Goal: Task Accomplishment & Management: Manage account settings

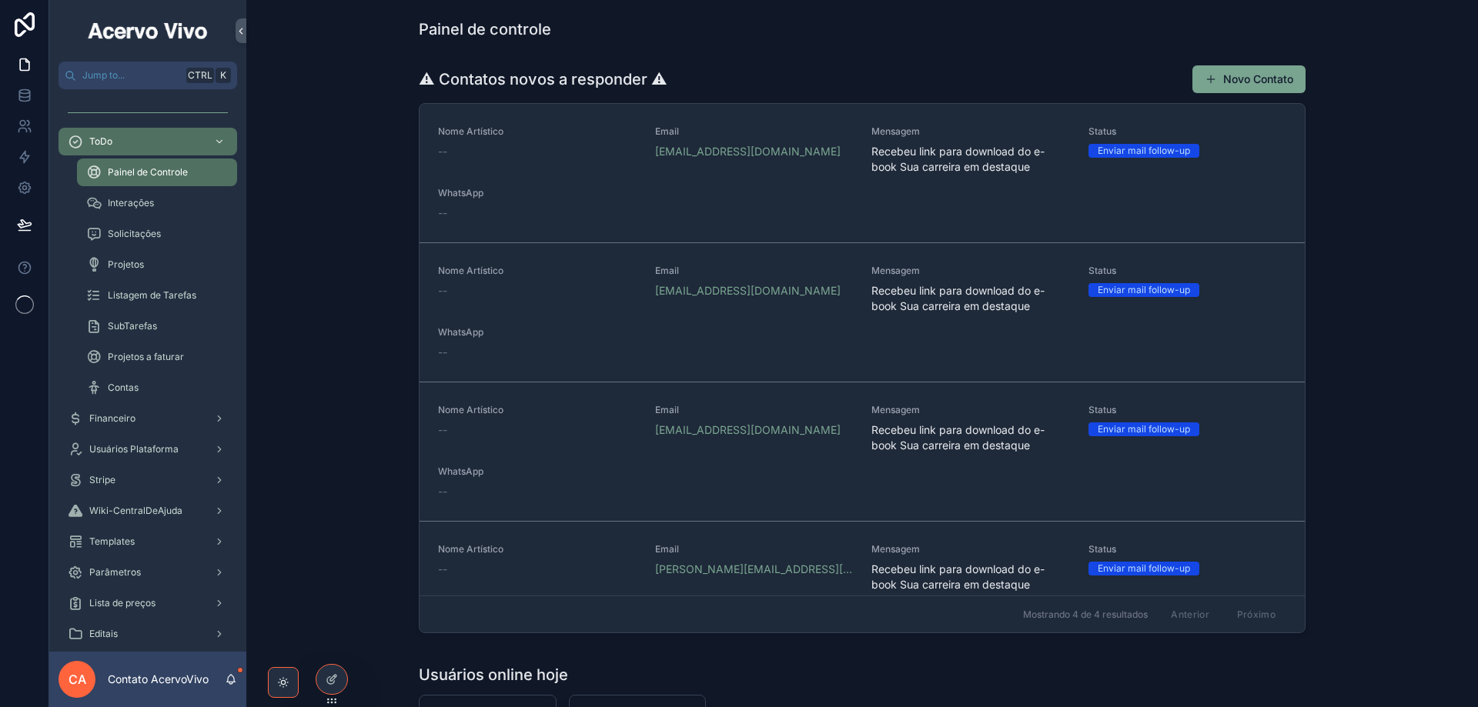
click at [0, 0] on icon at bounding box center [0, 0] width 0 height 0
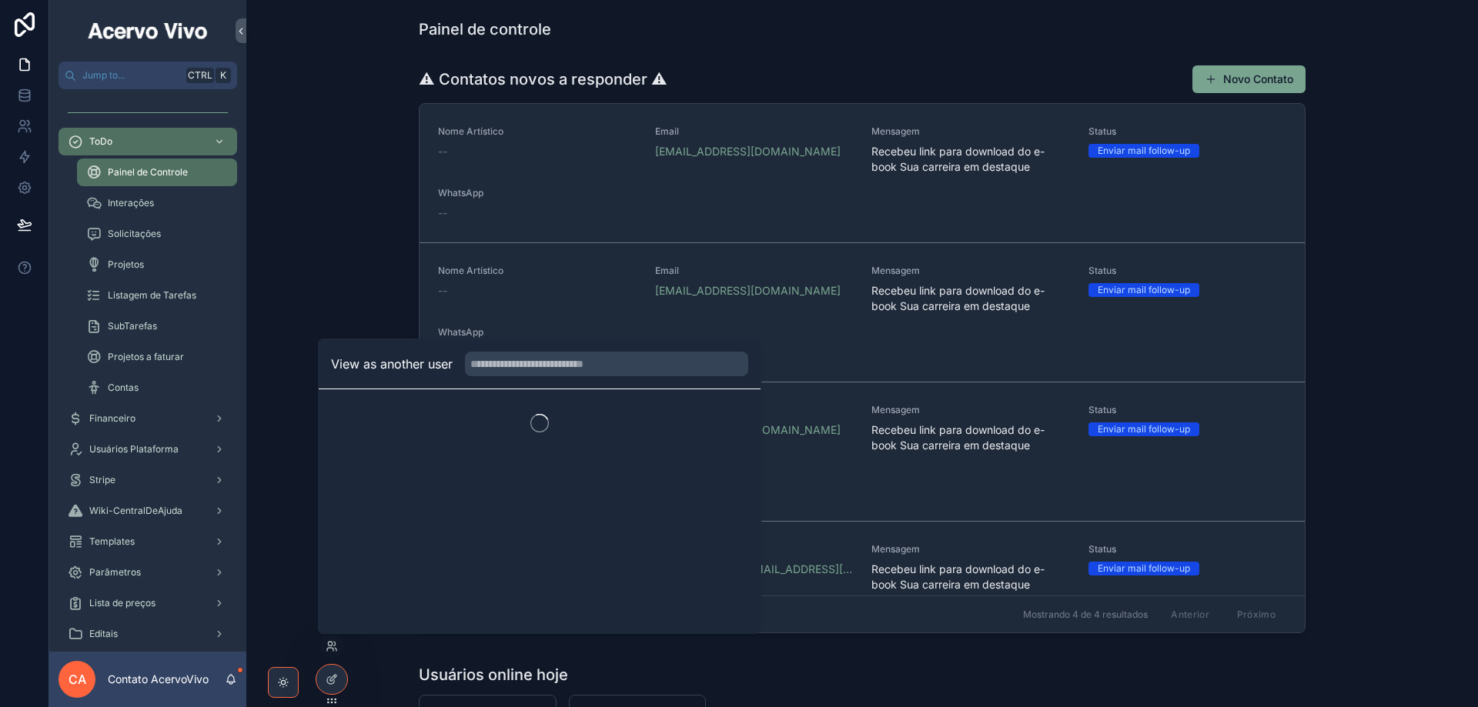
click at [560, 361] on input "text" at bounding box center [606, 364] width 283 height 25
type input "******"
click at [0, 0] on button "Select" at bounding box center [0, 0] width 0 height 0
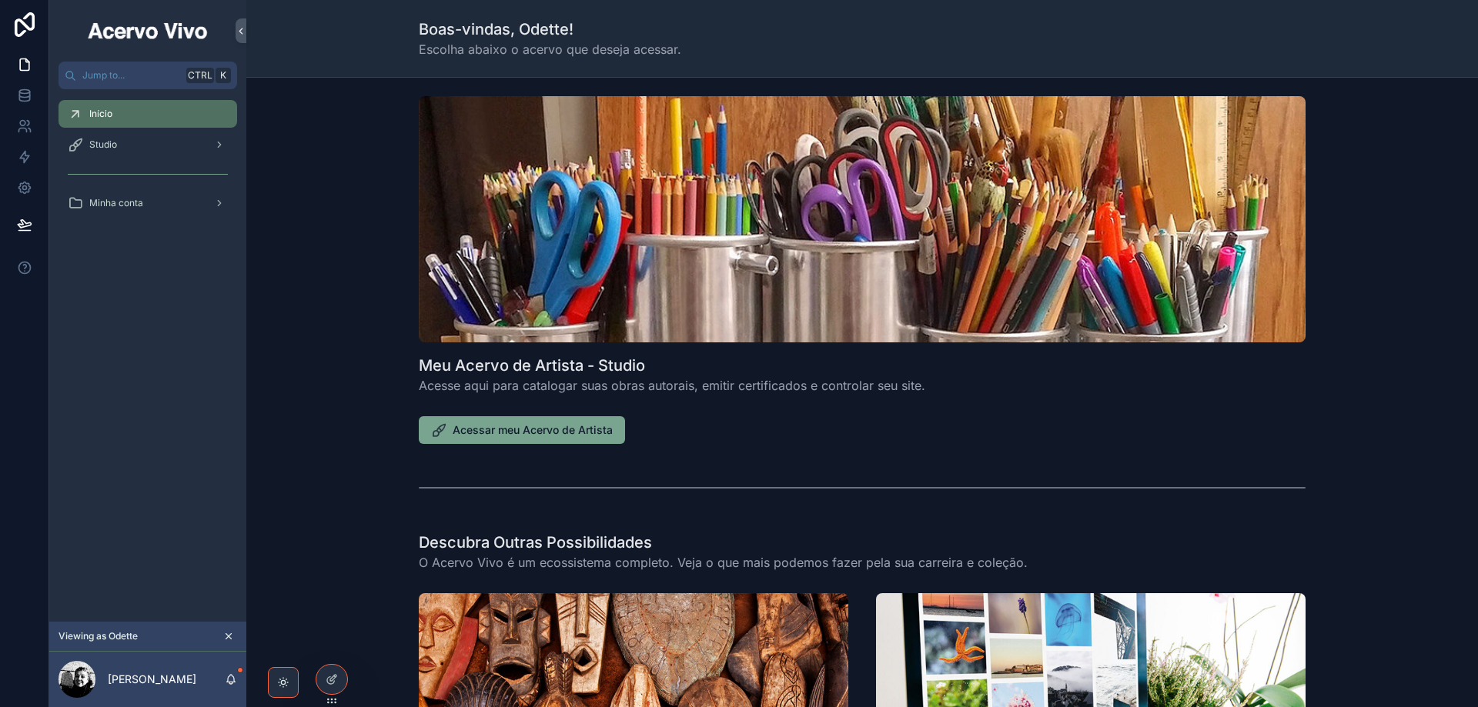
click at [553, 429] on span "Acessar meu Acervo de Artista" at bounding box center [533, 430] width 160 height 15
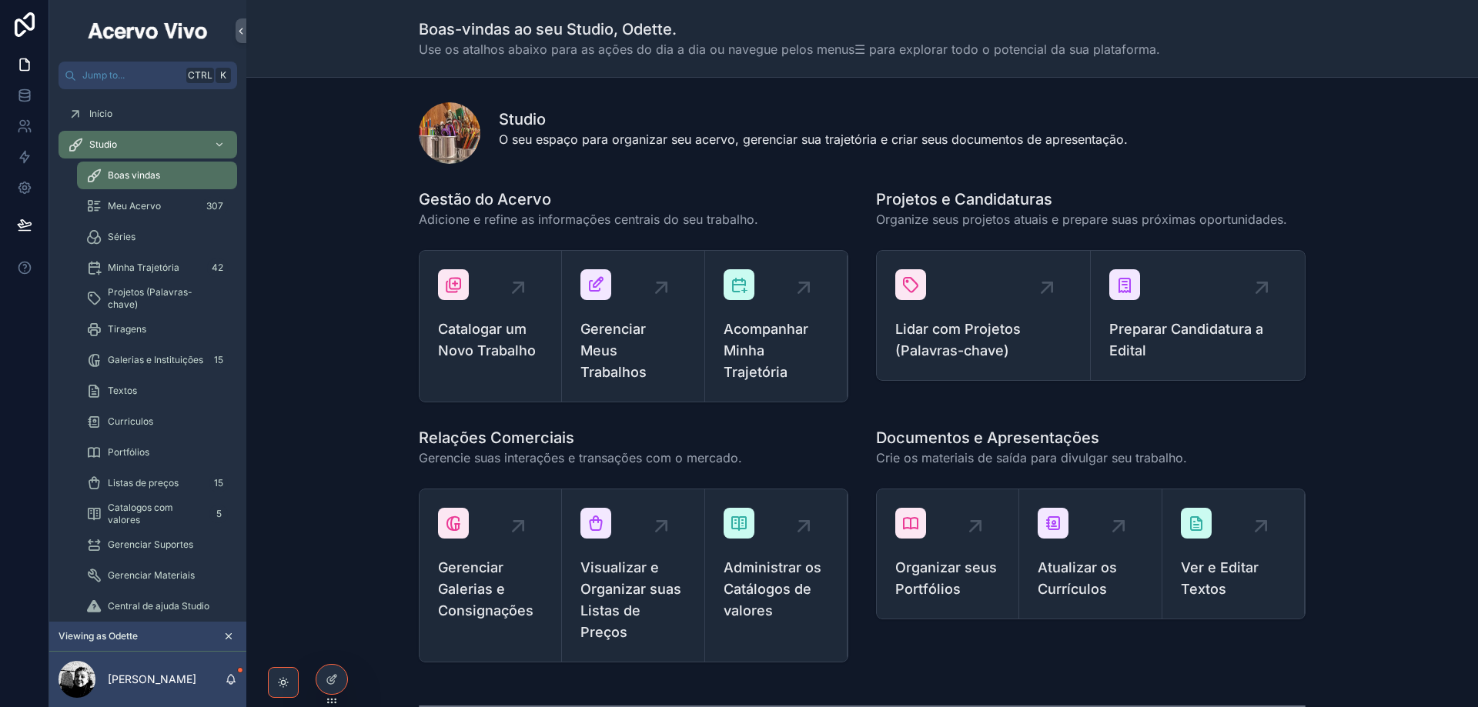
click at [632, 600] on span "Visualizar e Organizar suas Listas de Preços" at bounding box center [632, 600] width 105 height 86
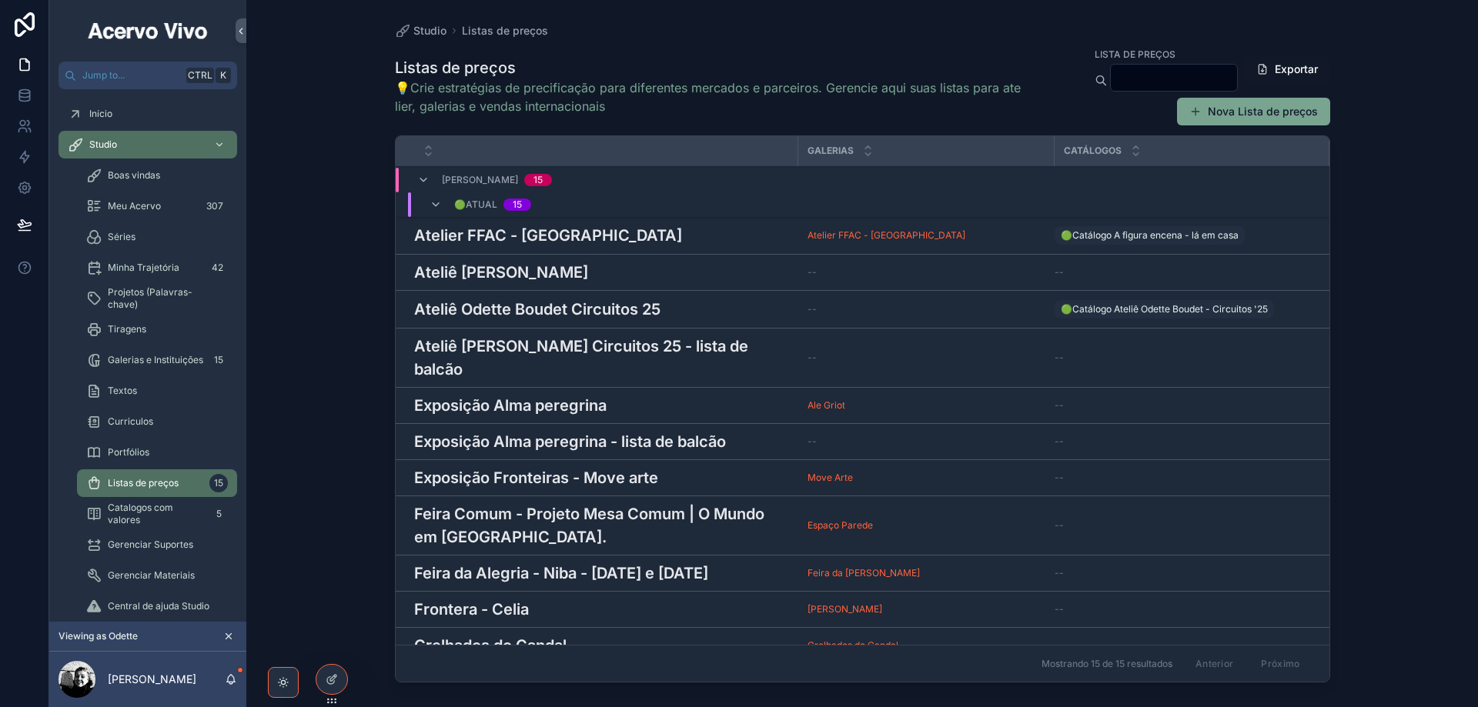
click at [522, 234] on h3 "Atelier FFAC - [GEOGRAPHIC_DATA]" at bounding box center [548, 235] width 268 height 23
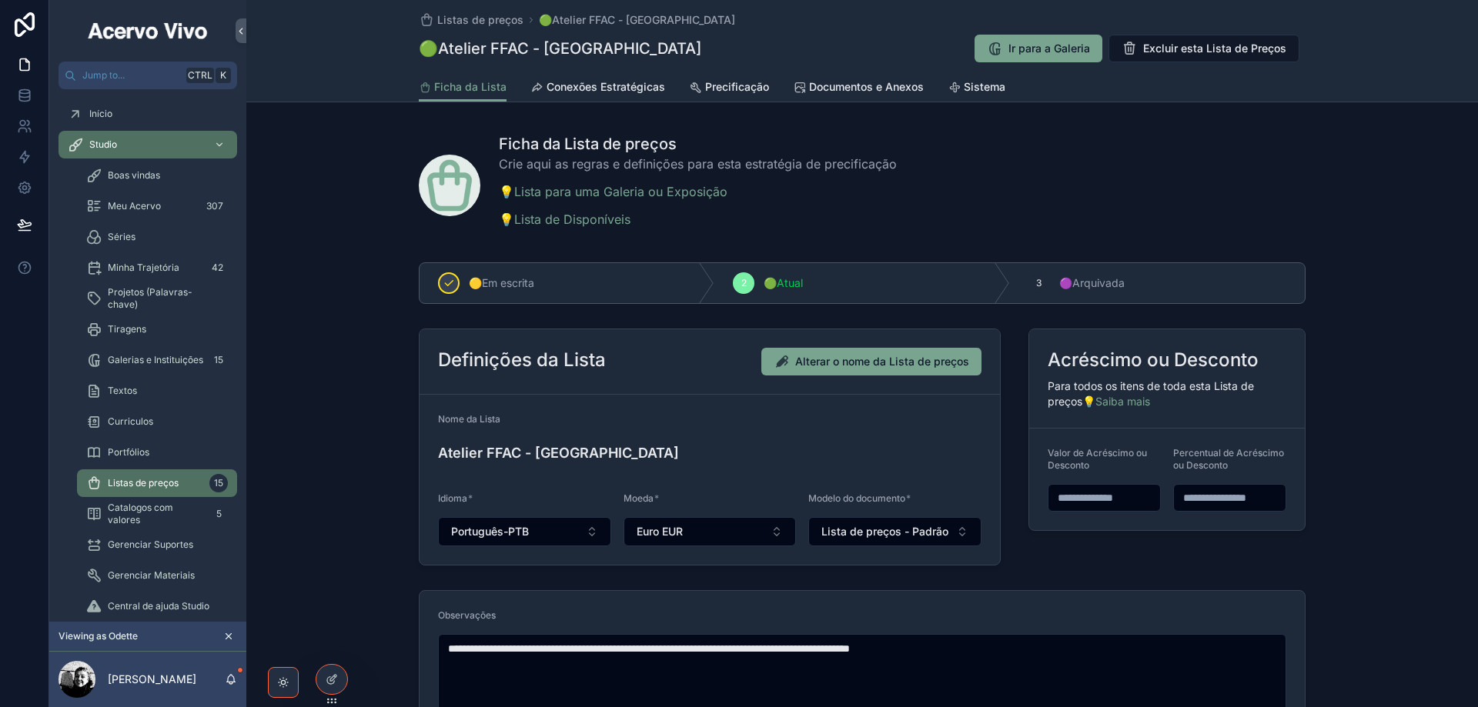
click at [626, 87] on span "Conexões Estratégicas" at bounding box center [606, 86] width 119 height 15
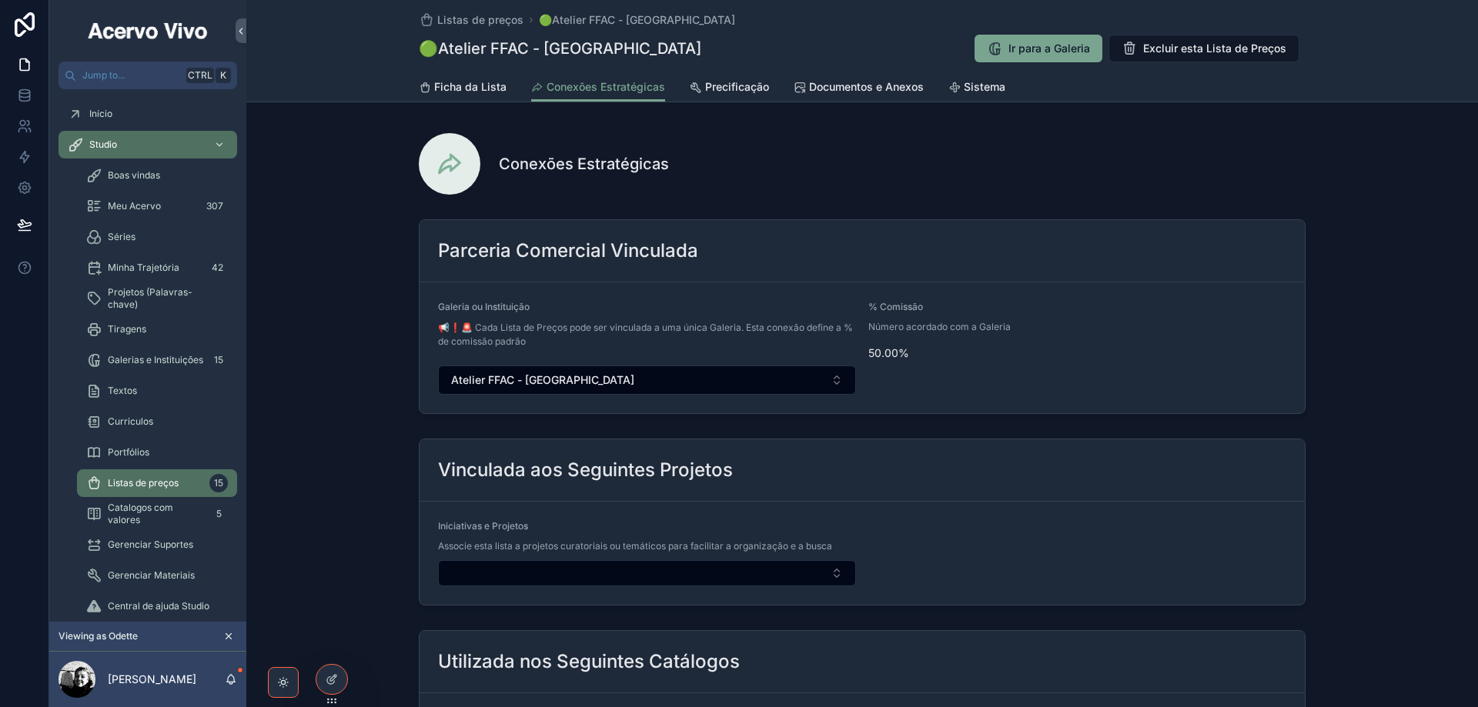
click at [727, 87] on span "Precificação" at bounding box center [737, 86] width 64 height 15
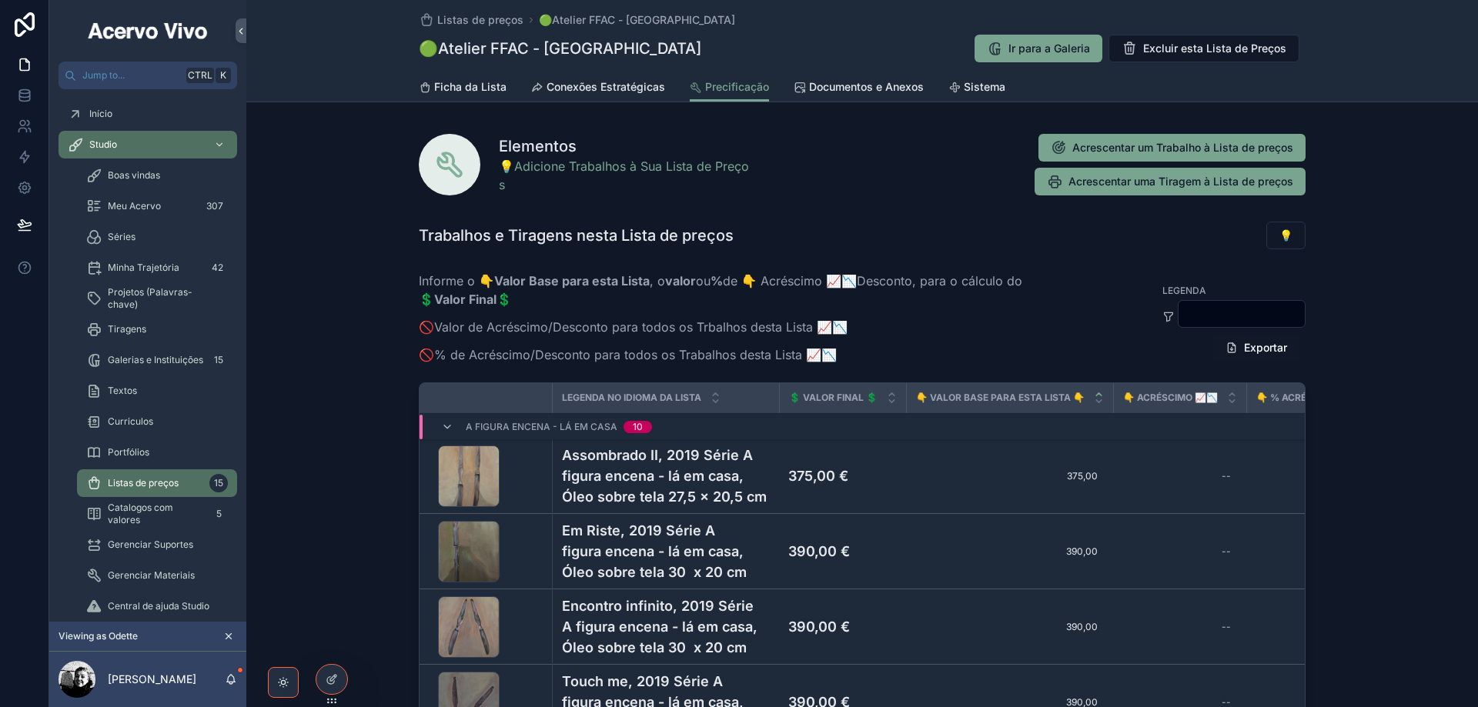
click at [472, 30] on div "Listas de preços 🟢Atelier FFAC - Porto 🟢Atelier FFAC - Porto Ir para a Galeria …" at bounding box center [862, 36] width 887 height 72
click at [471, 22] on span "Listas de preços" at bounding box center [480, 19] width 86 height 15
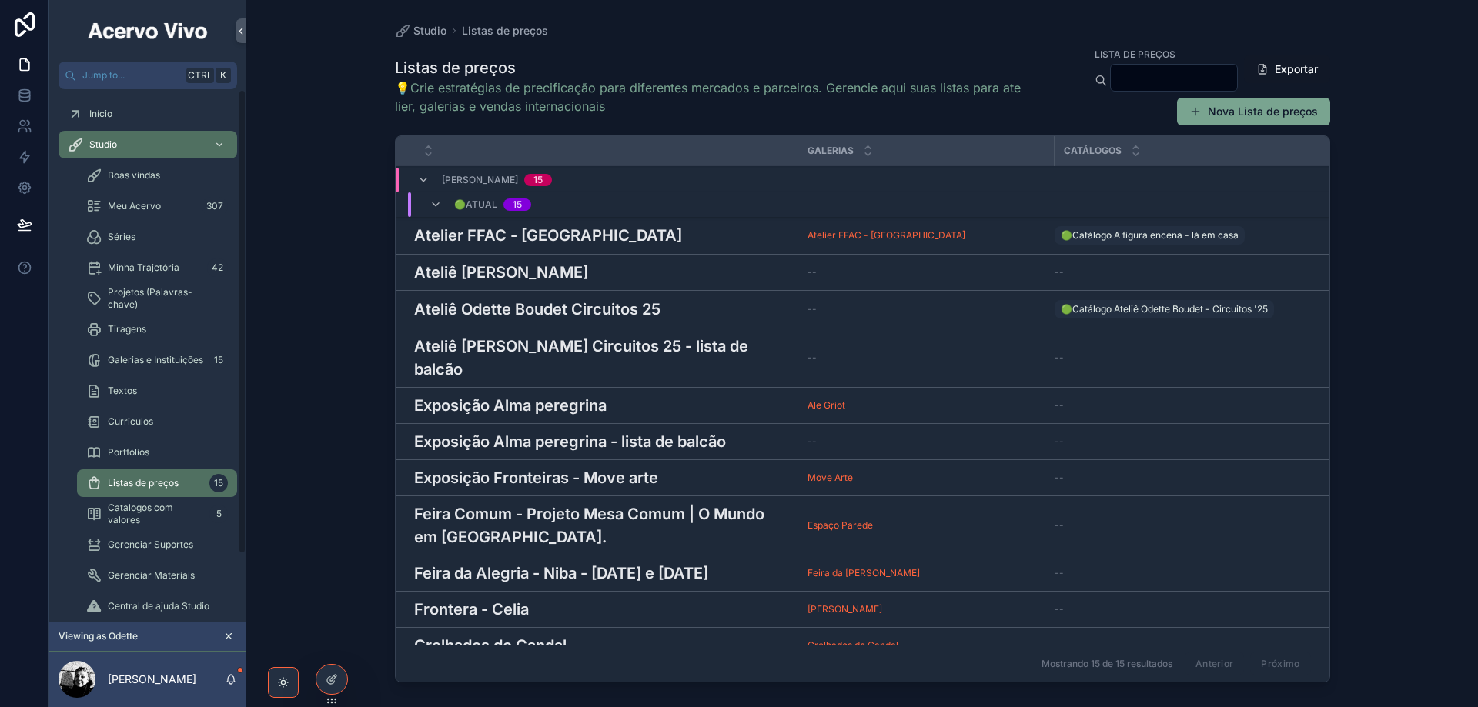
click at [157, 509] on span "Catalogos com valores" at bounding box center [155, 514] width 95 height 25
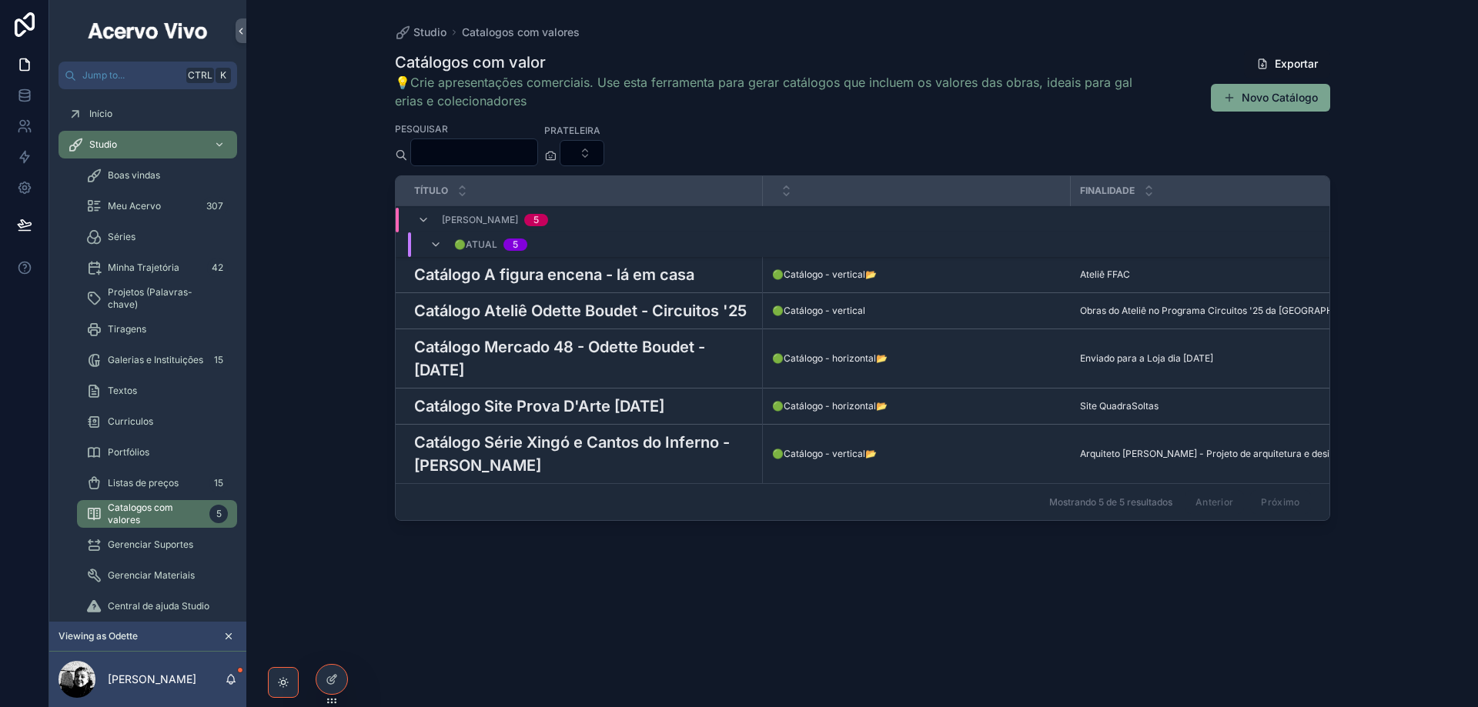
click at [580, 269] on h3 "Catálogo A figura encena - lá em casa" at bounding box center [554, 274] width 280 height 23
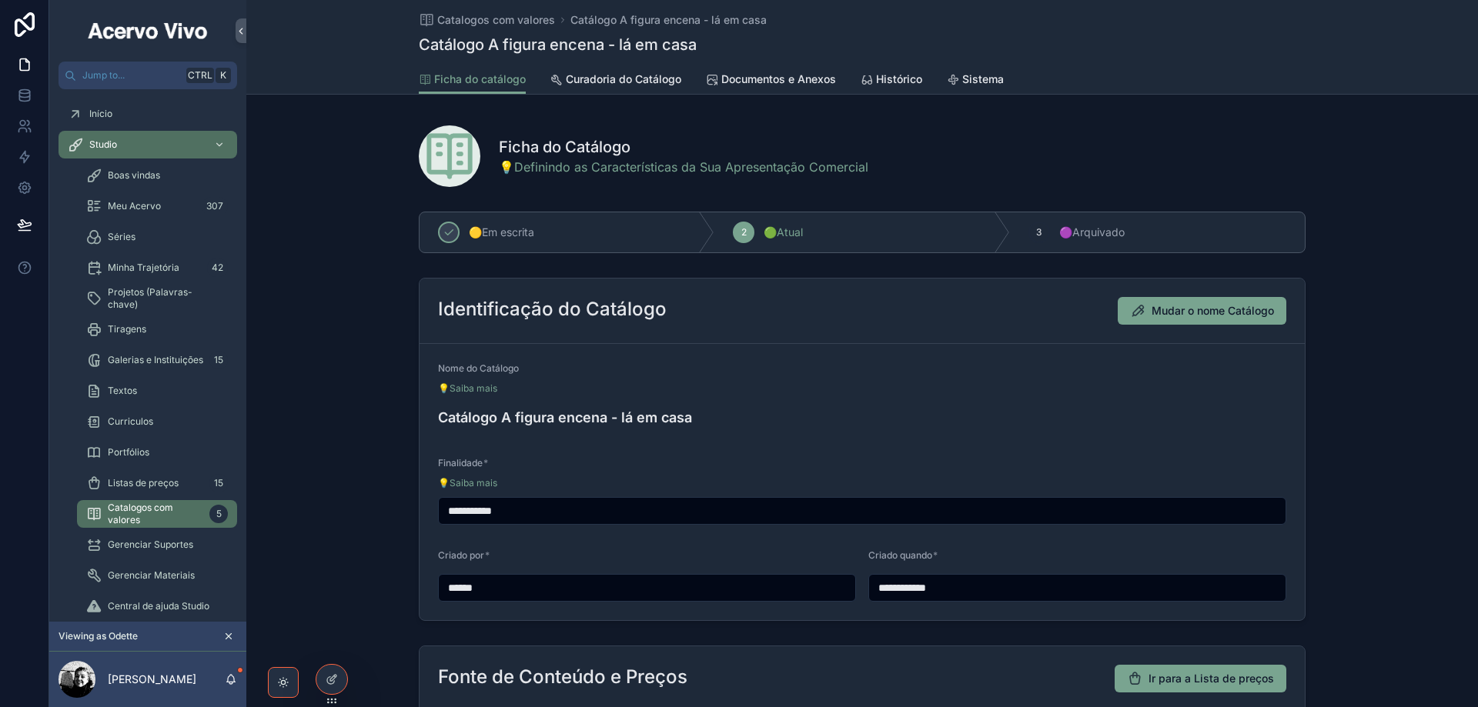
click at [142, 450] on span "Portfólios" at bounding box center [129, 452] width 42 height 12
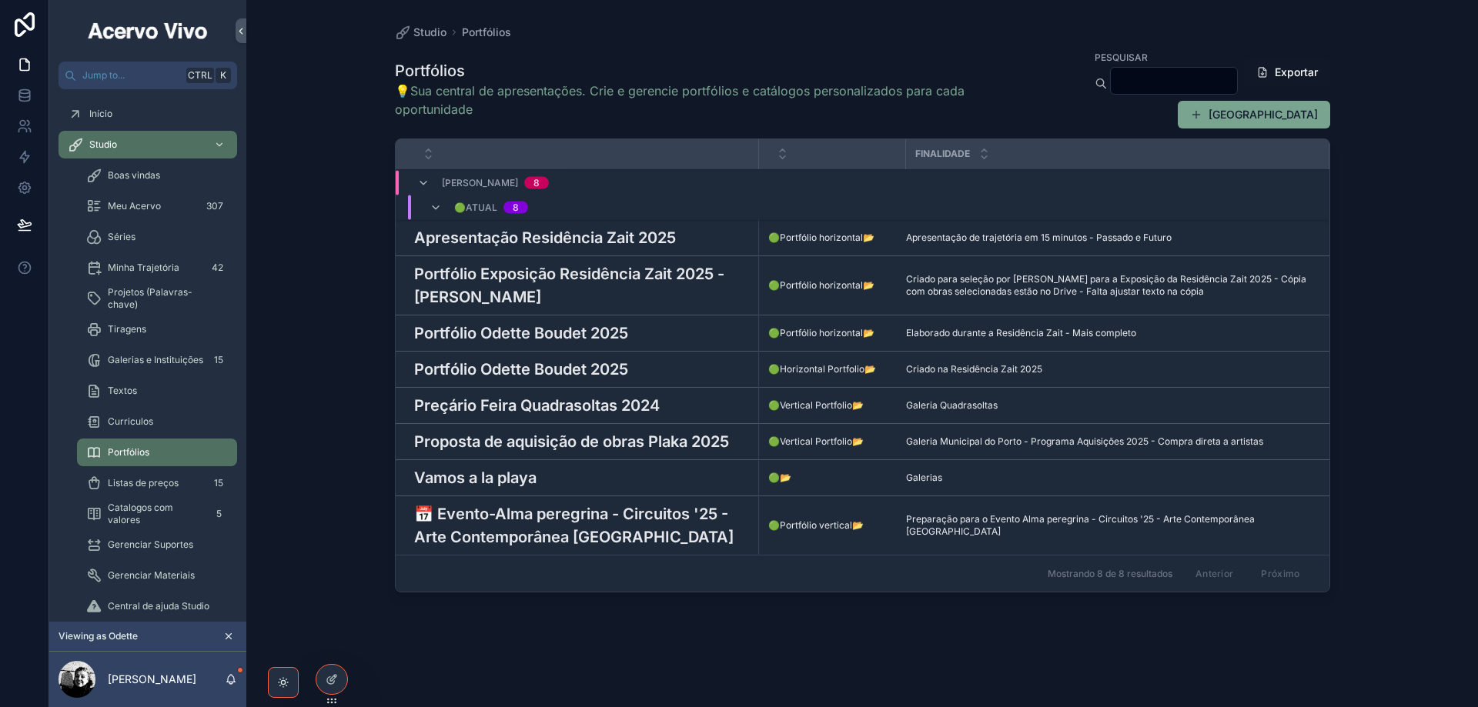
click at [609, 237] on h3 "Apresentação Residência Zait 2025" at bounding box center [545, 237] width 262 height 23
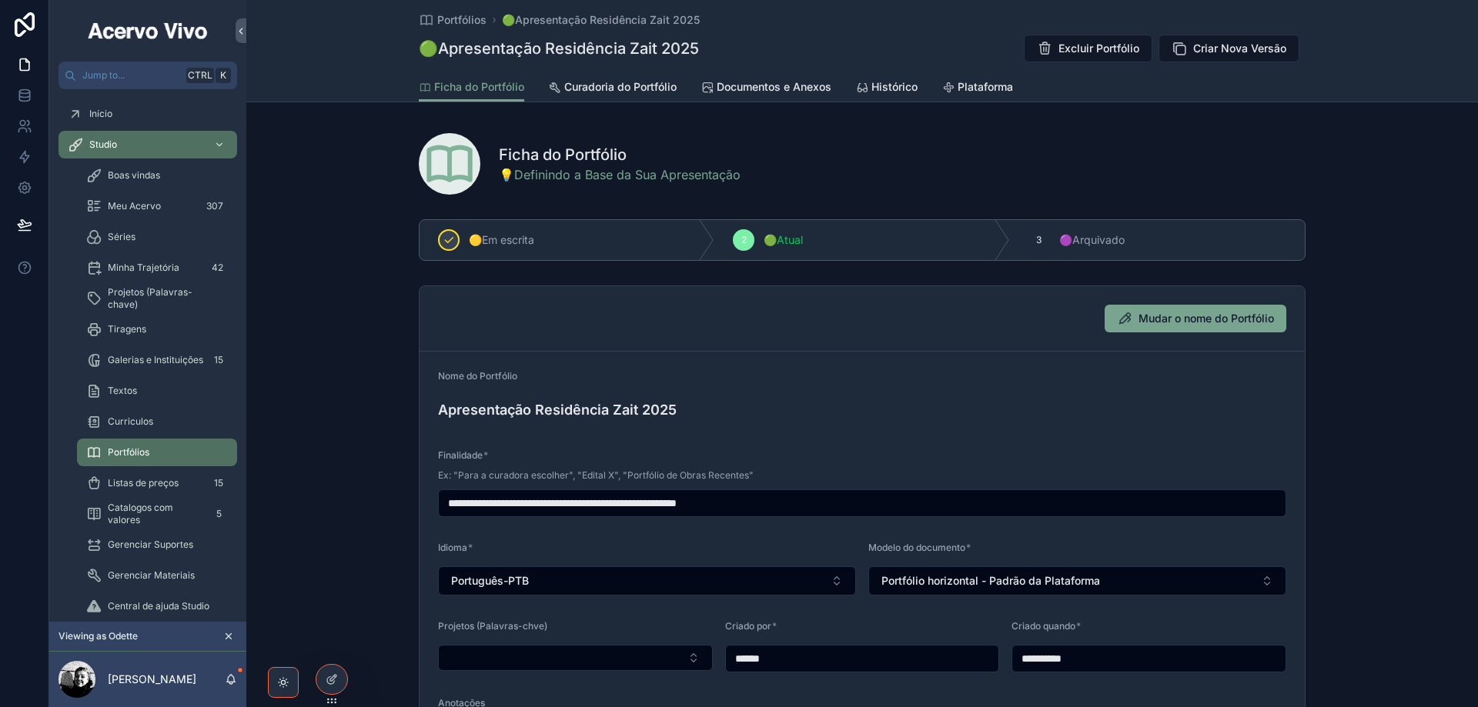
click at [134, 418] on span "Curriculos" at bounding box center [130, 422] width 45 height 12
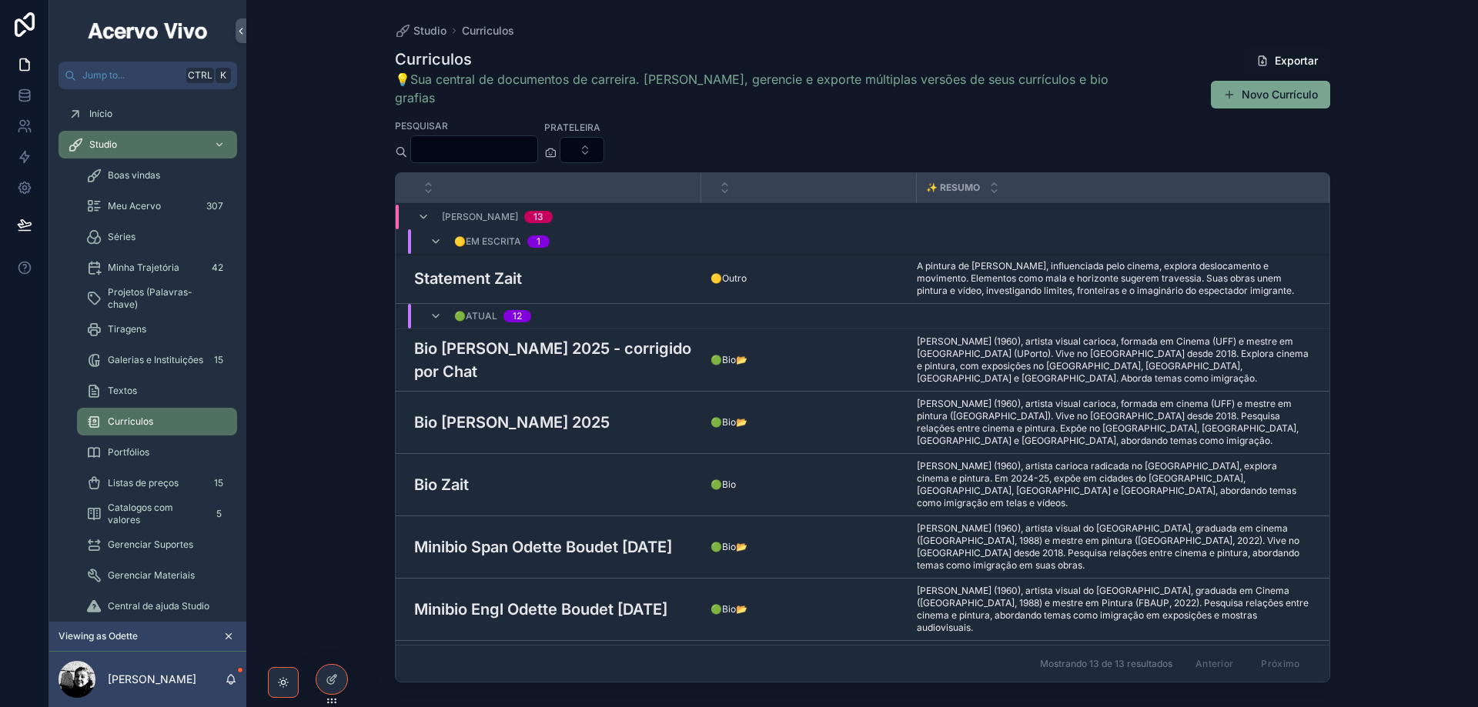
click at [533, 337] on h3 "Bio Odette Boudet 2025 - corrigido por Chat" at bounding box center [553, 360] width 278 height 46
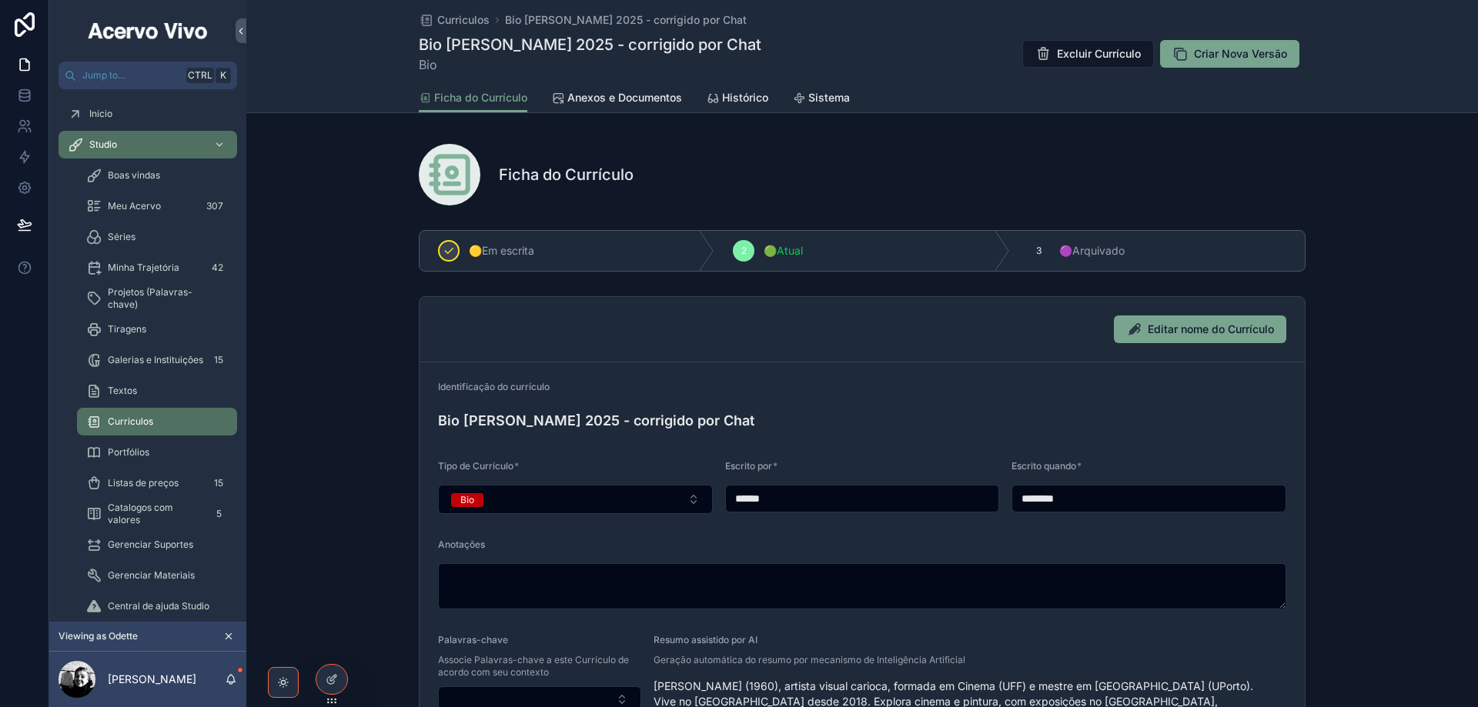
click at [127, 392] on span "Textos" at bounding box center [122, 391] width 29 height 12
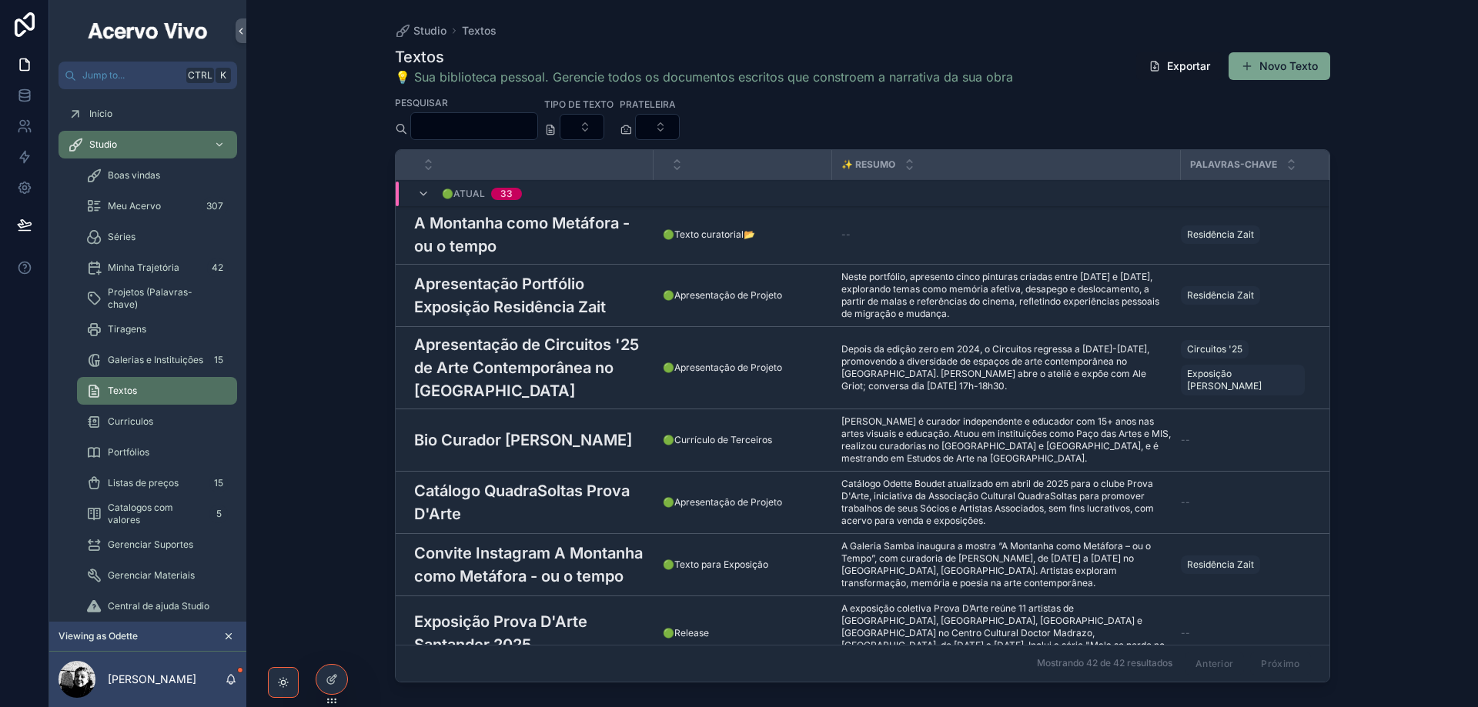
click at [558, 226] on h3 "A Montanha como Metáfora - ou o tempo" at bounding box center [529, 235] width 230 height 46
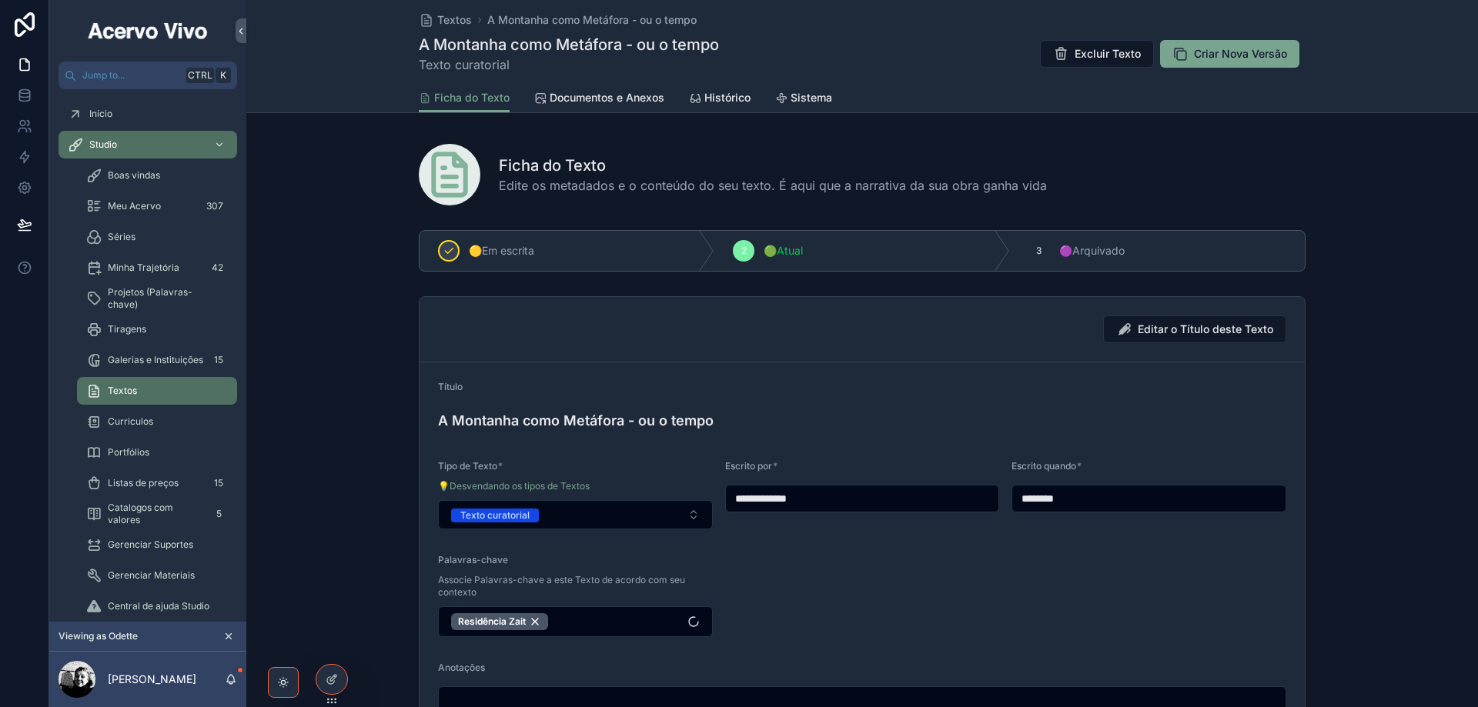
click at [147, 512] on span "Catalogos com valores" at bounding box center [155, 514] width 95 height 25
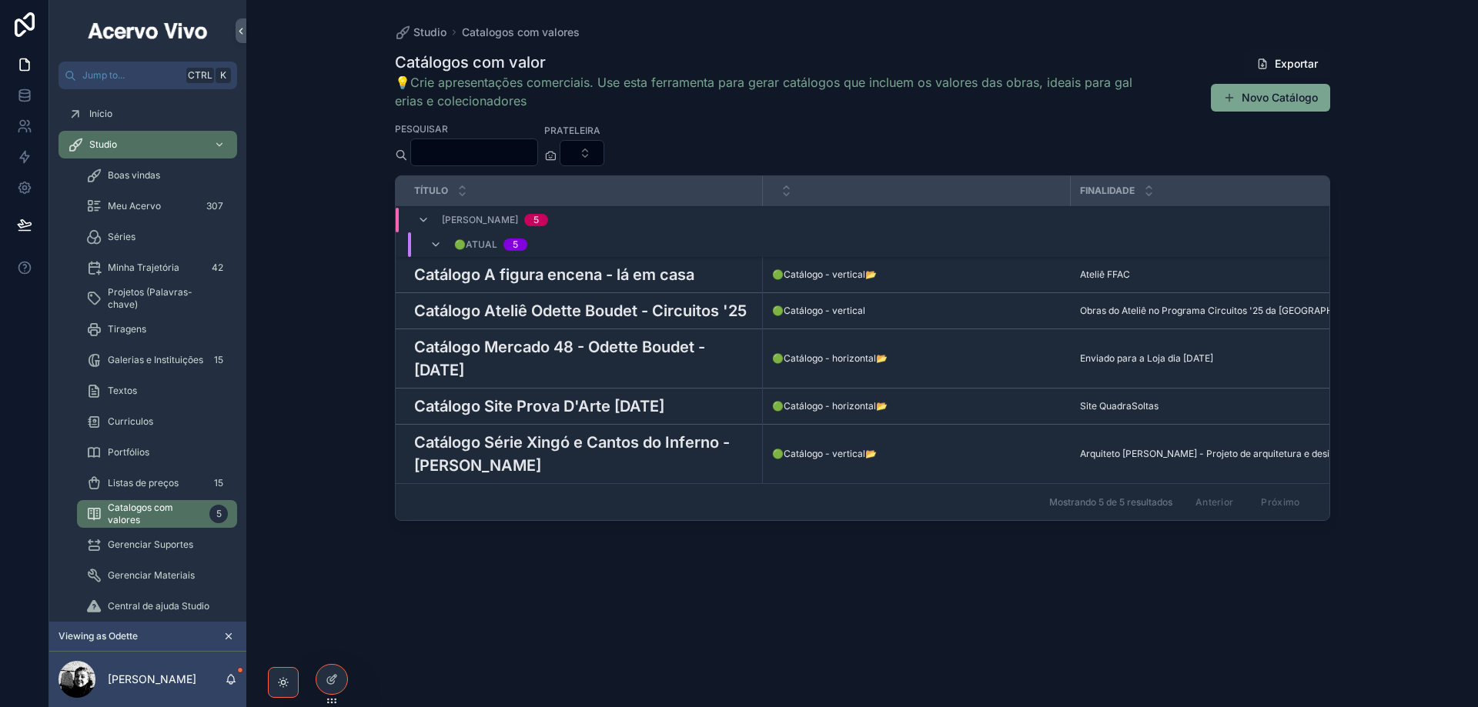
click at [142, 482] on span "Listas de preços" at bounding box center [143, 483] width 71 height 12
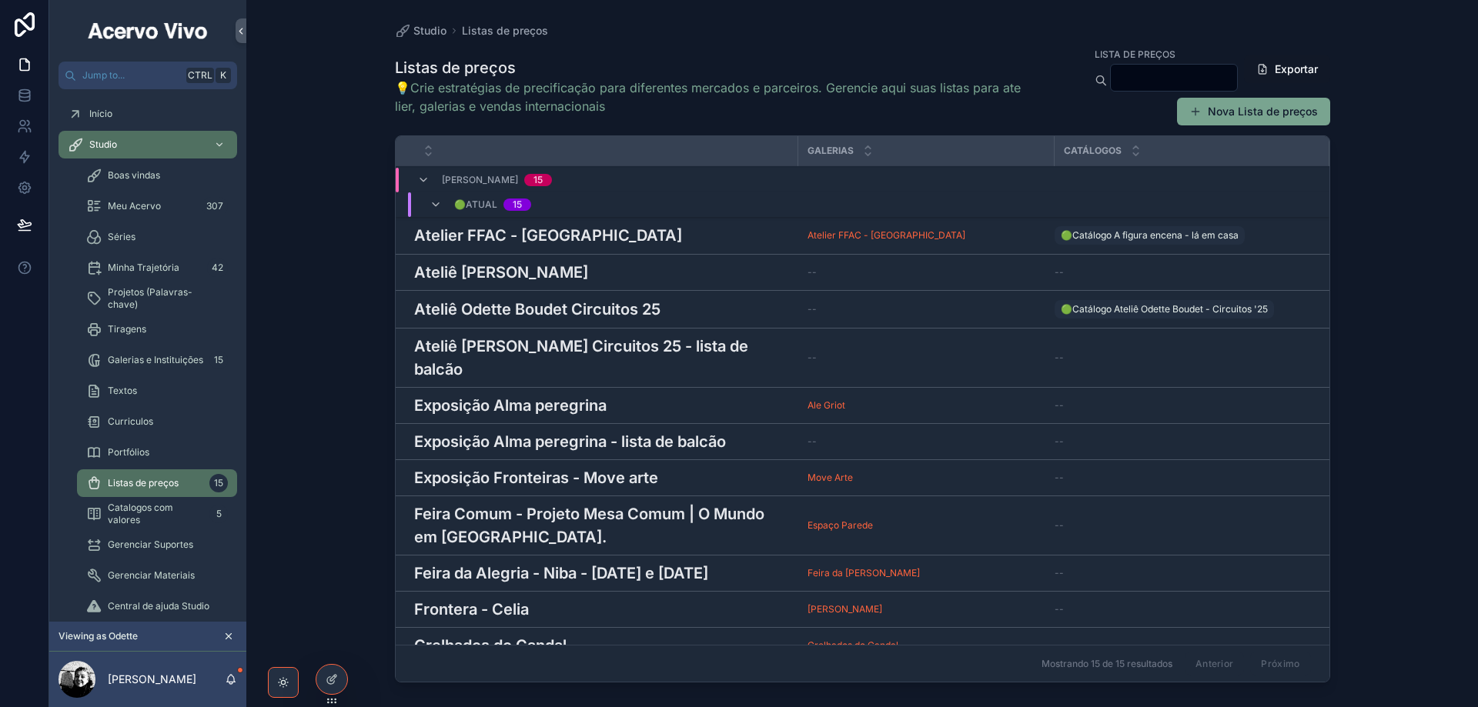
click at [540, 228] on h3 "Atelier FFAC - [GEOGRAPHIC_DATA]" at bounding box center [548, 235] width 268 height 23
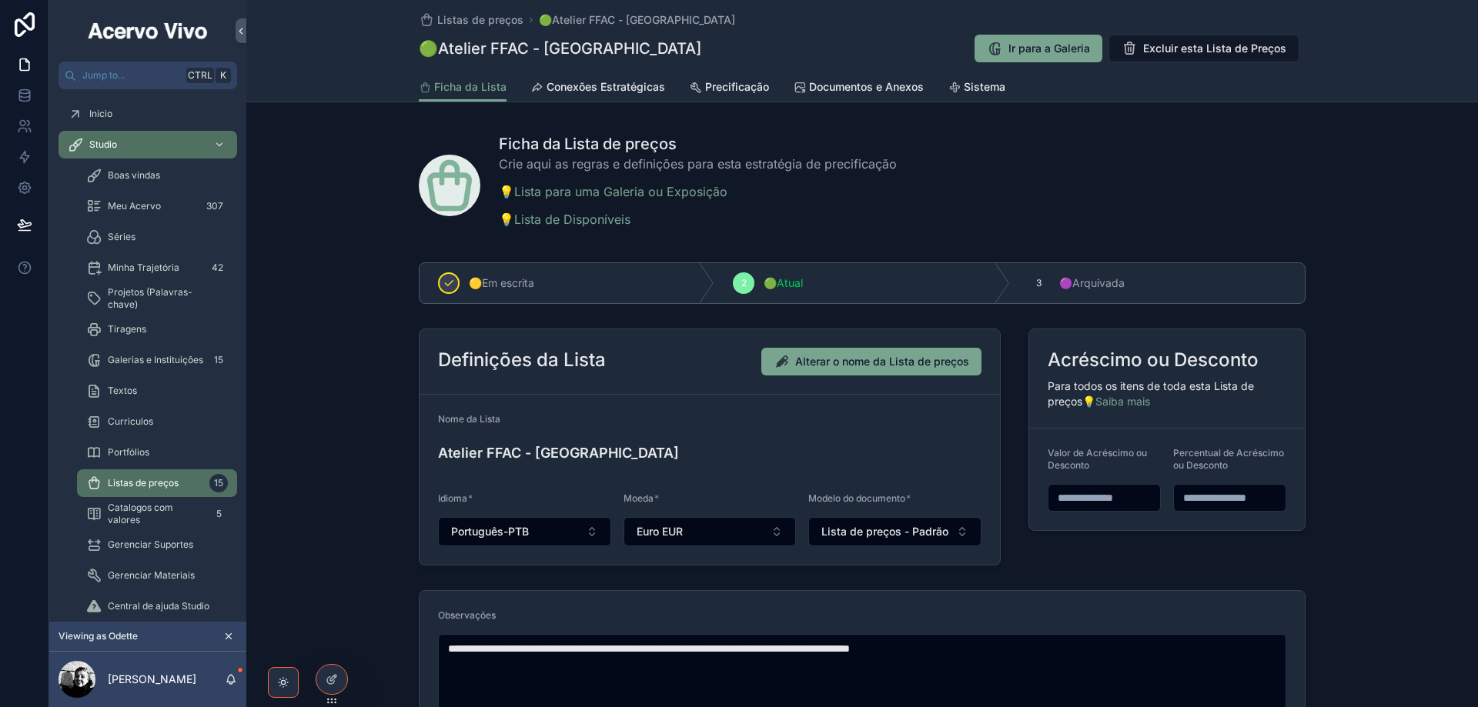
scroll to position [77, 0]
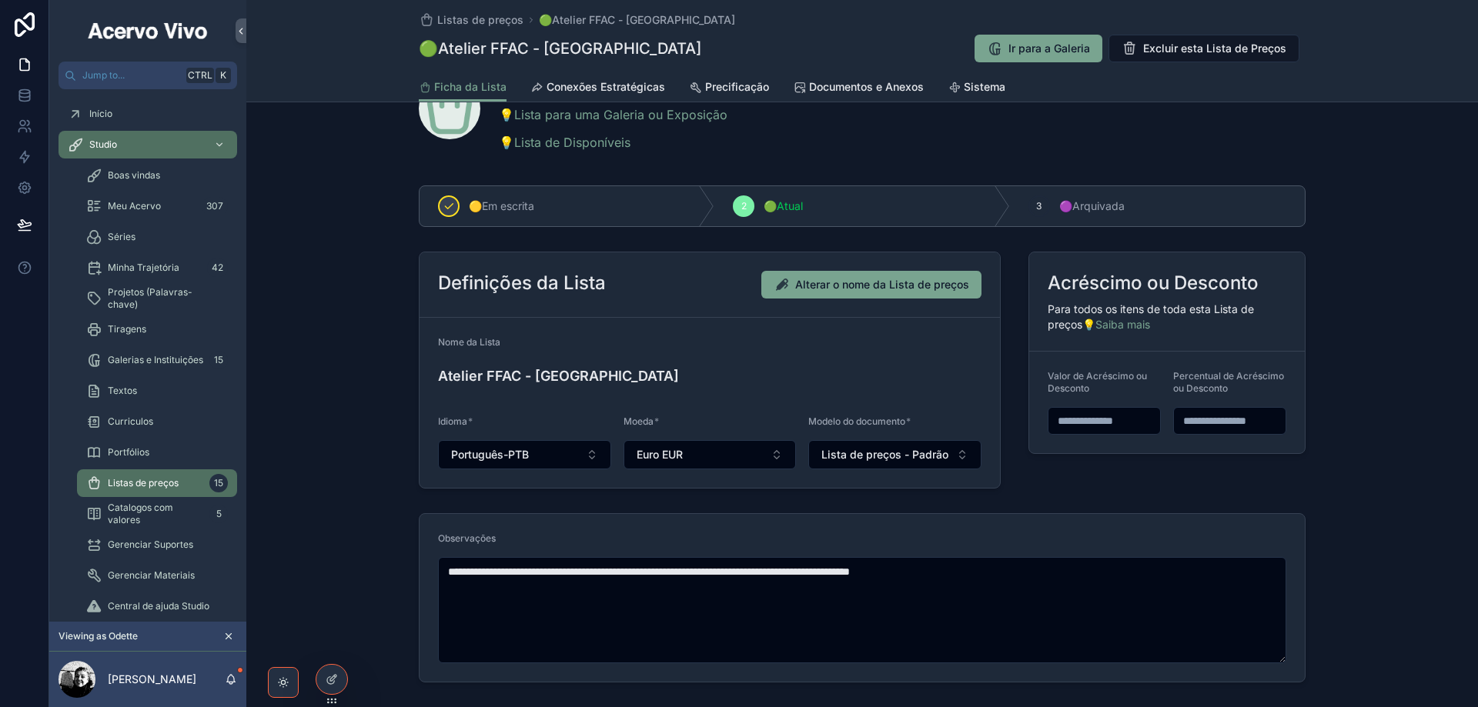
click at [747, 85] on span "Precificação" at bounding box center [737, 86] width 64 height 15
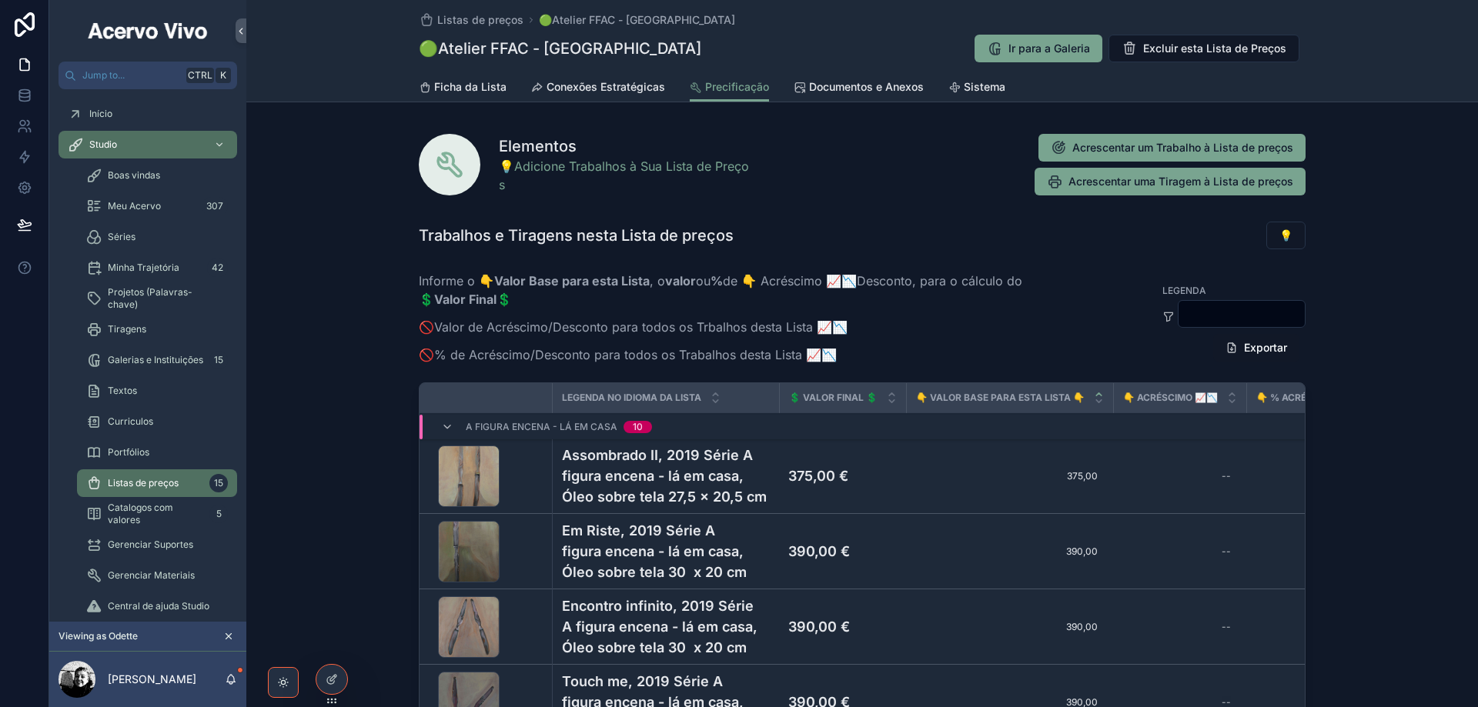
click at [650, 450] on h4 "Assombrado II, 2019 Série A figura encena - lá em casa, Óleo sobre tela 27,5 x …" at bounding box center [666, 476] width 209 height 62
click at [0, 0] on span "Ir para a Ficha do Trabalho" at bounding box center [0, 0] width 0 height 0
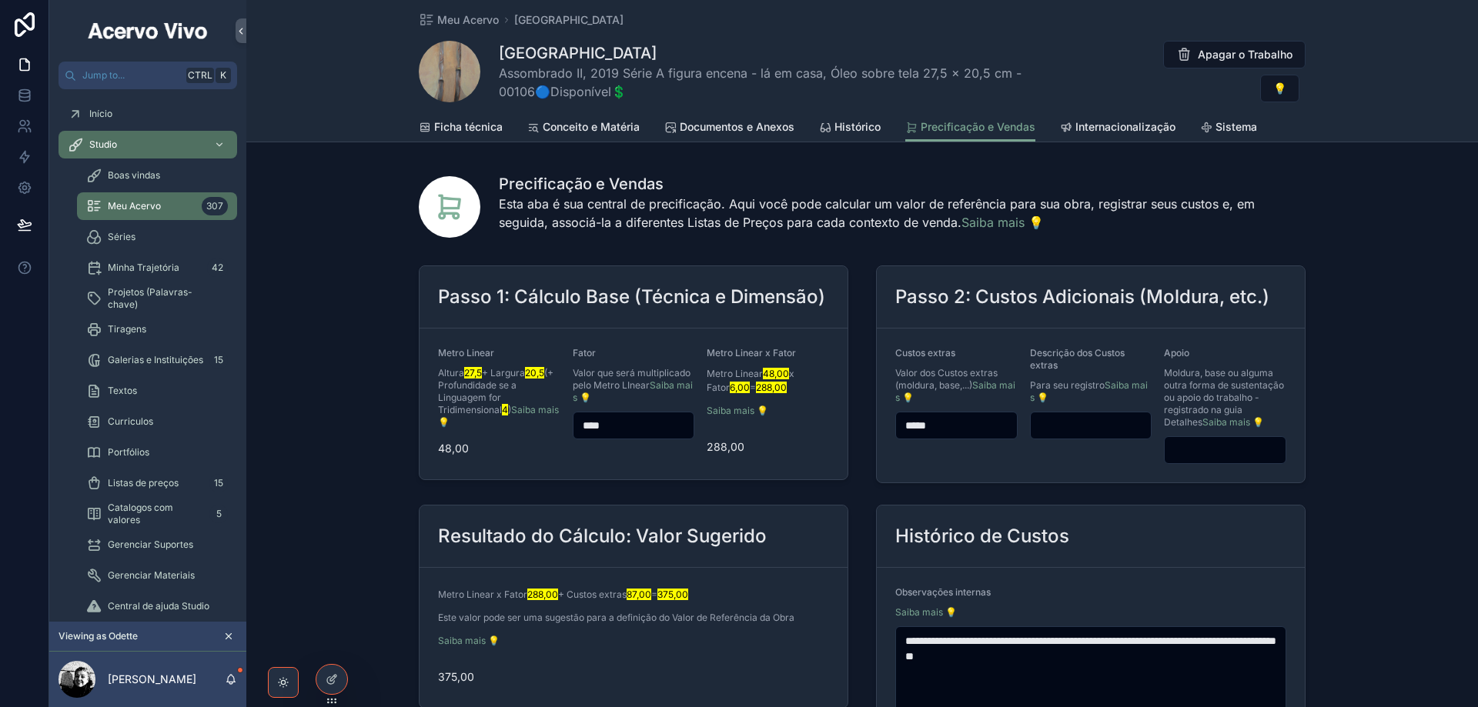
click at [1108, 127] on span "Internacionalização" at bounding box center [1125, 126] width 100 height 15
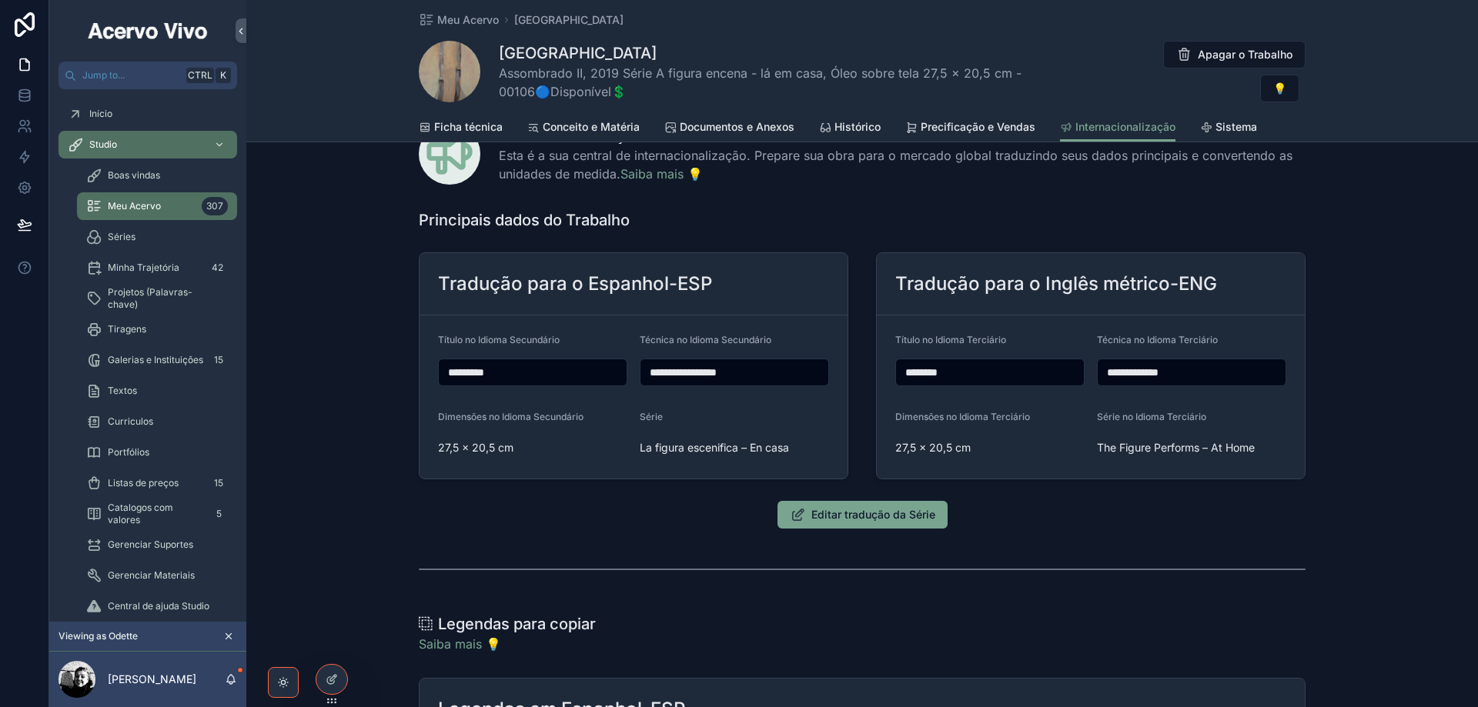
scroll to position [77, 0]
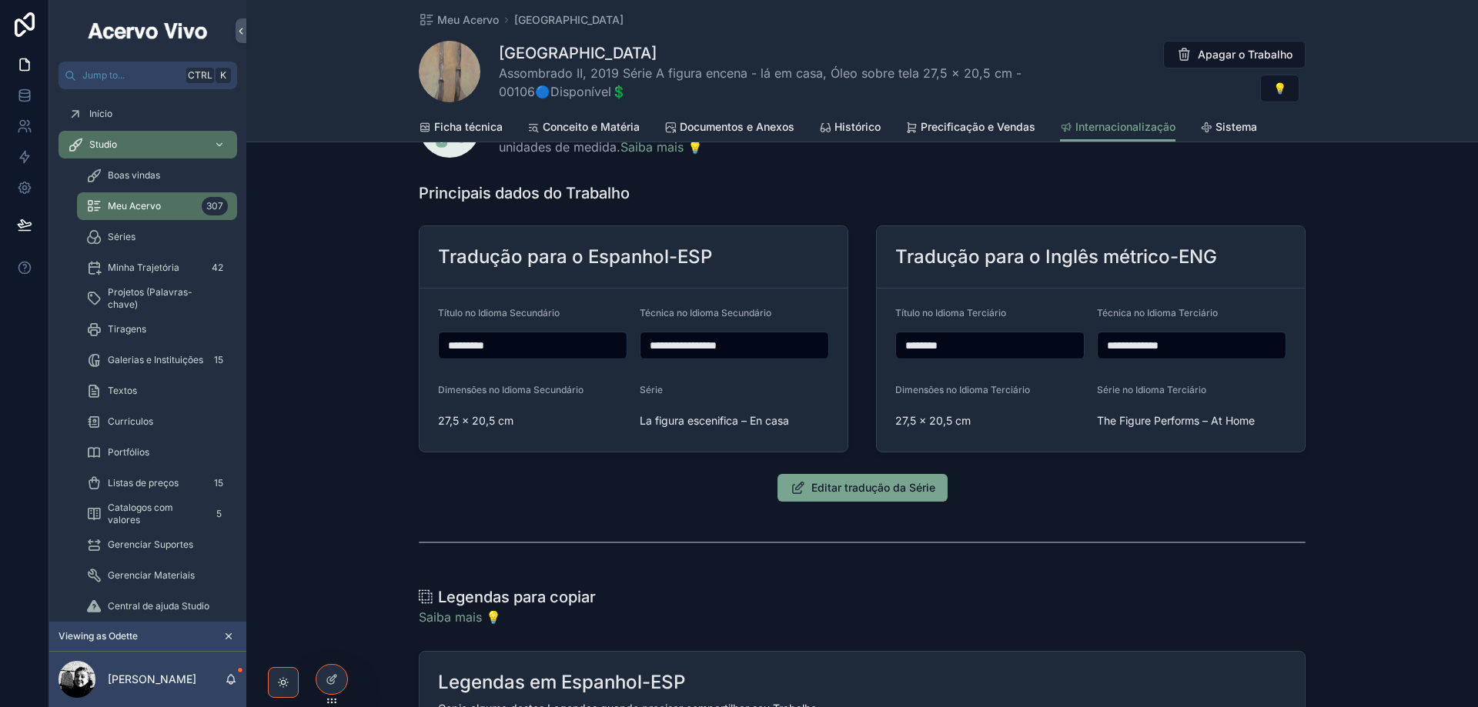
click at [474, 19] on span "Meu Acervo" at bounding box center [468, 19] width 62 height 15
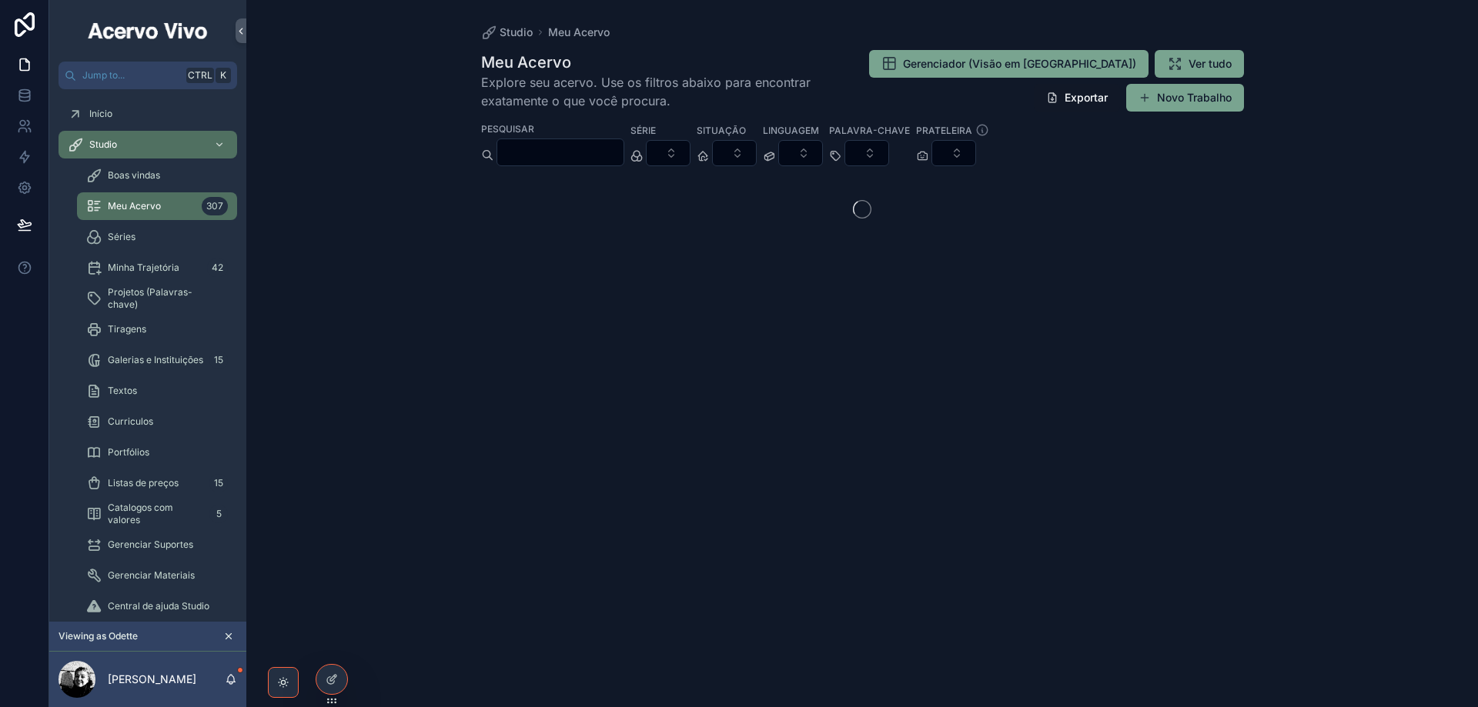
click at [132, 514] on span "Catalogos com valores" at bounding box center [155, 514] width 95 height 25
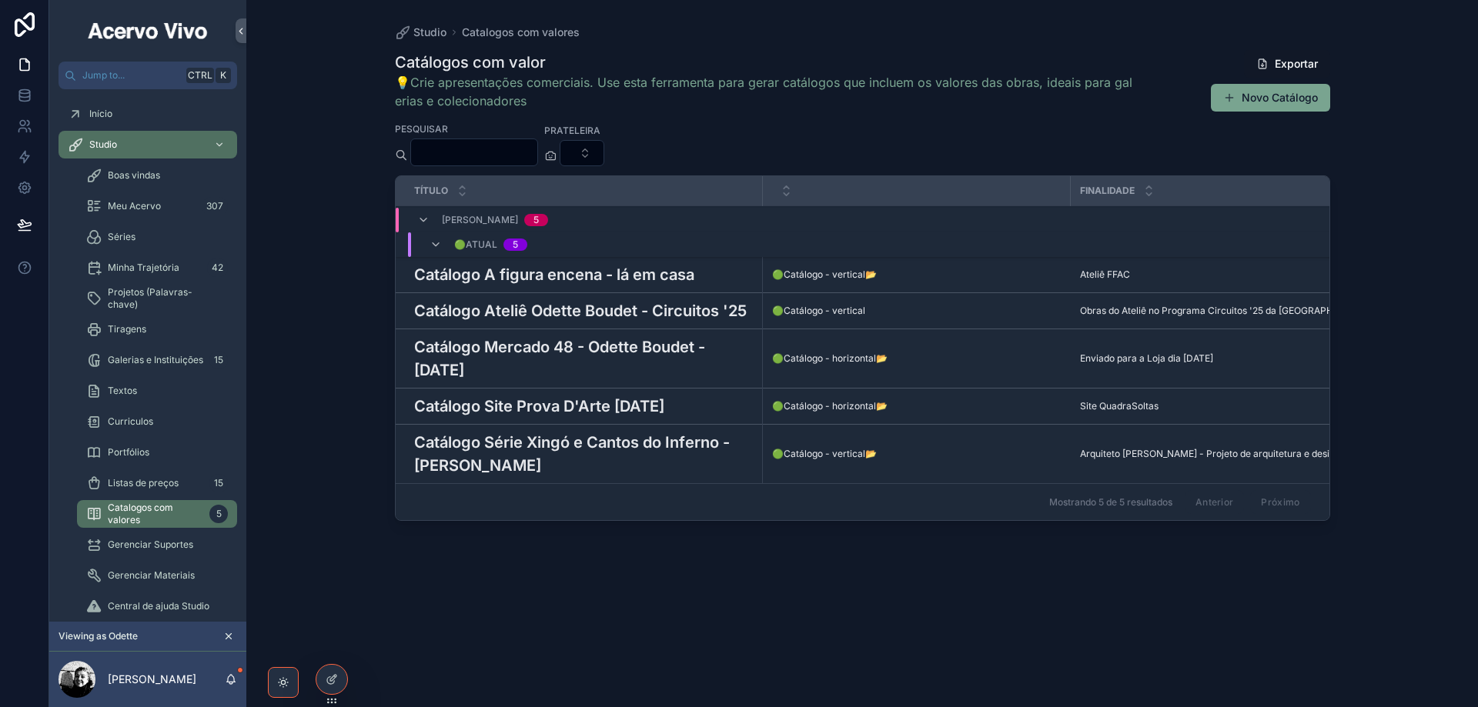
click at [647, 277] on h3 "Catálogo A figura encena - lá em casa" at bounding box center [554, 274] width 280 height 23
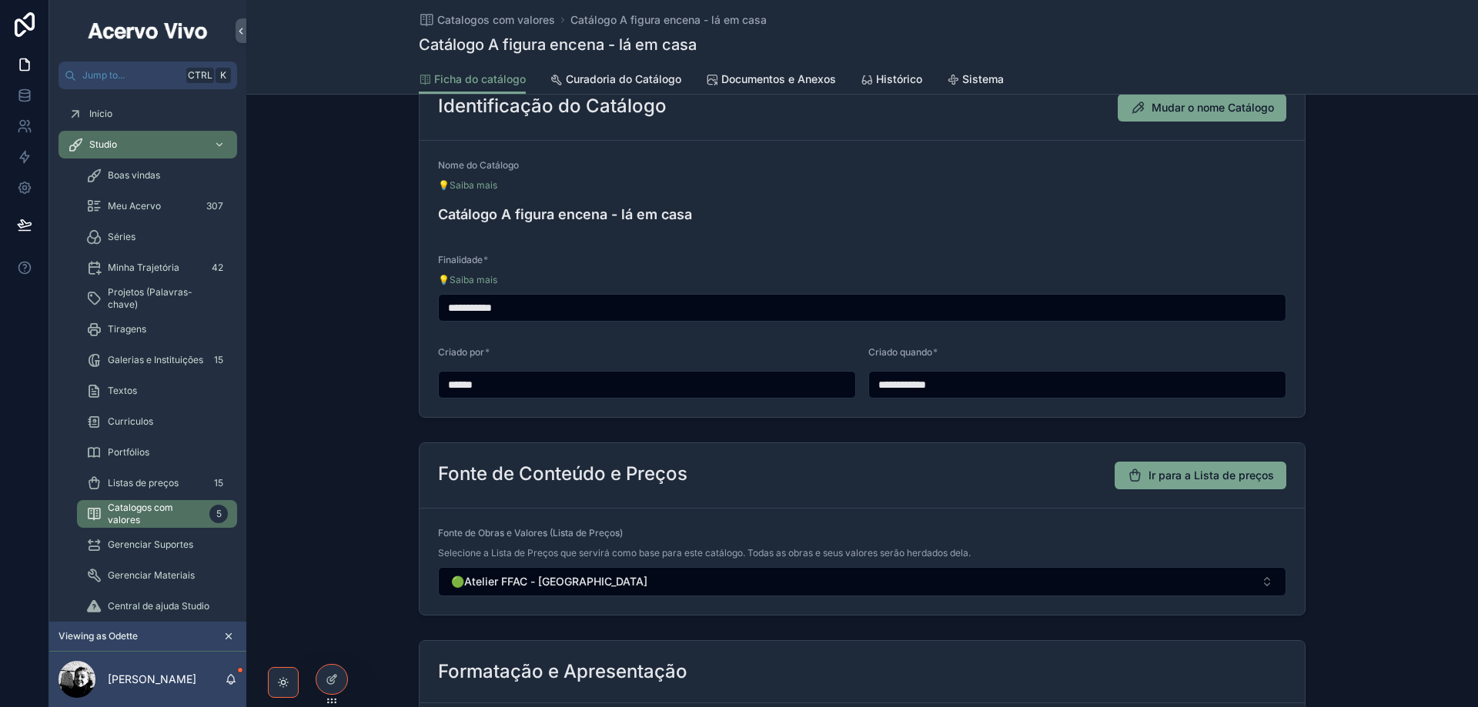
scroll to position [231, 0]
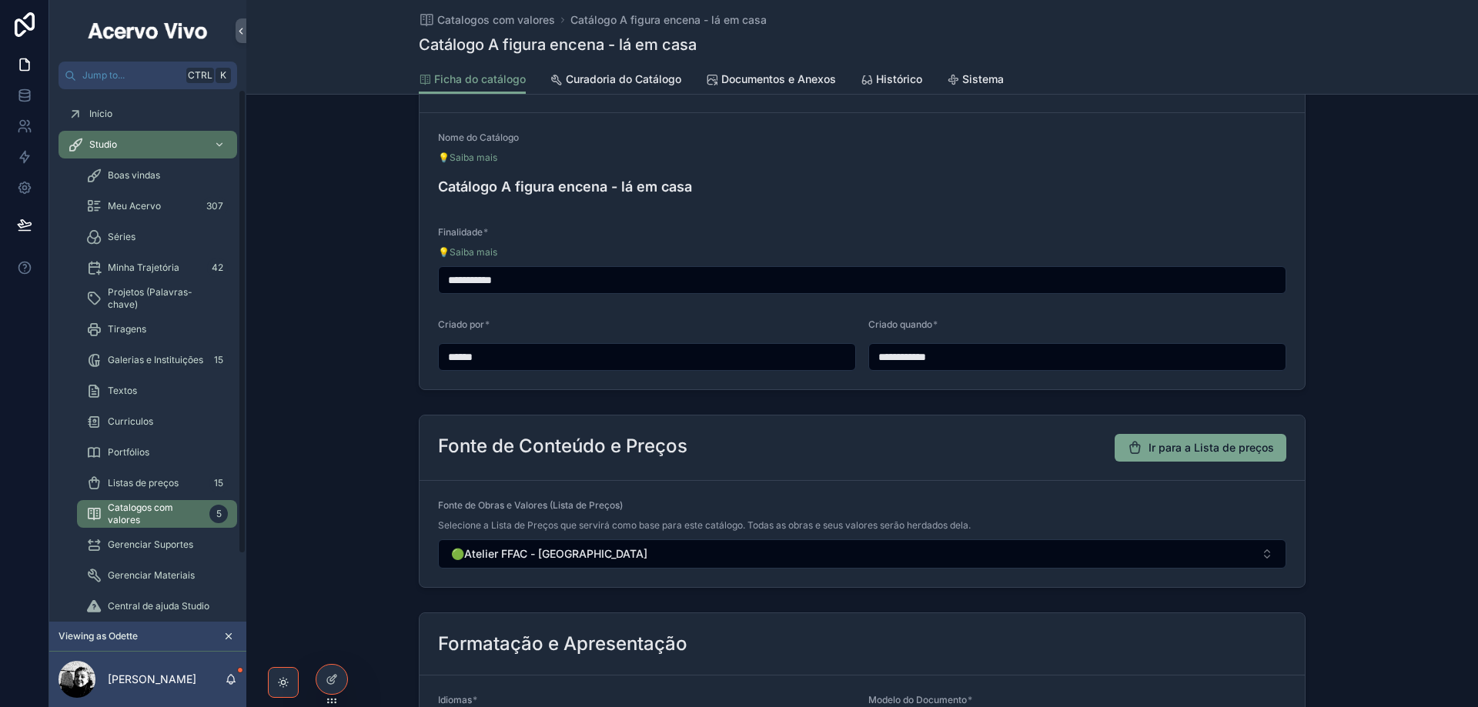
click at [163, 490] on div "Listas de preços 15" at bounding box center [157, 483] width 142 height 25
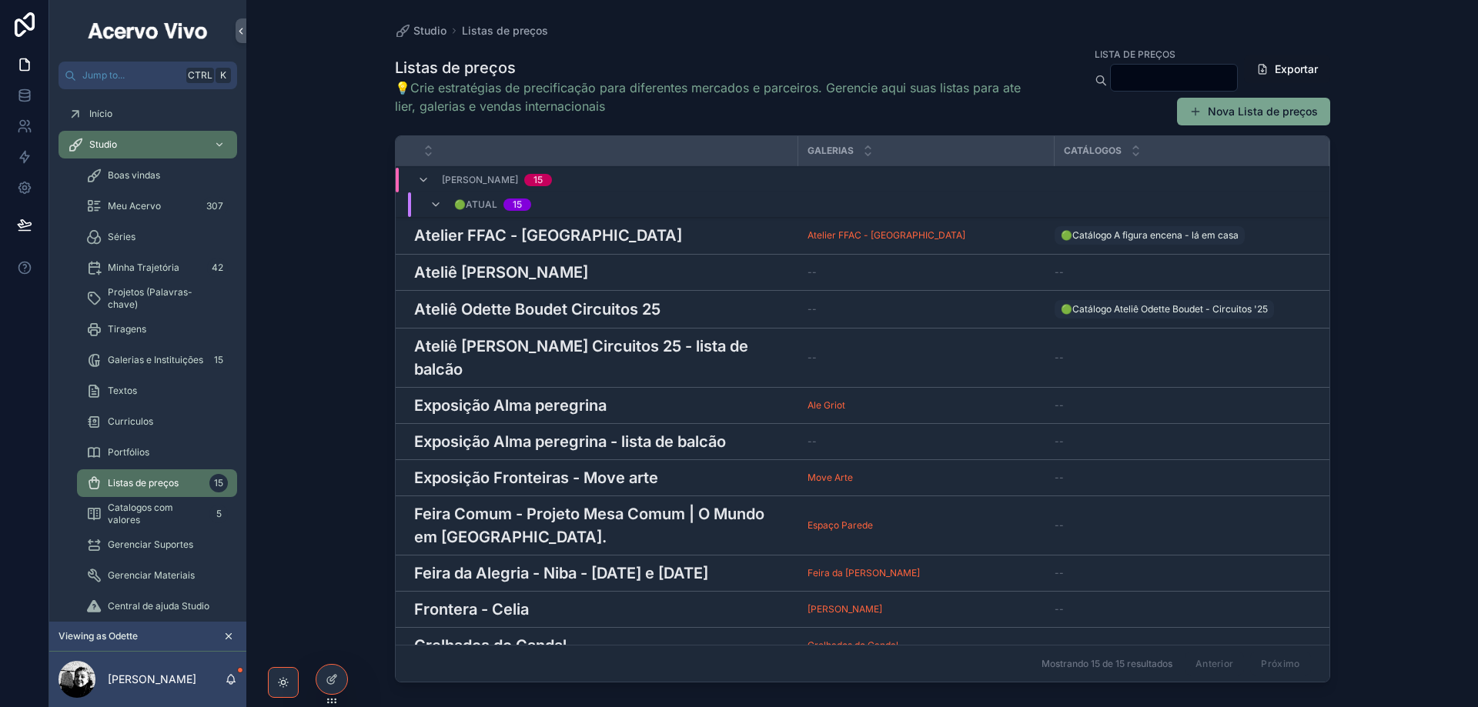
click at [536, 236] on h3 "Atelier FFAC - [GEOGRAPHIC_DATA]" at bounding box center [548, 235] width 268 height 23
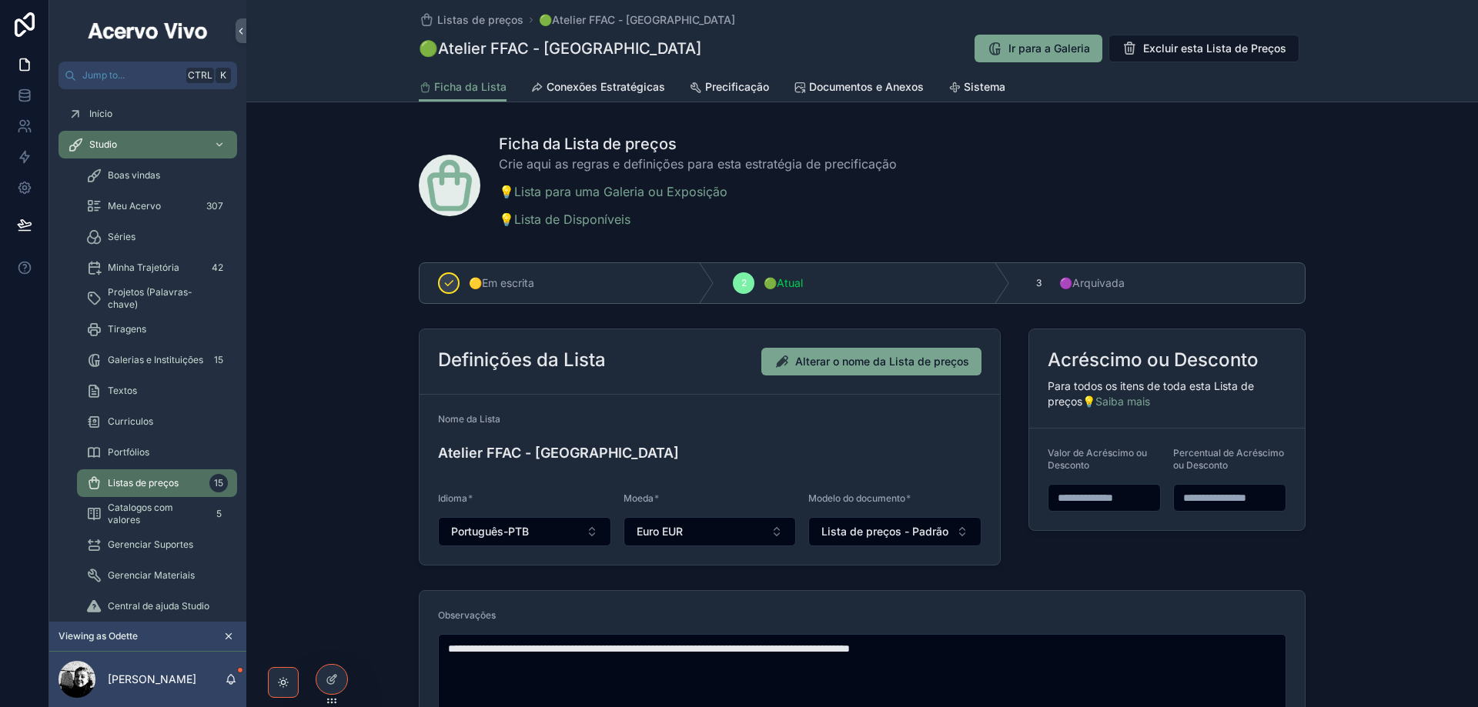
click at [747, 83] on span "Precificação" at bounding box center [737, 86] width 64 height 15
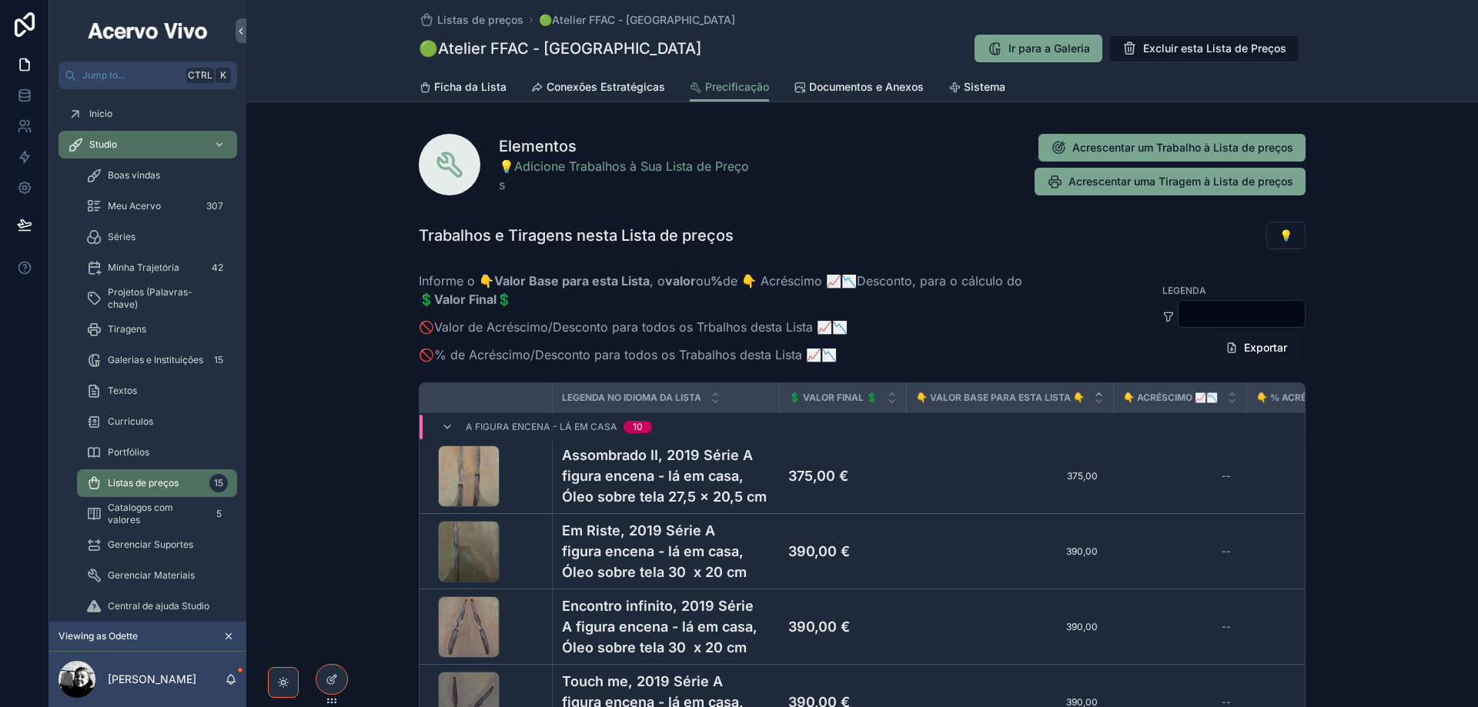
click at [581, 91] on span "Conexões Estratégicas" at bounding box center [606, 86] width 119 height 15
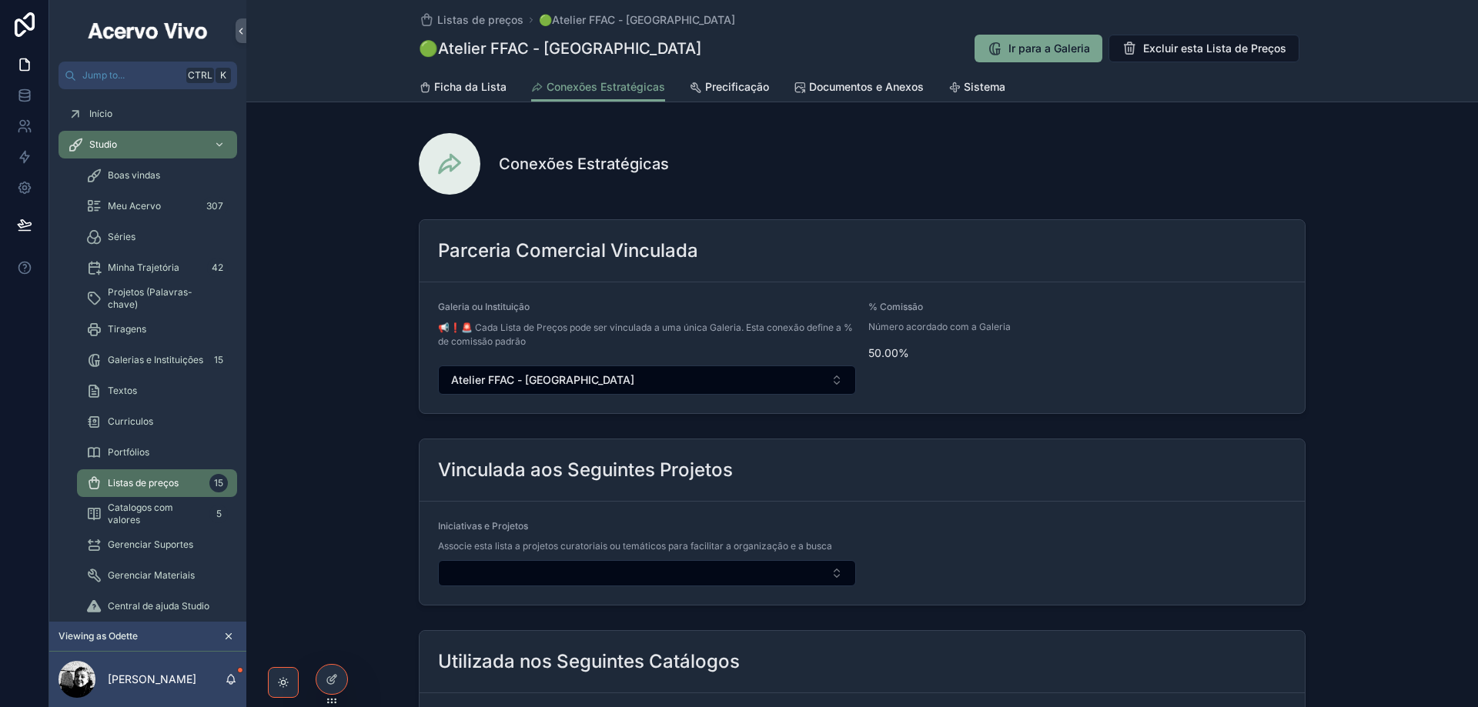
click at [450, 92] on span "Ficha da Lista" at bounding box center [470, 86] width 72 height 15
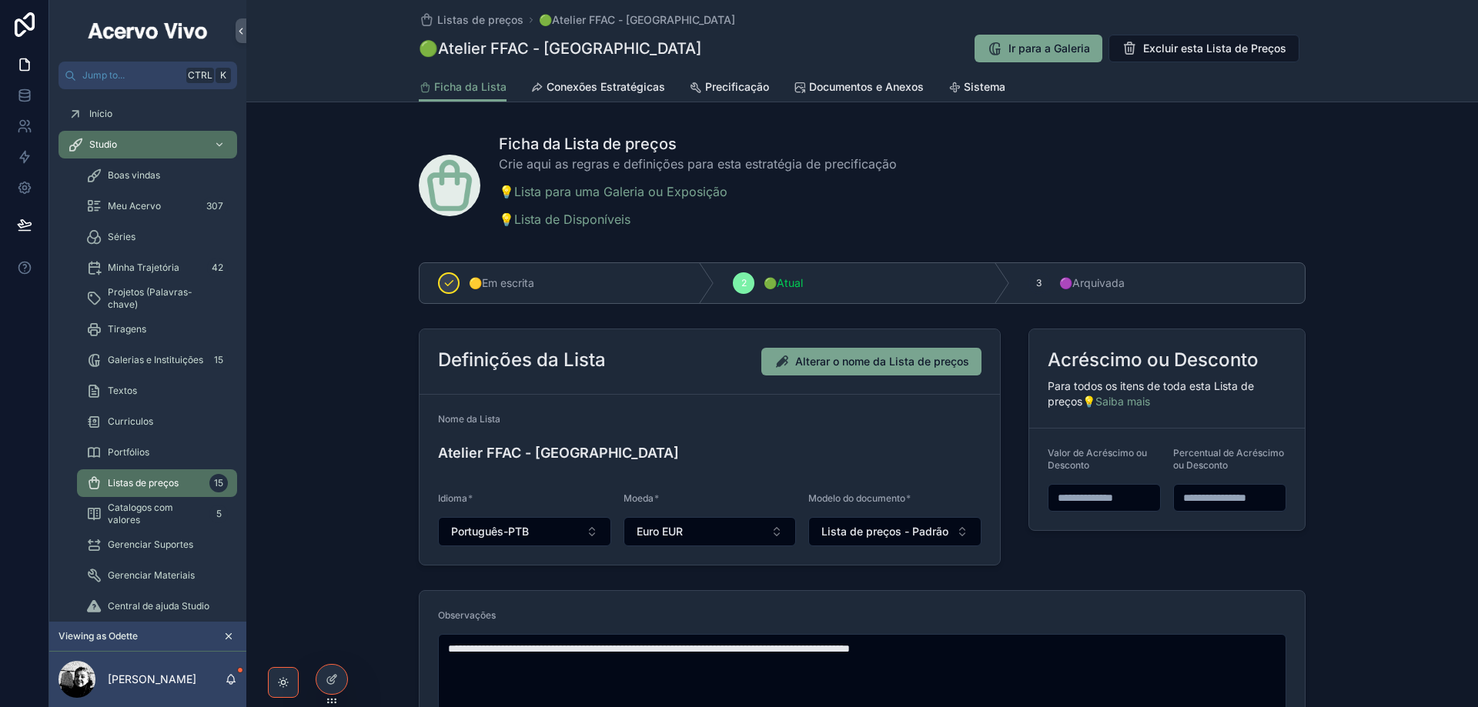
click at [850, 82] on span "Documentos e Anexos" at bounding box center [866, 86] width 115 height 15
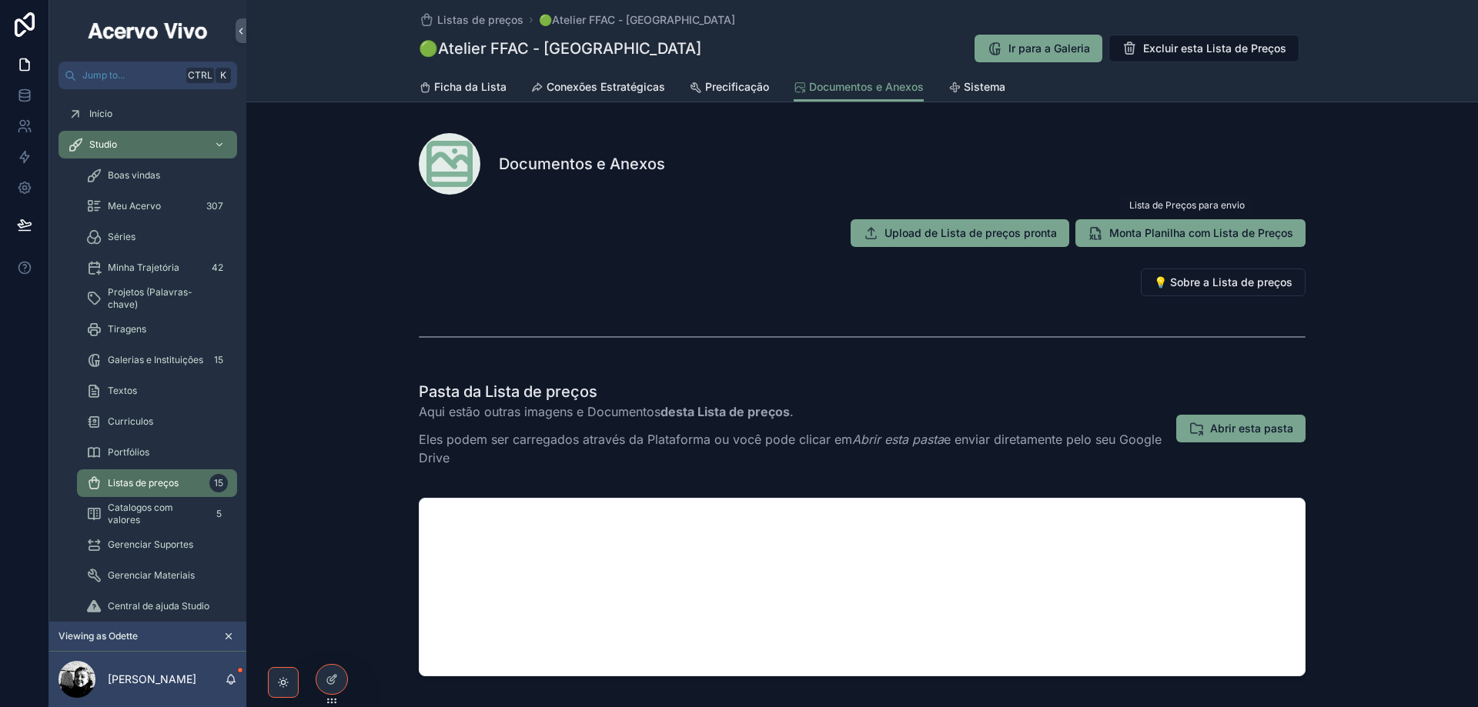
click at [1186, 233] on span "Monta Planilha com Lista de Preços" at bounding box center [1201, 233] width 184 height 15
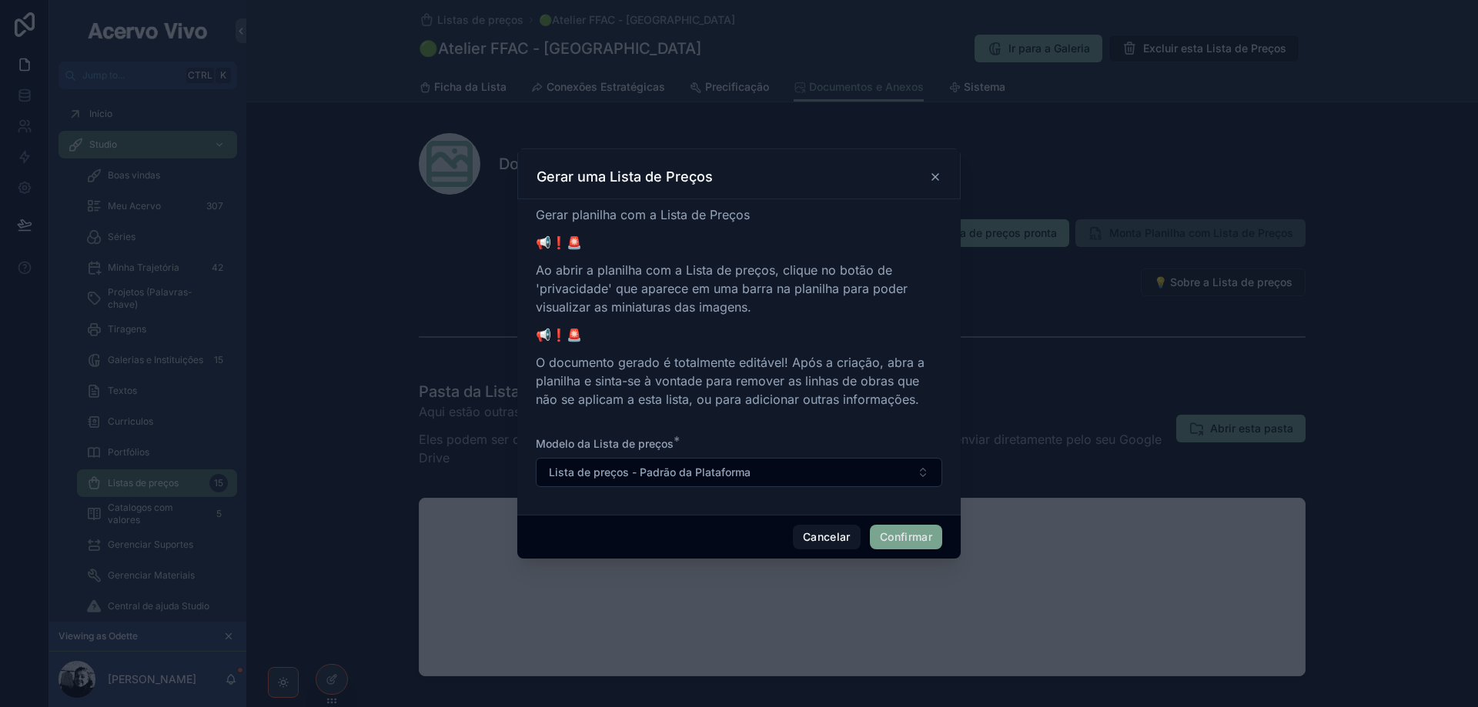
click at [915, 537] on button "Confirmar" at bounding box center [906, 537] width 72 height 25
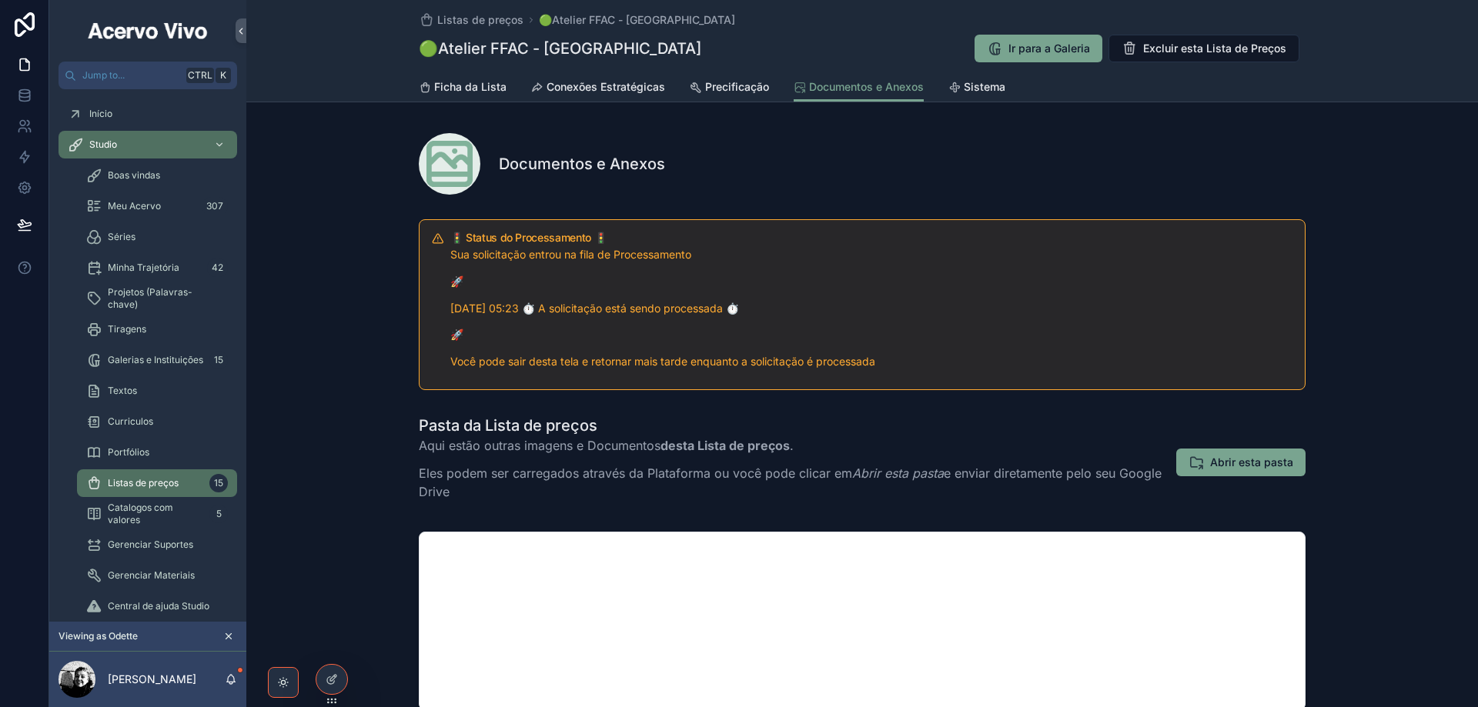
click at [1236, 464] on span "Abrir esta pasta" at bounding box center [1251, 462] width 83 height 15
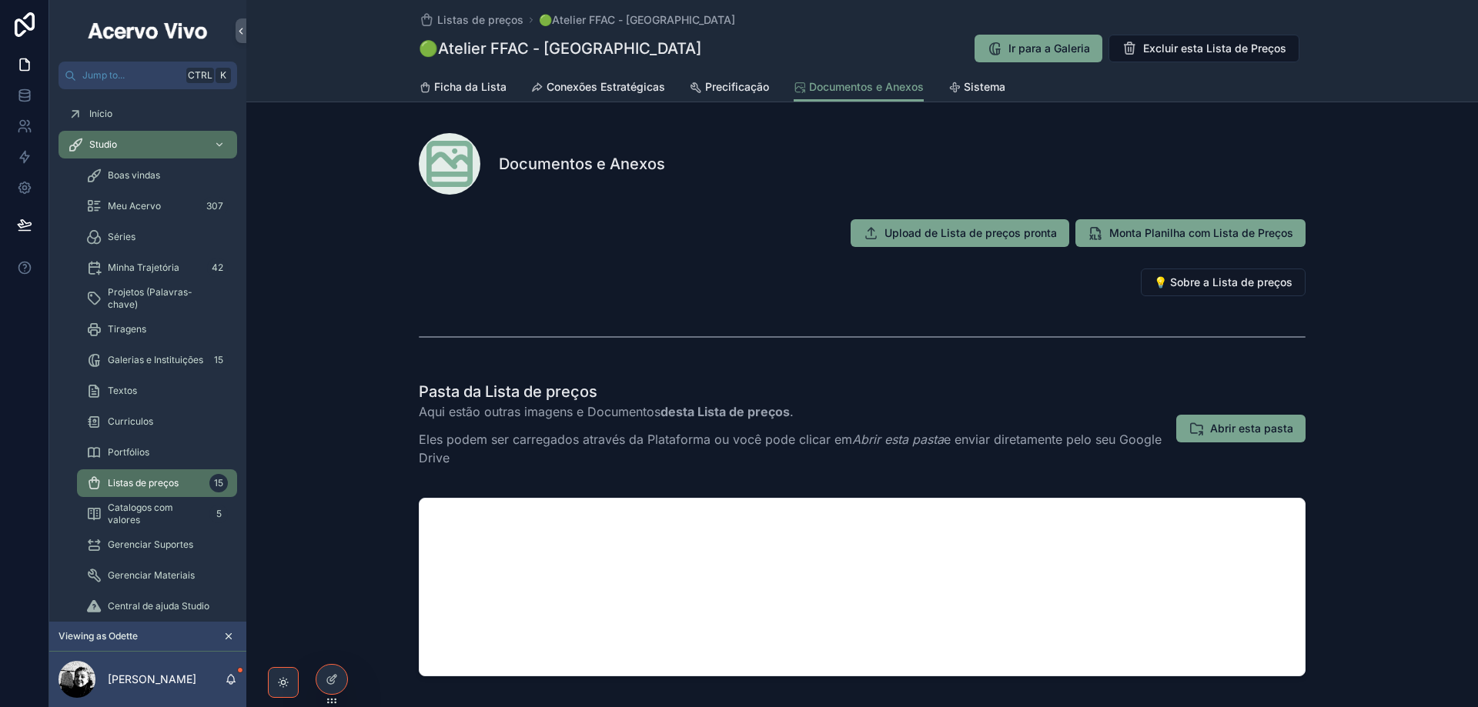
click at [721, 86] on span "Precificação" at bounding box center [737, 86] width 64 height 15
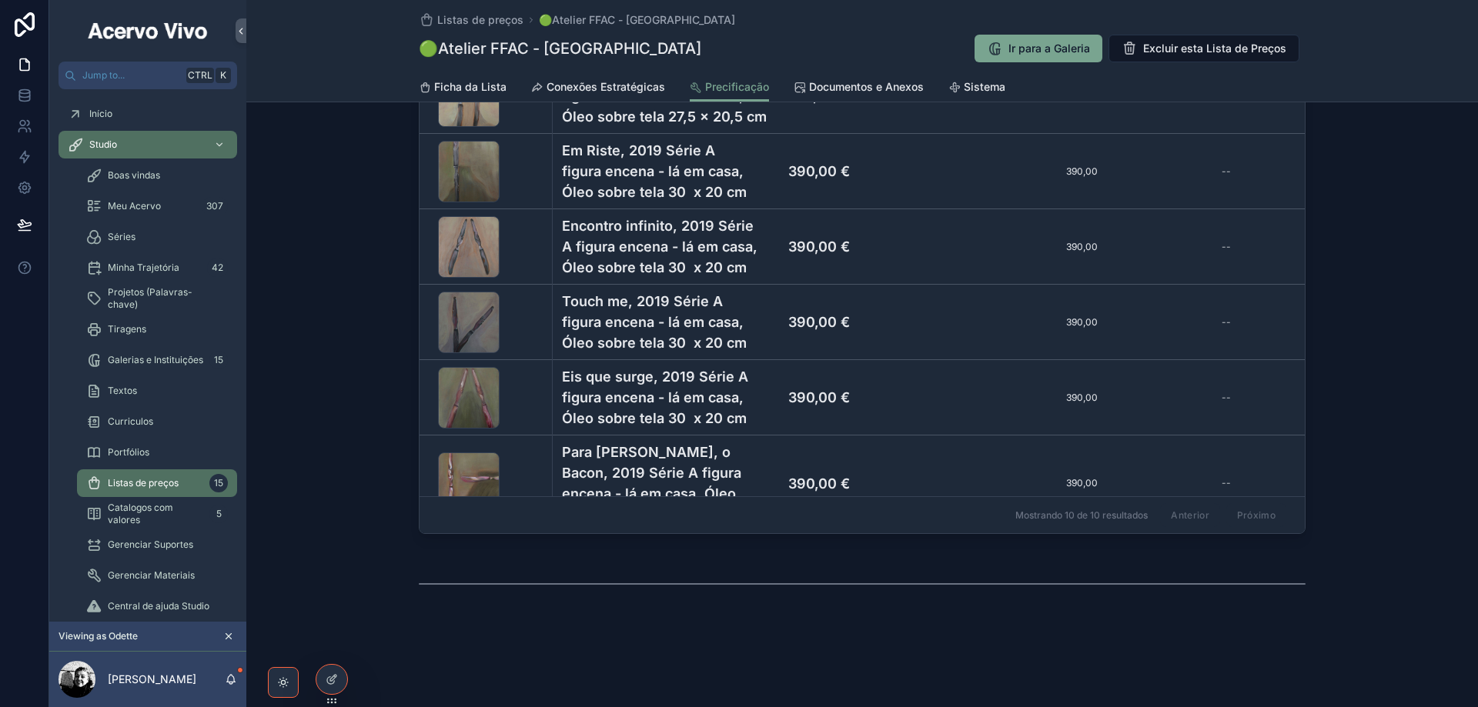
scroll to position [381, 0]
click at [489, 19] on span "Listas de preços" at bounding box center [480, 19] width 86 height 15
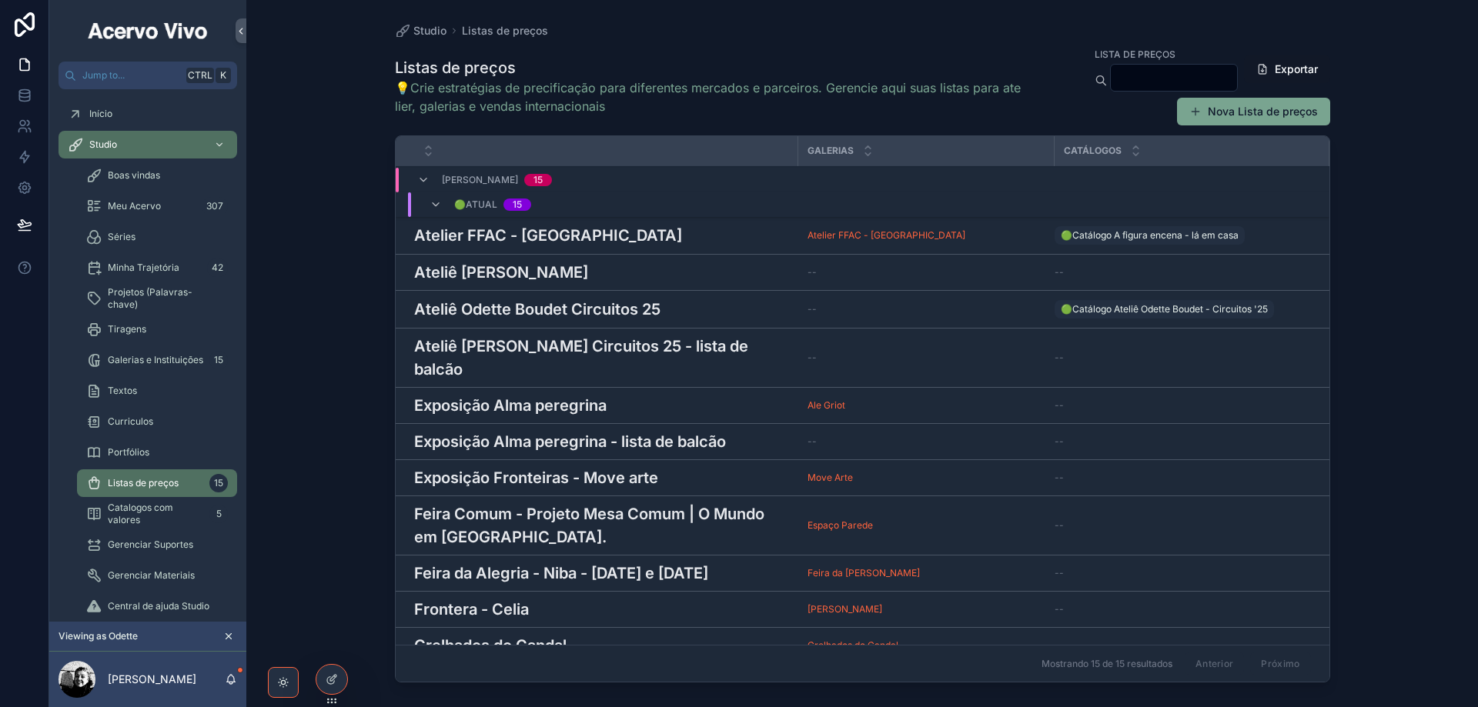
click at [564, 394] on h3 "Exposição Alma peregrina" at bounding box center [510, 405] width 192 height 23
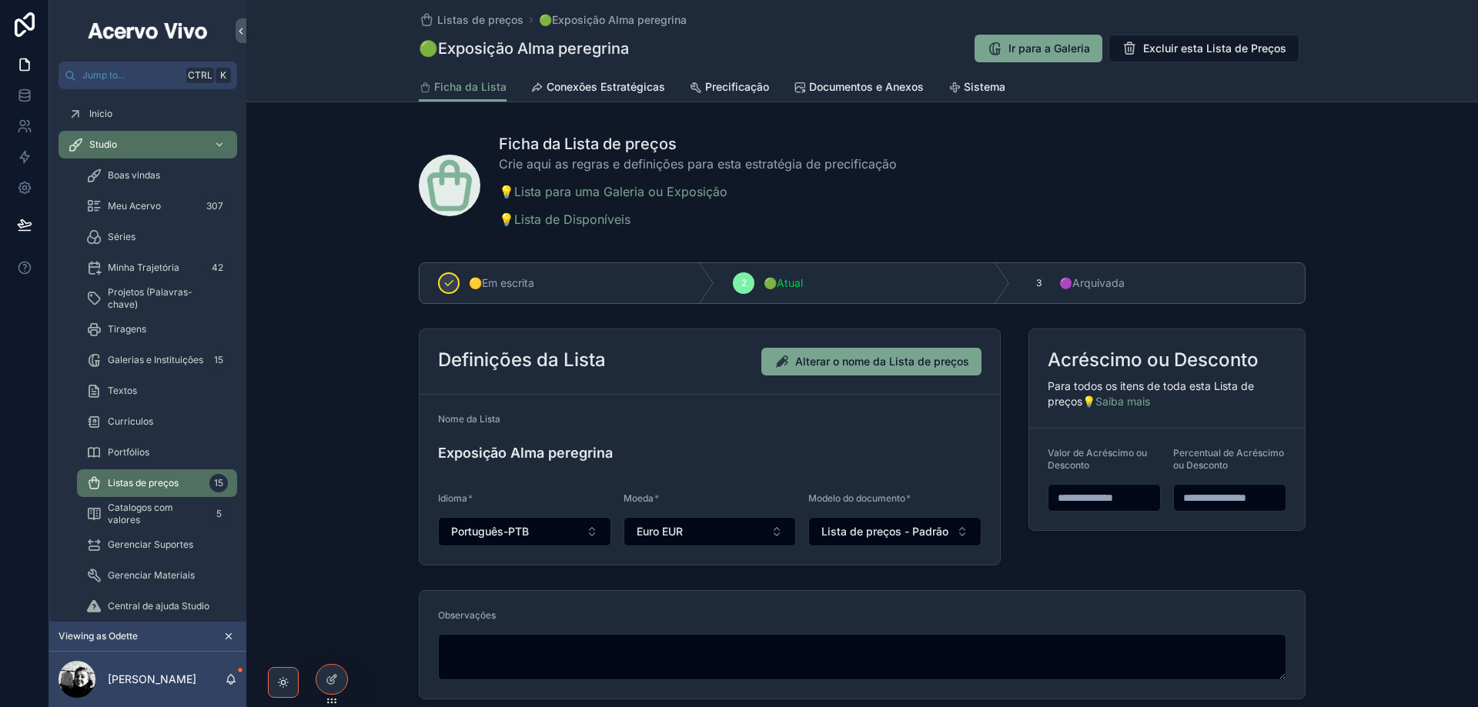
click at [841, 89] on span "Documentos e Anexos" at bounding box center [866, 86] width 115 height 15
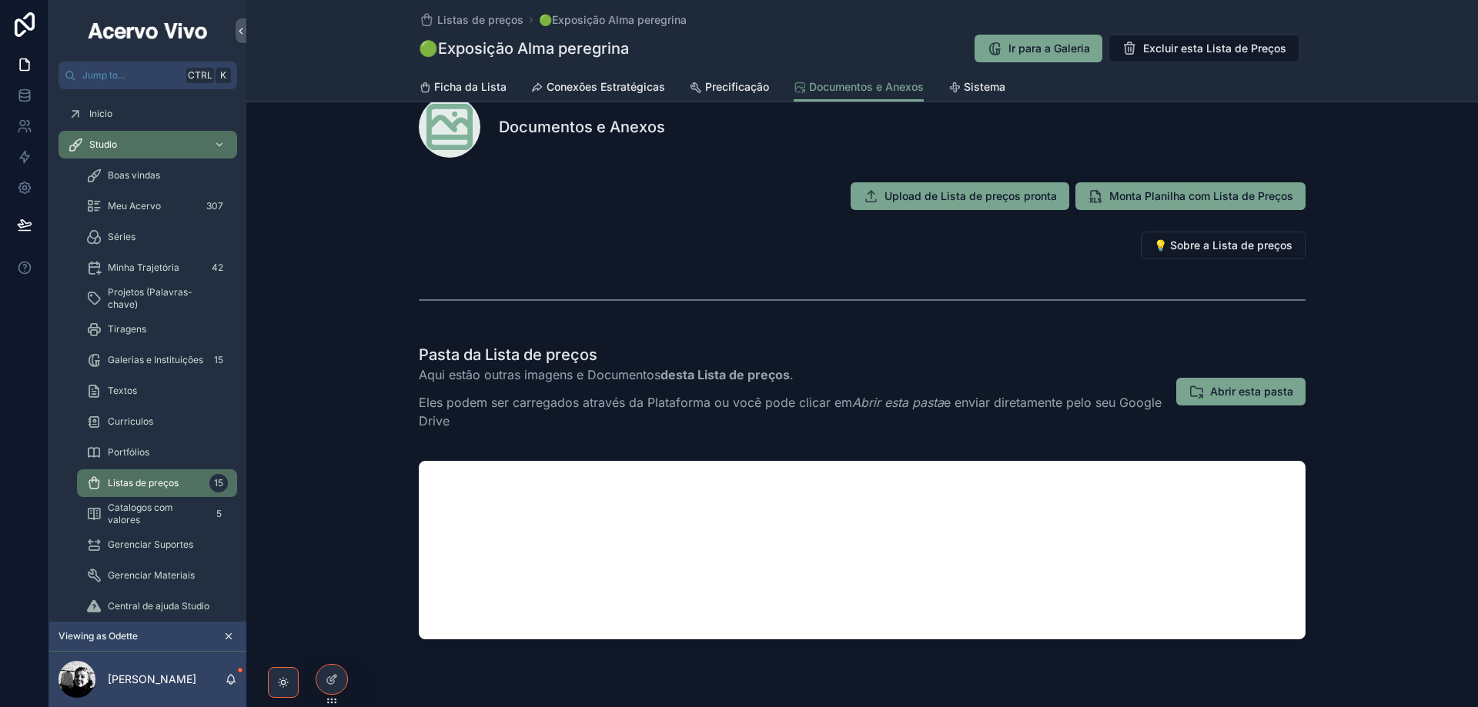
scroll to position [74, 0]
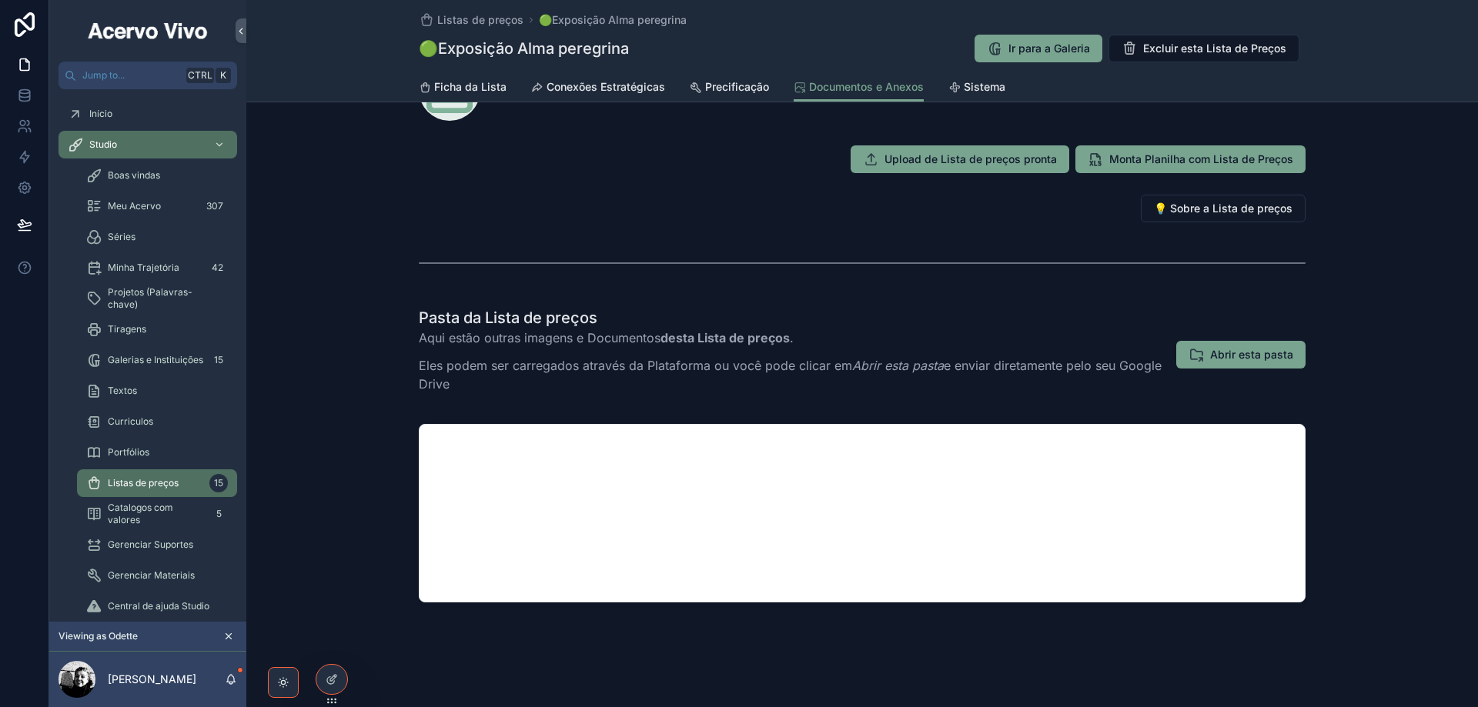
click at [1252, 353] on span "Abrir esta pasta" at bounding box center [1251, 354] width 83 height 15
click at [965, 80] on span "Sistema" at bounding box center [985, 86] width 42 height 15
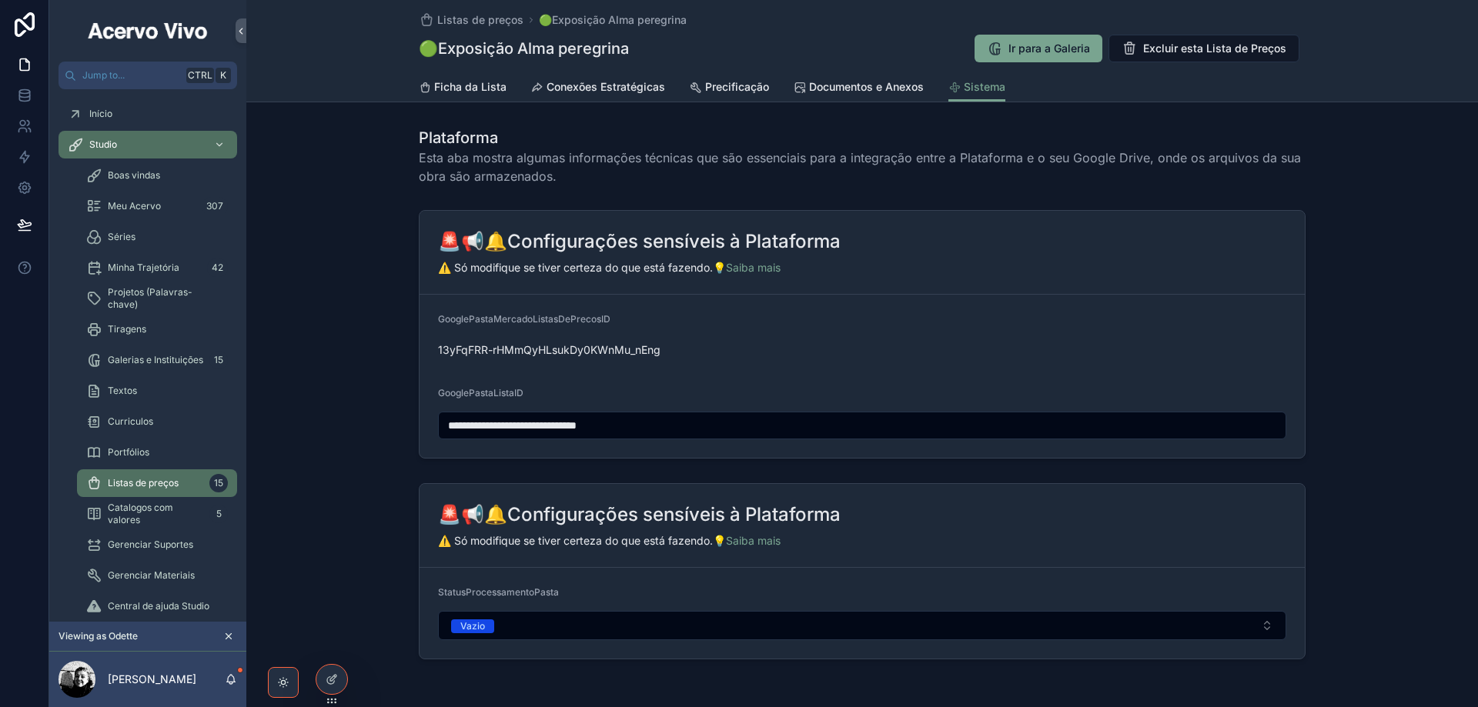
drag, startPoint x: 707, startPoint y: 422, endPoint x: 381, endPoint y: 421, distance: 325.6
click at [381, 421] on div "**********" at bounding box center [862, 334] width 1232 height 261
click at [480, 82] on span "Ficha da Lista" at bounding box center [470, 86] width 72 height 15
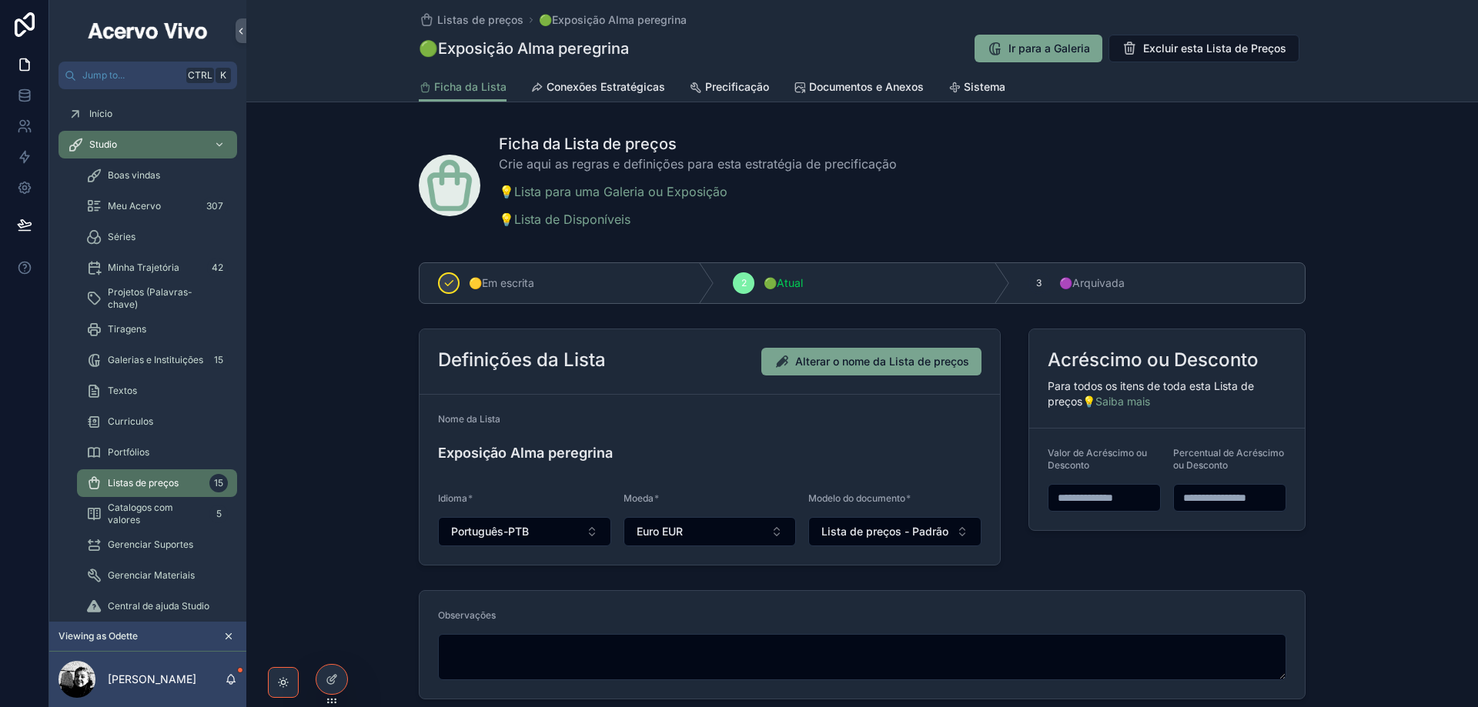
click at [480, 21] on span "Listas de preços" at bounding box center [480, 19] width 86 height 15
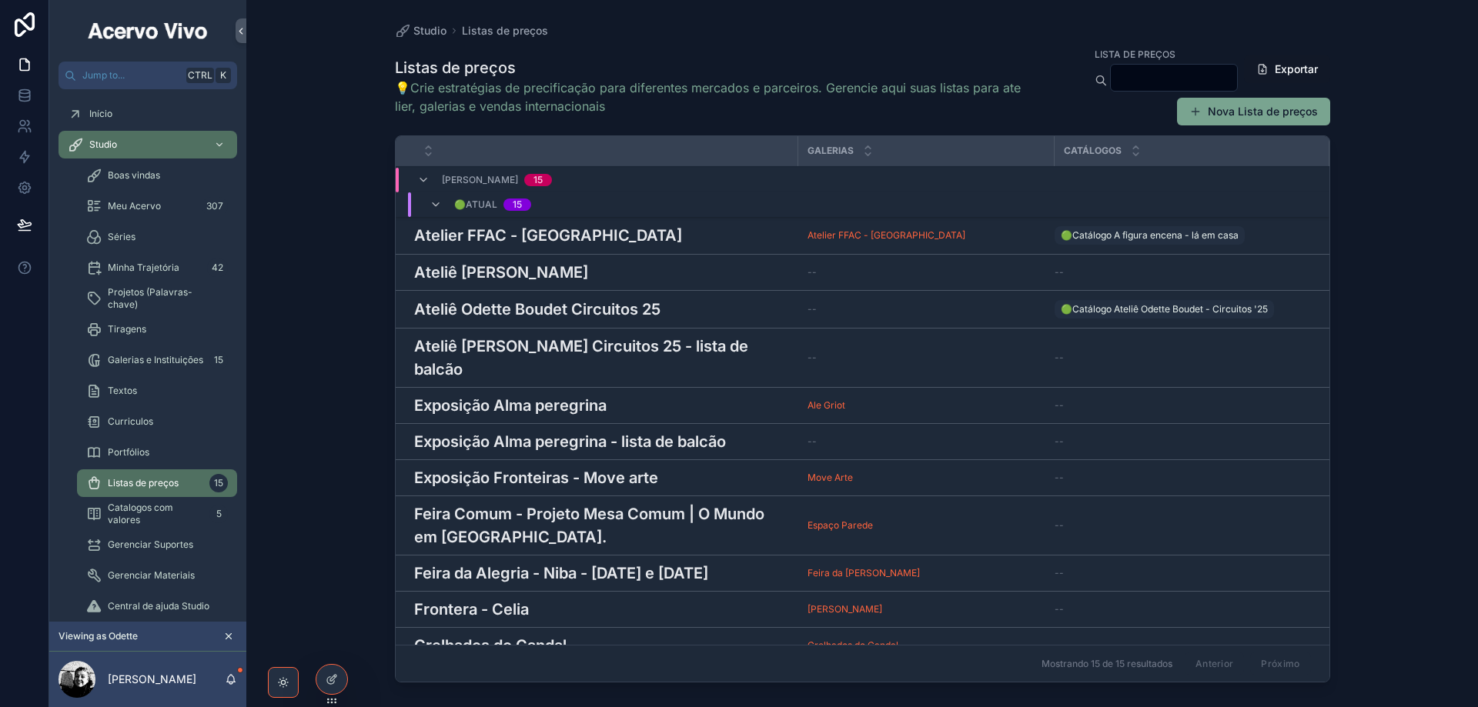
click at [634, 430] on h3 "Exposição Alma peregrina - lista de balcão" at bounding box center [570, 441] width 312 height 23
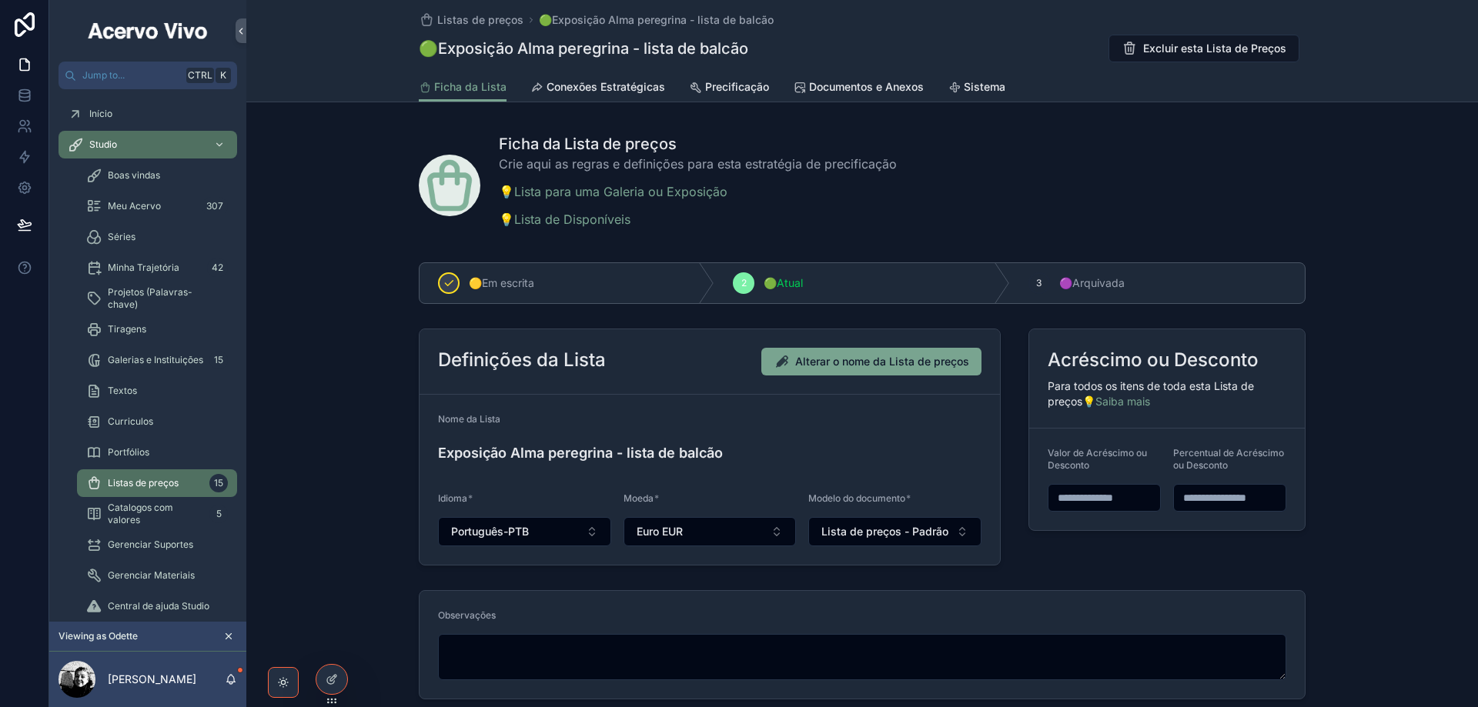
click at [440, 276] on div "scrollable content" at bounding box center [449, 284] width 22 height 22
click at [0, 0] on icon "scrollable content" at bounding box center [0, 0] width 0 height 0
click at [741, 283] on span "2" at bounding box center [743, 283] width 5 height 12
click at [984, 89] on span "Sistema" at bounding box center [985, 86] width 42 height 15
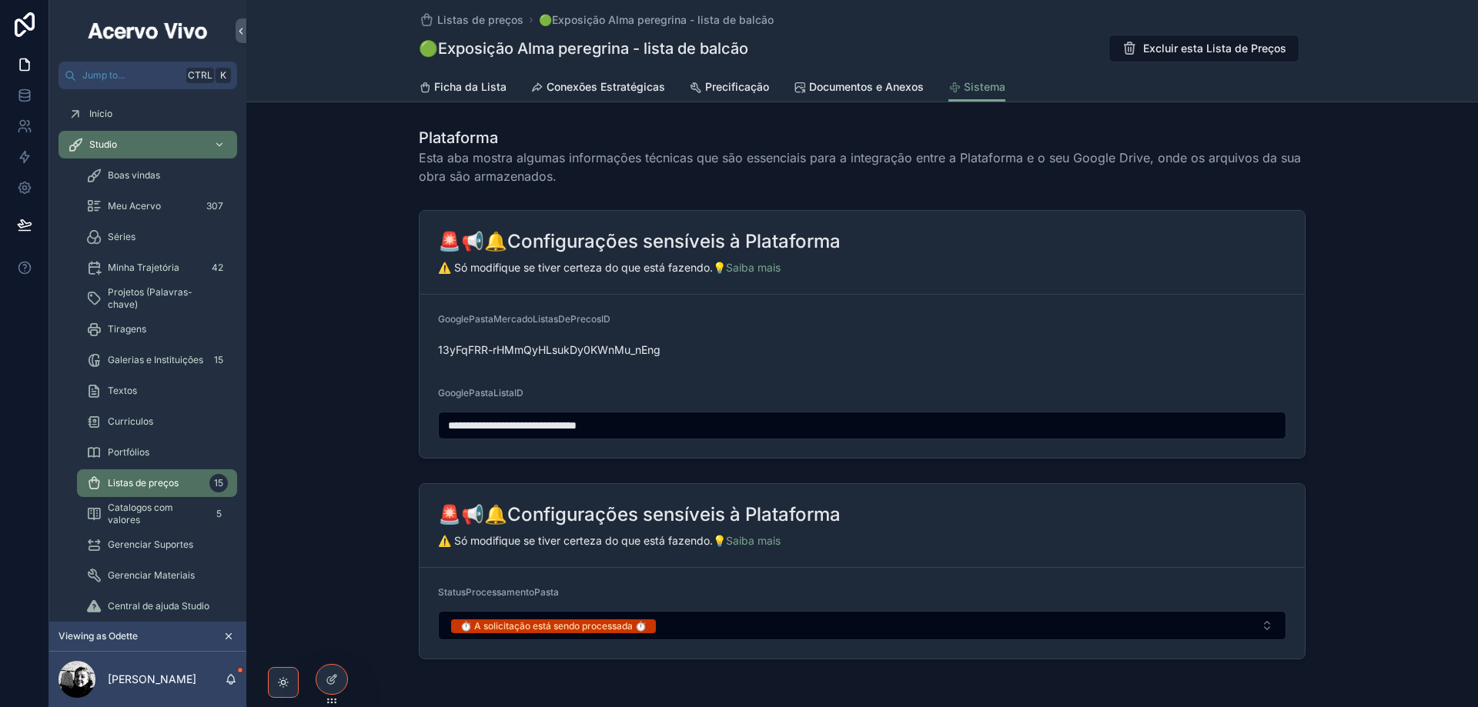
drag, startPoint x: 657, startPoint y: 418, endPoint x: 363, endPoint y: 418, distance: 293.3
click at [363, 418] on div "**********" at bounding box center [862, 334] width 1232 height 261
click at [474, 15] on span "Listas de preços" at bounding box center [480, 19] width 86 height 15
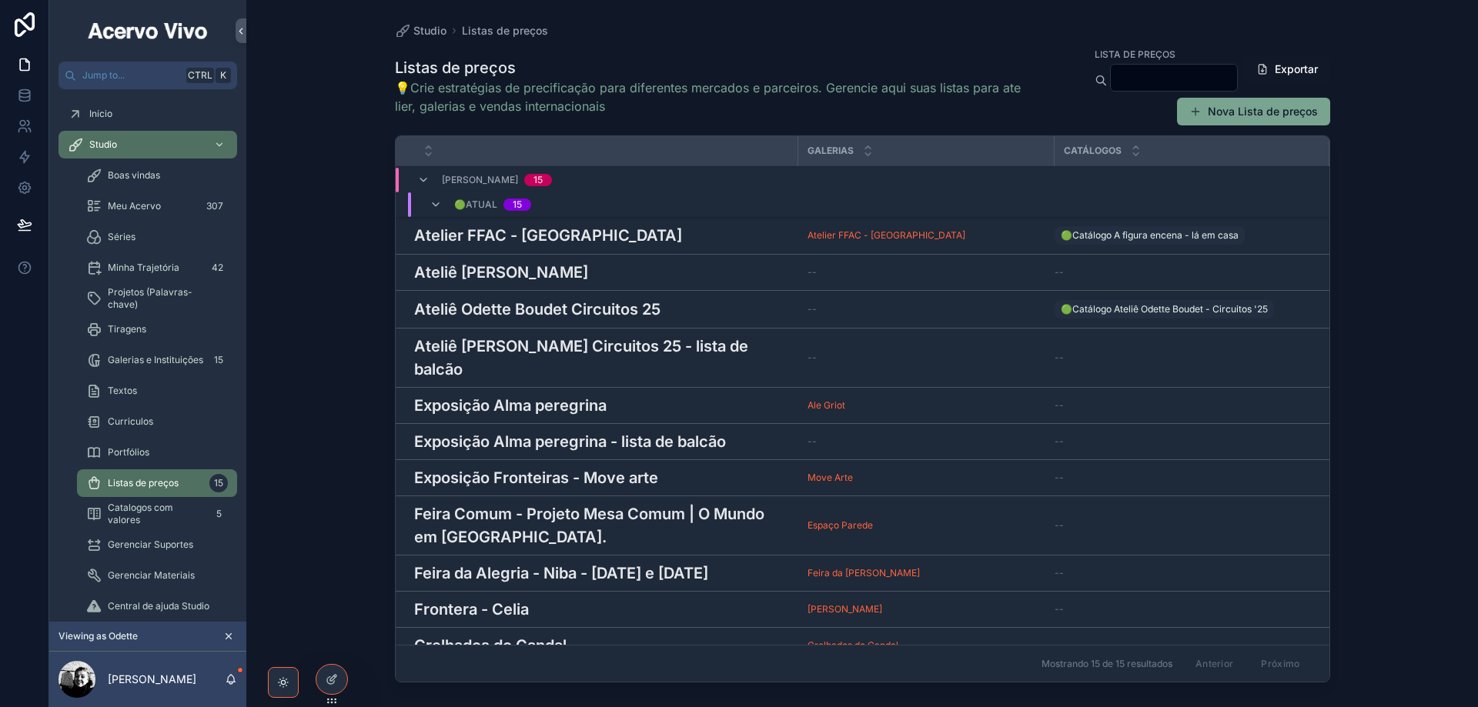
click at [560, 394] on h3 "Exposição Alma peregrina" at bounding box center [510, 405] width 192 height 23
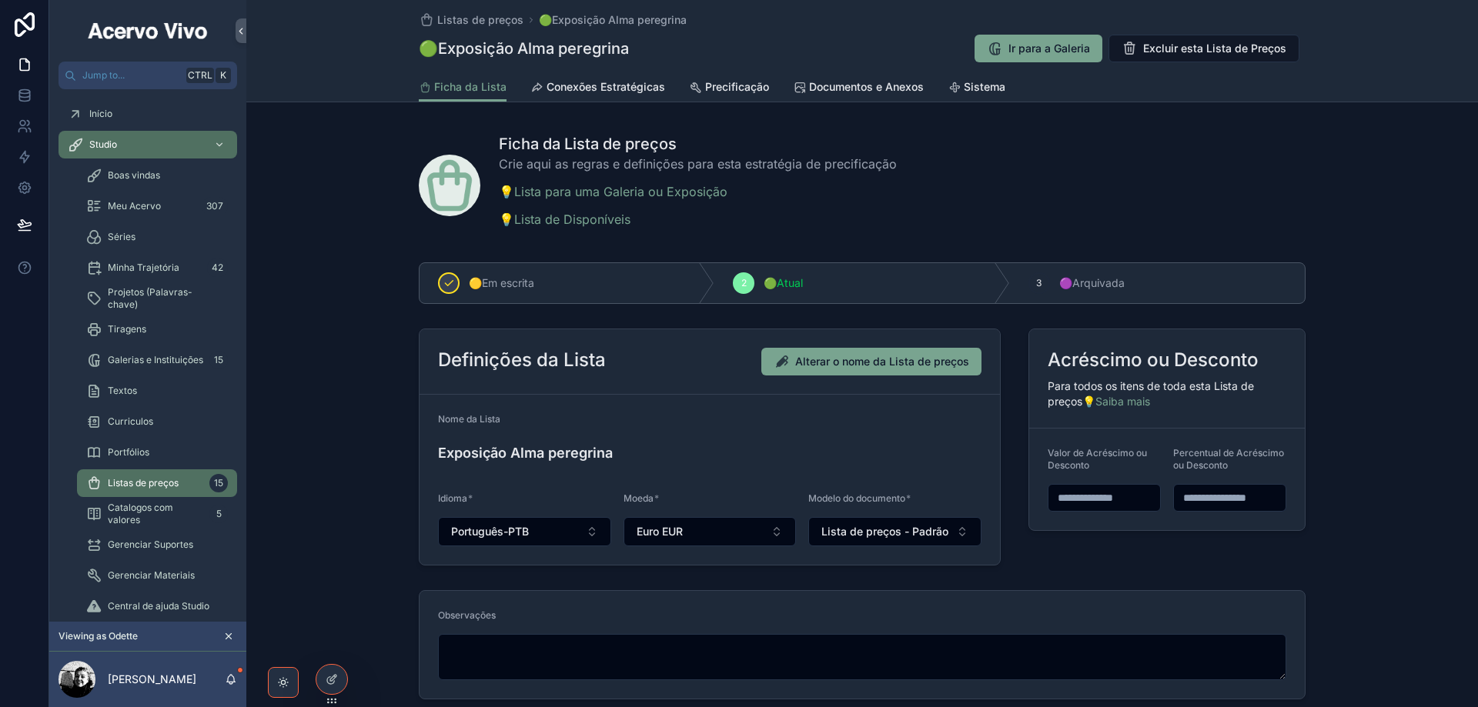
click at [983, 89] on span "Sistema" at bounding box center [985, 86] width 42 height 15
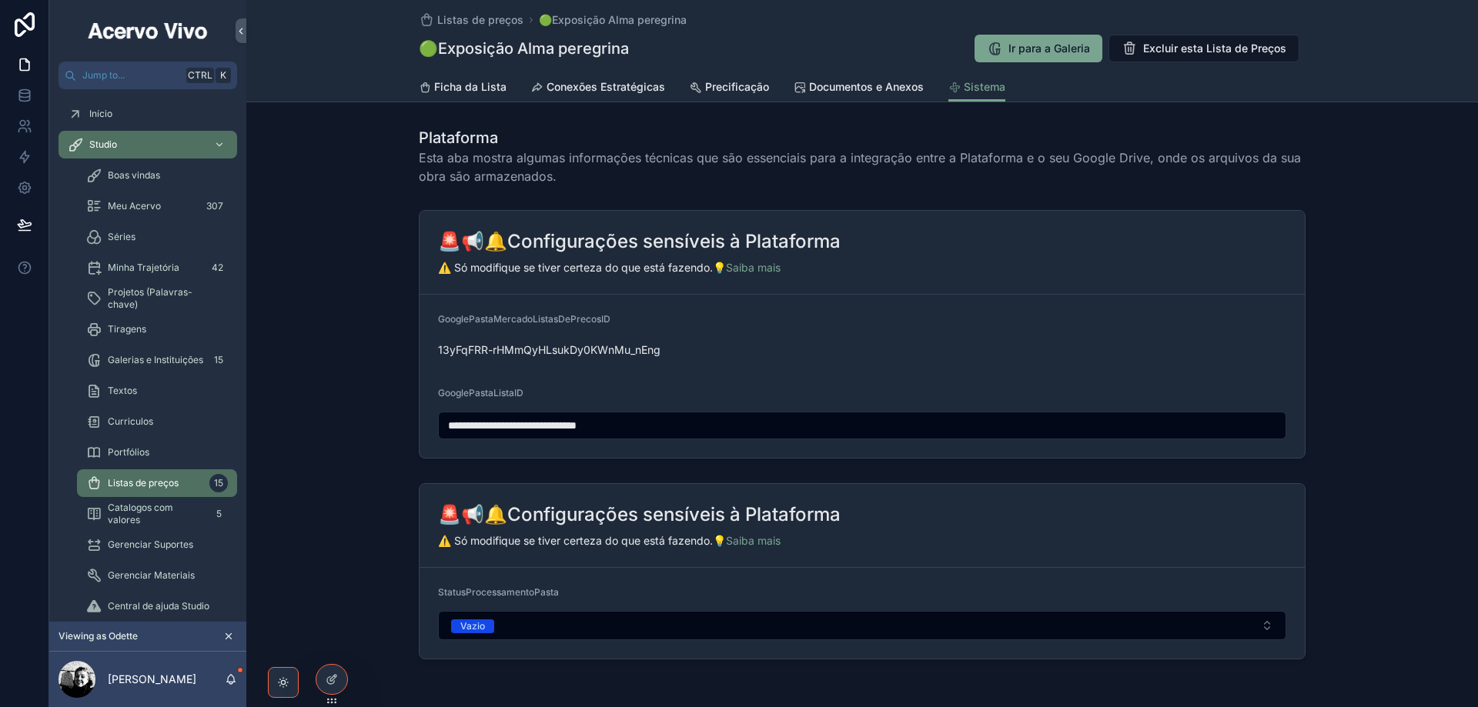
drag, startPoint x: 667, startPoint y: 422, endPoint x: 363, endPoint y: 426, distance: 304.9
click at [363, 426] on div "**********" at bounding box center [862, 334] width 1232 height 261
click at [471, 82] on span "Ficha da Lista" at bounding box center [470, 86] width 72 height 15
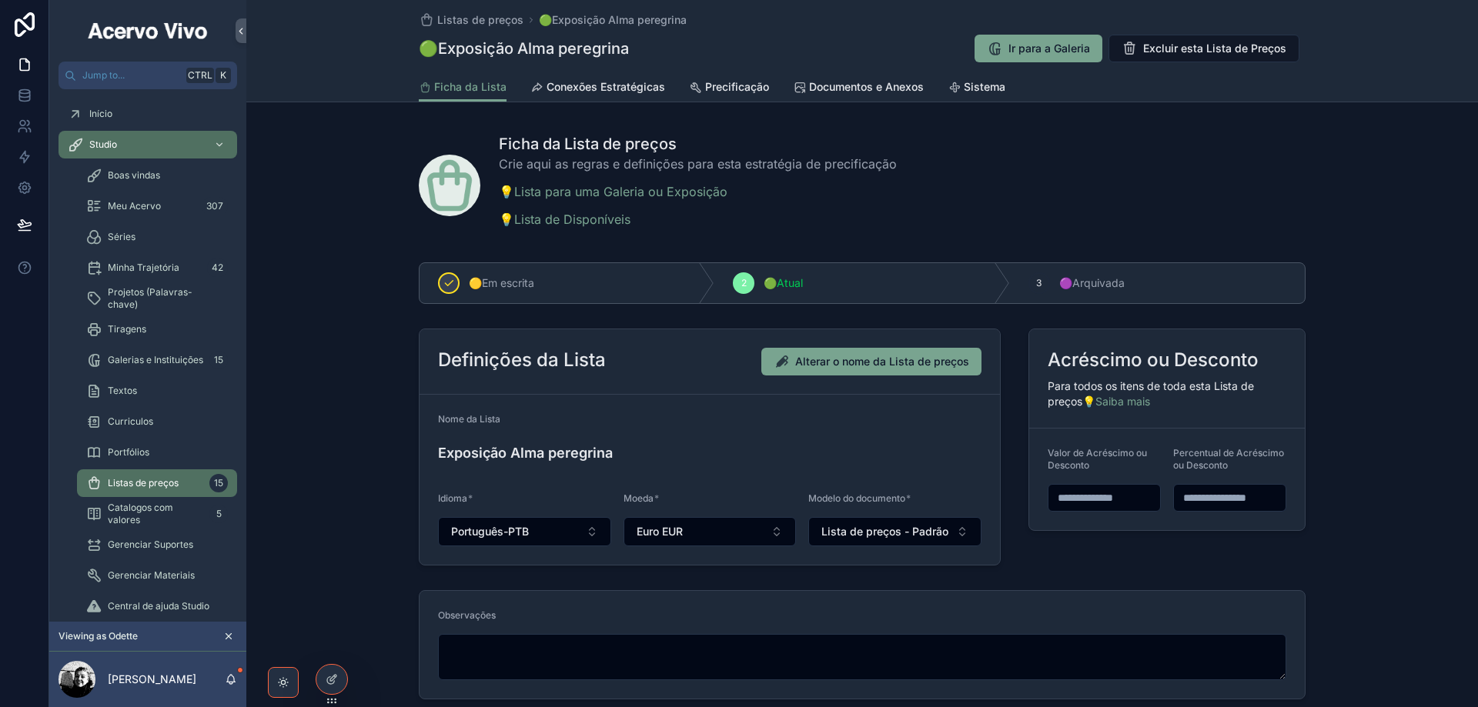
click at [984, 95] on link "Sistema" at bounding box center [976, 88] width 57 height 31
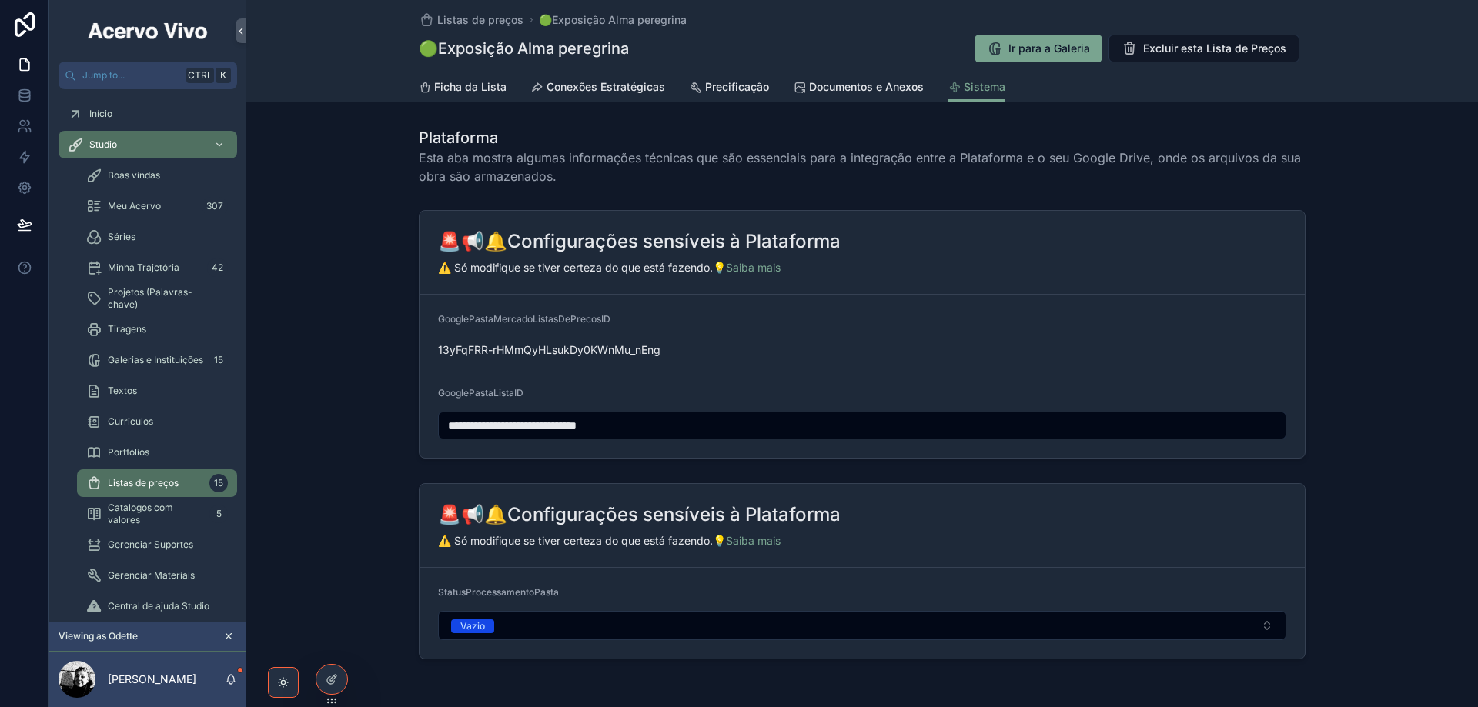
drag, startPoint x: 675, startPoint y: 428, endPoint x: 319, endPoint y: 353, distance: 364.1
click at [337, 433] on div "**********" at bounding box center [862, 334] width 1232 height 261
click at [469, 88] on span "Ficha da Lista" at bounding box center [470, 86] width 72 height 15
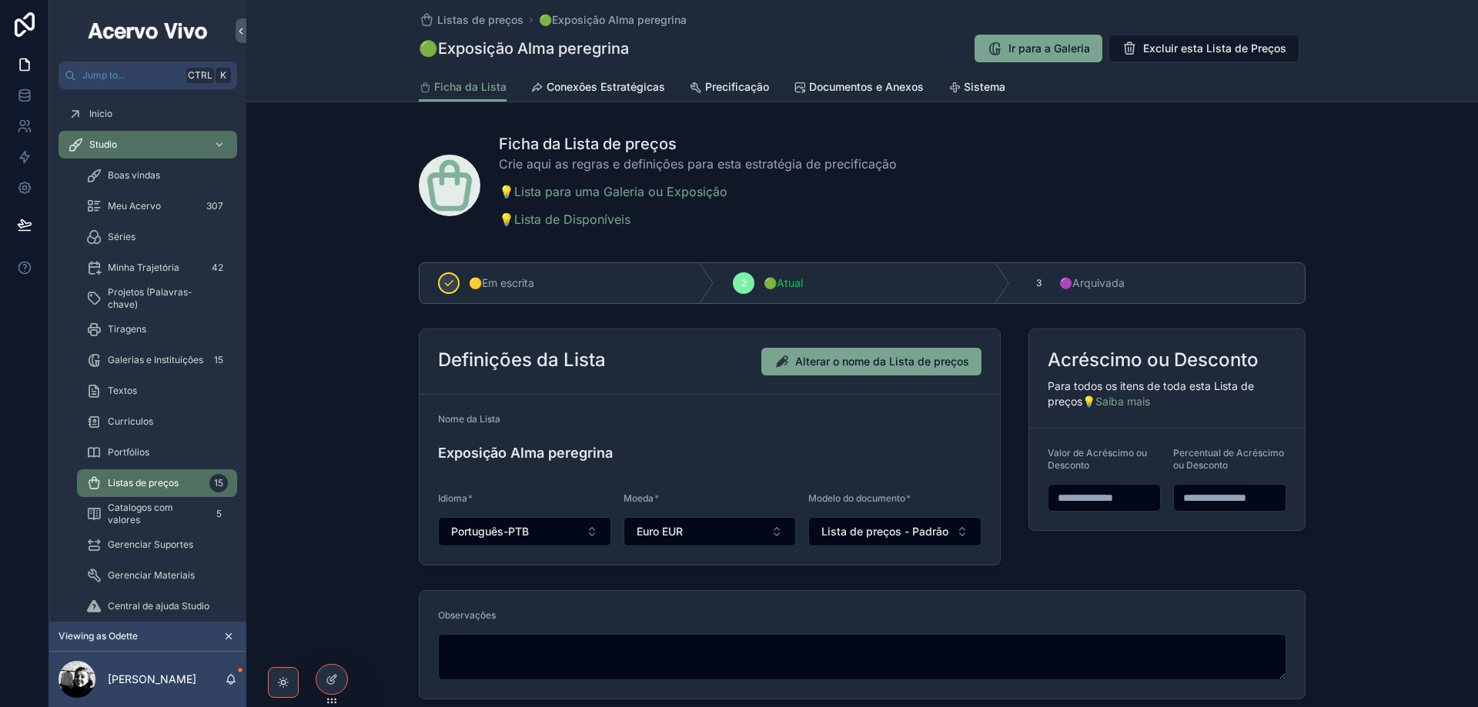
click at [469, 18] on span "Listas de preços" at bounding box center [480, 19] width 86 height 15
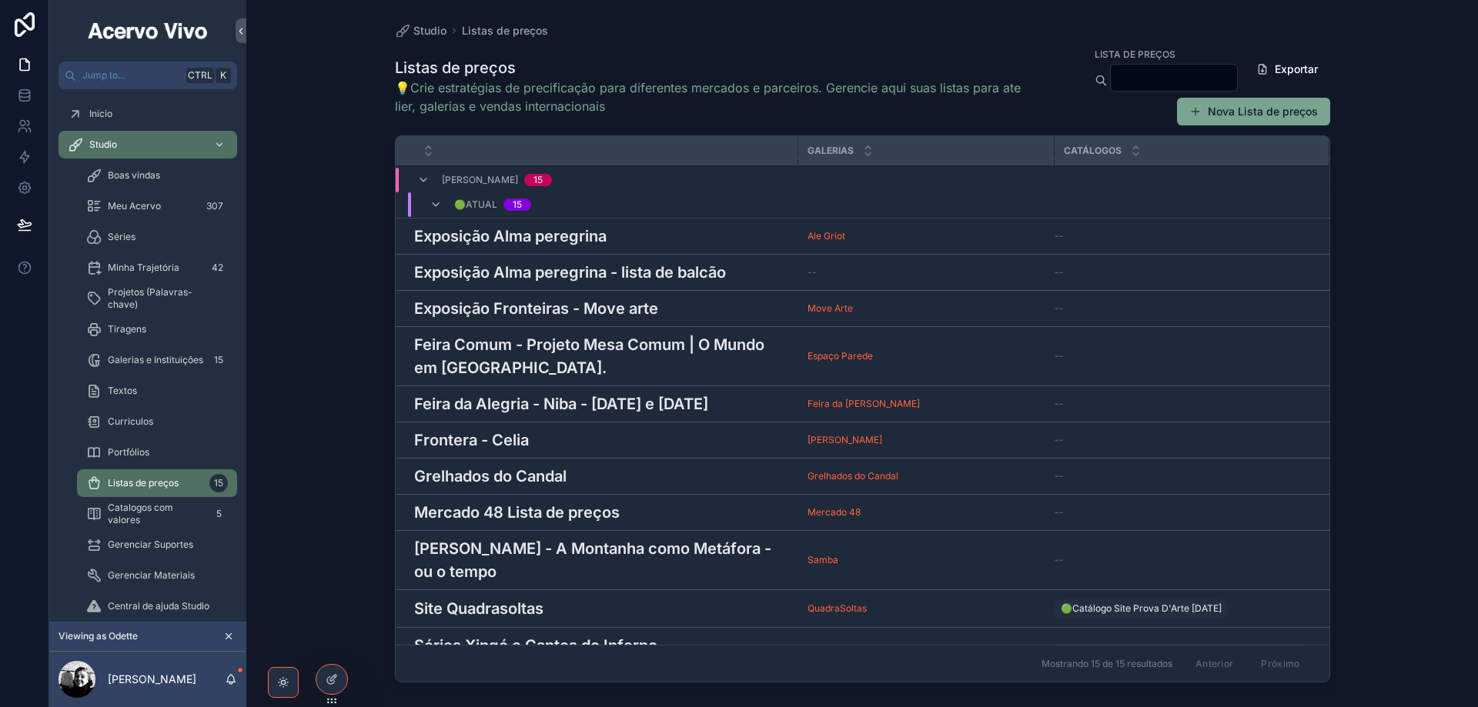
scroll to position [188, 0]
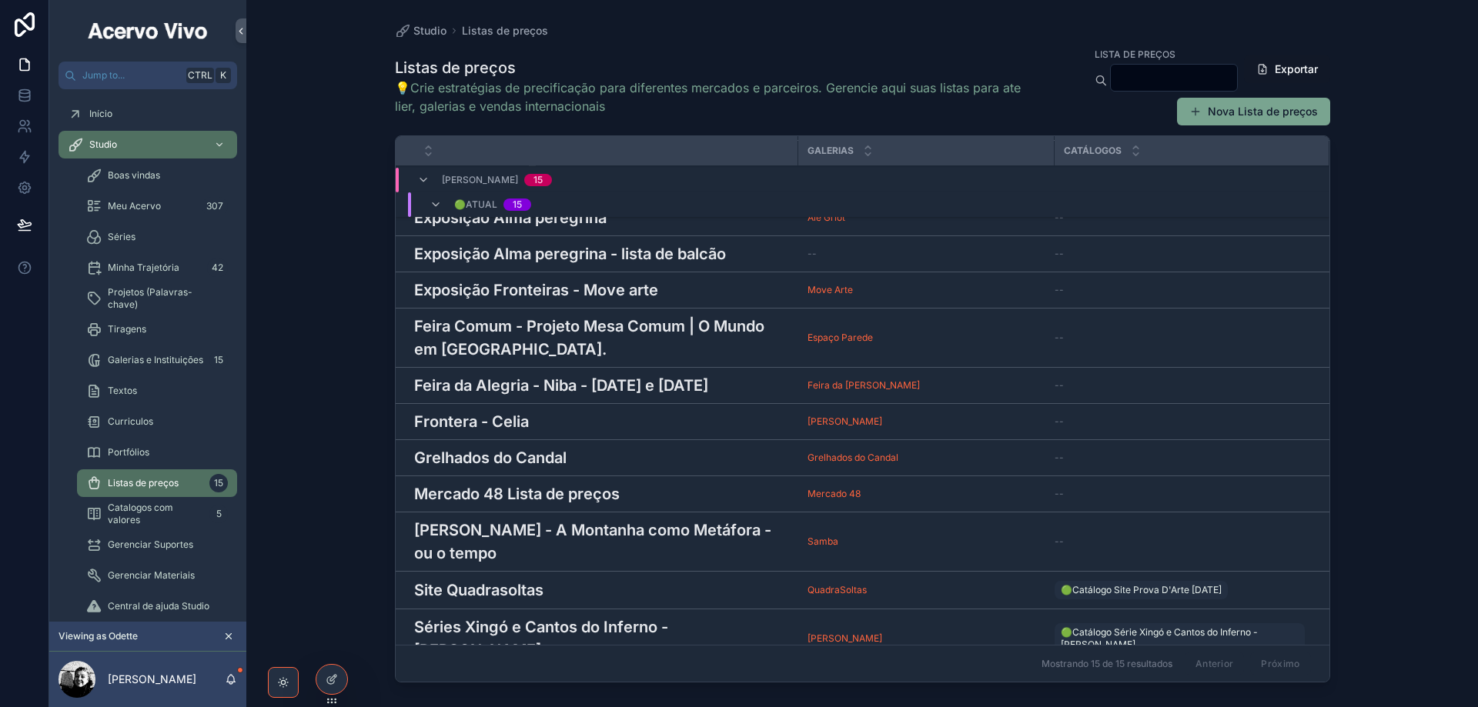
click at [564, 579] on div "Site Quadrasoltas Site Quadrasoltas" at bounding box center [601, 590] width 375 height 23
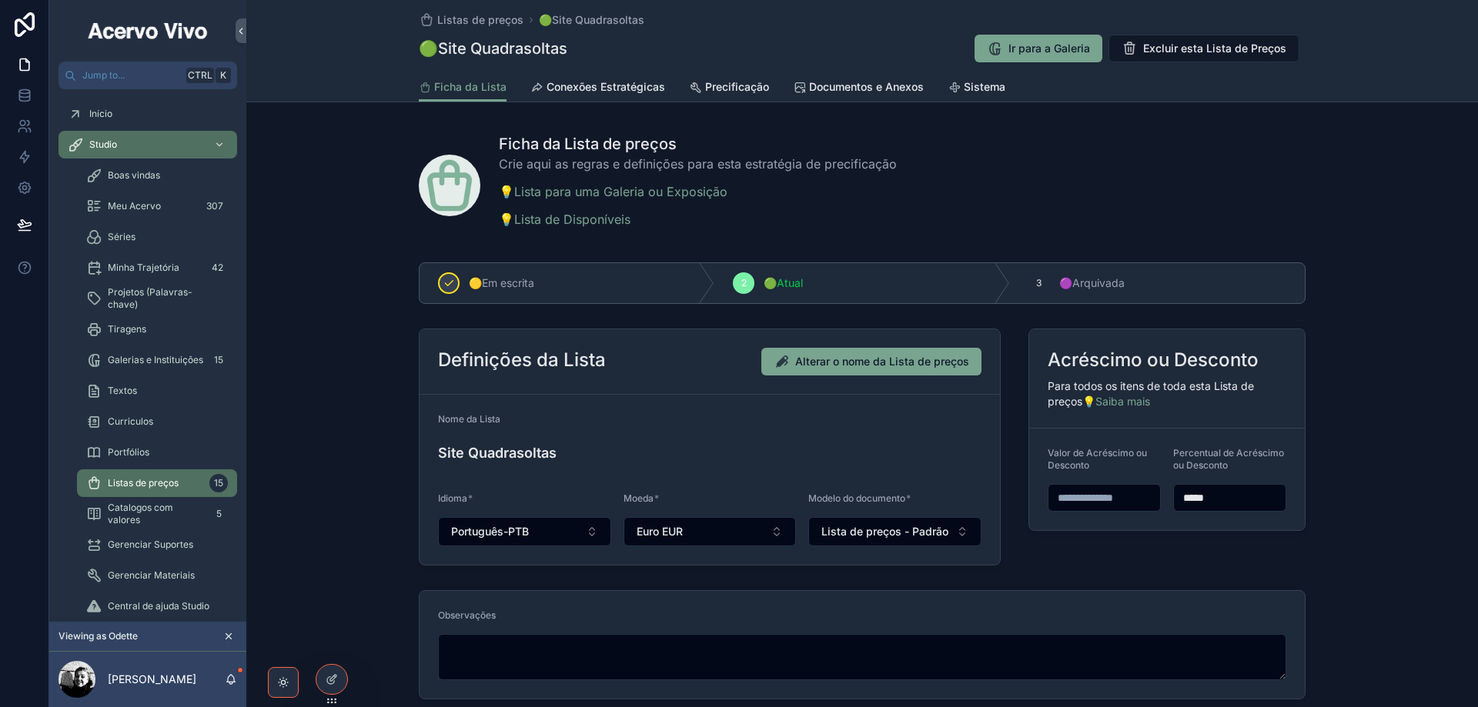
click at [987, 90] on span "Sistema" at bounding box center [985, 86] width 42 height 15
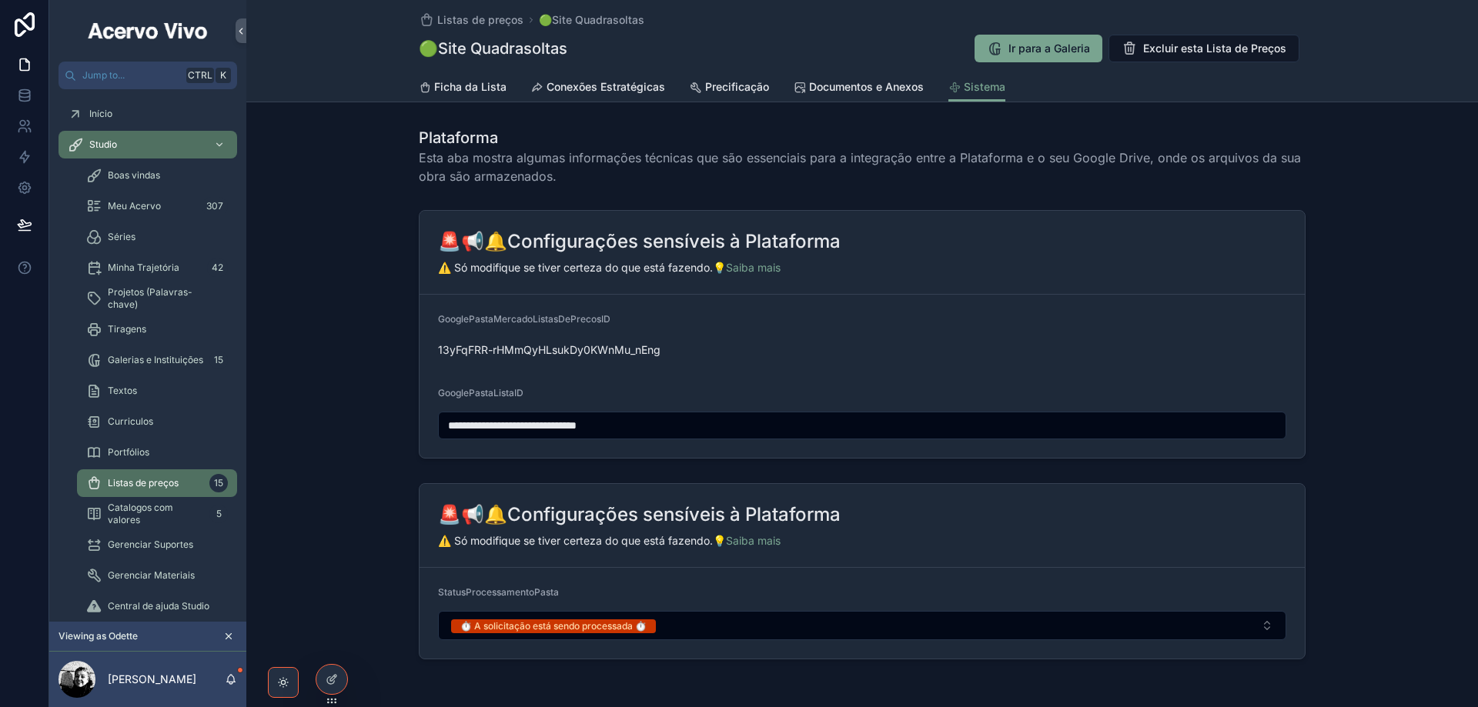
drag, startPoint x: 693, startPoint y: 430, endPoint x: 366, endPoint y: 463, distance: 328.9
click at [366, 463] on div "**********" at bounding box center [862, 334] width 1232 height 261
click at [487, 22] on span "Listas de preços" at bounding box center [480, 19] width 86 height 15
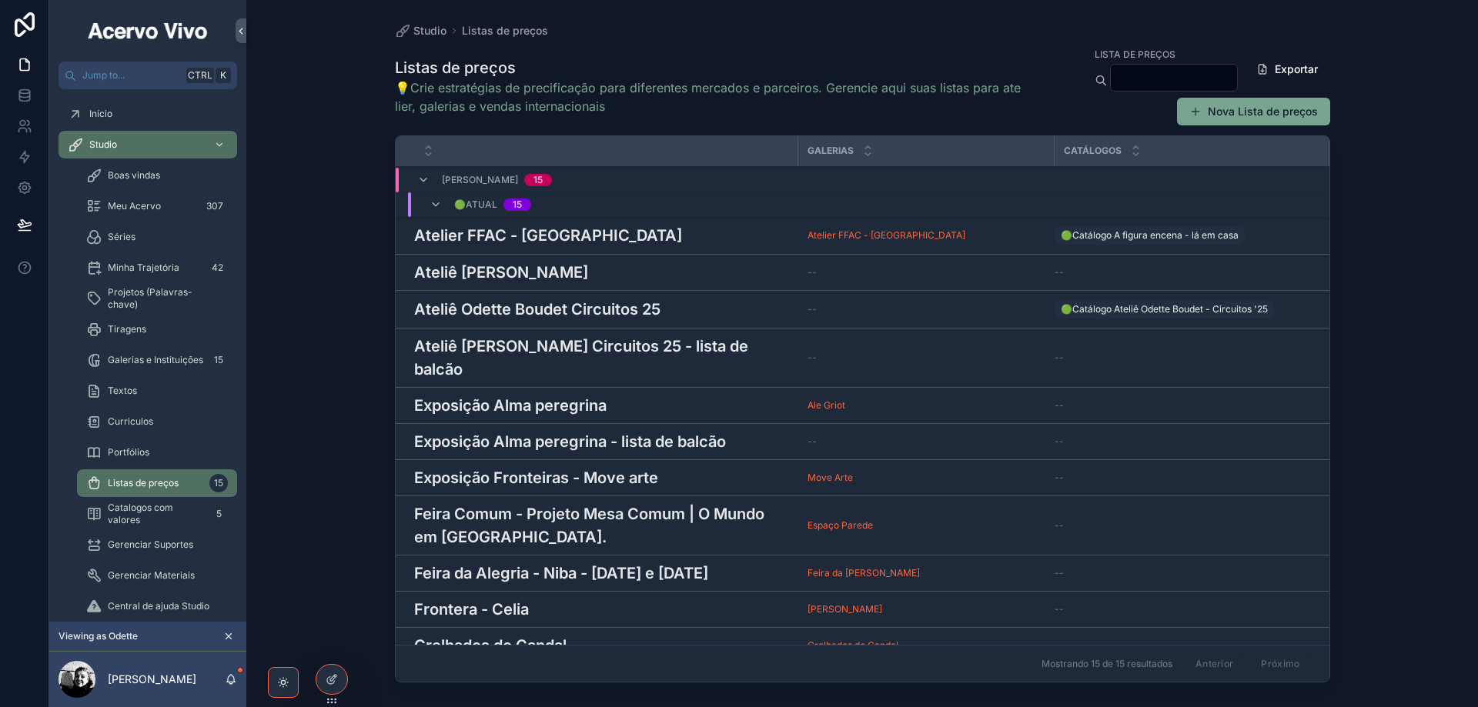
click at [553, 353] on h3 "Ateliê [PERSON_NAME] Circuitos 25 - lista de balcão" at bounding box center [601, 358] width 375 height 46
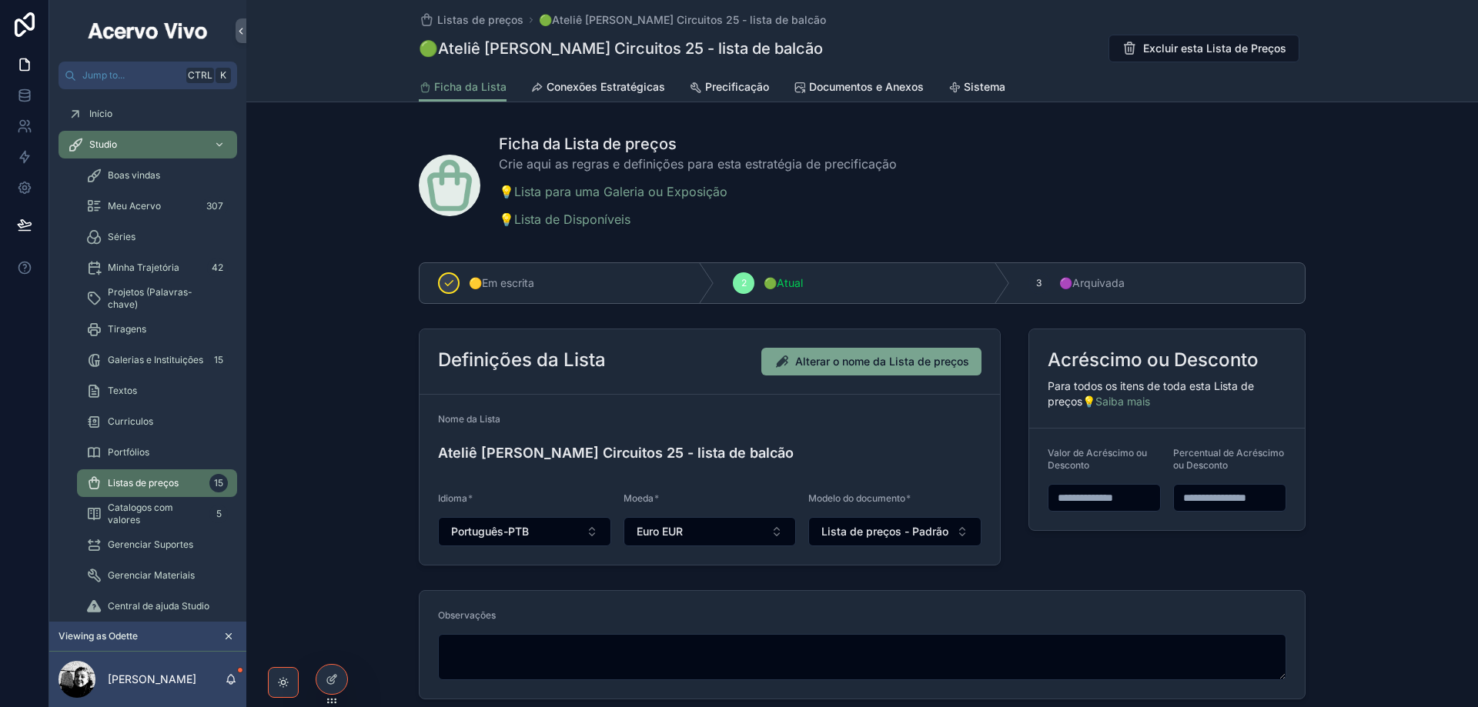
click at [718, 82] on span "Precificação" at bounding box center [737, 86] width 64 height 15
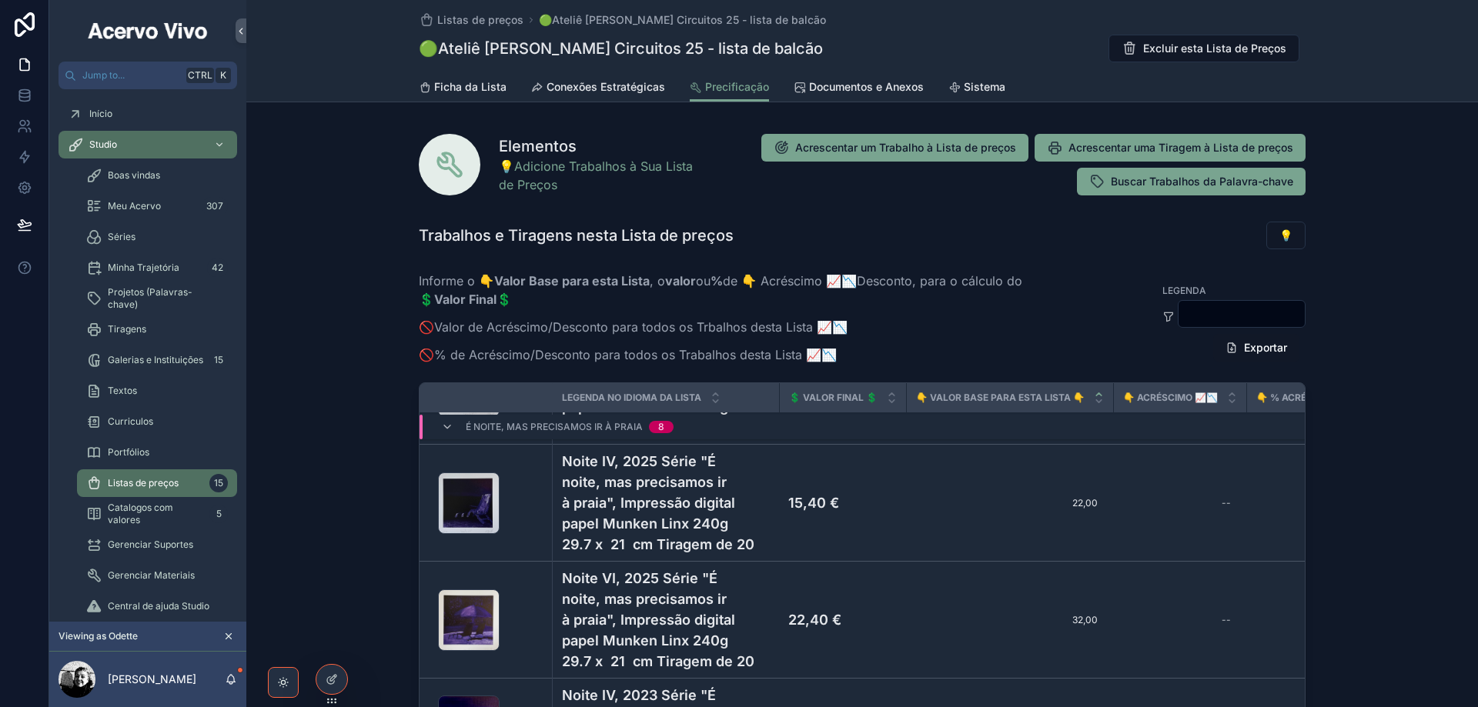
scroll to position [770, 0]
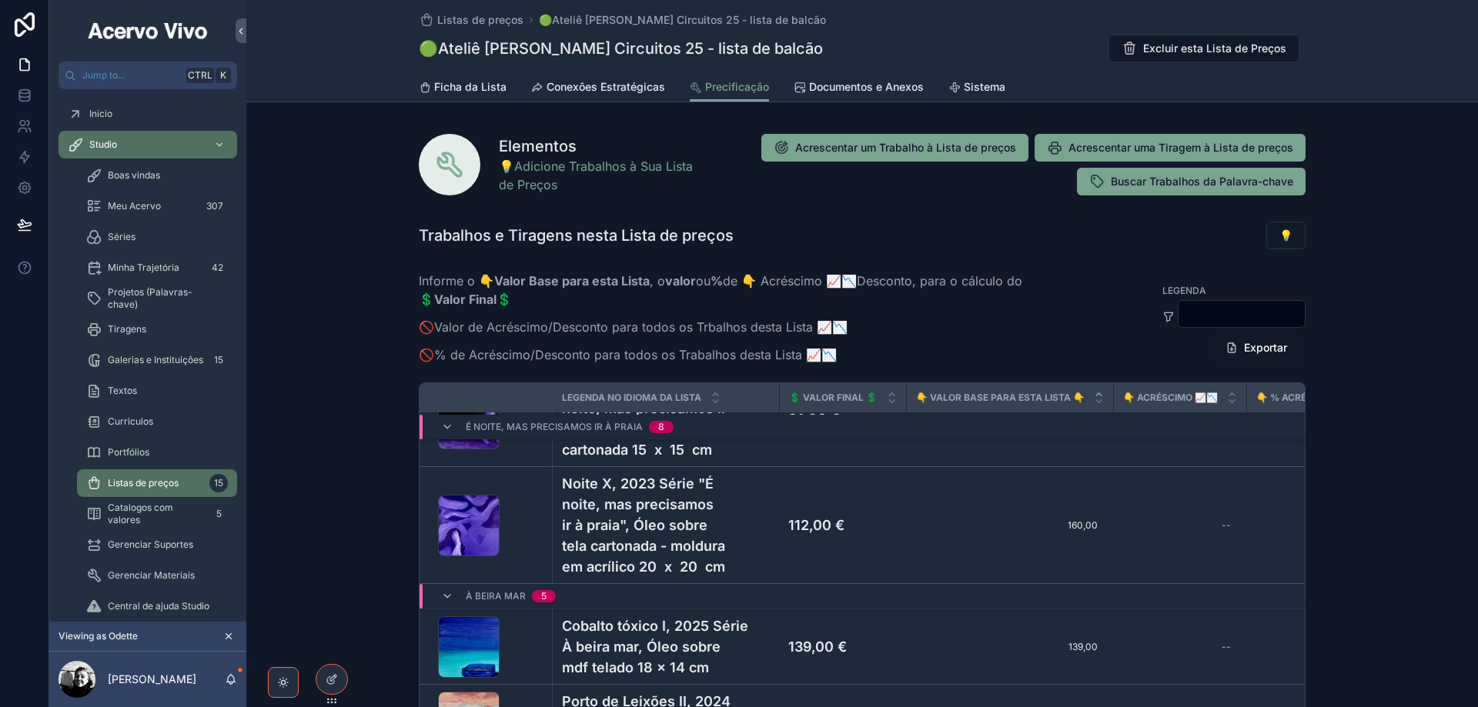
click at [476, 93] on span "Ficha da Lista" at bounding box center [470, 86] width 72 height 15
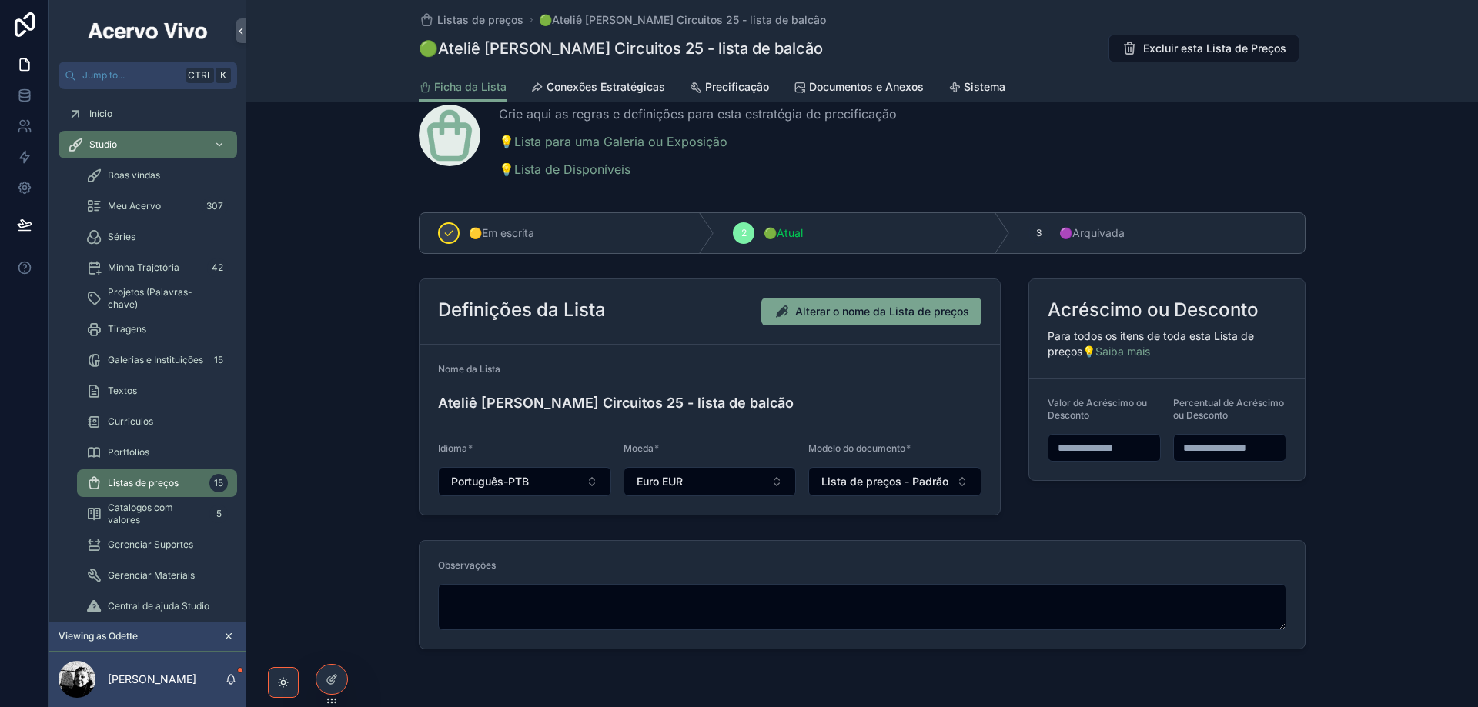
scroll to position [77, 0]
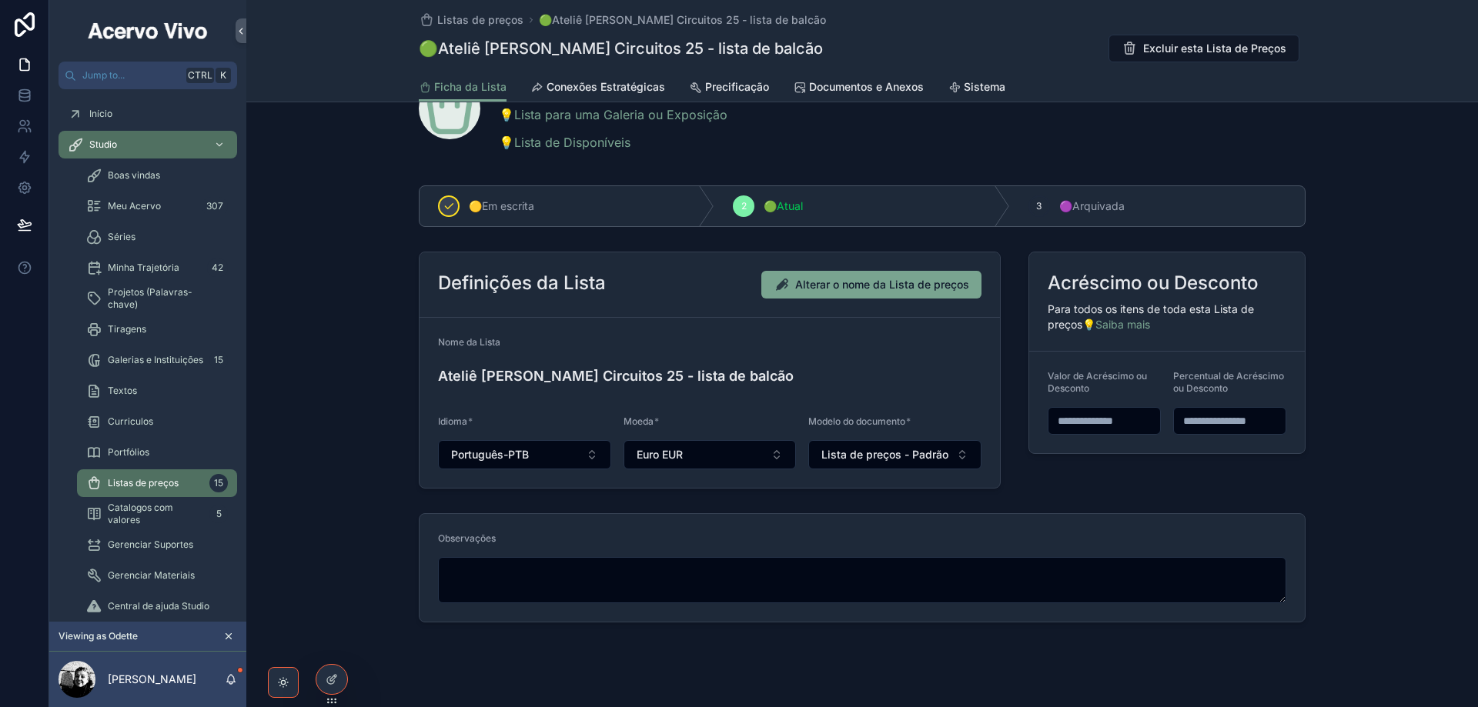
click at [714, 82] on span "Precificação" at bounding box center [737, 86] width 64 height 15
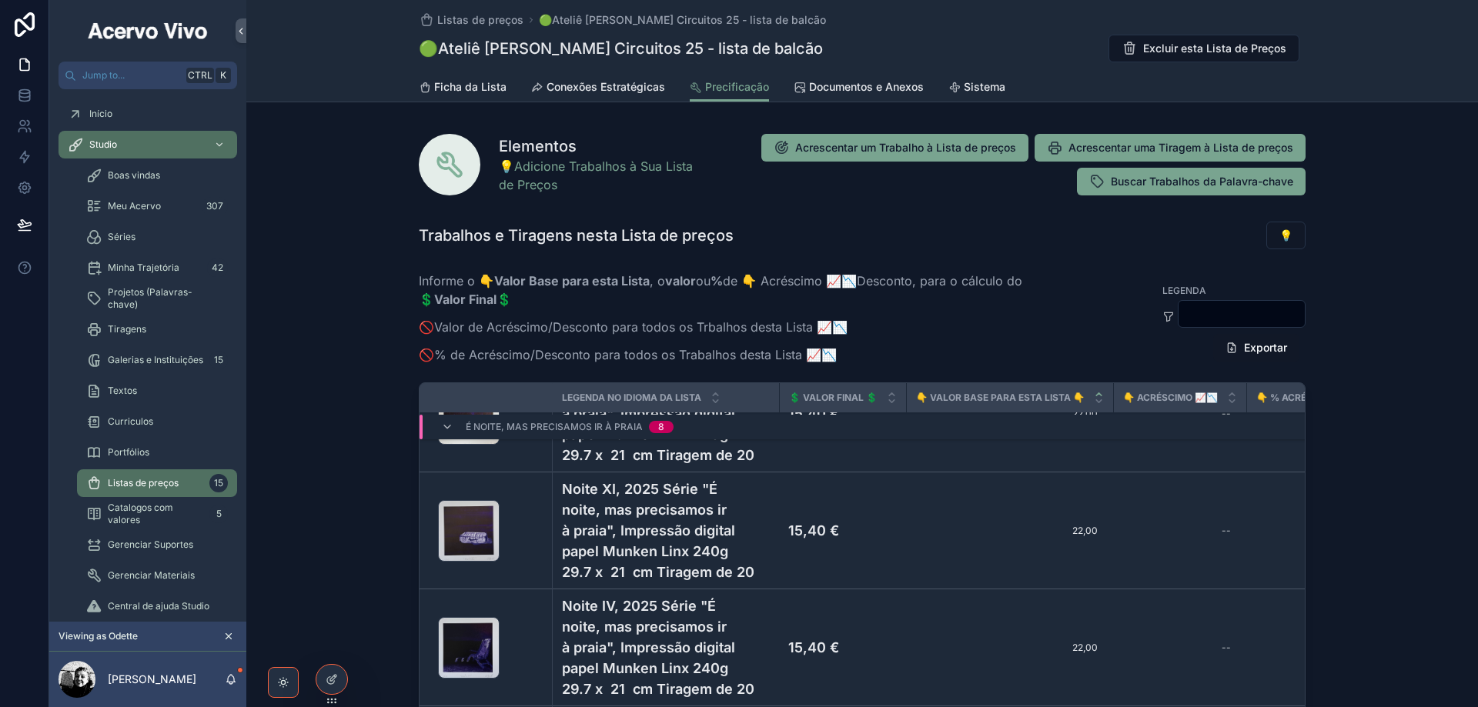
scroll to position [539, 0]
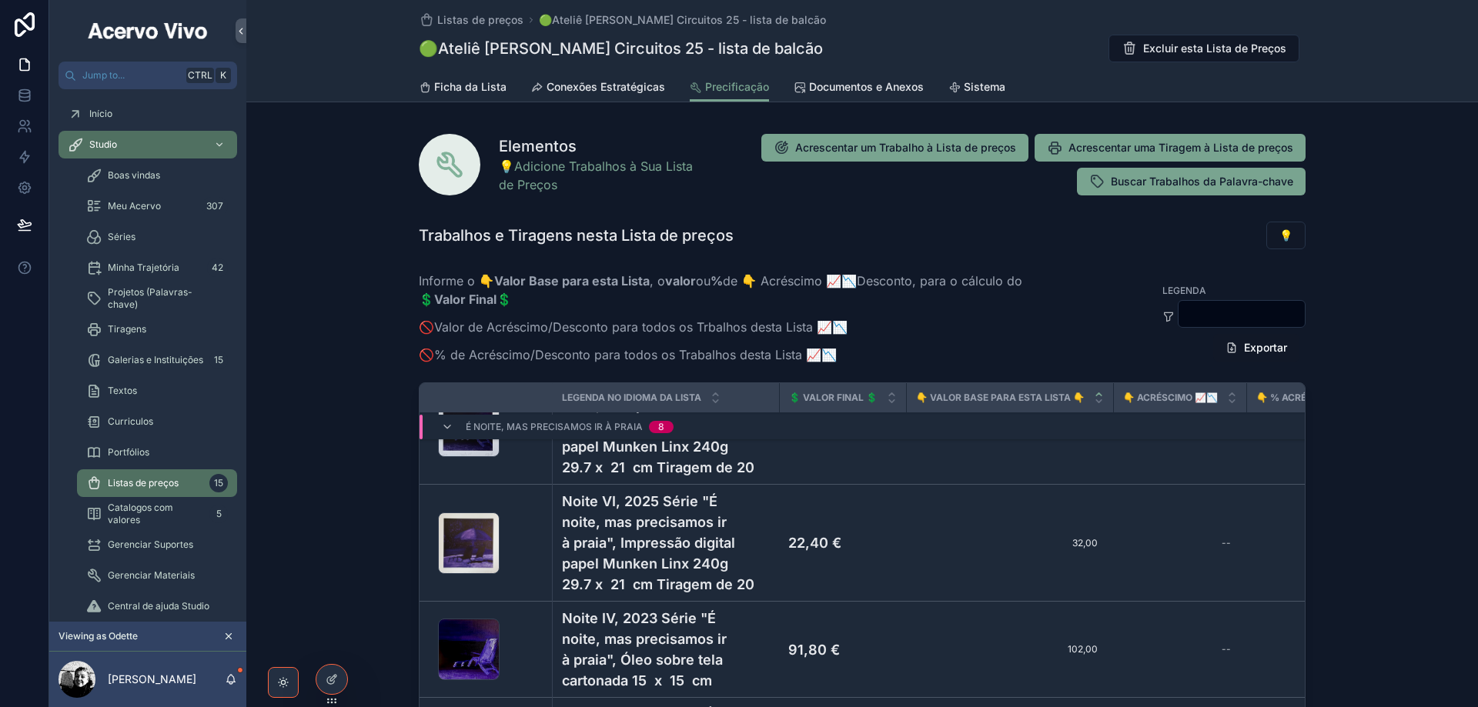
click at [476, 86] on span "Ficha da Lista" at bounding box center [470, 86] width 72 height 15
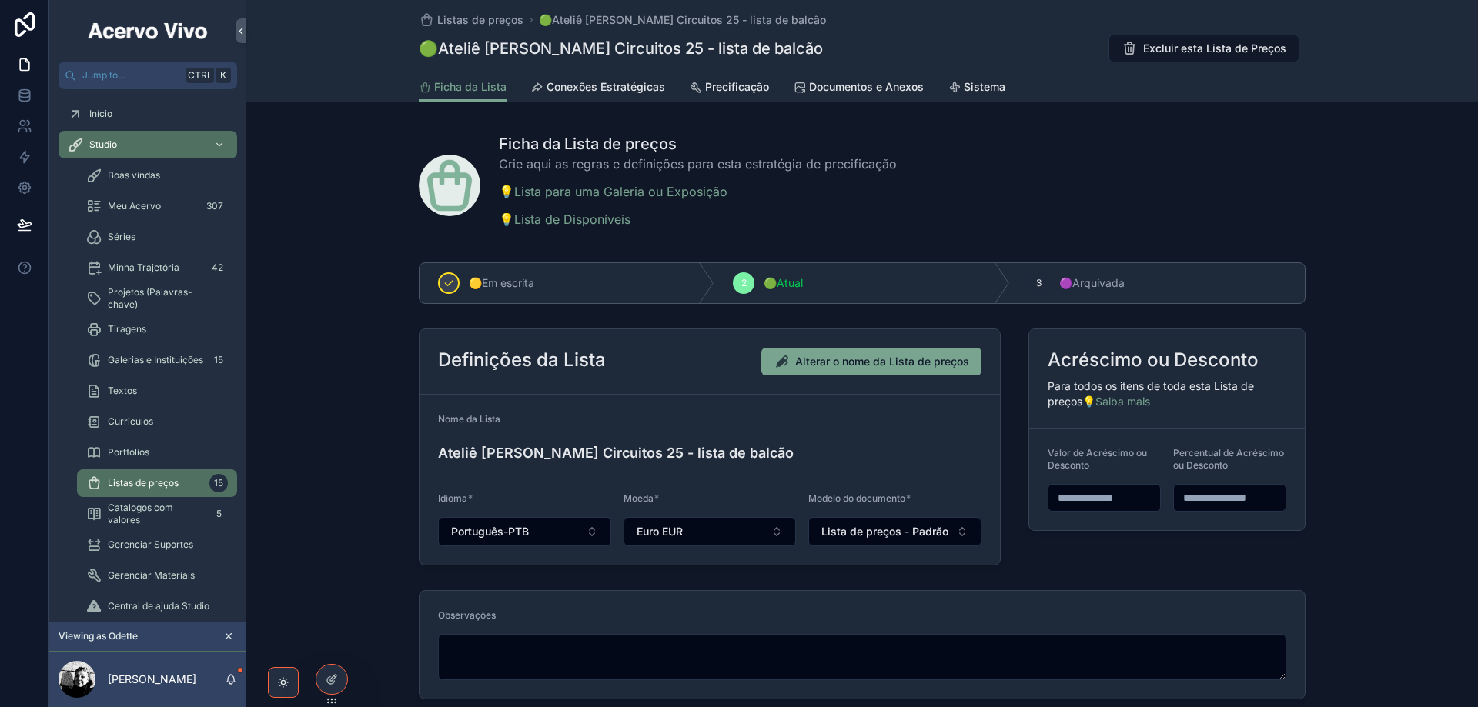
scroll to position [97, 0]
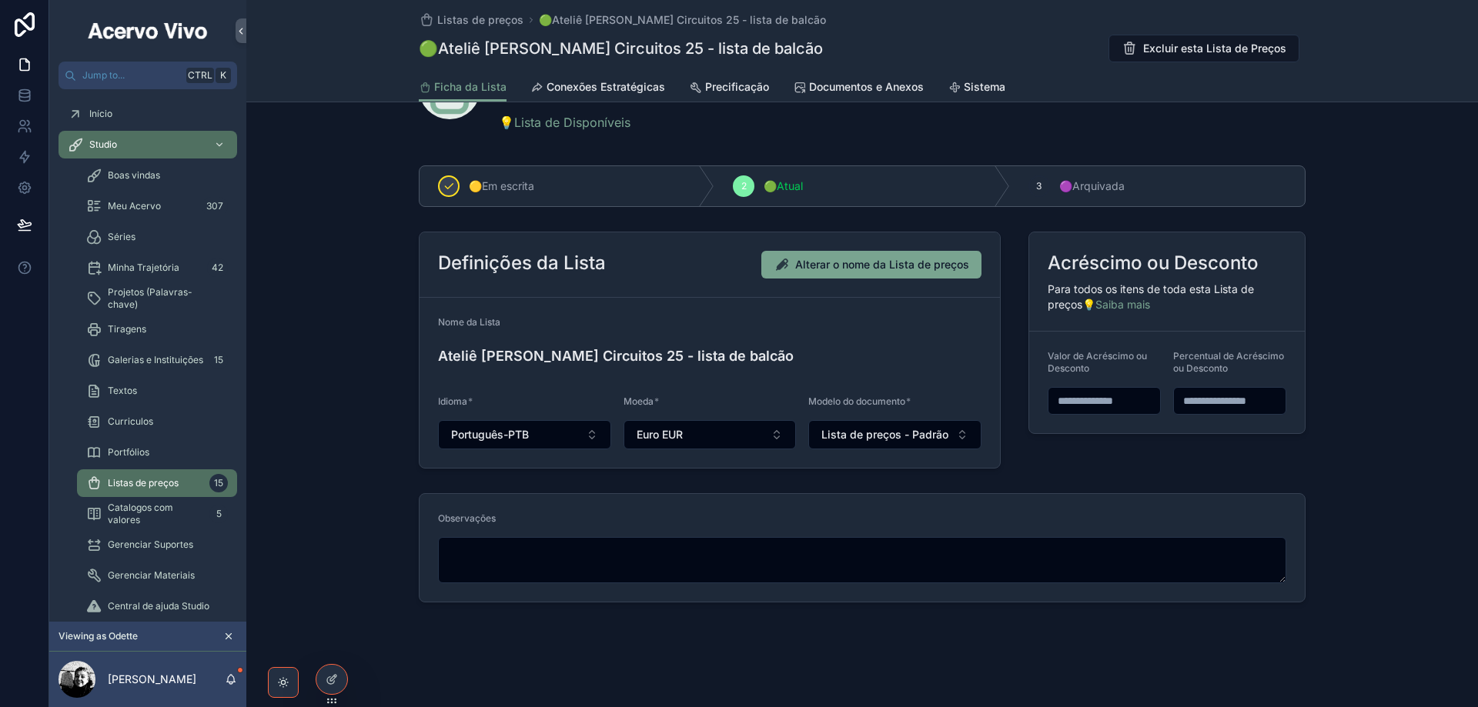
click at [1093, 400] on input "scrollable content" at bounding box center [1104, 401] width 112 height 22
click at [737, 88] on span "Precificação" at bounding box center [737, 86] width 64 height 15
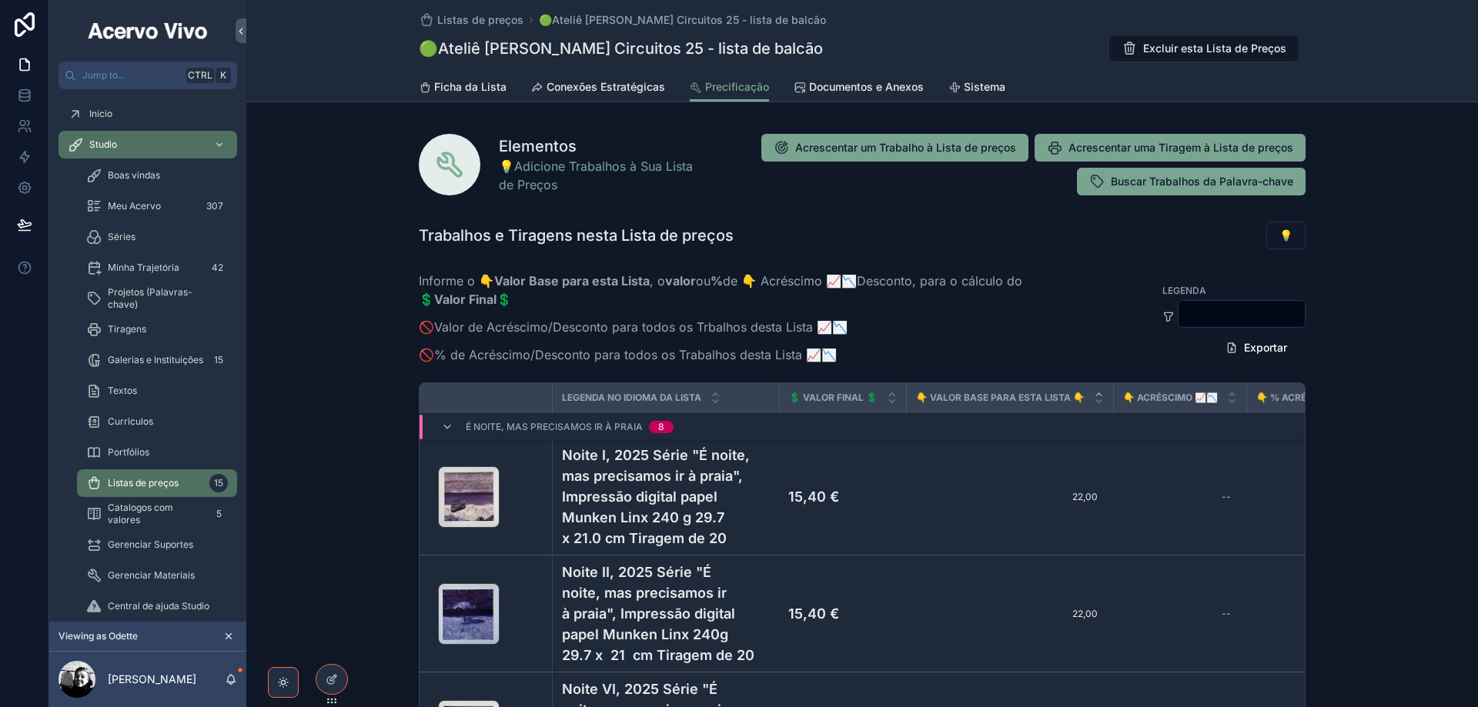
scroll to position [154, 0]
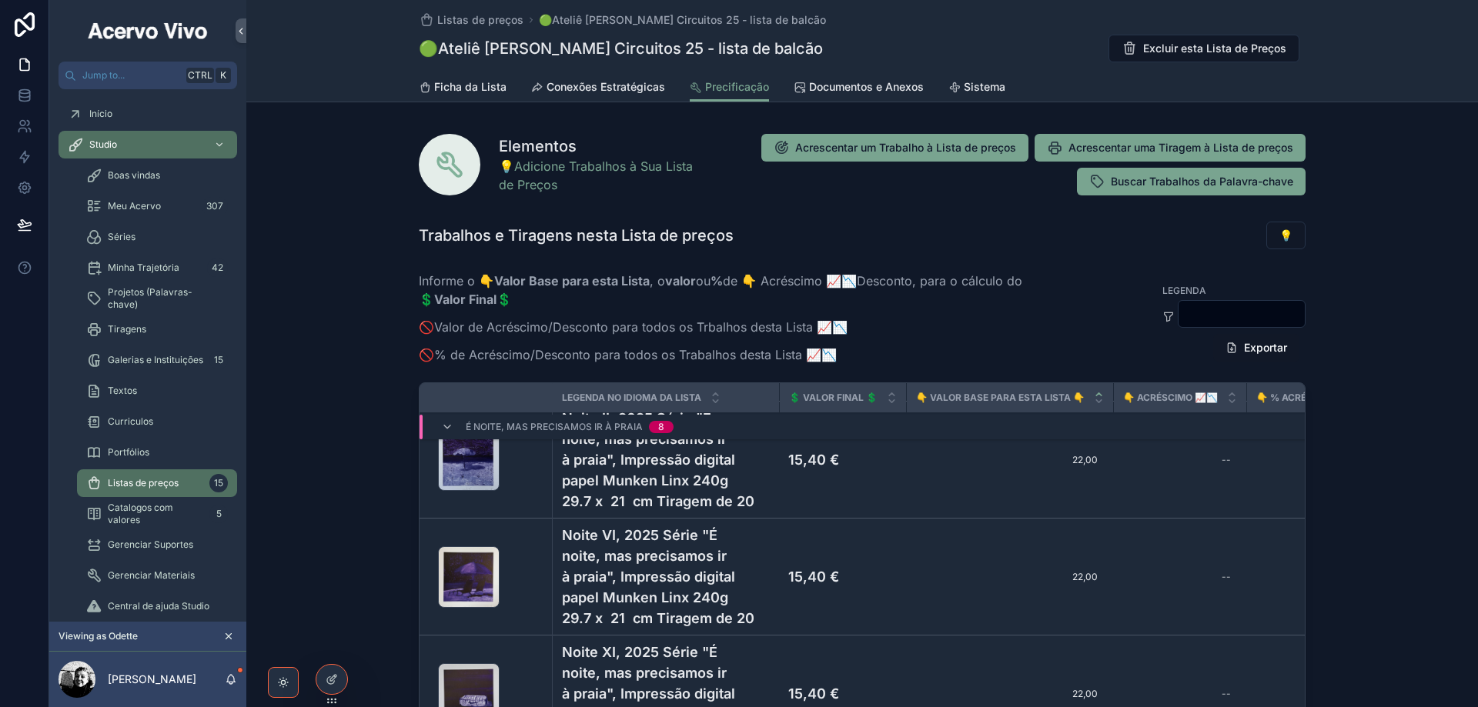
click at [0, 0] on div "Ir para a Ficha do Trabalho Excluir da Lista Valores da Ficha do Trabalho" at bounding box center [0, 0] width 0 height 0
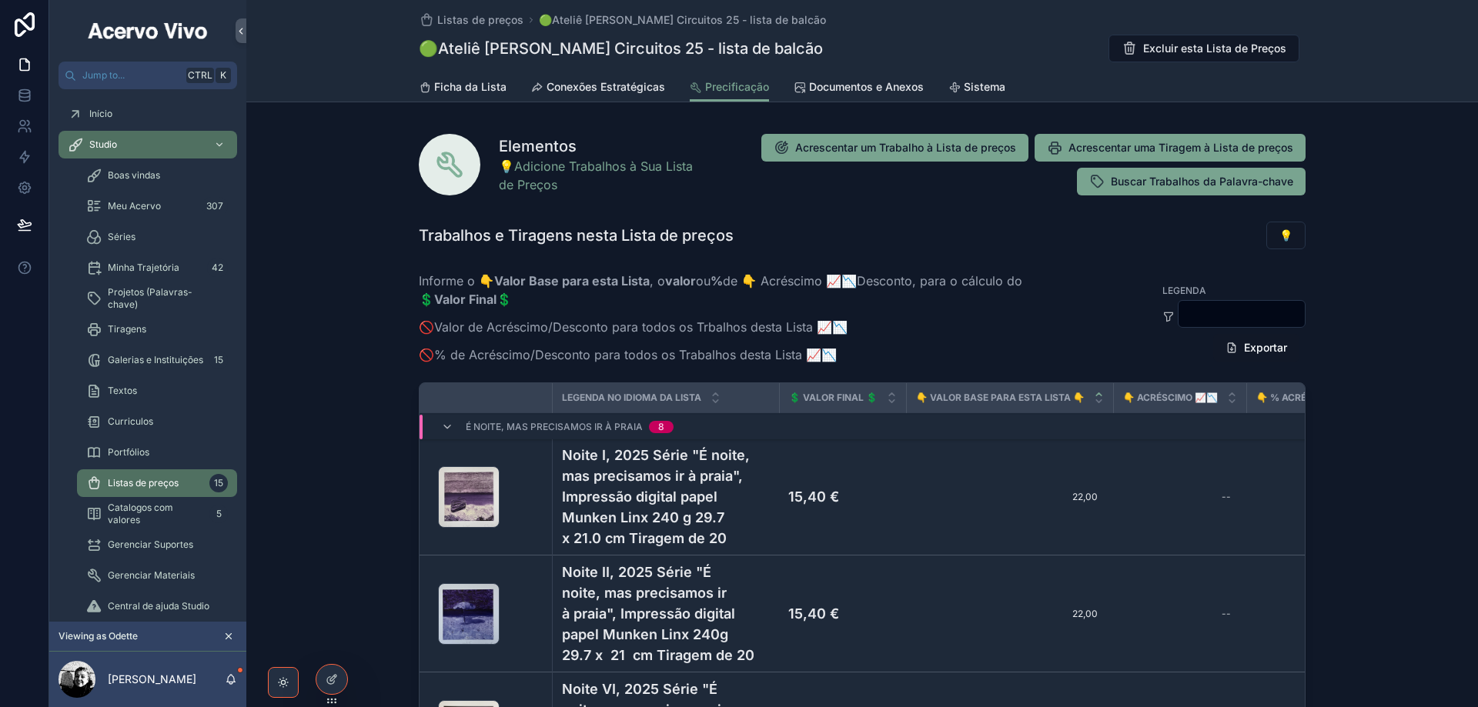
click at [1159, 499] on div "--" at bounding box center [1179, 497] width 115 height 25
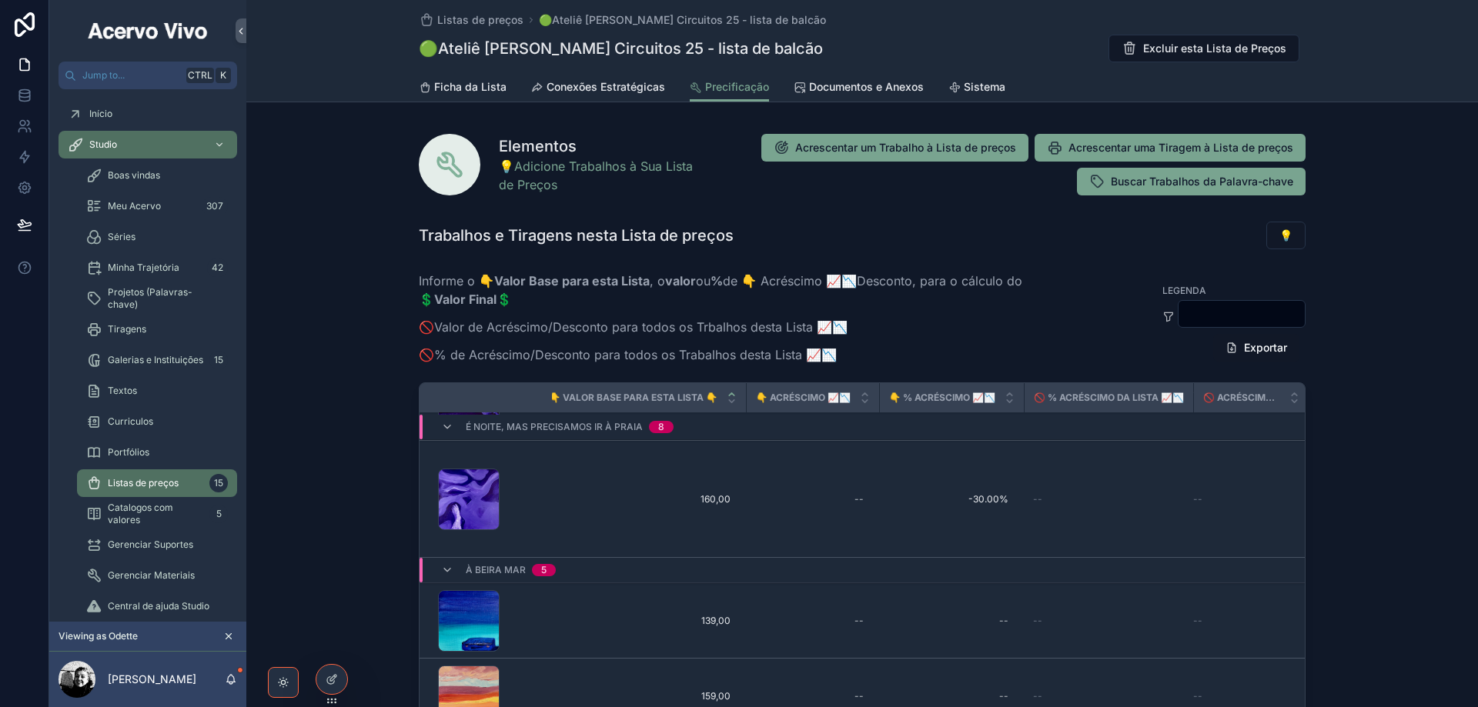
scroll to position [693, 367]
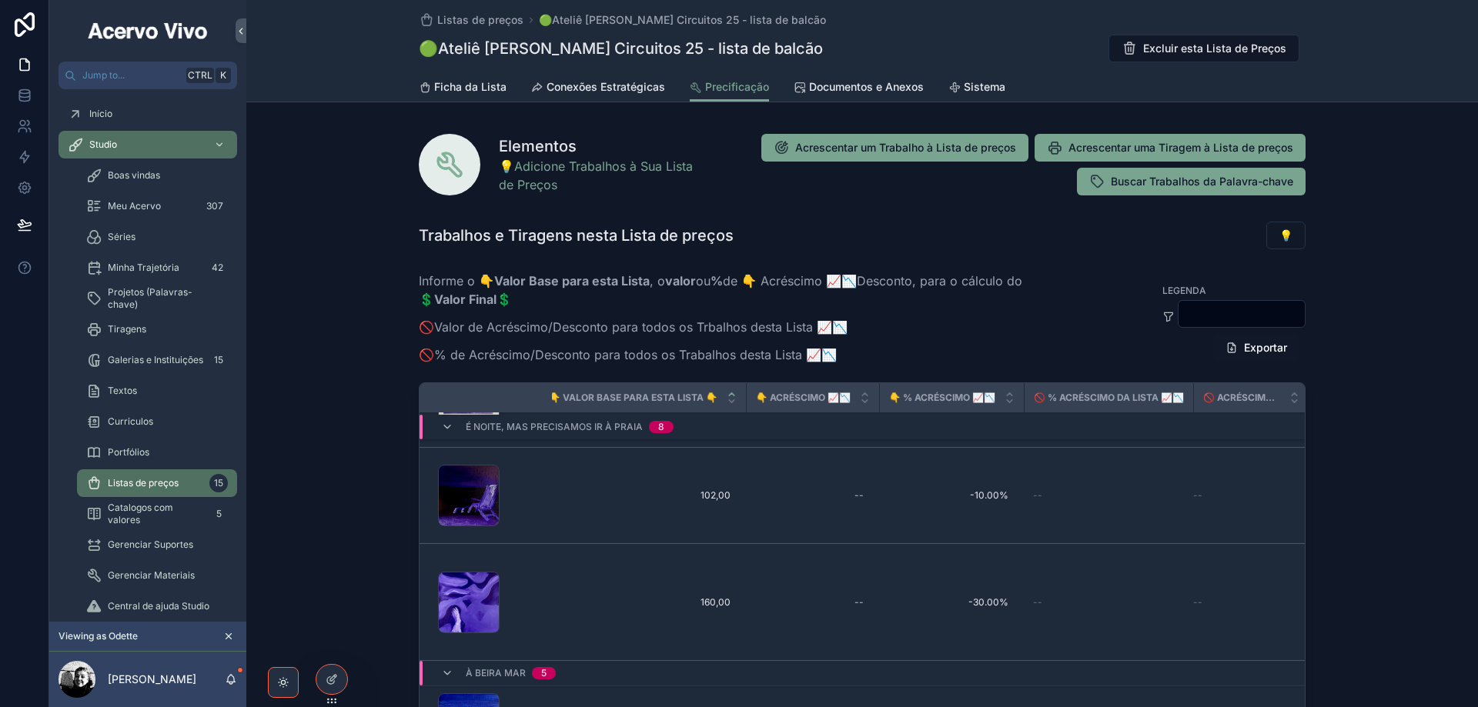
click at [0, 0] on icon at bounding box center [0, 0] width 0 height 0
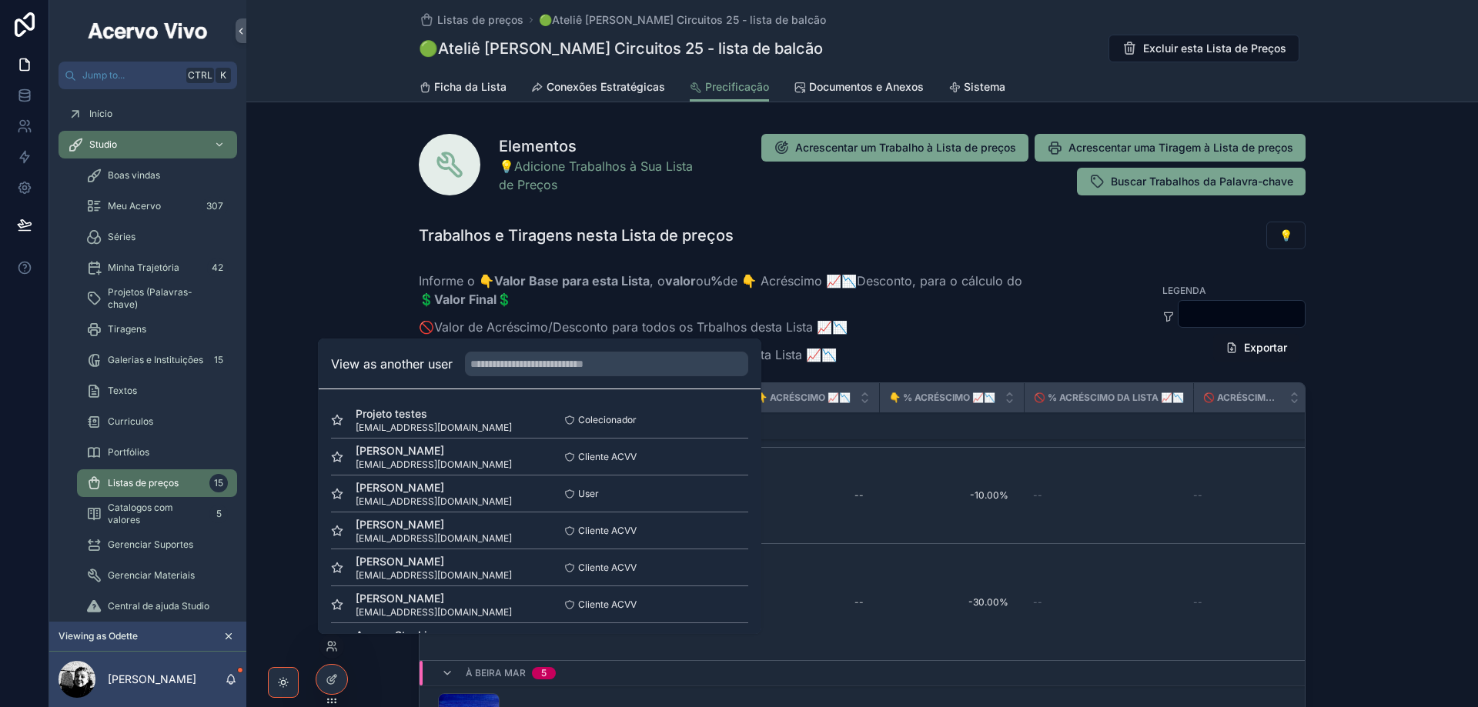
click at [598, 366] on input "text" at bounding box center [606, 364] width 283 height 25
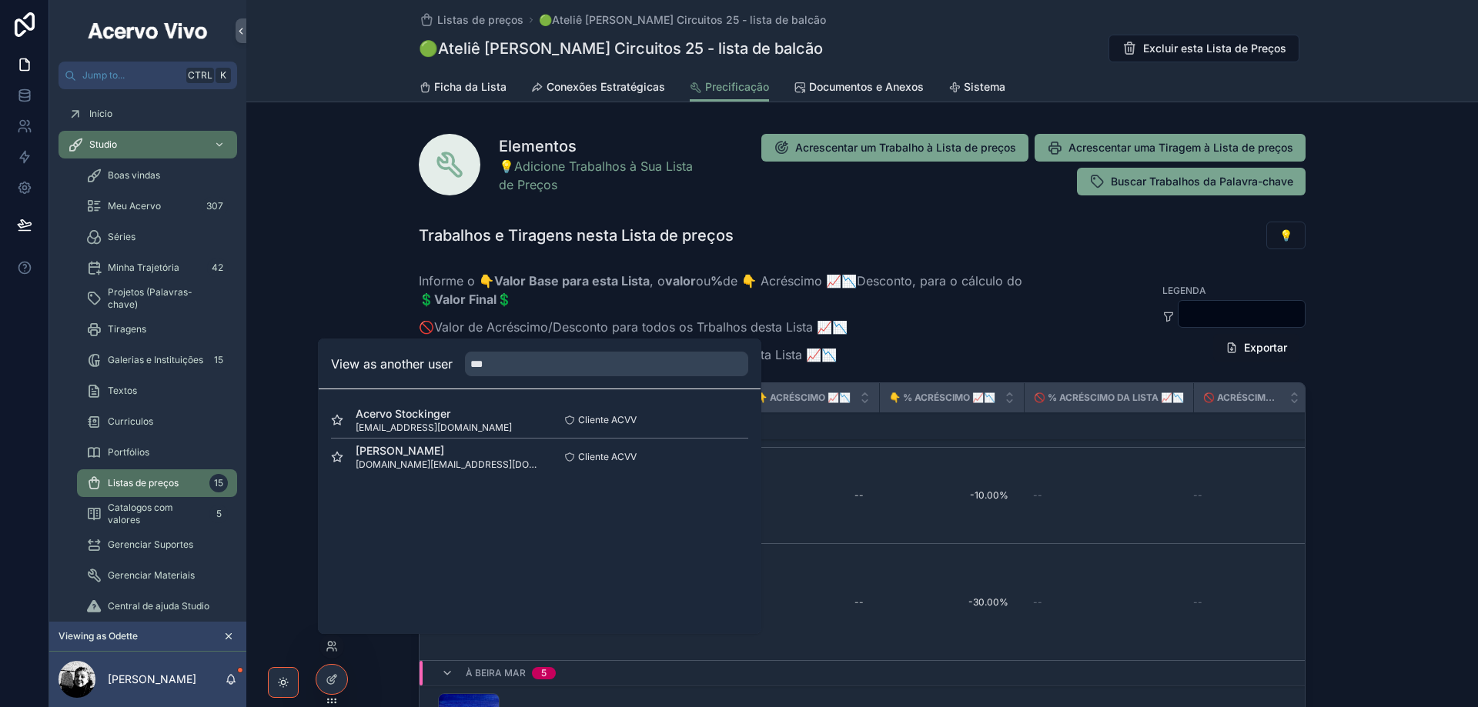
type input "***"
click at [0, 0] on button "Select" at bounding box center [0, 0] width 0 height 0
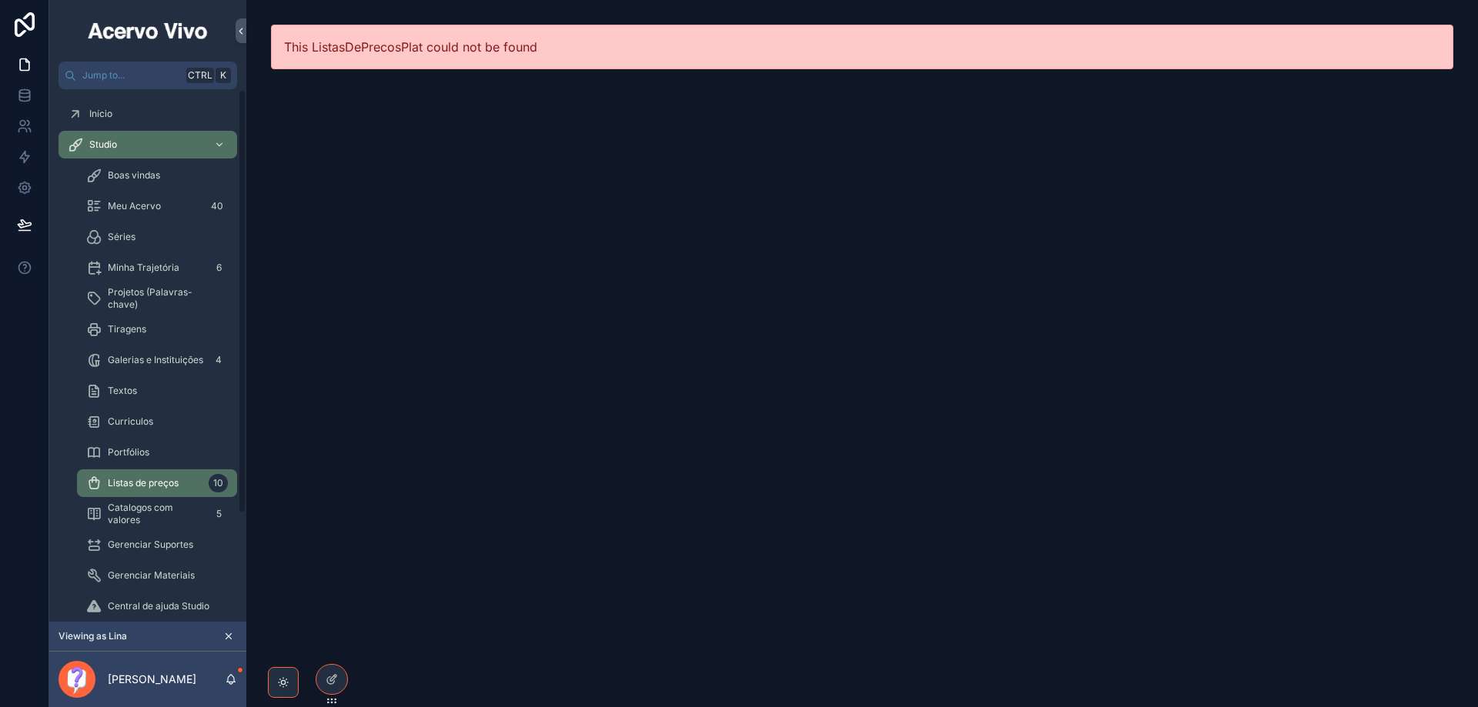
click at [120, 483] on span "Listas de preços" at bounding box center [143, 483] width 71 height 12
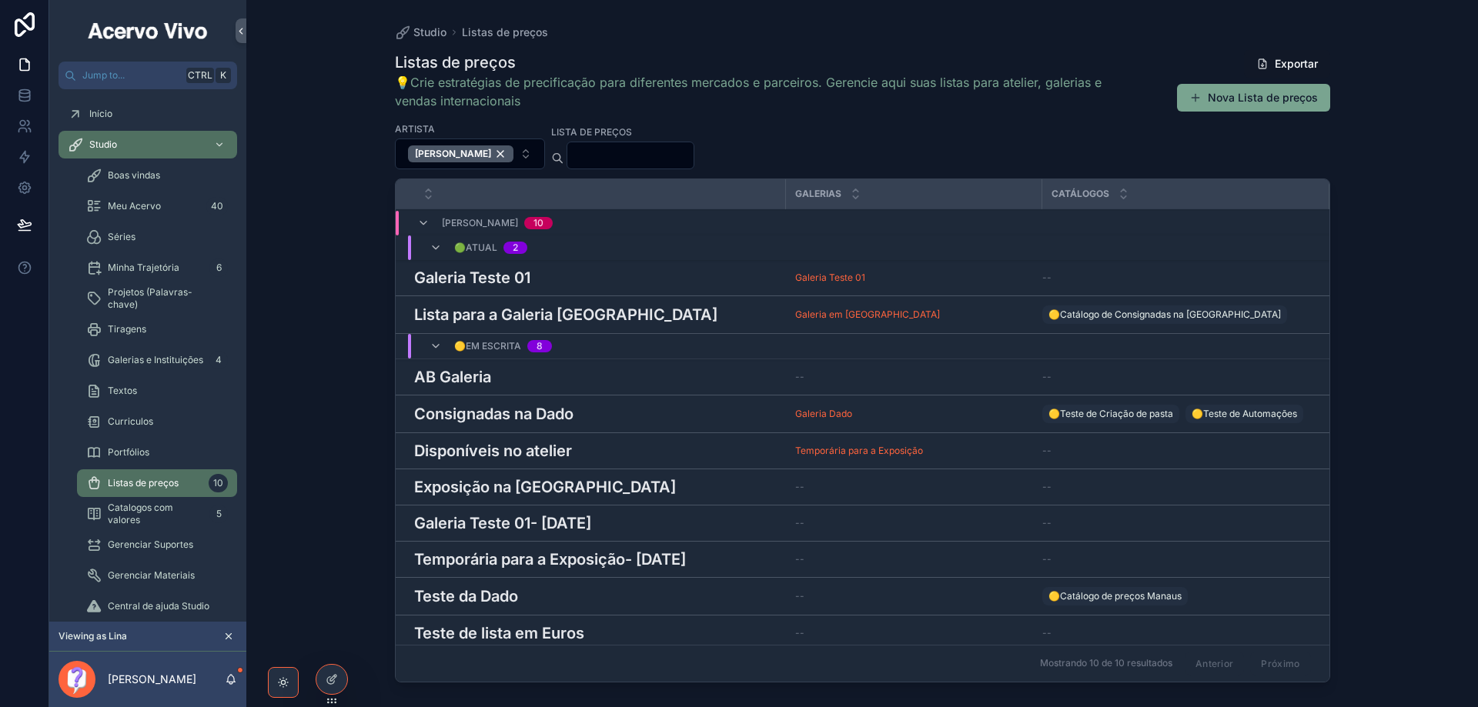
click at [530, 313] on h3 "Lista para a Galeria Tocantins" at bounding box center [565, 314] width 303 height 23
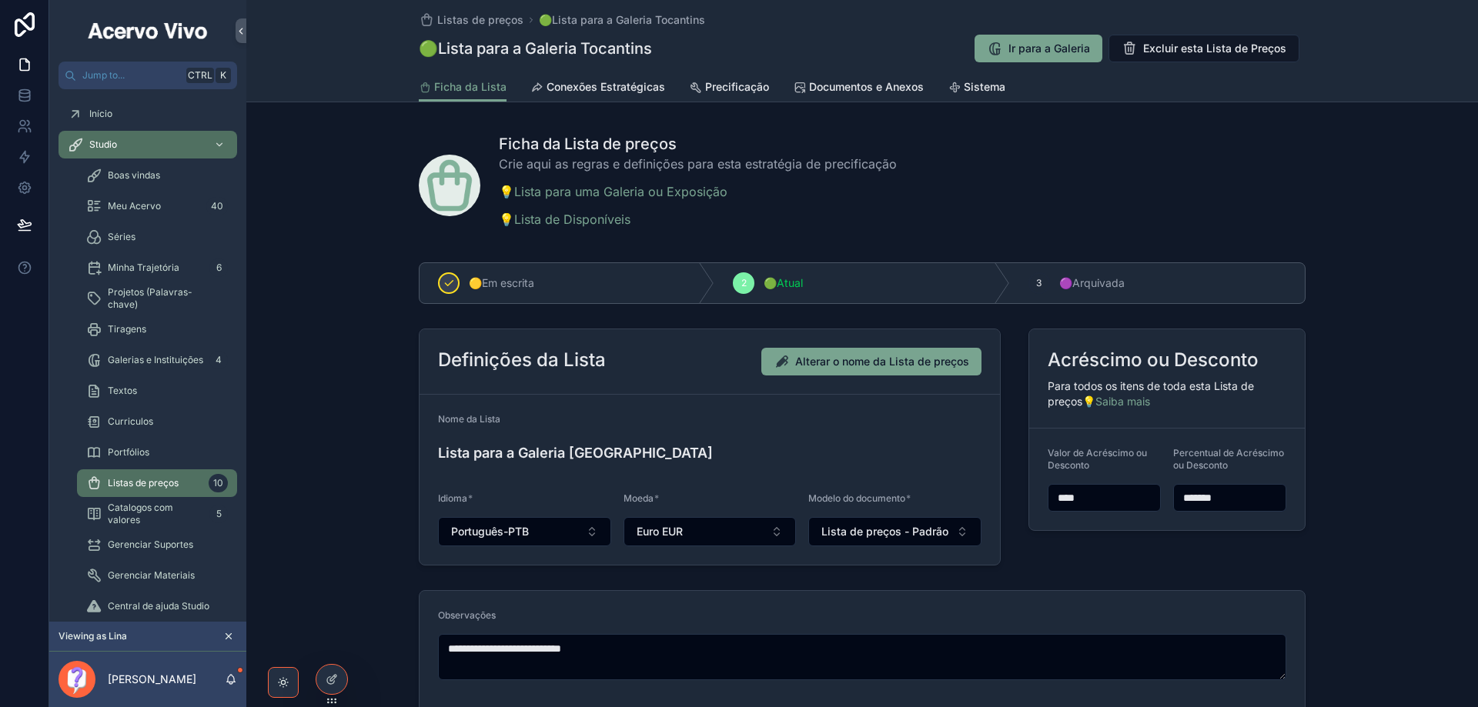
click at [597, 81] on span "Conexões Estratégicas" at bounding box center [606, 86] width 119 height 15
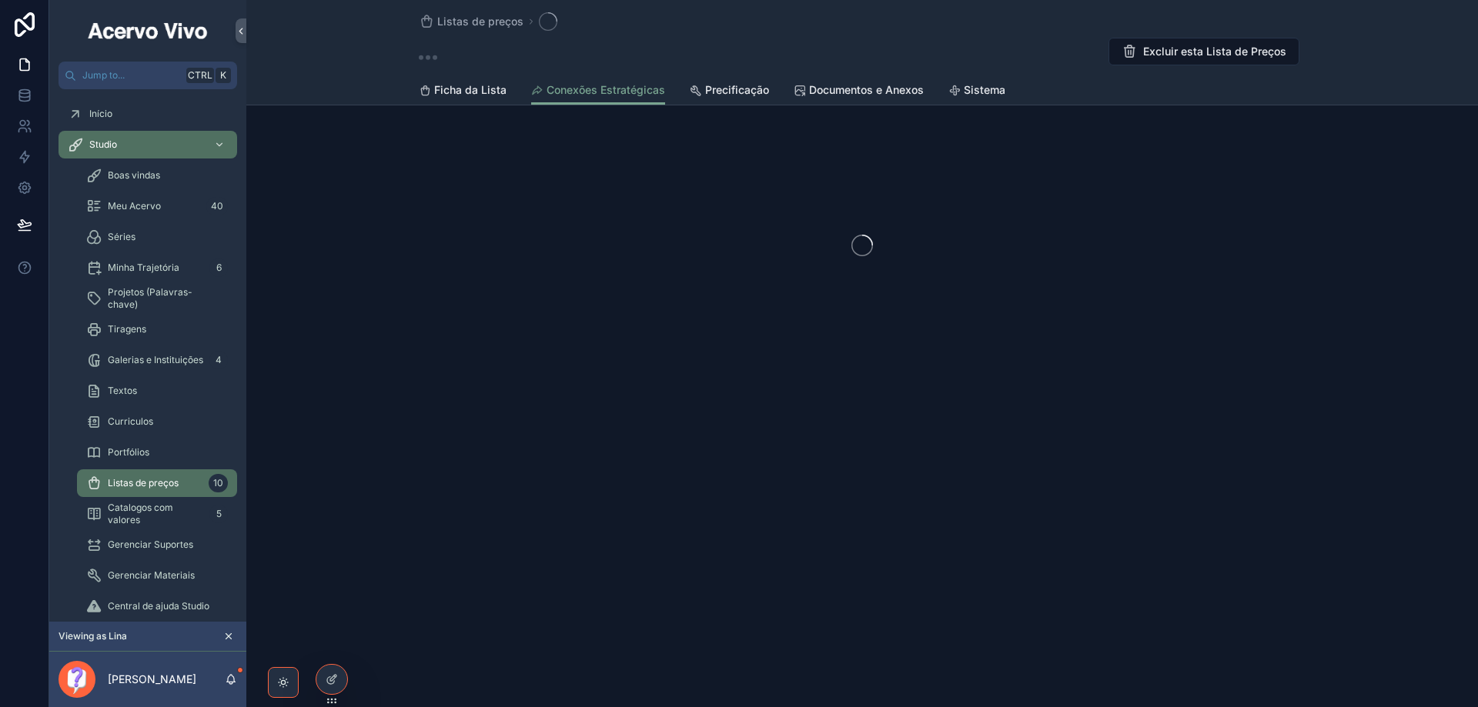
click at [485, 92] on span "Ficha da Lista" at bounding box center [470, 89] width 72 height 15
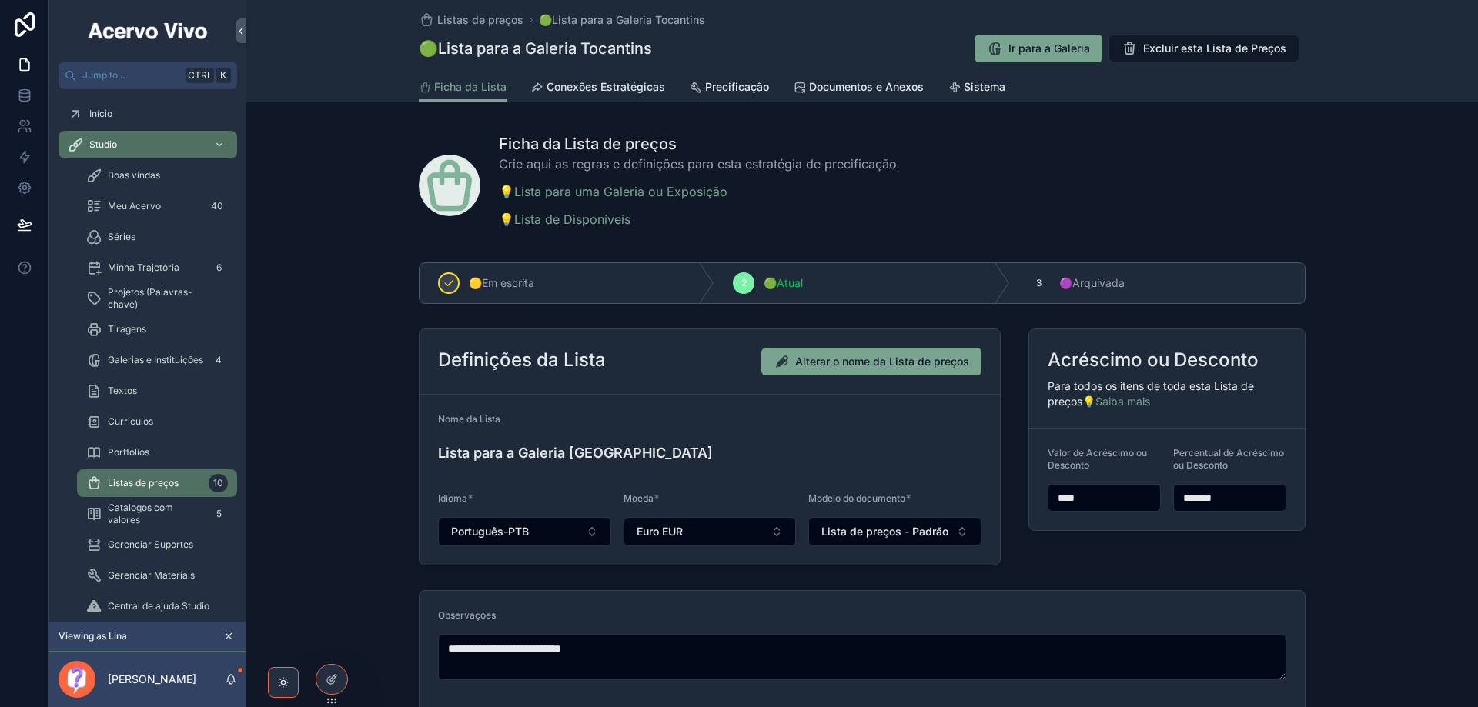
drag, startPoint x: 1189, startPoint y: 494, endPoint x: 1259, endPoint y: 499, distance: 71.0
click at [1259, 499] on input "*******" at bounding box center [1230, 498] width 112 height 22
click at [1258, 500] on input "*******" at bounding box center [1230, 498] width 112 height 22
drag, startPoint x: 1255, startPoint y: 500, endPoint x: 1172, endPoint y: 498, distance: 82.4
click at [1174, 498] on input "*******" at bounding box center [1230, 498] width 112 height 22
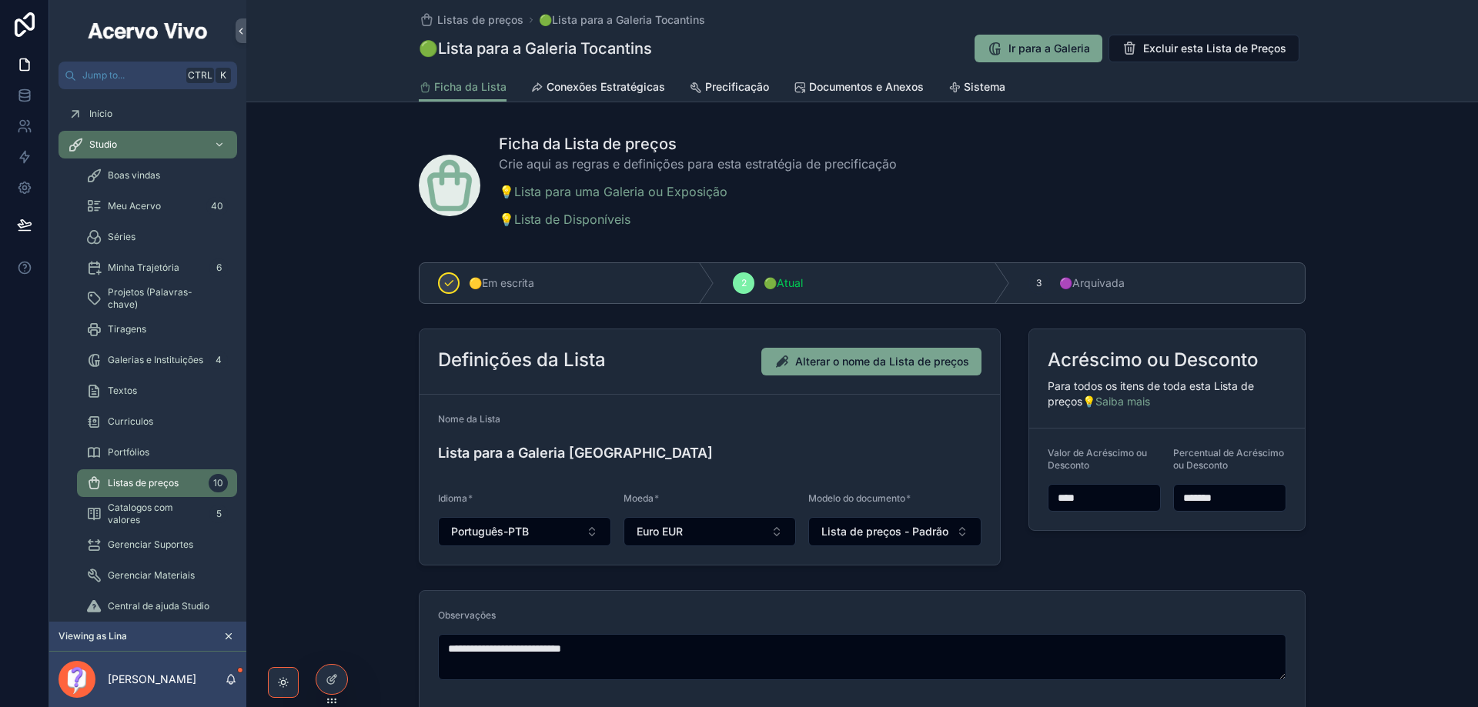
click at [714, 85] on span "Precificação" at bounding box center [737, 86] width 64 height 15
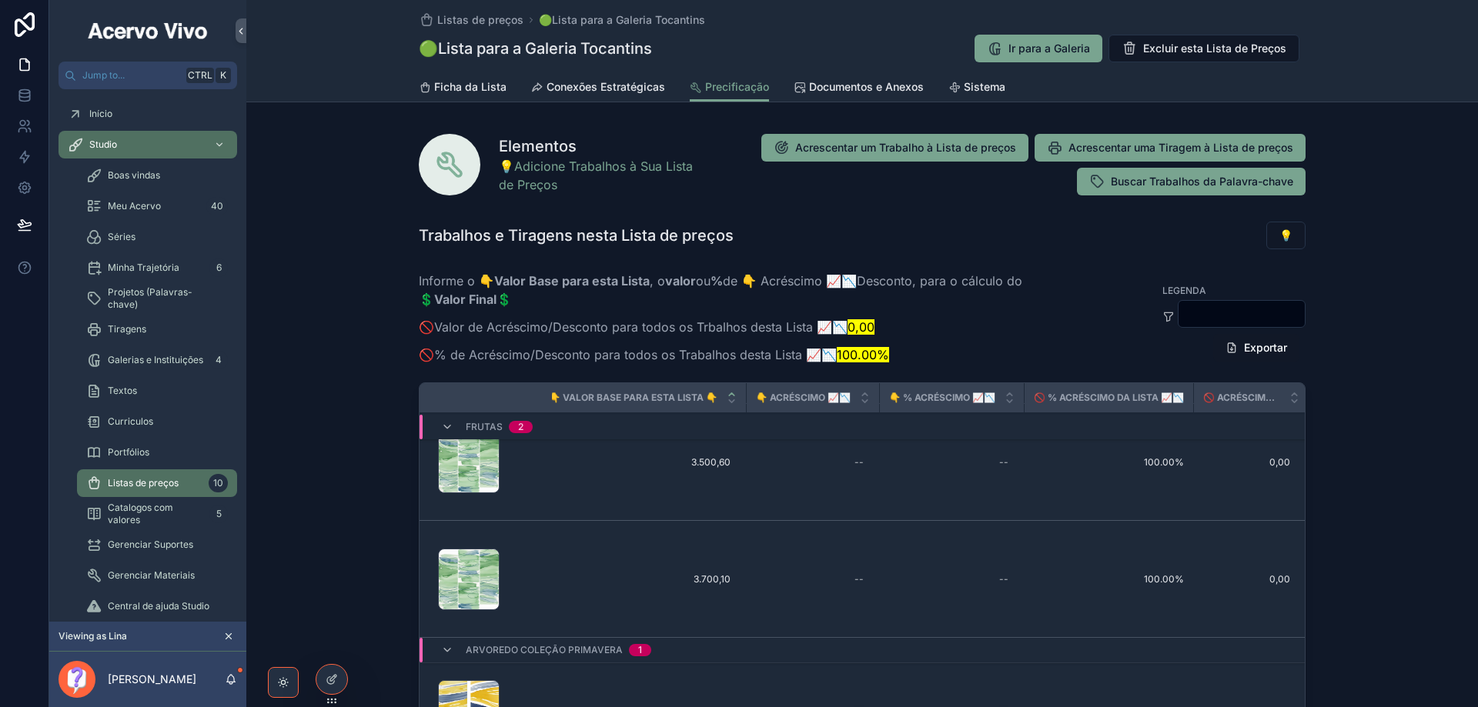
scroll to position [0, 367]
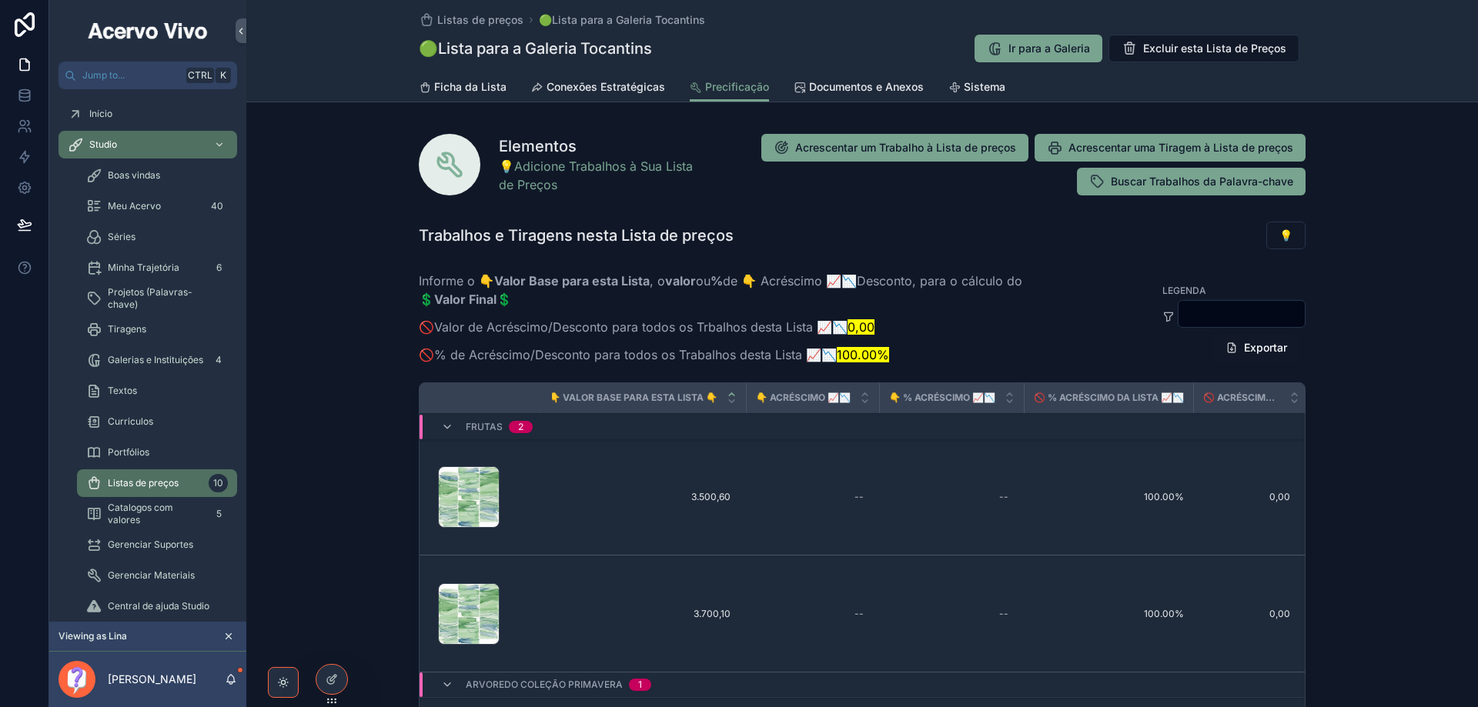
click at [0, 0] on div "Ir para a Ficha do Trabalho Excluir da Lista Valores da Ficha do Trabalho" at bounding box center [0, 0] width 0 height 0
click at [966, 506] on div "--" at bounding box center [951, 497] width 126 height 25
type input "*****"
type input "*"
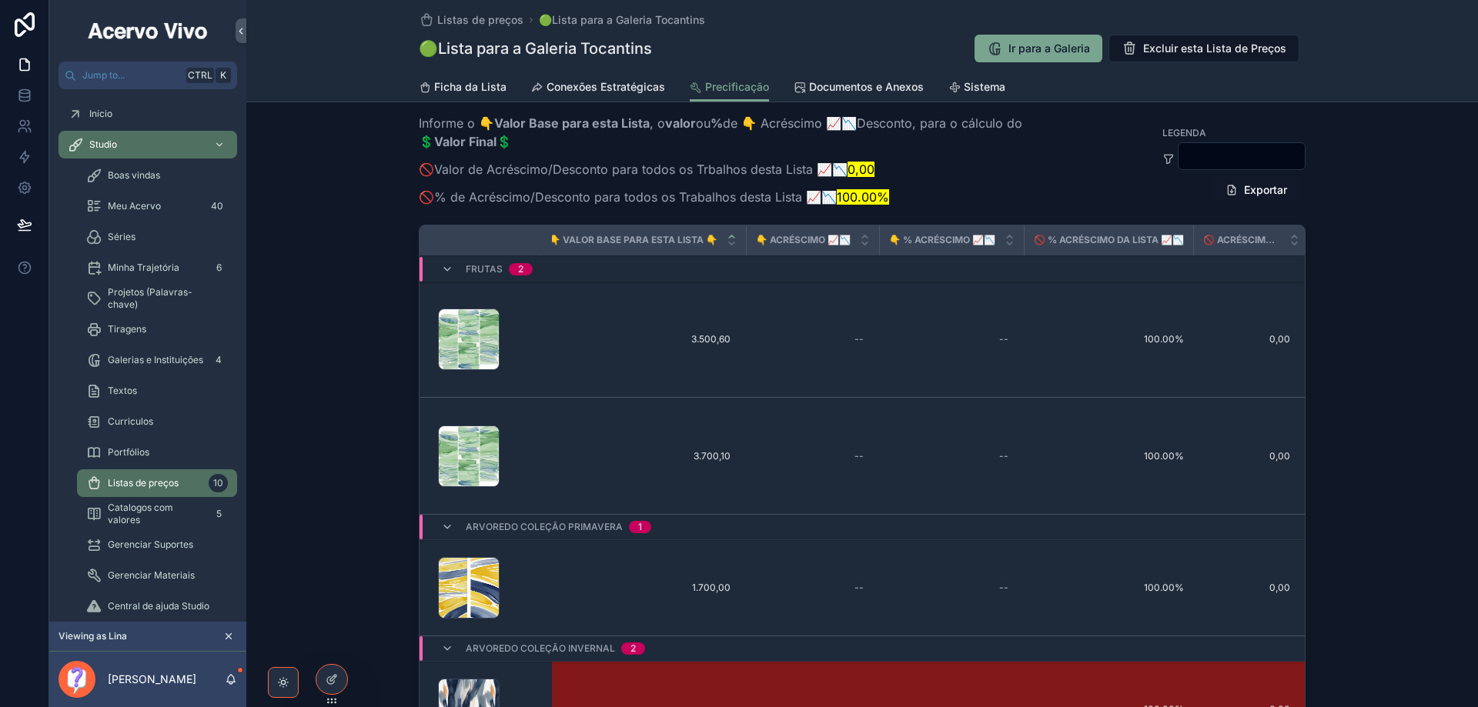
scroll to position [0, 0]
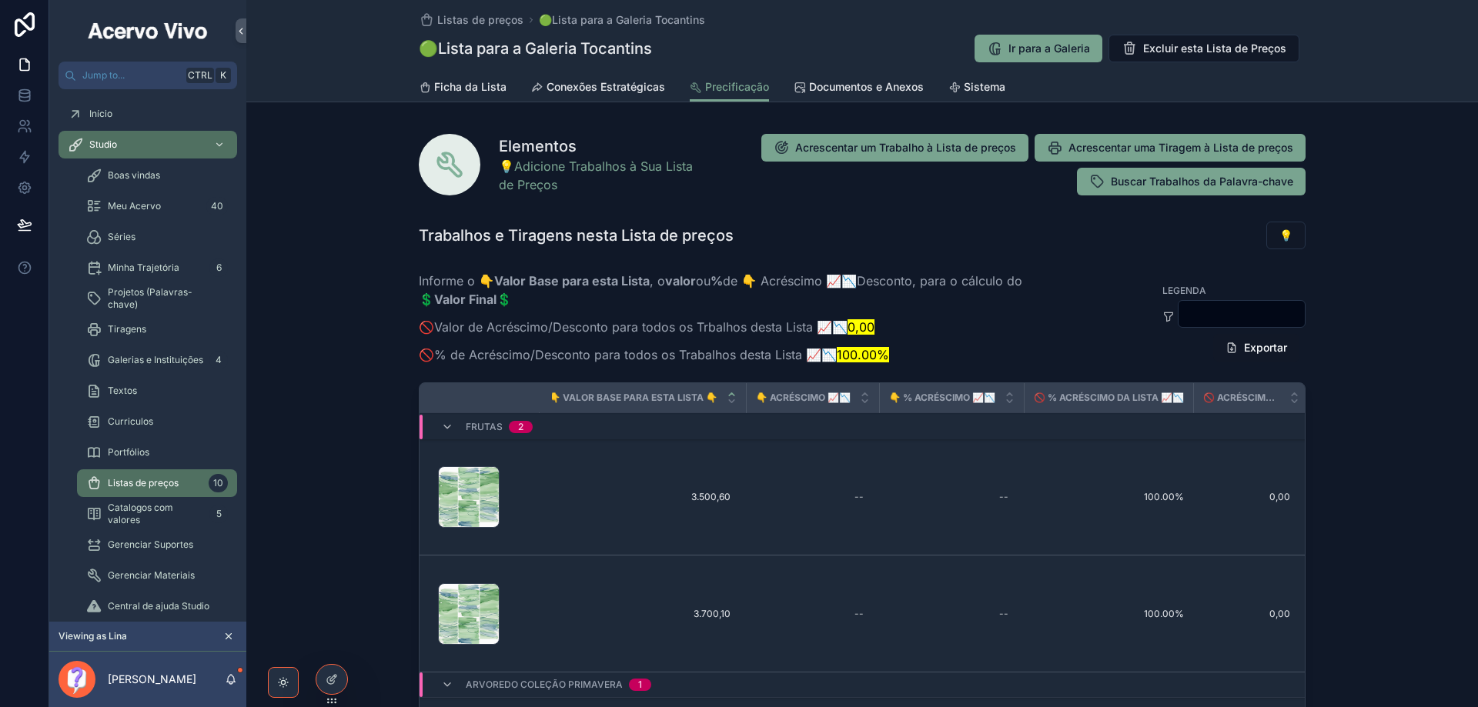
click at [978, 499] on div "--" at bounding box center [951, 497] width 126 height 25
type input "******"
click at [975, 500] on div "--" at bounding box center [951, 497] width 126 height 25
click at [1173, 516] on icon "scrollable content" at bounding box center [1170, 518] width 12 height 12
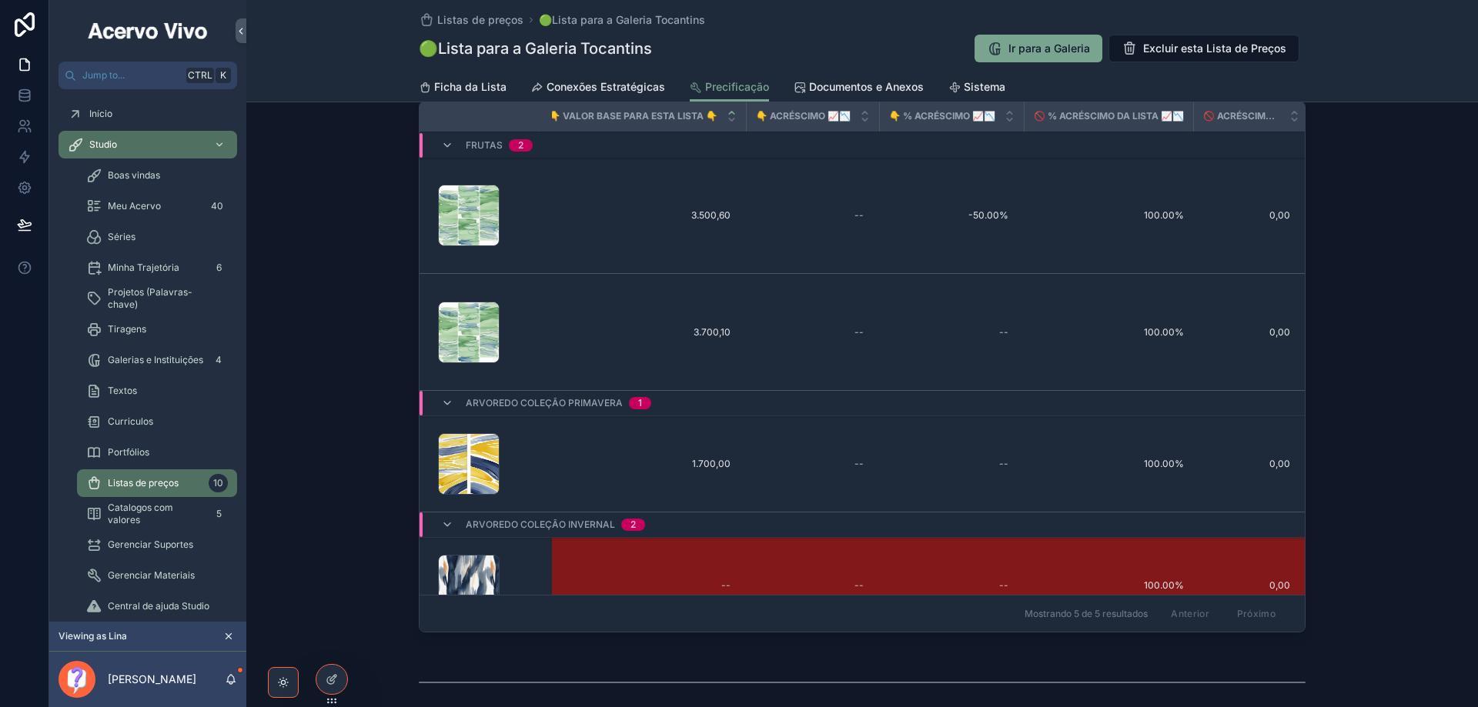
scroll to position [227, 0]
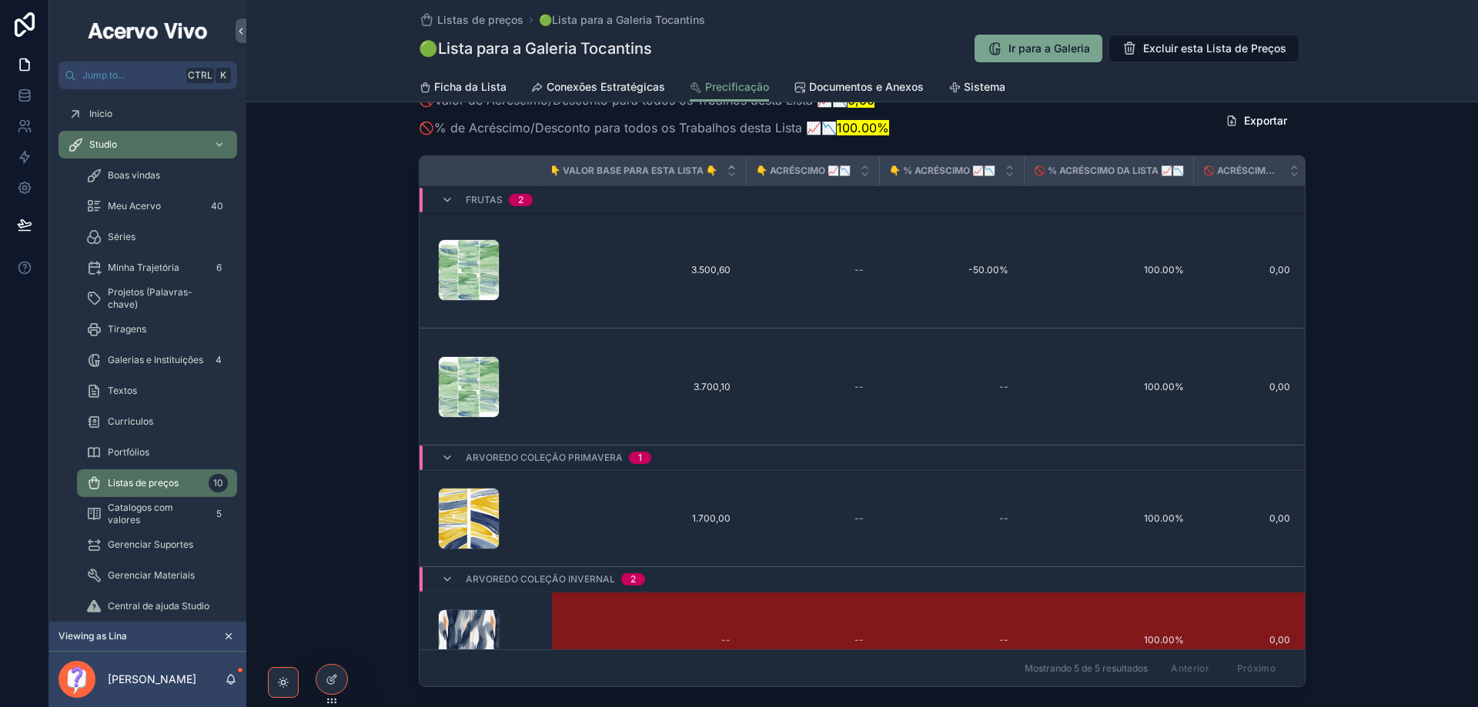
click at [966, 272] on span "-50.00%" at bounding box center [951, 270] width 114 height 12
drag, startPoint x: 974, startPoint y: 292, endPoint x: 840, endPoint y: 303, distance: 134.4
click at [841, 301] on div "Jump to... Ctrl K Início Studio Boas vindas Meu Acervo 40 Séries Minha Trajetór…" at bounding box center [763, 353] width 1429 height 707
type input "*"
click at [1066, 293] on icon "scrollable content" at bounding box center [1065, 291] width 12 height 12
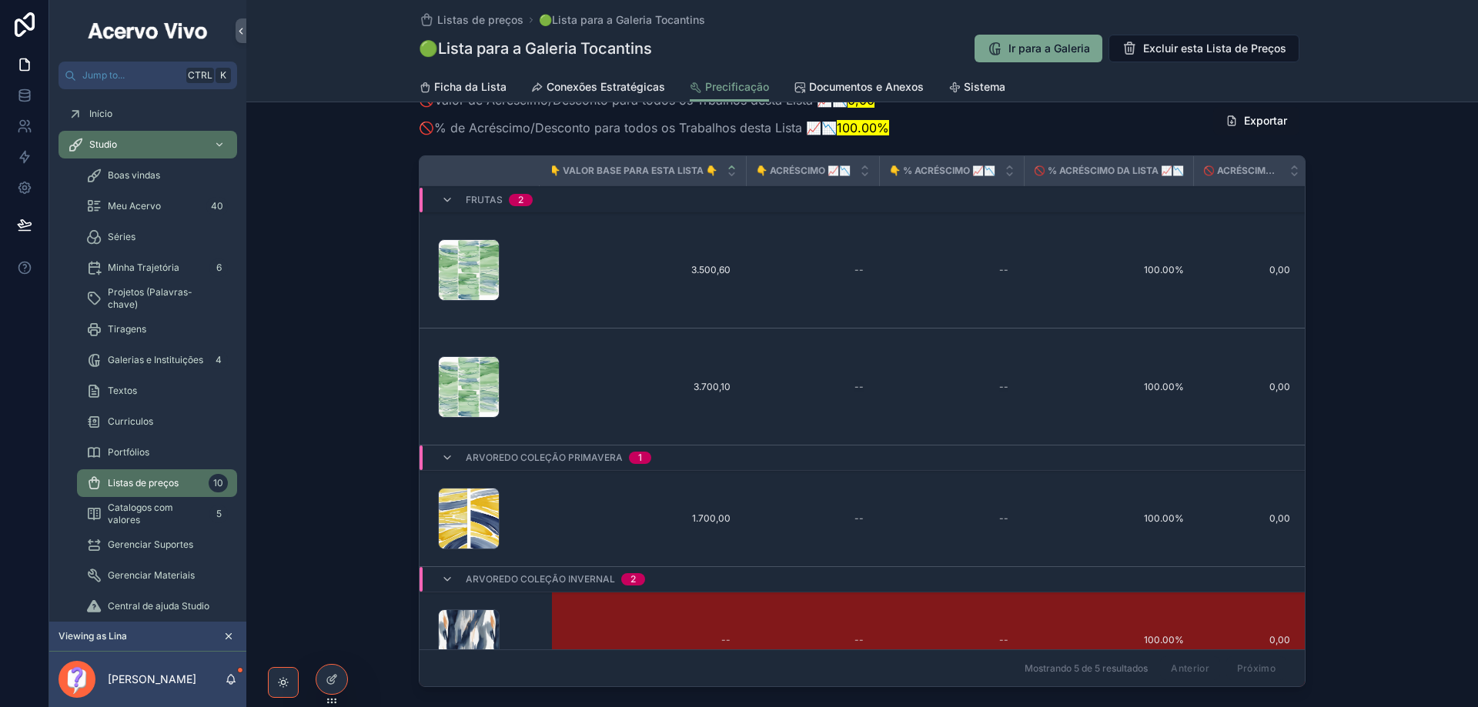
click at [801, 267] on div "--" at bounding box center [812, 270] width 115 height 25
click at [803, 266] on div "--" at bounding box center [812, 270] width 115 height 25
type input "*********"
click at [1028, 294] on icon "scrollable content" at bounding box center [1026, 291] width 12 height 12
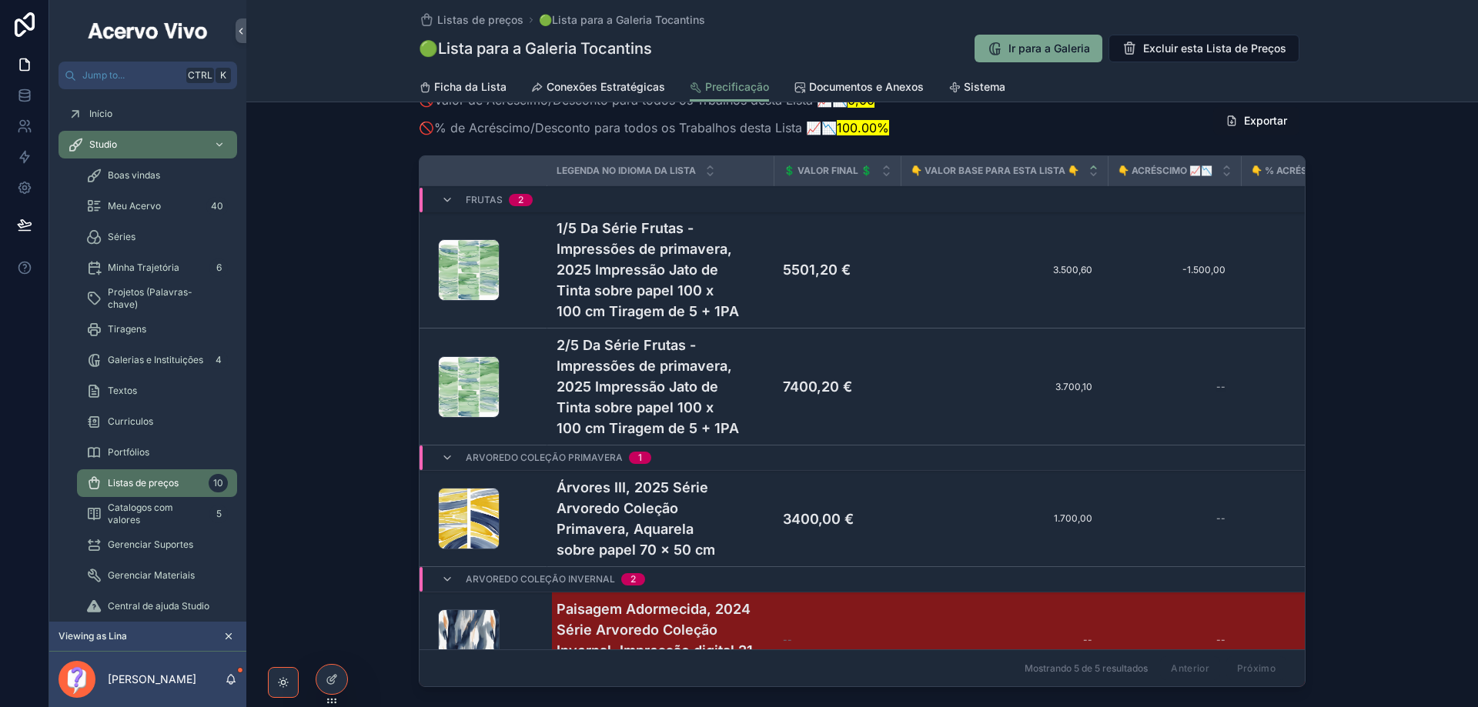
scroll to position [0, 0]
click at [927, 679] on div "Mostrando 5 de 5 resultados Anterior Próximo" at bounding box center [862, 668] width 885 height 37
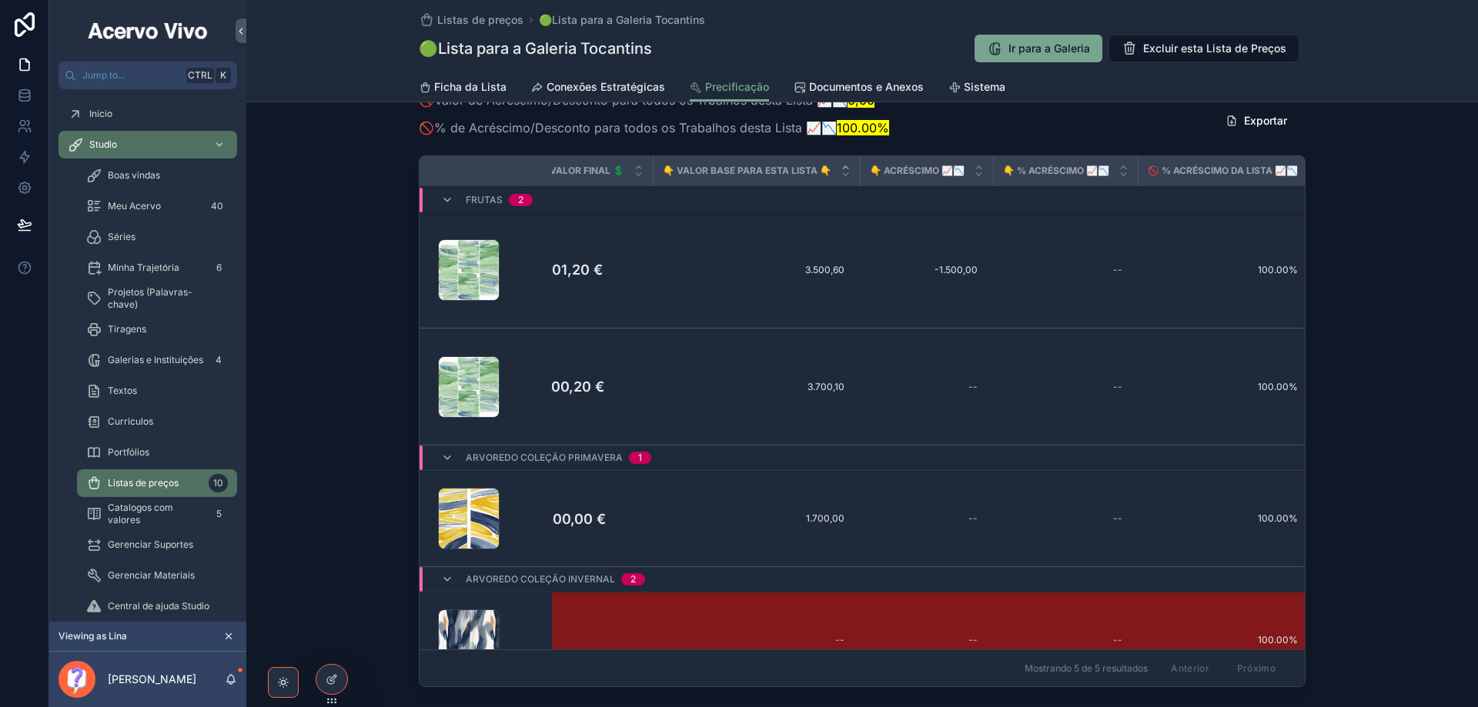
scroll to position [0, 255]
click at [922, 270] on span "-1.500,00" at bounding box center [925, 270] width 102 height 12
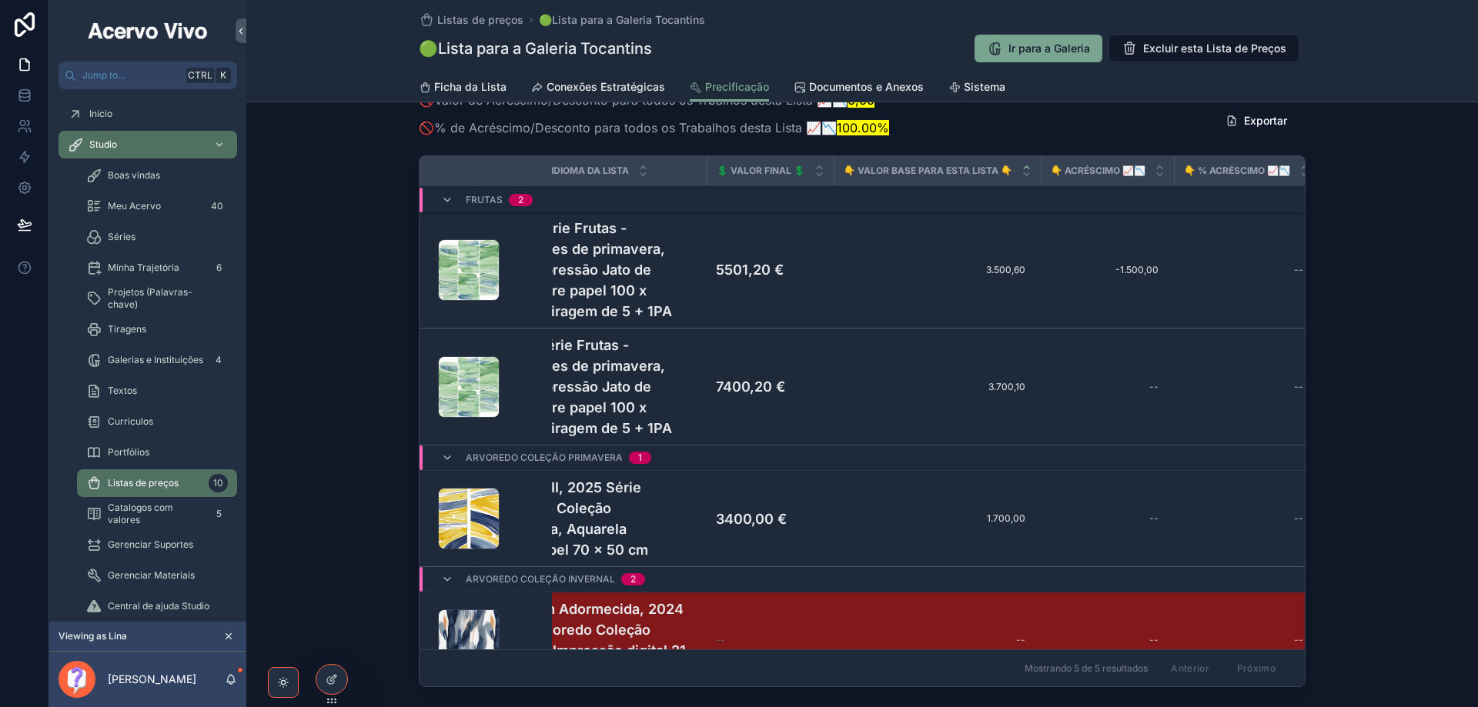
scroll to position [0, 0]
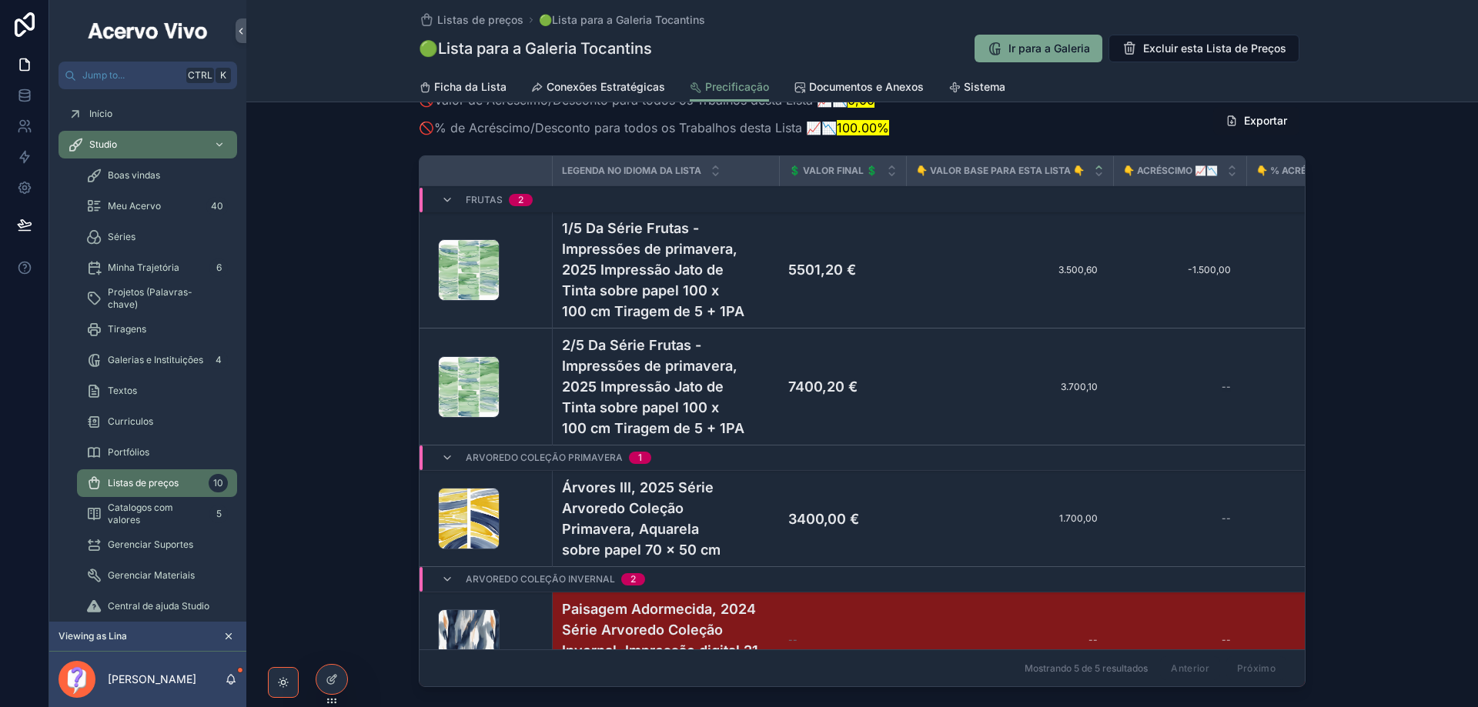
click at [0, 0] on icon at bounding box center [0, 0] width 0 height 0
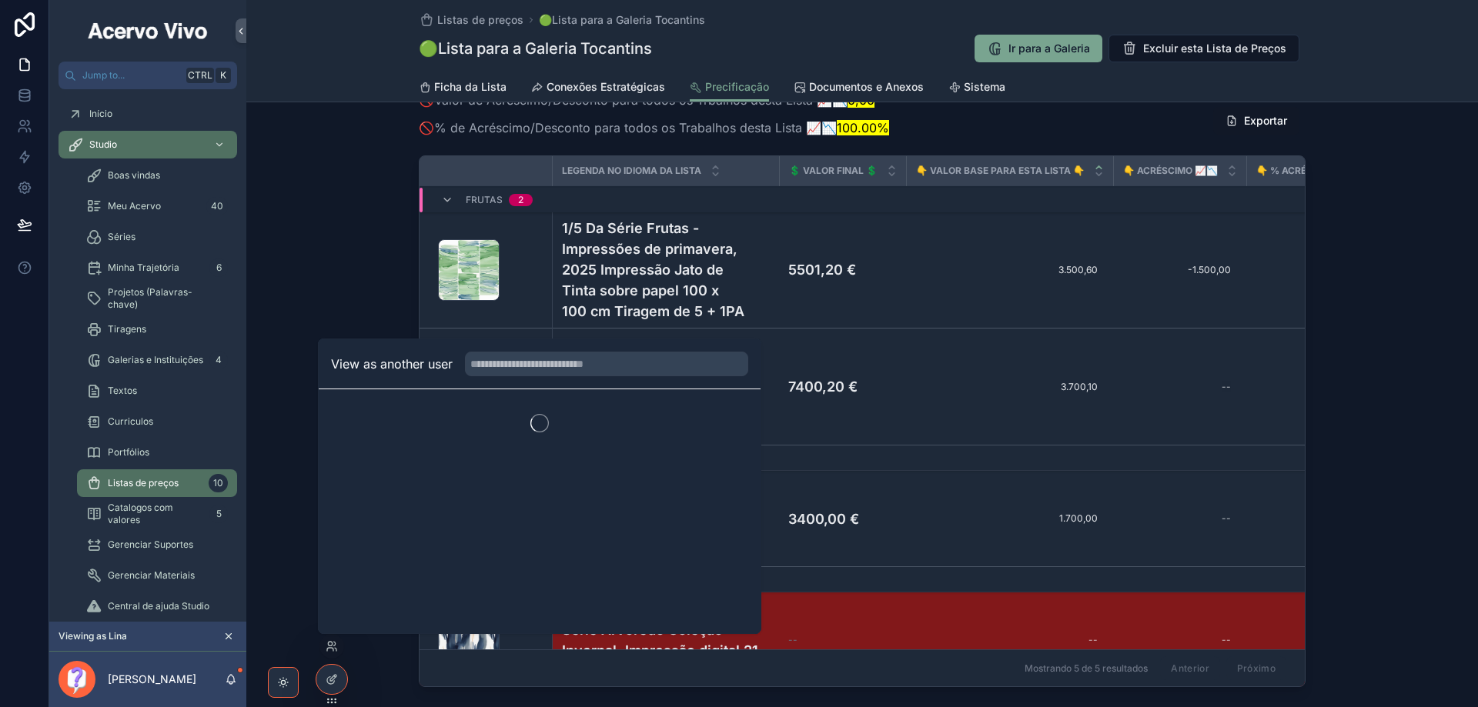
click at [540, 358] on input "text" at bounding box center [606, 364] width 283 height 25
type input "*****"
click at [0, 0] on button "Select" at bounding box center [0, 0] width 0 height 0
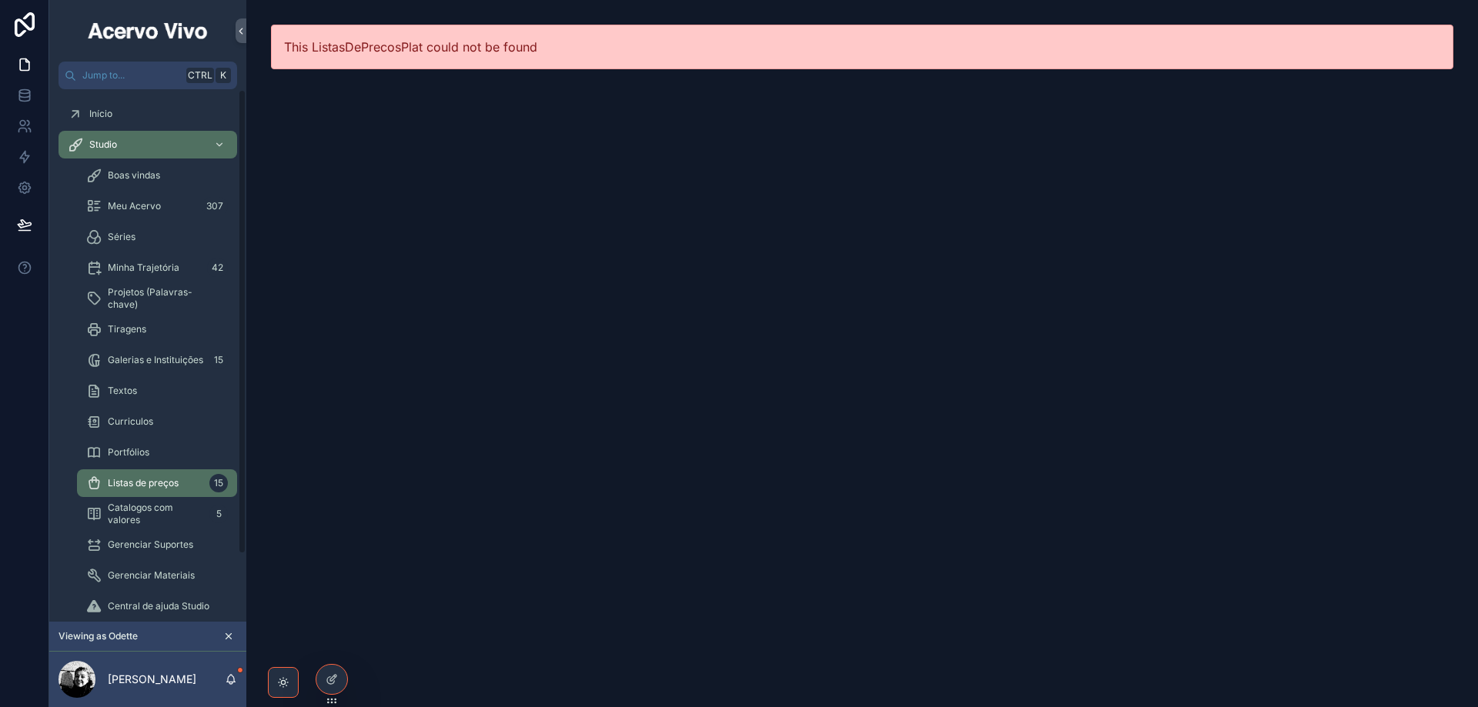
click at [120, 483] on span "Listas de preços" at bounding box center [143, 483] width 71 height 12
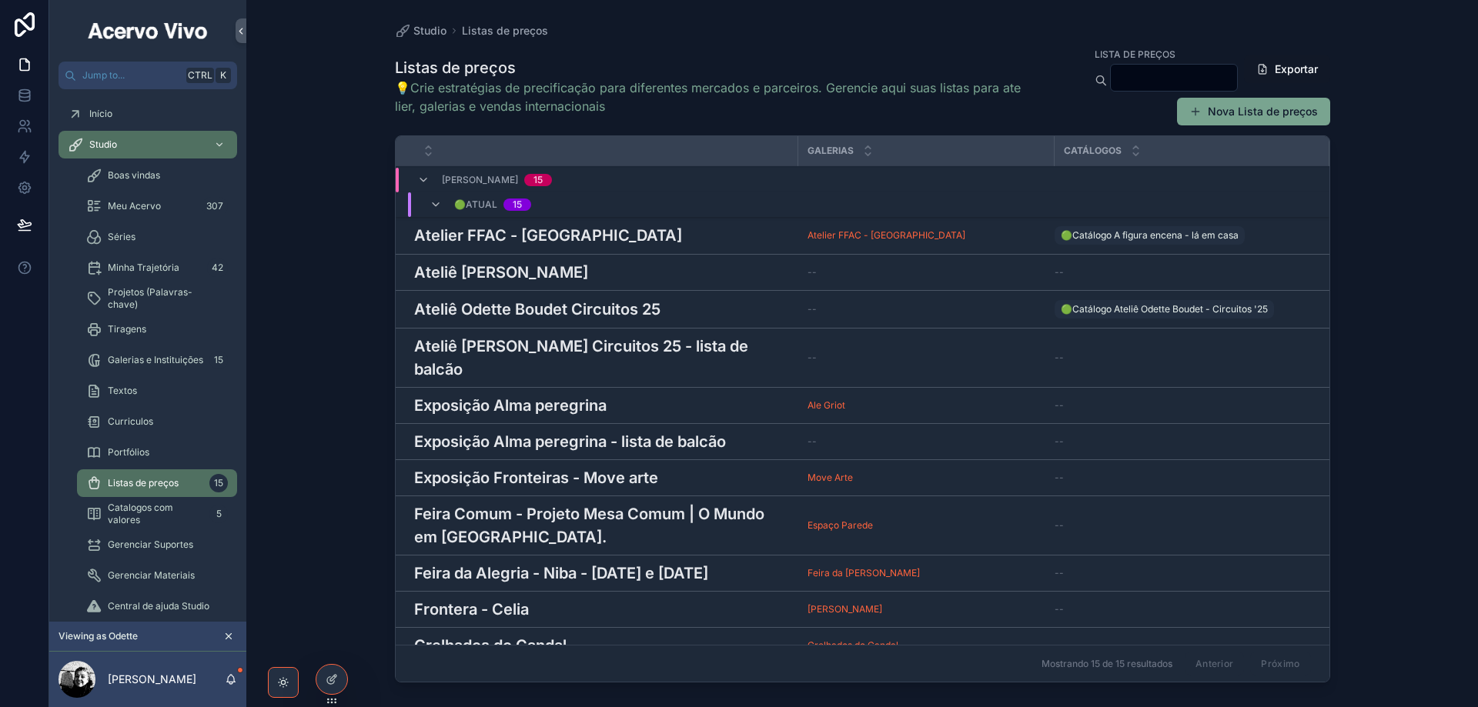
click at [610, 343] on h3 "Ateliê [PERSON_NAME] Circuitos 25 - lista de balcão" at bounding box center [601, 358] width 375 height 46
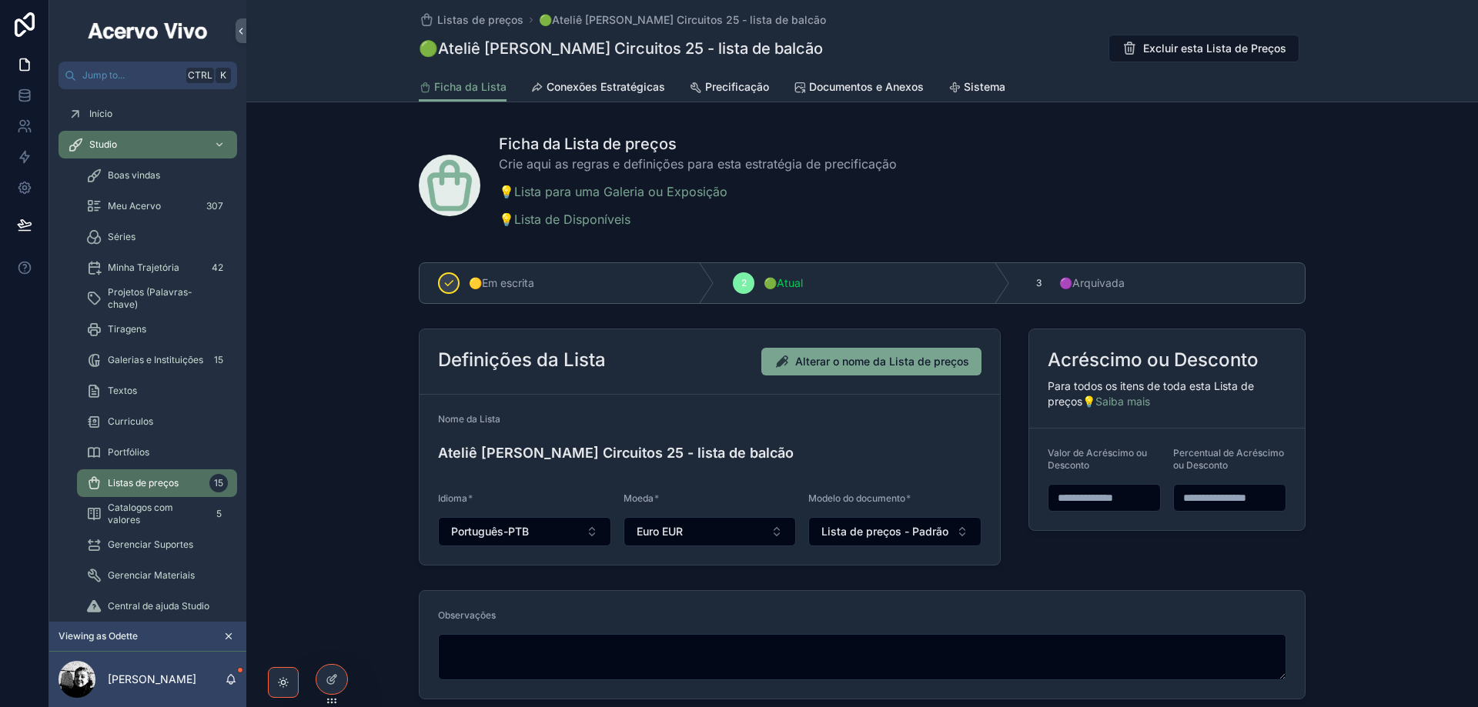
click at [759, 89] on span "Precificação" at bounding box center [737, 86] width 64 height 15
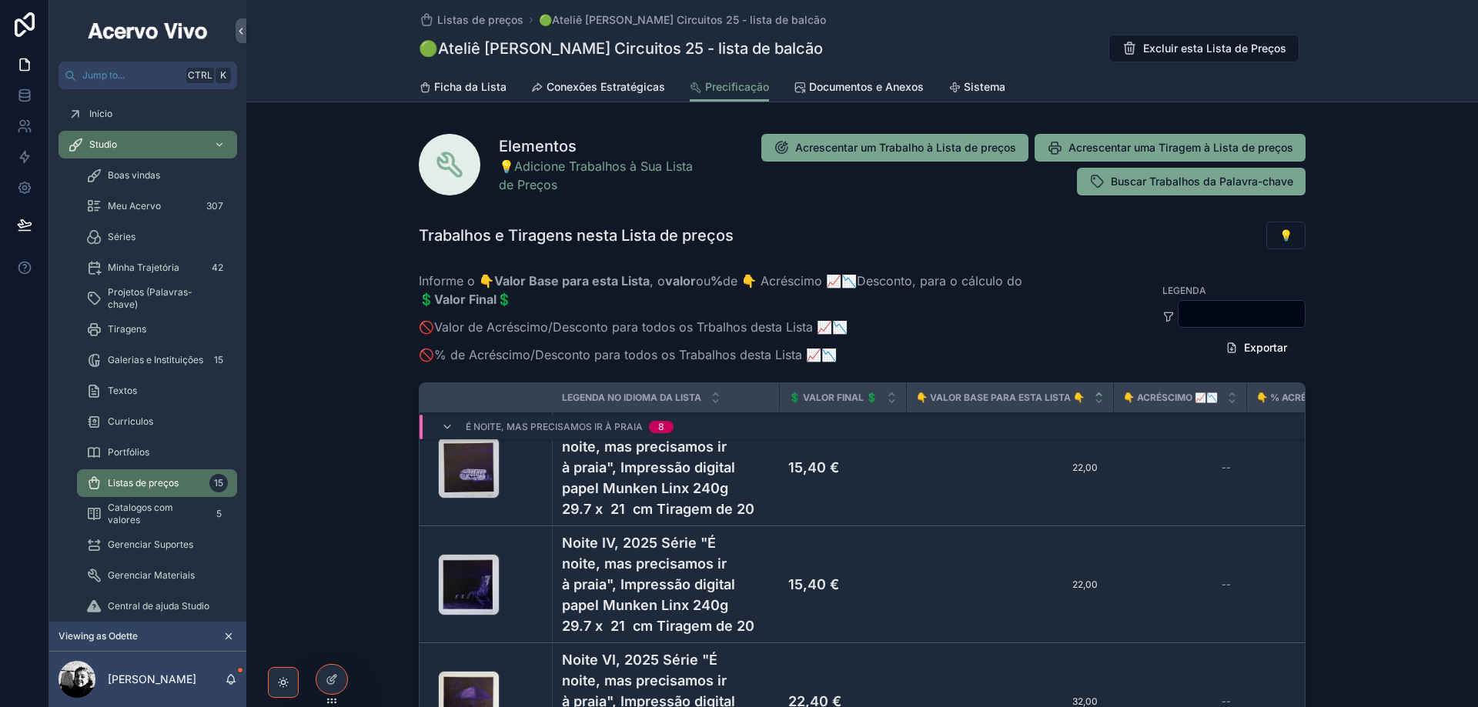
scroll to position [231, 0]
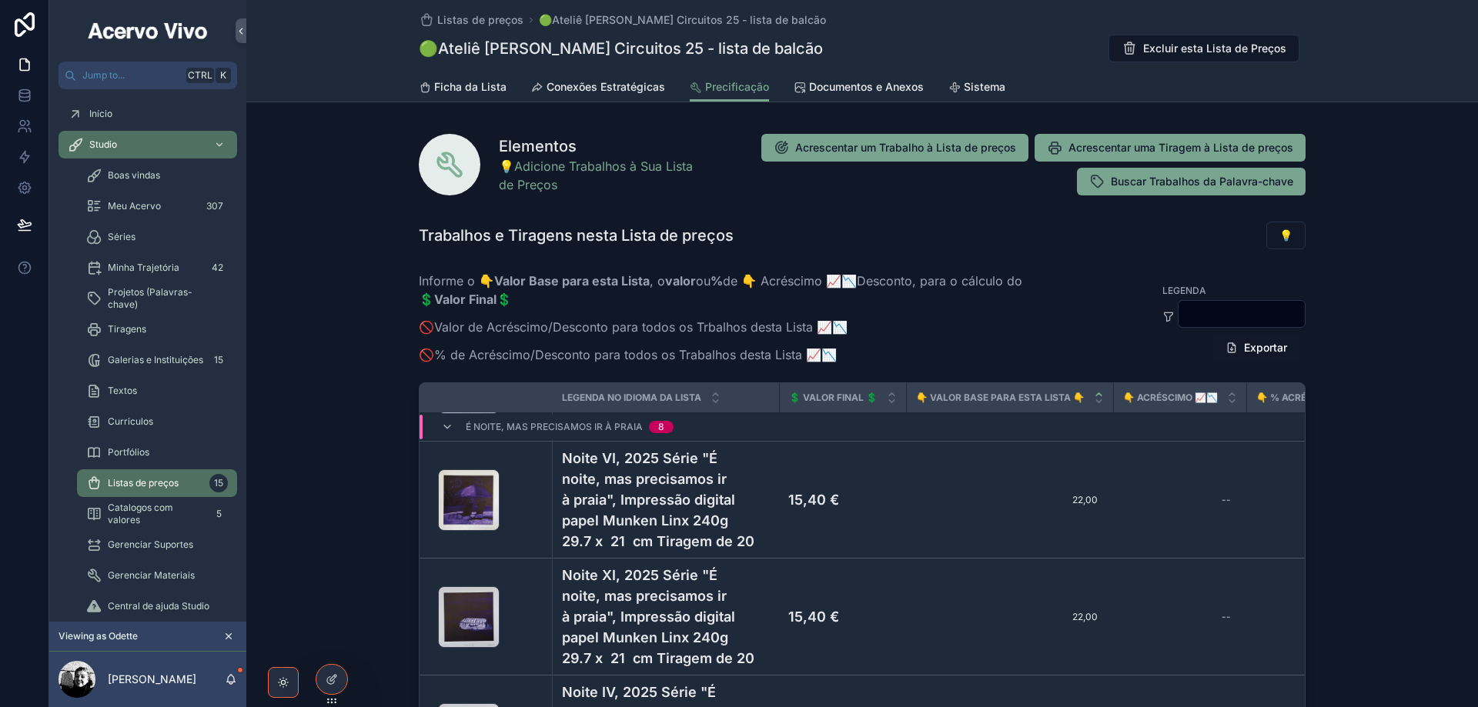
click at [134, 451] on span "Portfólios" at bounding box center [129, 452] width 42 height 12
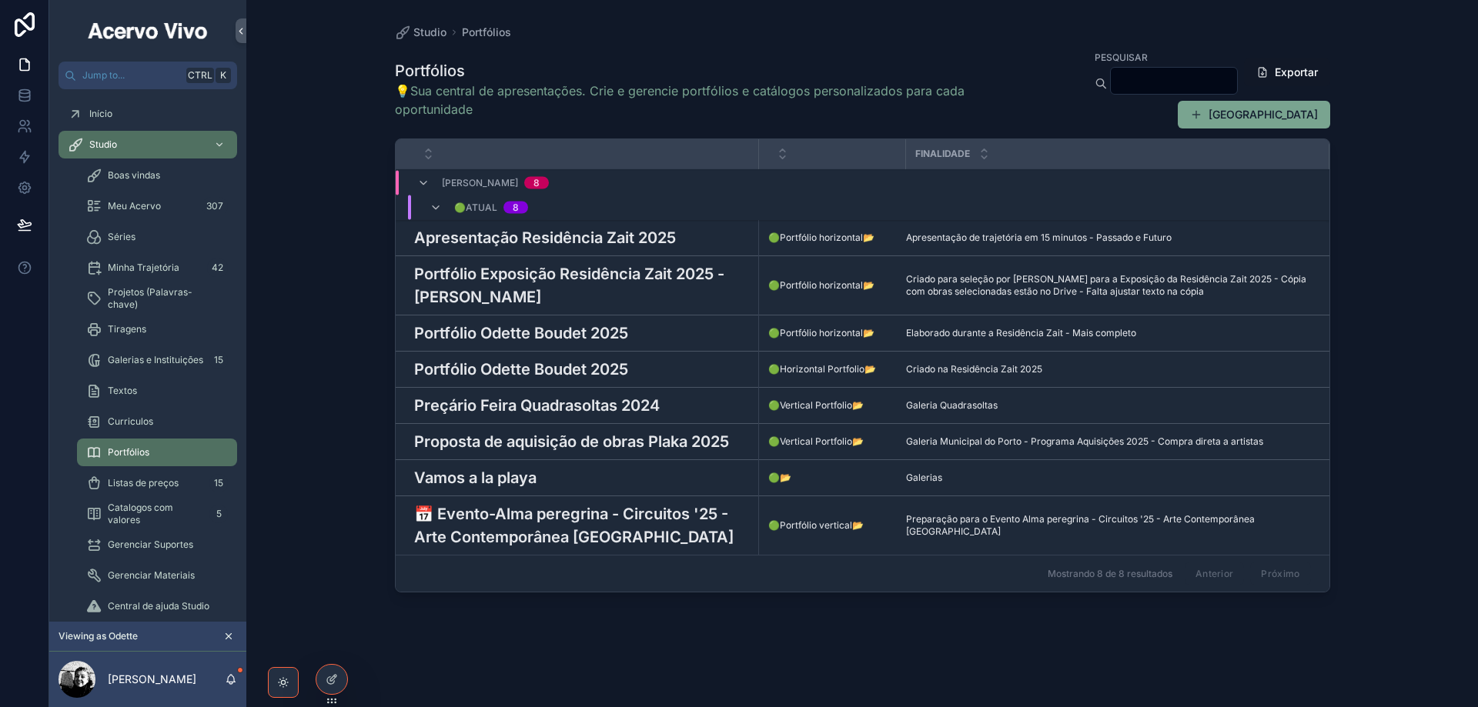
click at [504, 481] on h3 "Vamos a la playa" at bounding box center [475, 477] width 122 height 23
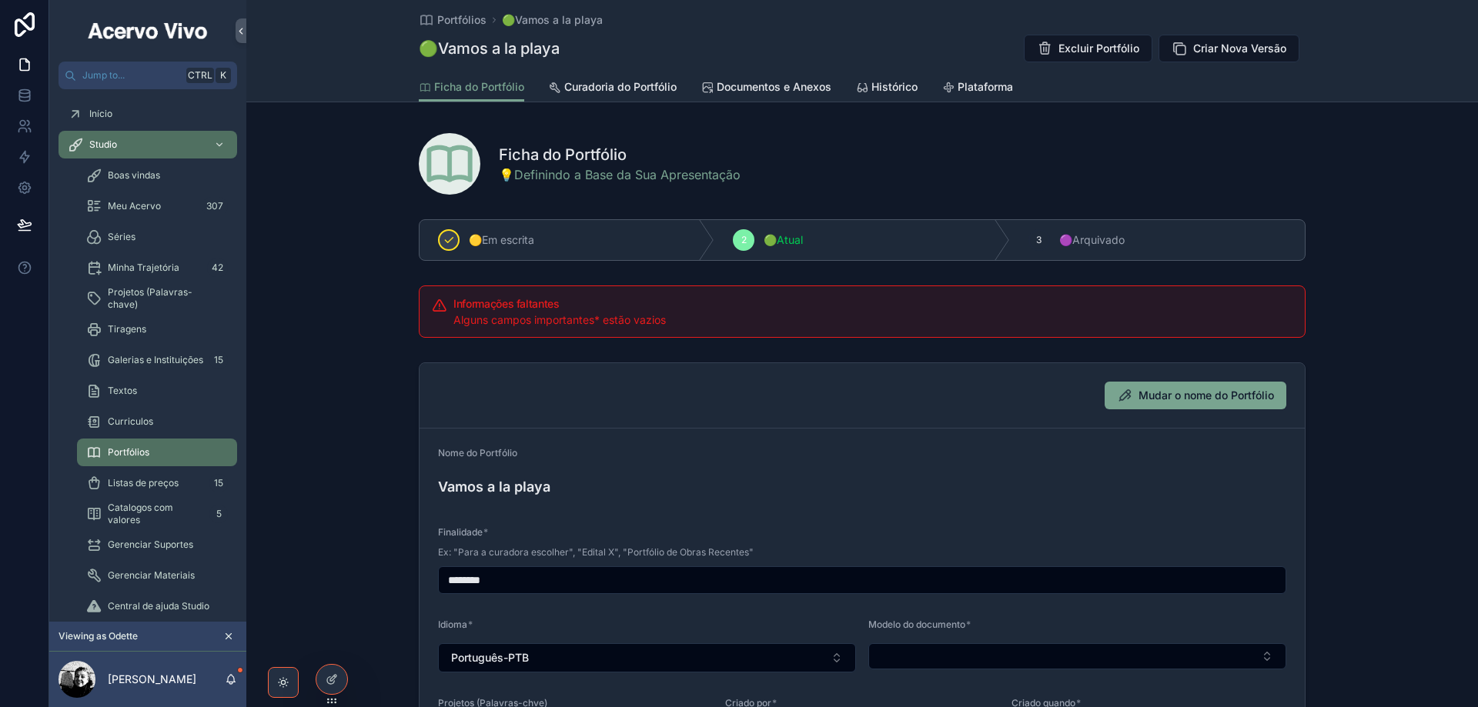
click at [637, 82] on span "Curadoria do Portfólio" at bounding box center [620, 86] width 112 height 15
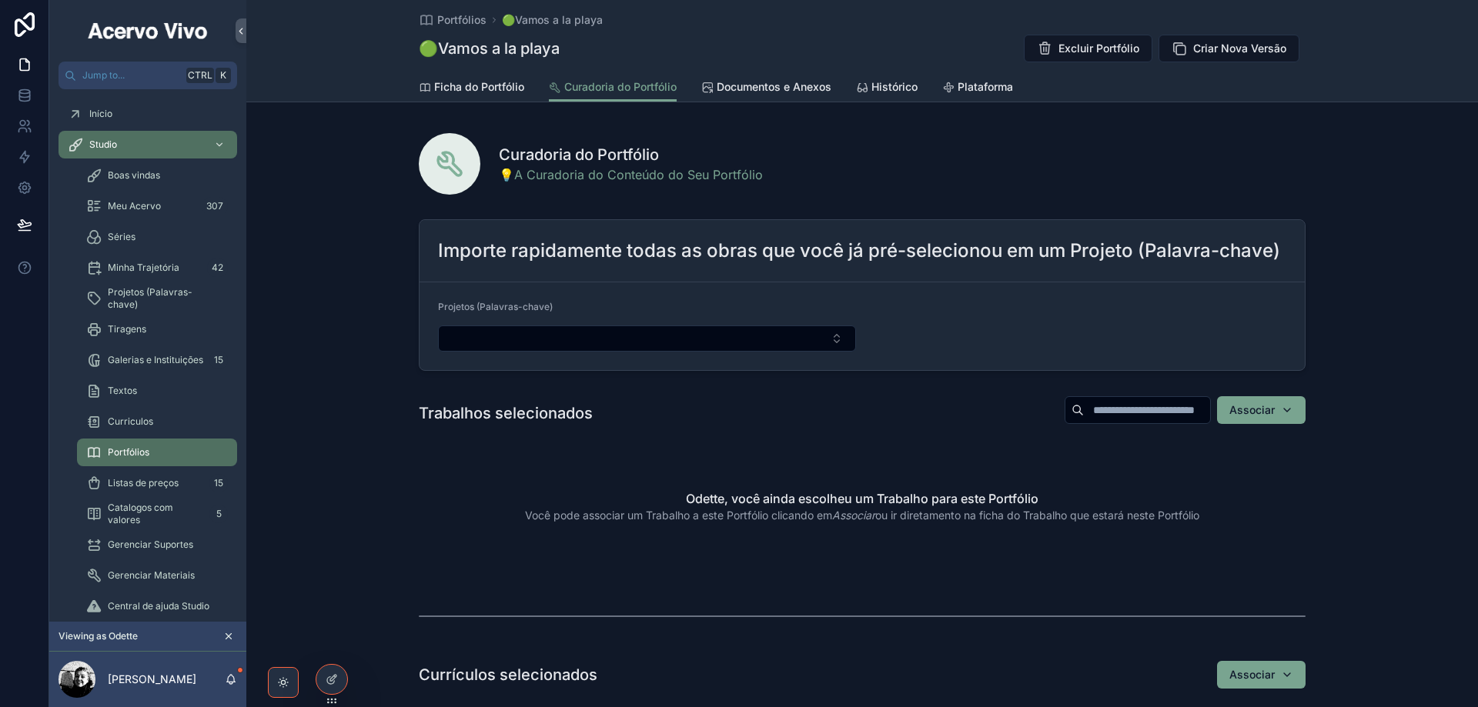
click at [445, 17] on span "Portfólios" at bounding box center [461, 19] width 49 height 15
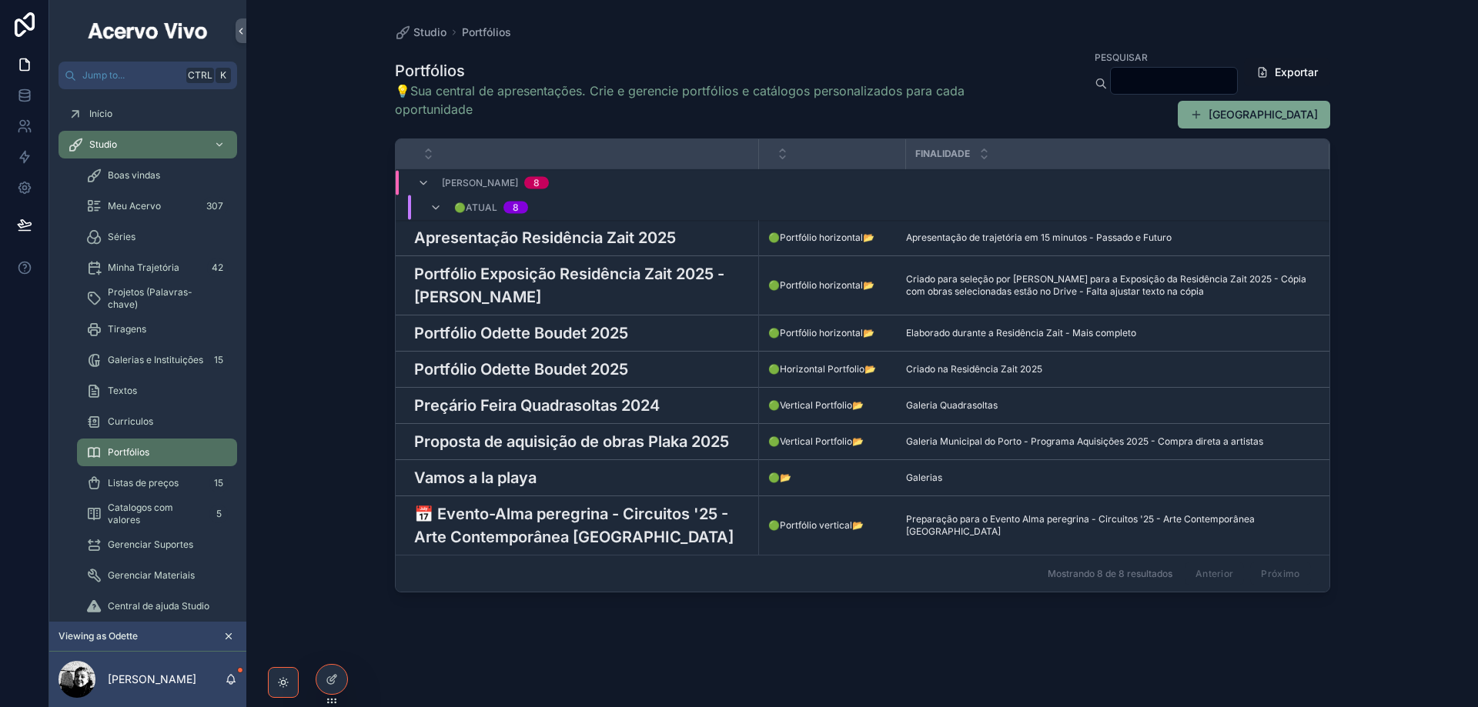
click at [569, 232] on h3 "Apresentação Residência Zait 2025" at bounding box center [545, 237] width 262 height 23
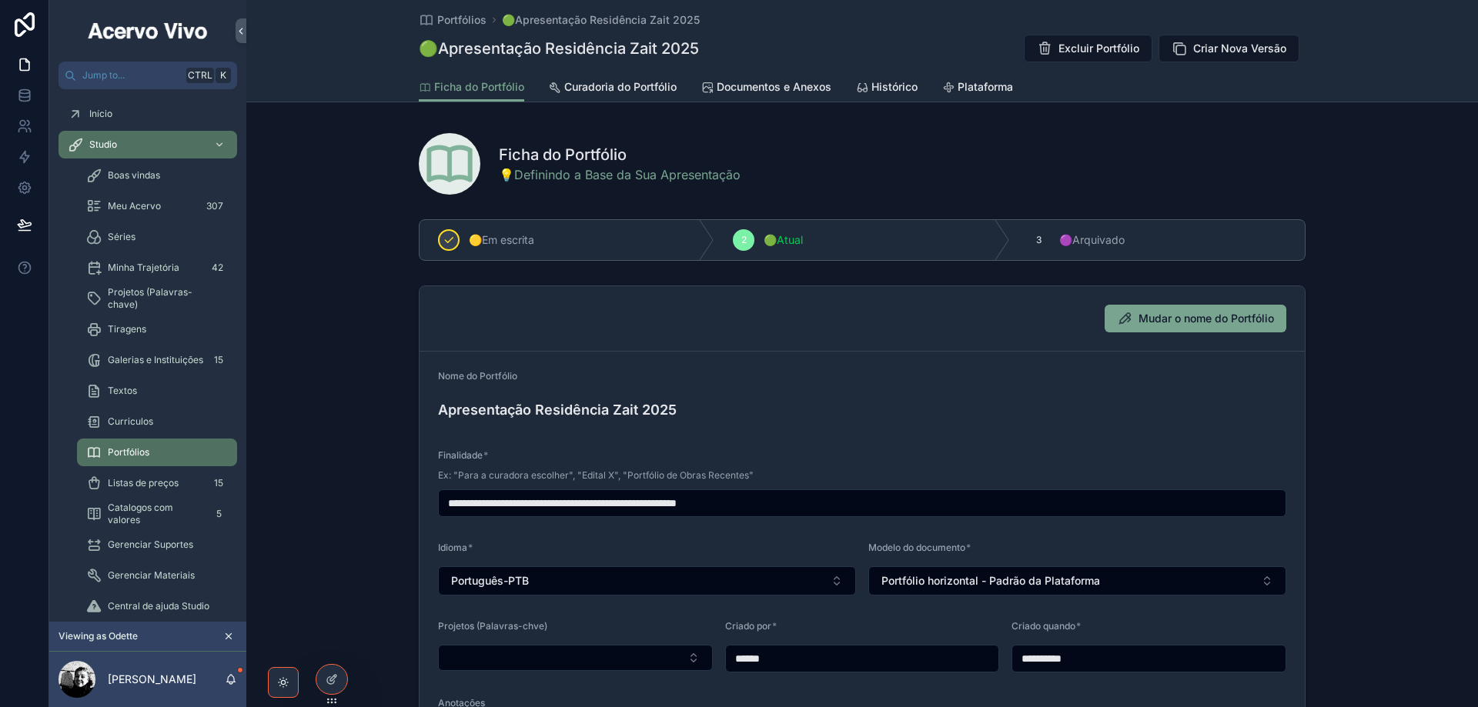
click at [631, 84] on span "Curadoria do Portfólio" at bounding box center [620, 86] width 112 height 15
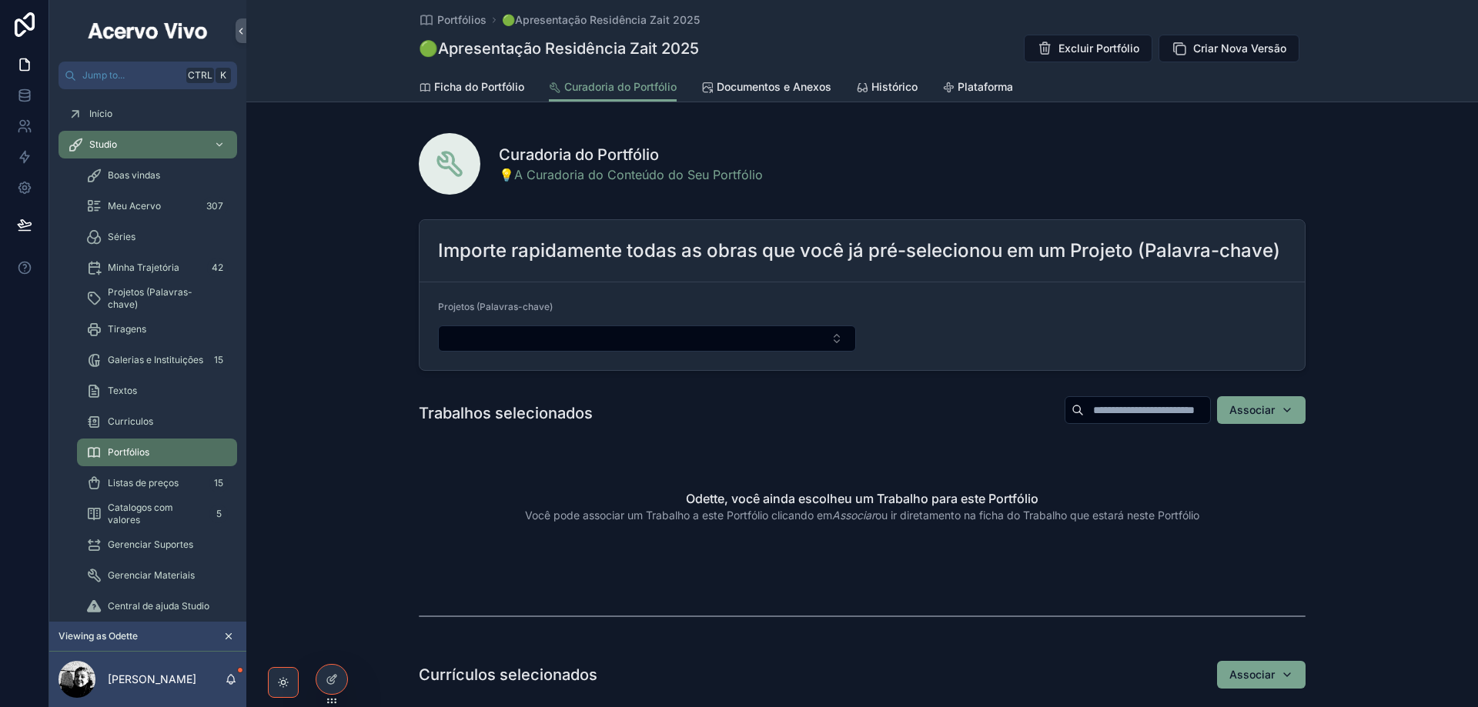
click at [456, 25] on span "Portfólios" at bounding box center [461, 19] width 49 height 15
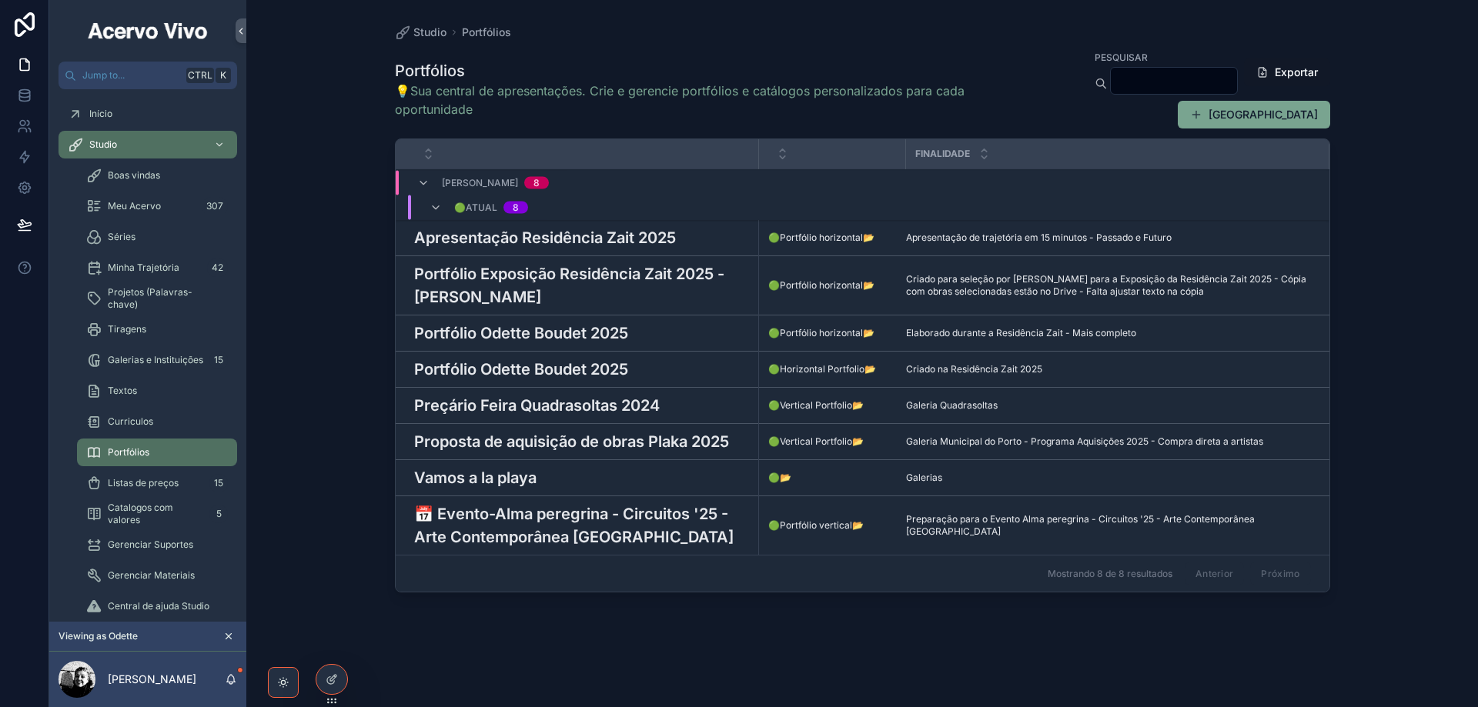
click at [1260, 105] on button "[GEOGRAPHIC_DATA]" at bounding box center [1254, 115] width 152 height 28
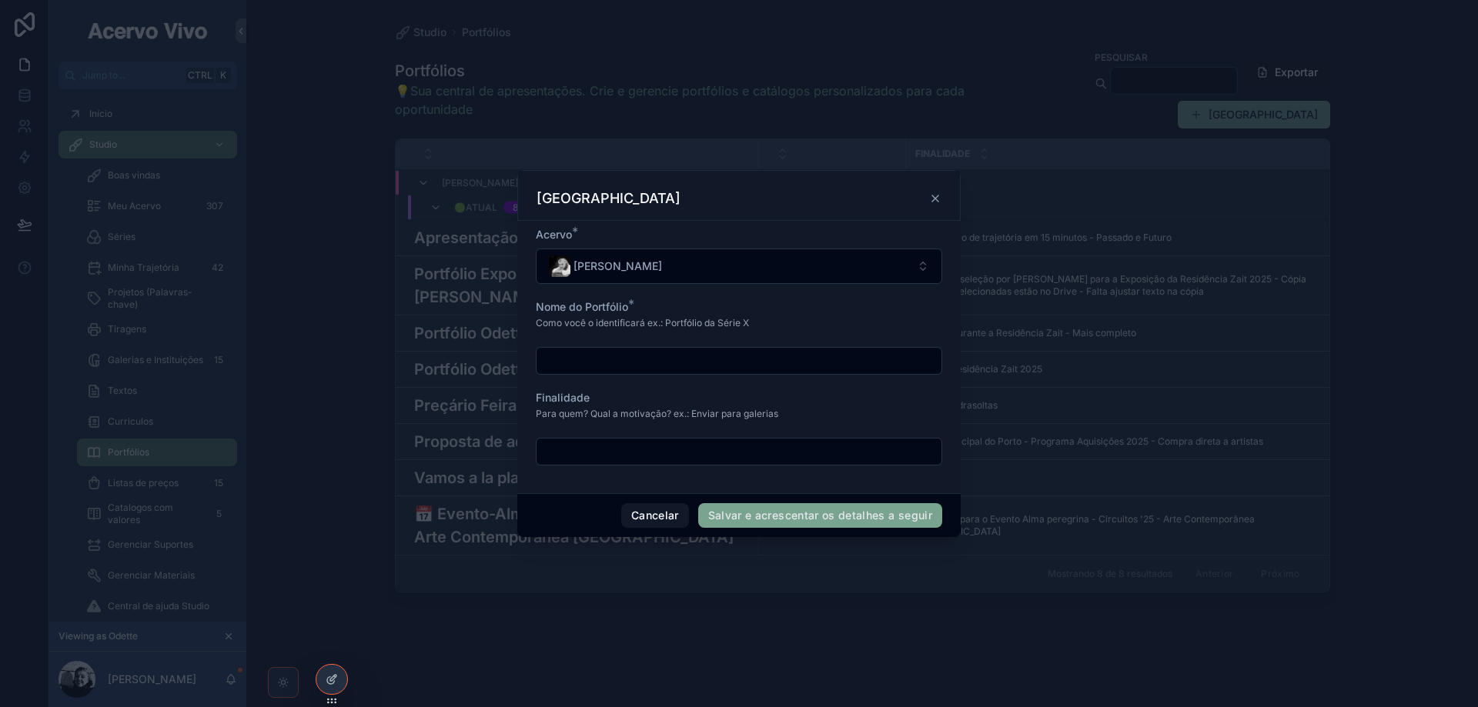
click at [628, 362] on input "scrollable content" at bounding box center [739, 361] width 405 height 22
type input "*****"
click at [822, 329] on div "Como você o identificará ex.: Portfólio da Série X" at bounding box center [739, 328] width 406 height 26
click at [794, 451] on input "scrollable content" at bounding box center [739, 452] width 405 height 22
type input "**********"
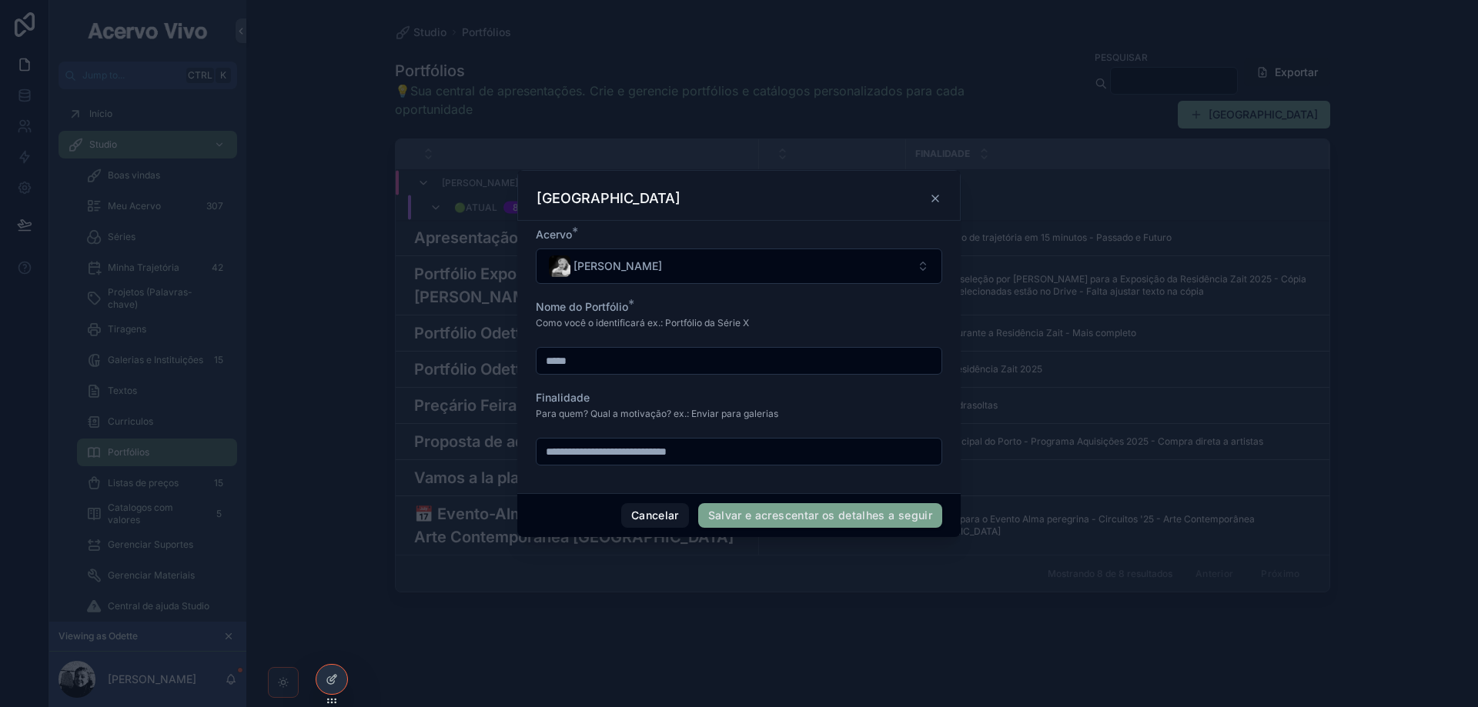
click at [815, 518] on button "Salvar e acrescentar os detalhes a seguir" at bounding box center [820, 515] width 244 height 25
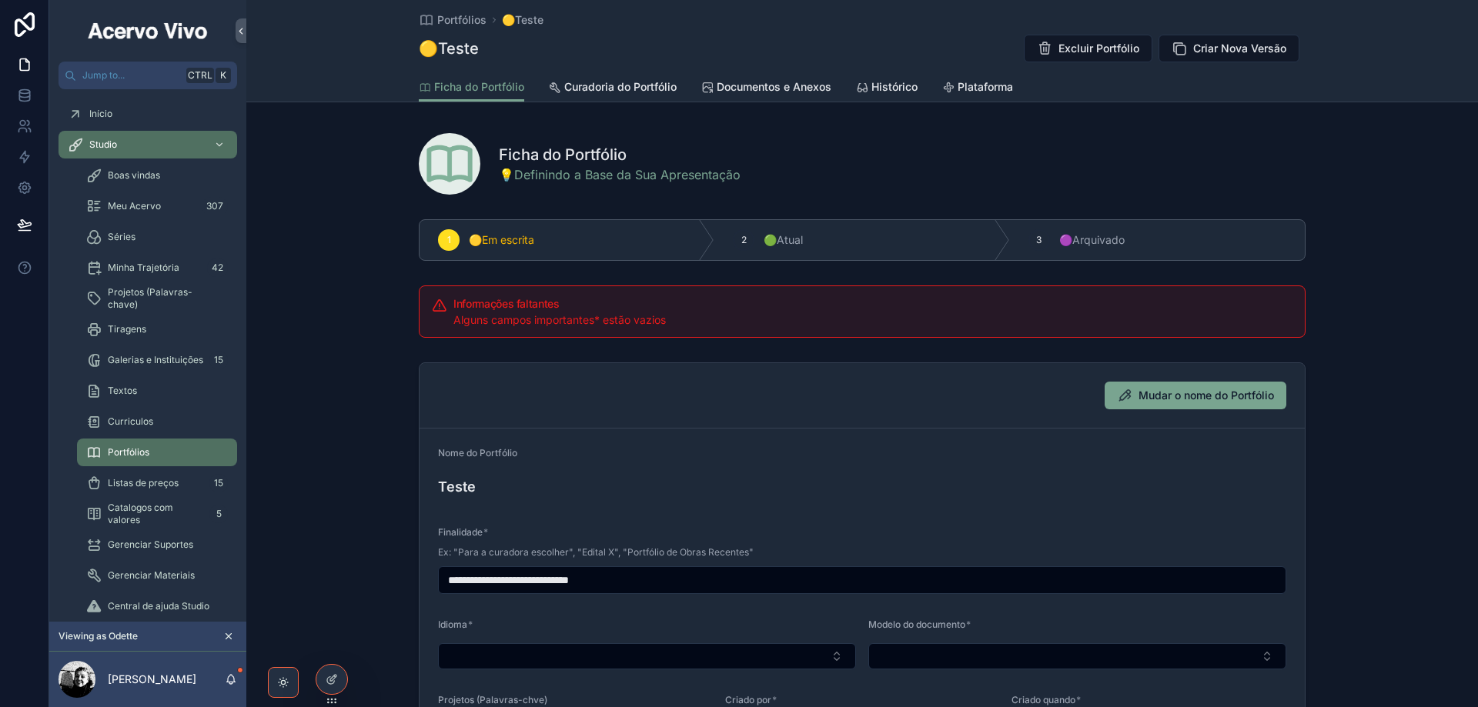
scroll to position [154, 0]
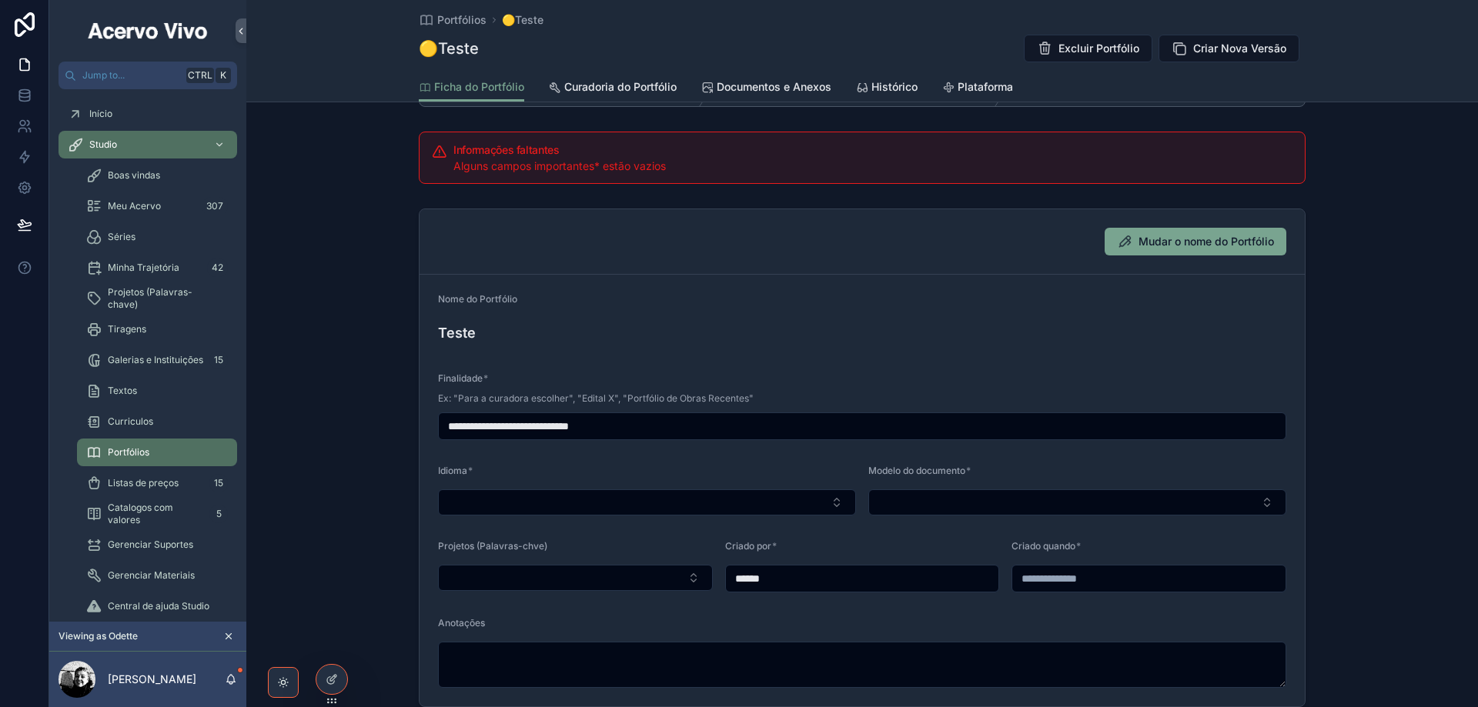
click at [659, 497] on button "Select Button" at bounding box center [647, 503] width 418 height 26
click at [625, 590] on div "Português-PTB" at bounding box center [643, 588] width 214 height 25
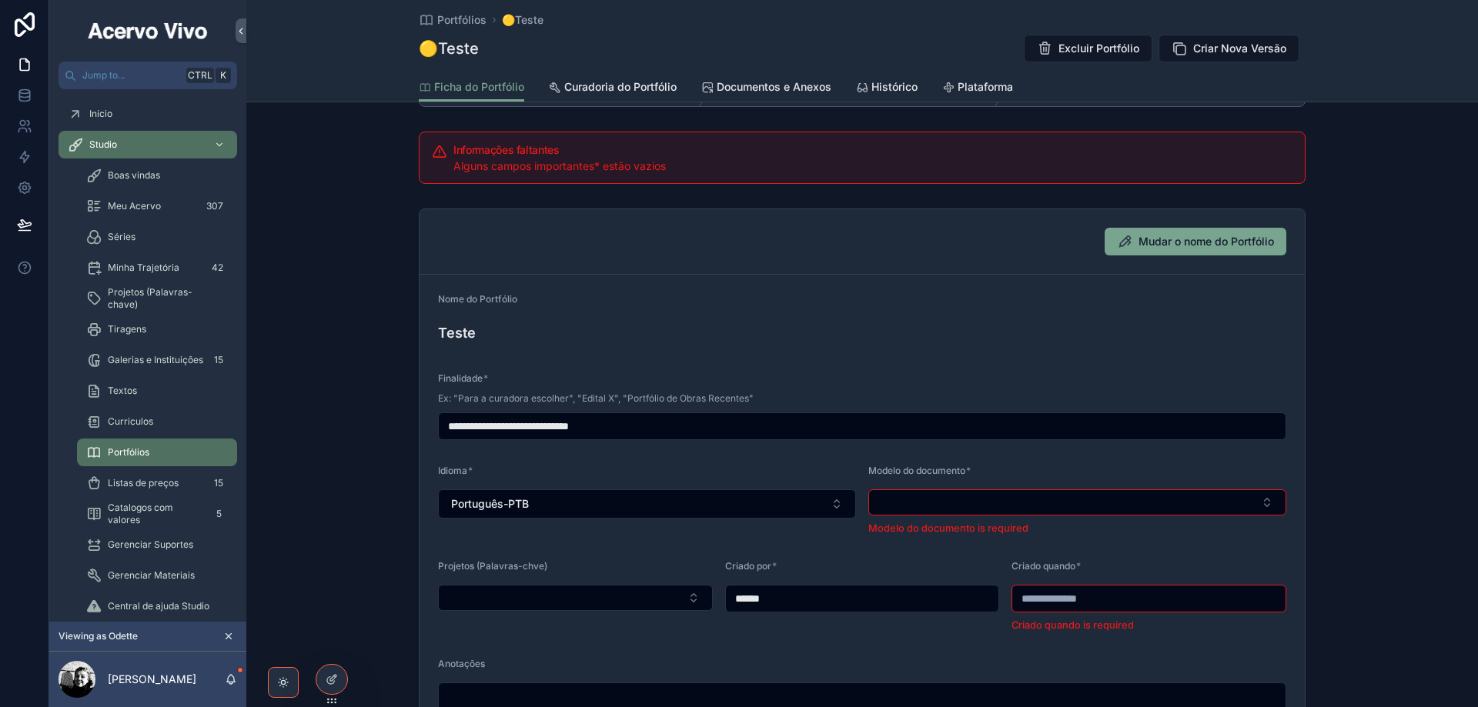
click at [994, 506] on button "Select Button" at bounding box center [1077, 503] width 418 height 26
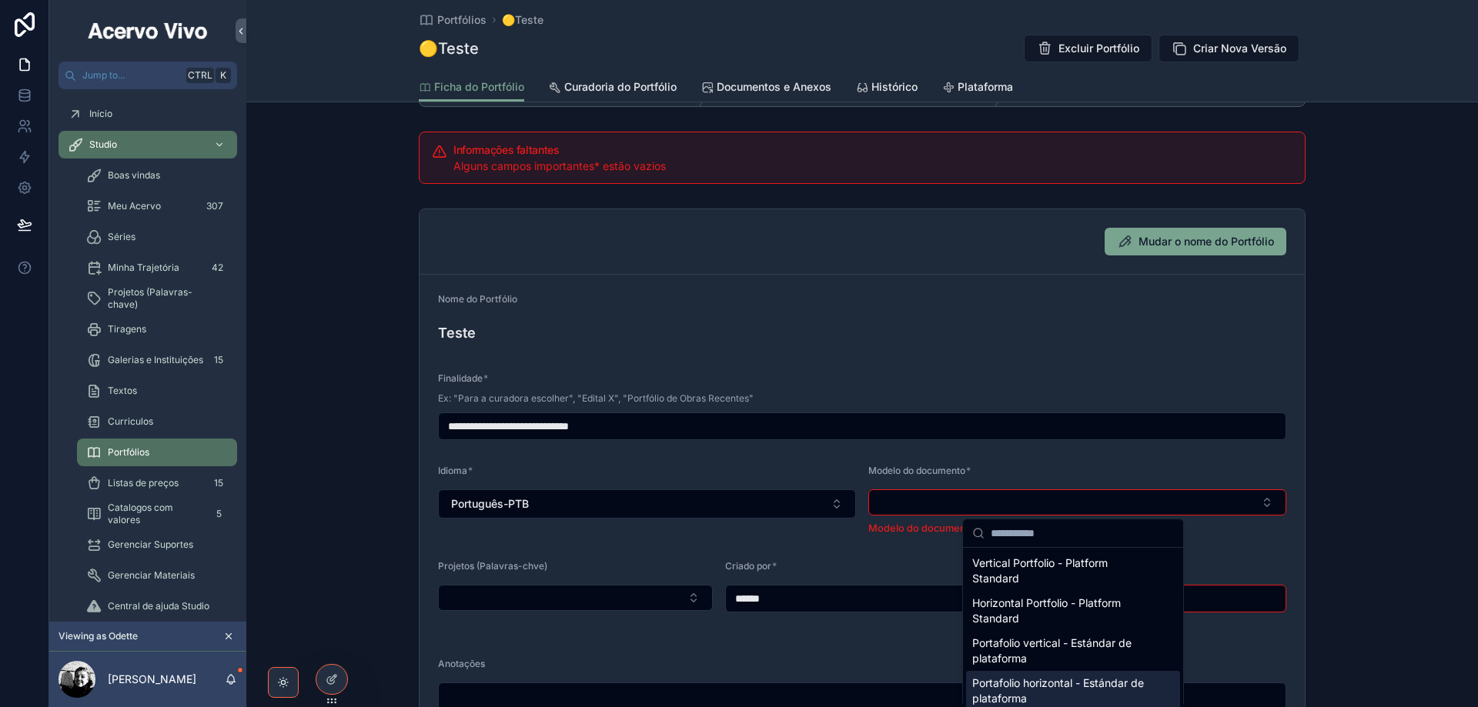
click at [1068, 685] on span "Portafolio horizontal - Estándar de plataforma" at bounding box center [1063, 691] width 183 height 31
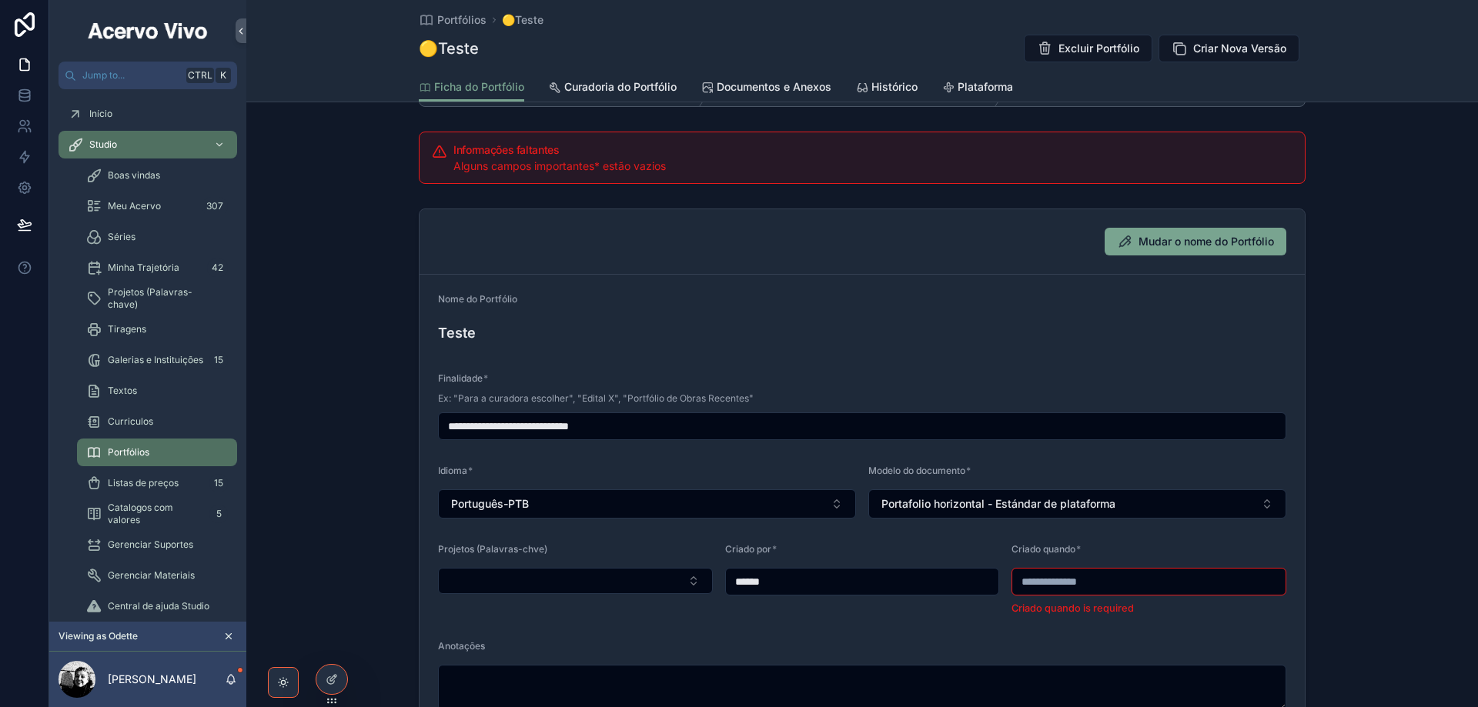
click at [1119, 577] on input "scrollable content" at bounding box center [1148, 582] width 273 height 22
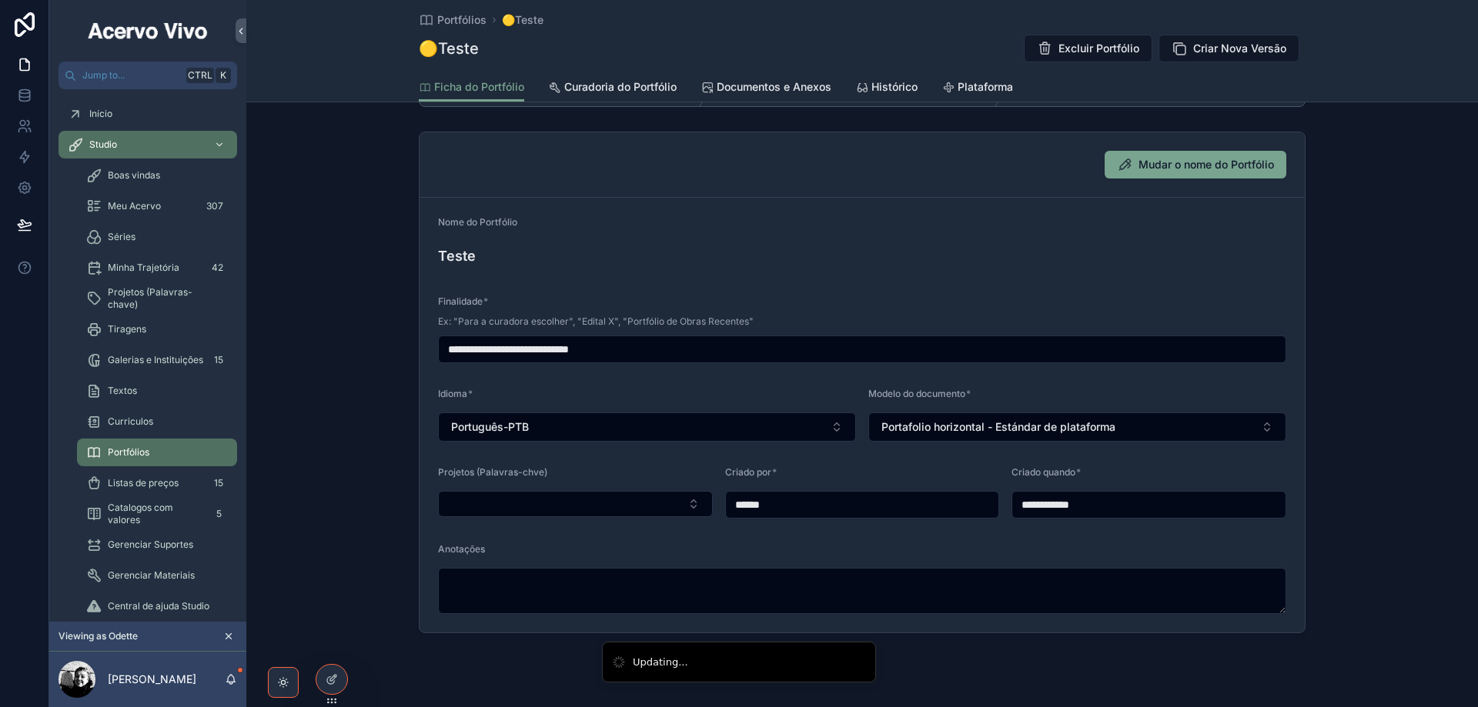
type input "**********"
click at [649, 86] on span "Curadoria do Portfólio" at bounding box center [620, 86] width 112 height 15
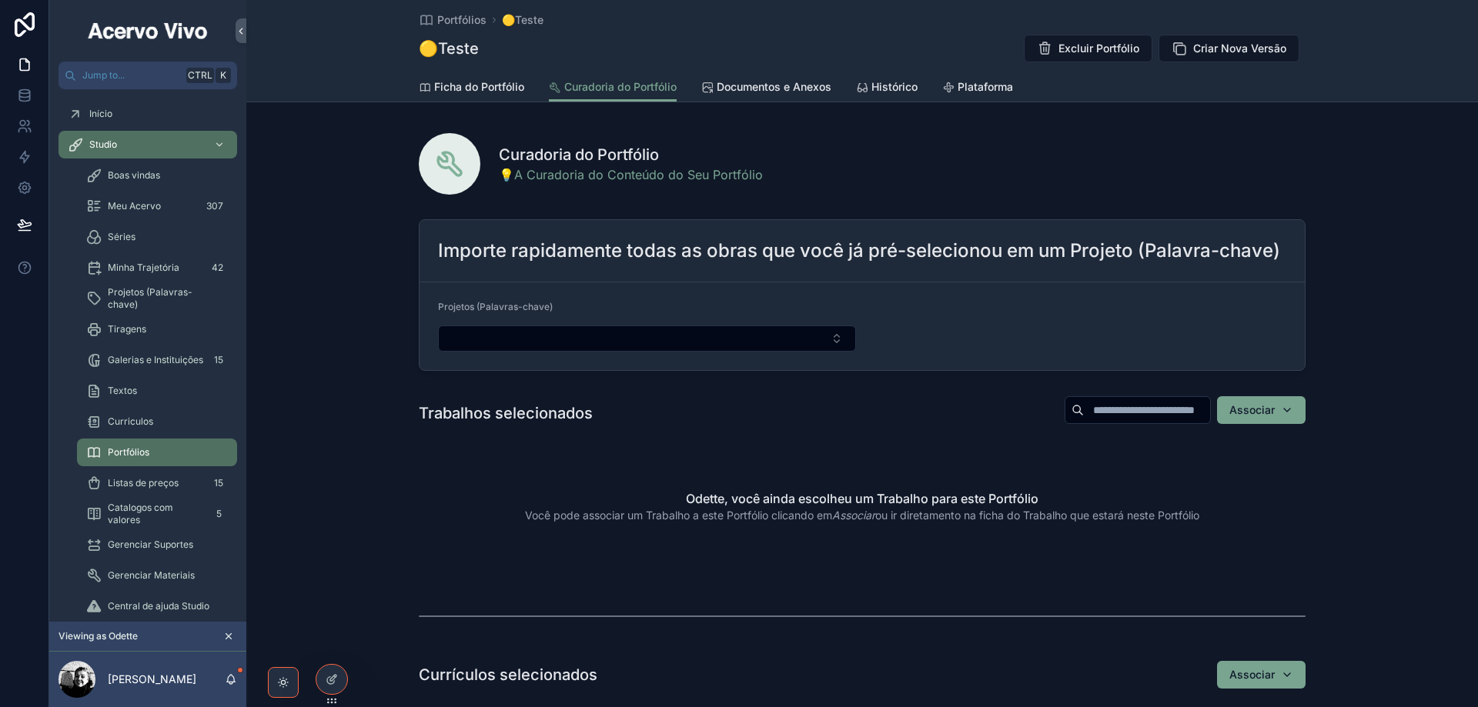
click at [1293, 413] on button "Associar" at bounding box center [1261, 410] width 89 height 28
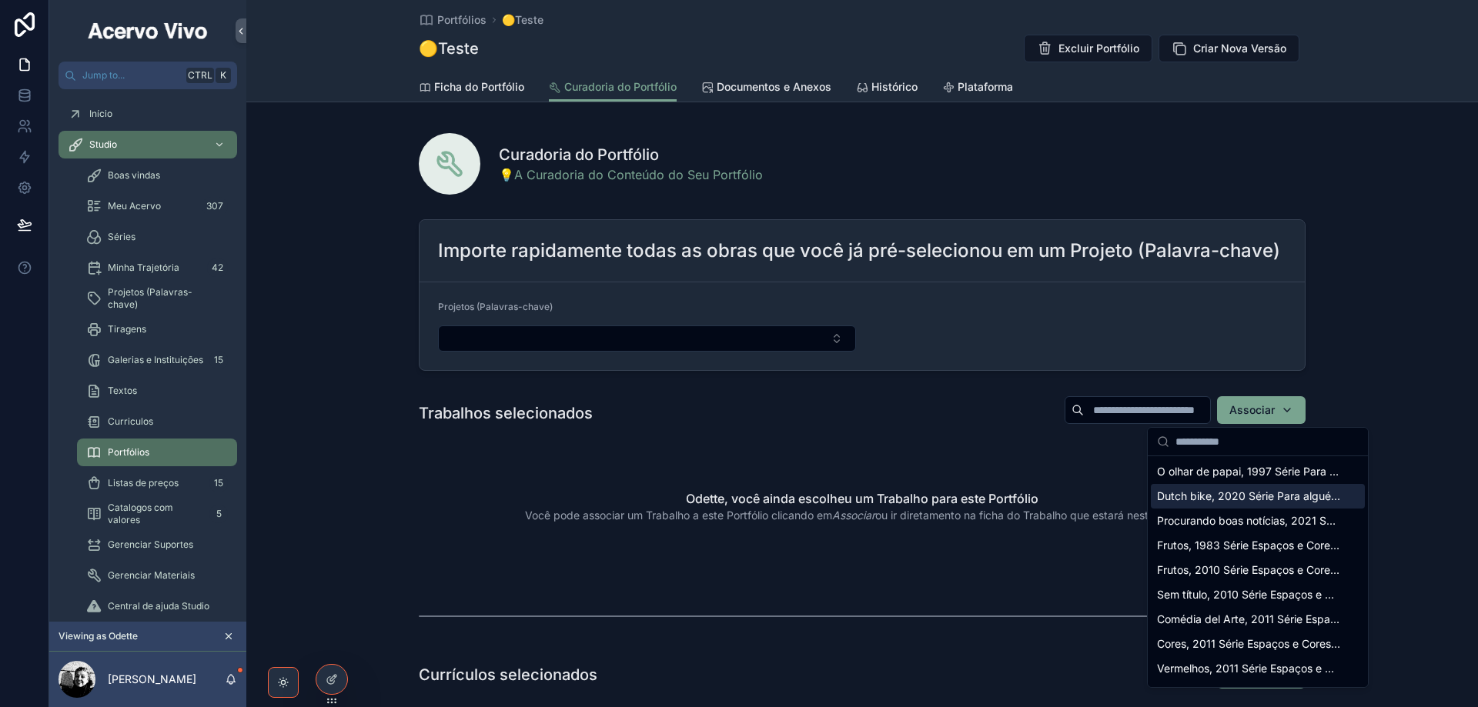
click at [1178, 141] on div "Curadoria do Portfólio 💡A Curadoria do Conteúdo do Seu Portfólio" at bounding box center [862, 164] width 887 height 62
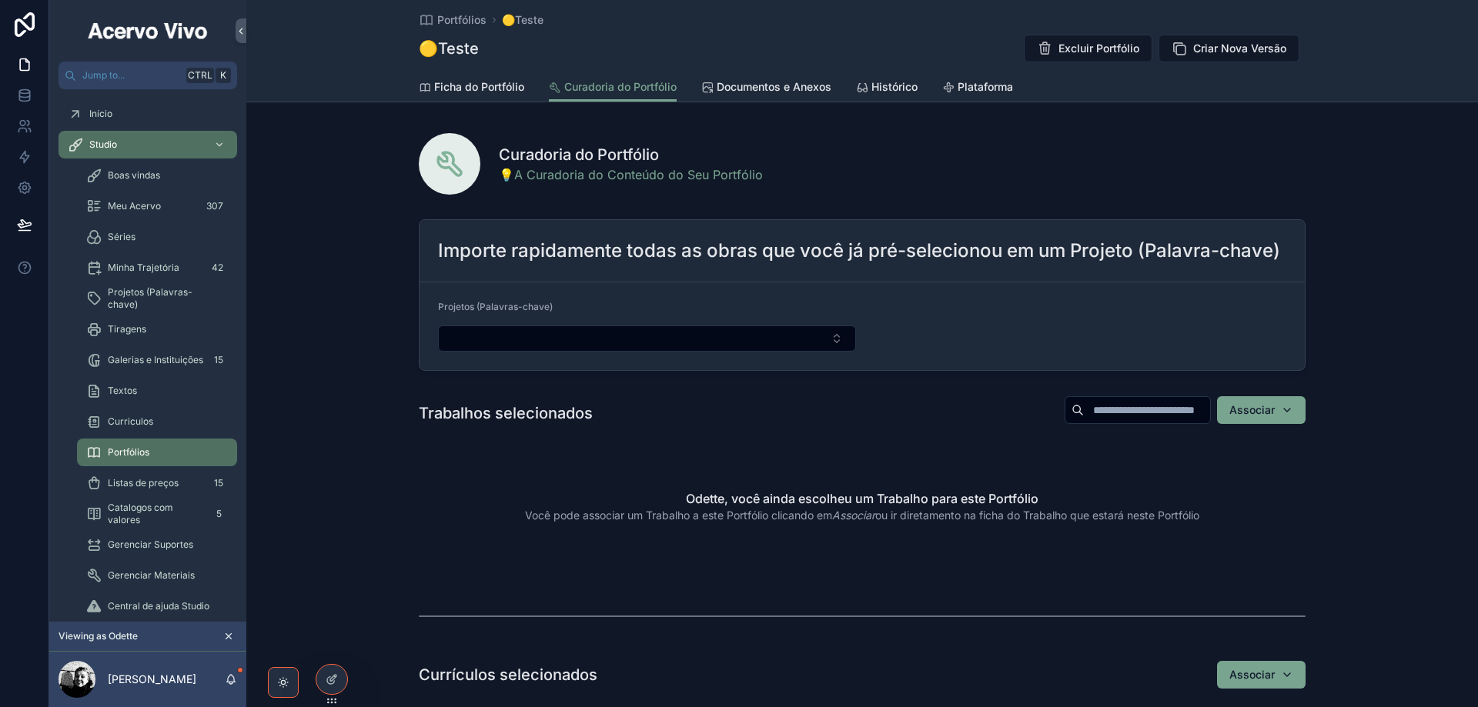
click at [461, 89] on span "Ficha do Portfólio" at bounding box center [479, 86] width 90 height 15
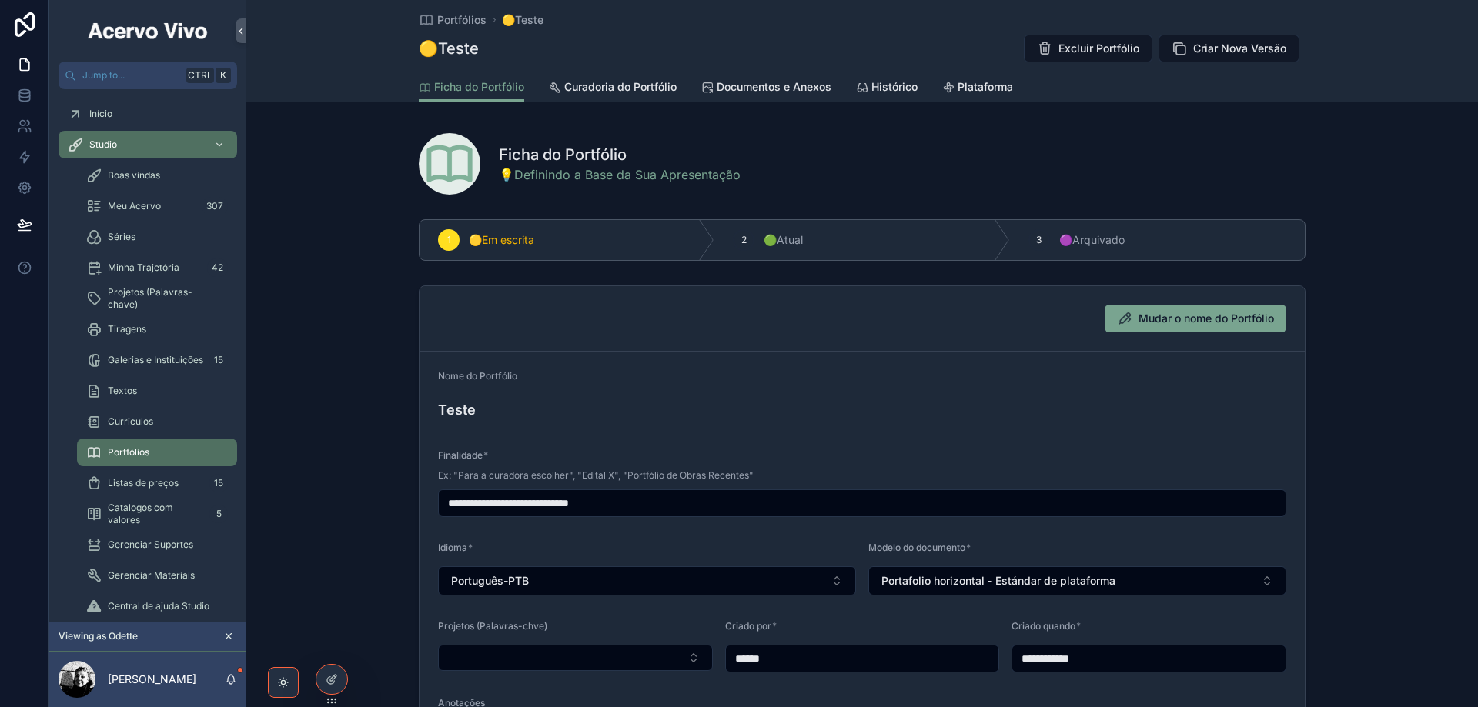
click at [129, 488] on span "Listas de preços" at bounding box center [143, 483] width 71 height 12
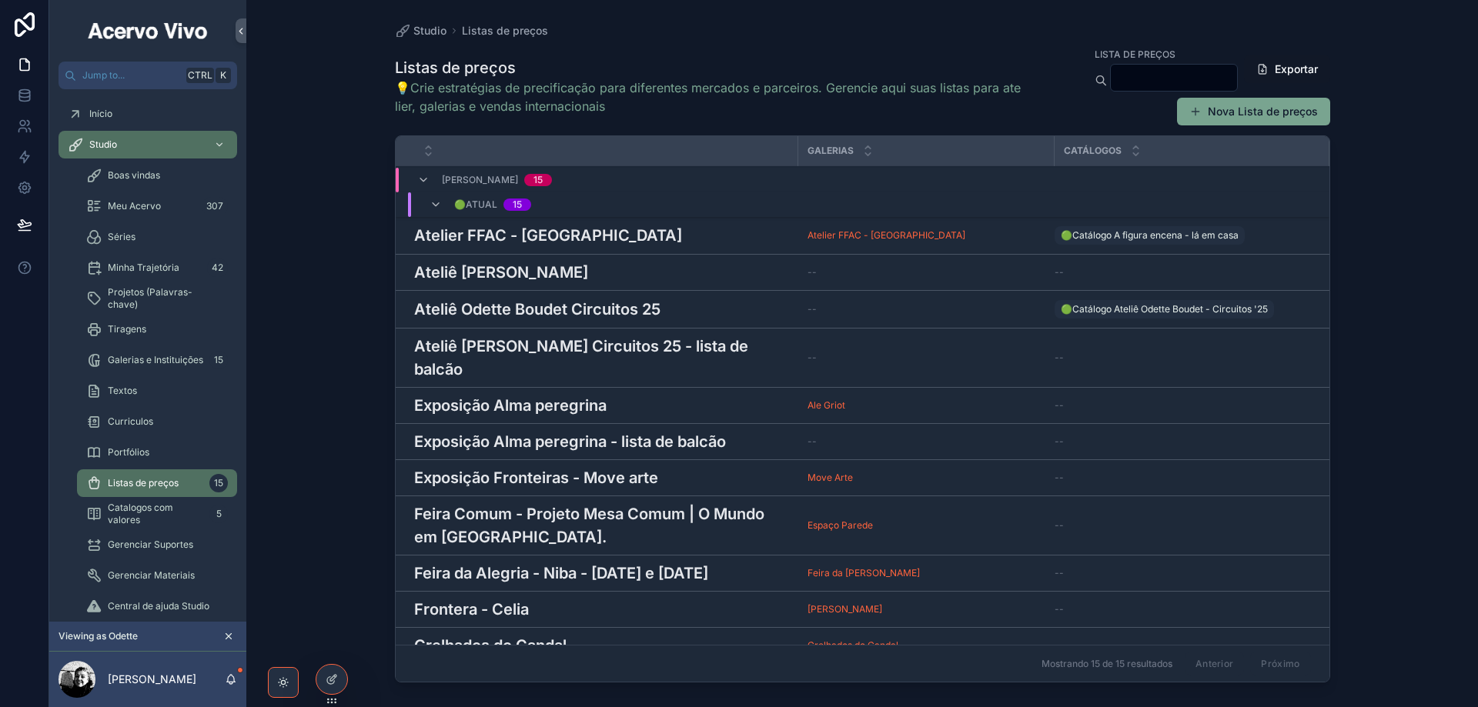
click at [562, 345] on h3 "Ateliê [PERSON_NAME] Circuitos 25 - lista de balcão" at bounding box center [601, 358] width 375 height 46
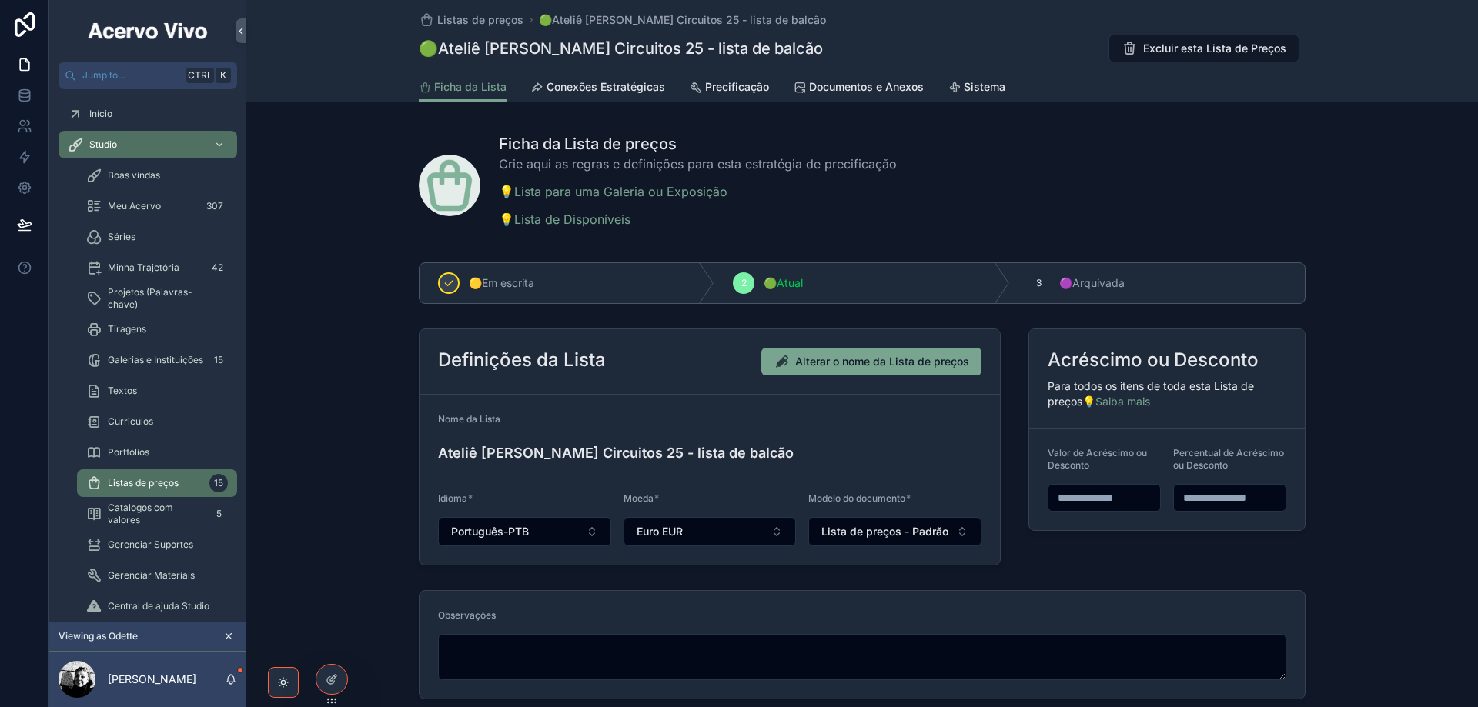
click at [613, 87] on span "Conexões Estratégicas" at bounding box center [606, 86] width 119 height 15
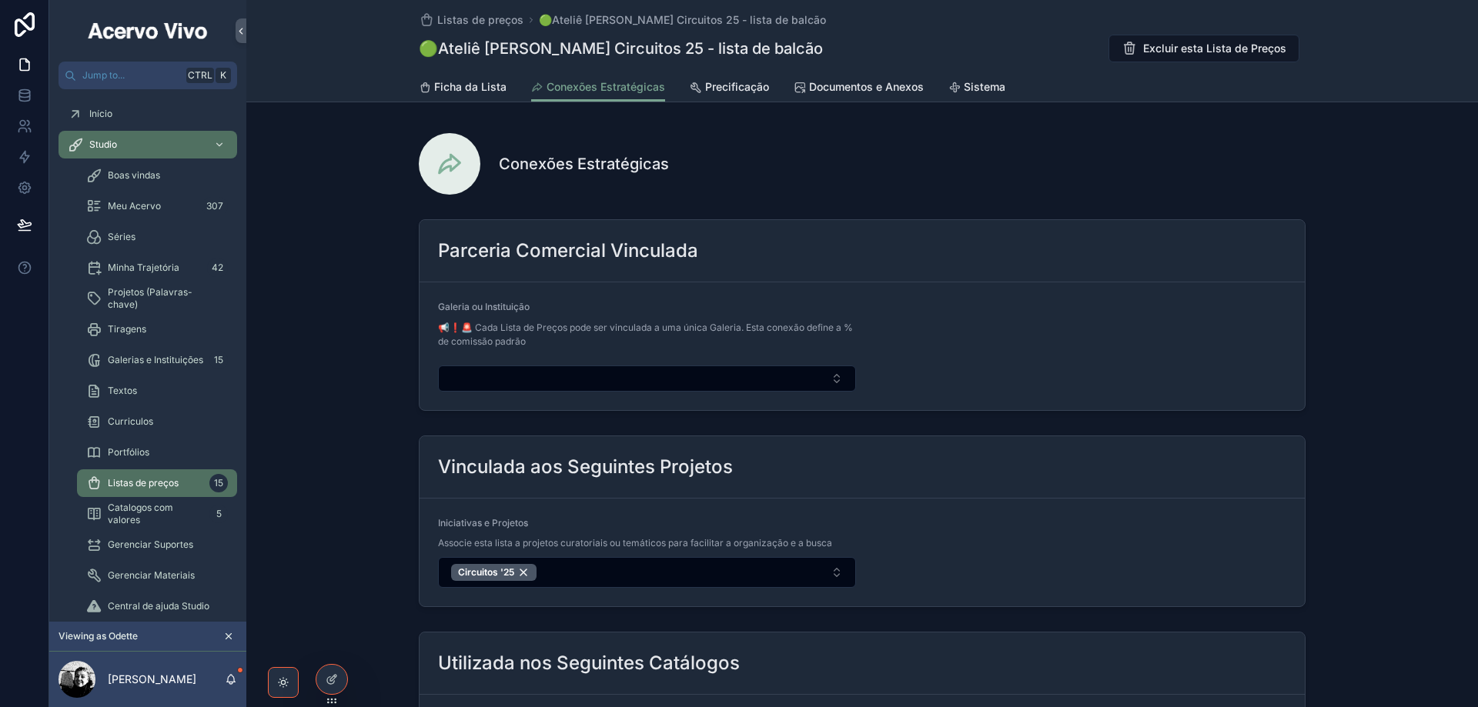
click at [130, 450] on span "Portfólios" at bounding box center [129, 452] width 42 height 12
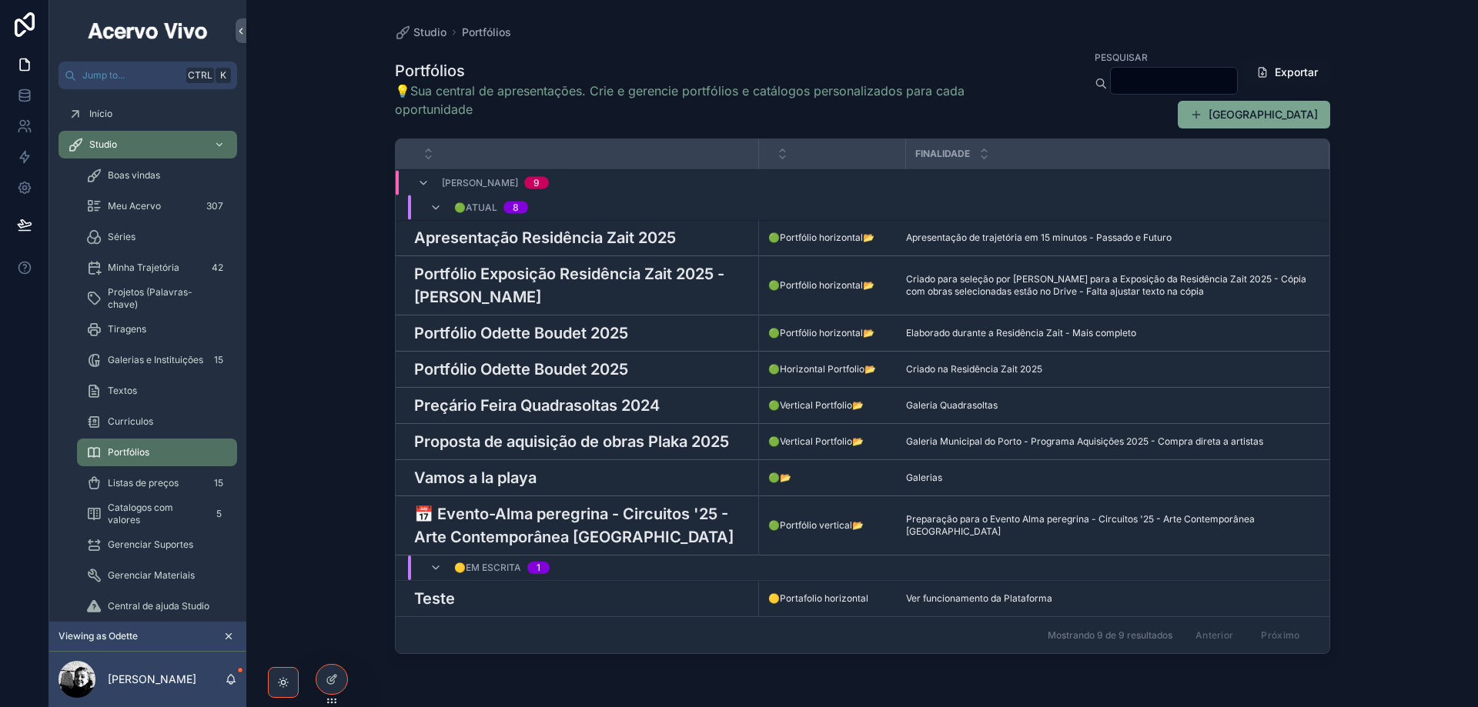
click at [518, 596] on div "Teste Teste" at bounding box center [582, 598] width 336 height 23
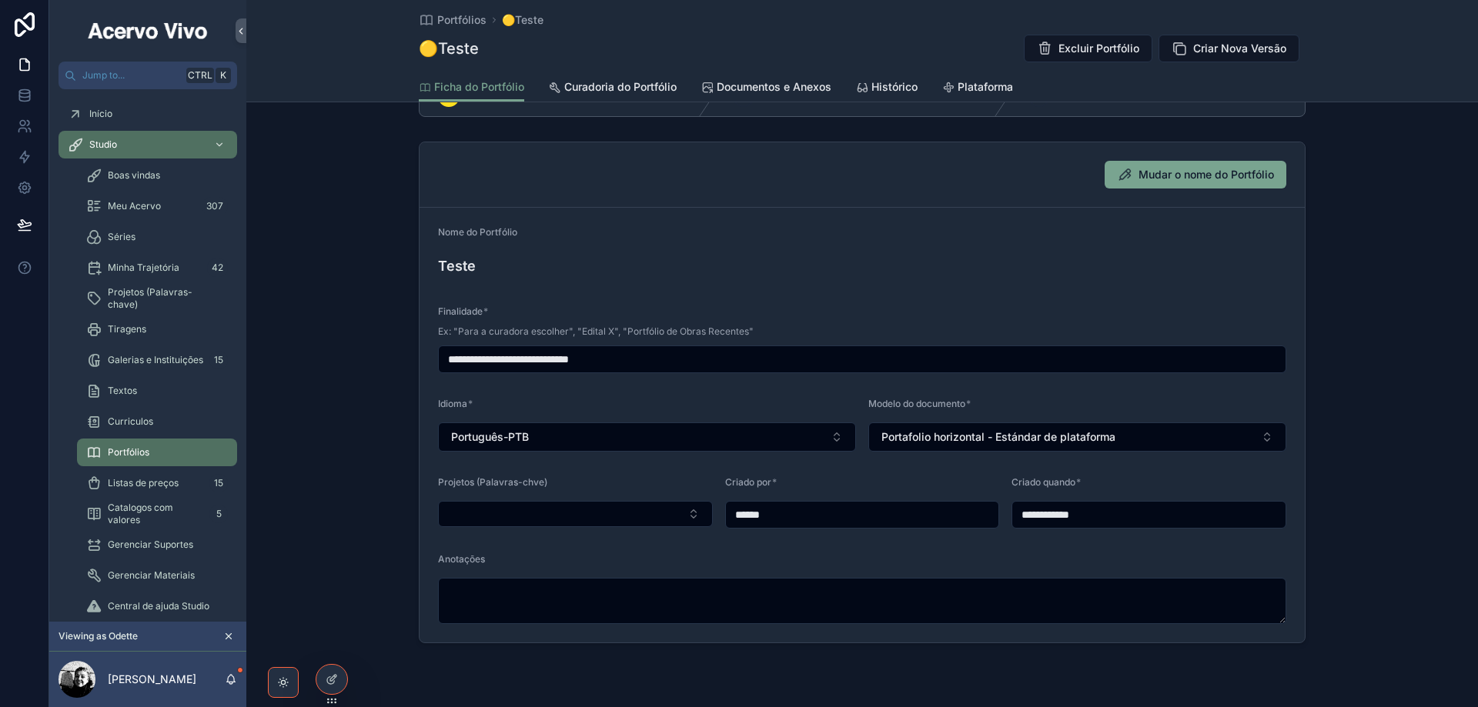
scroll to position [154, 0]
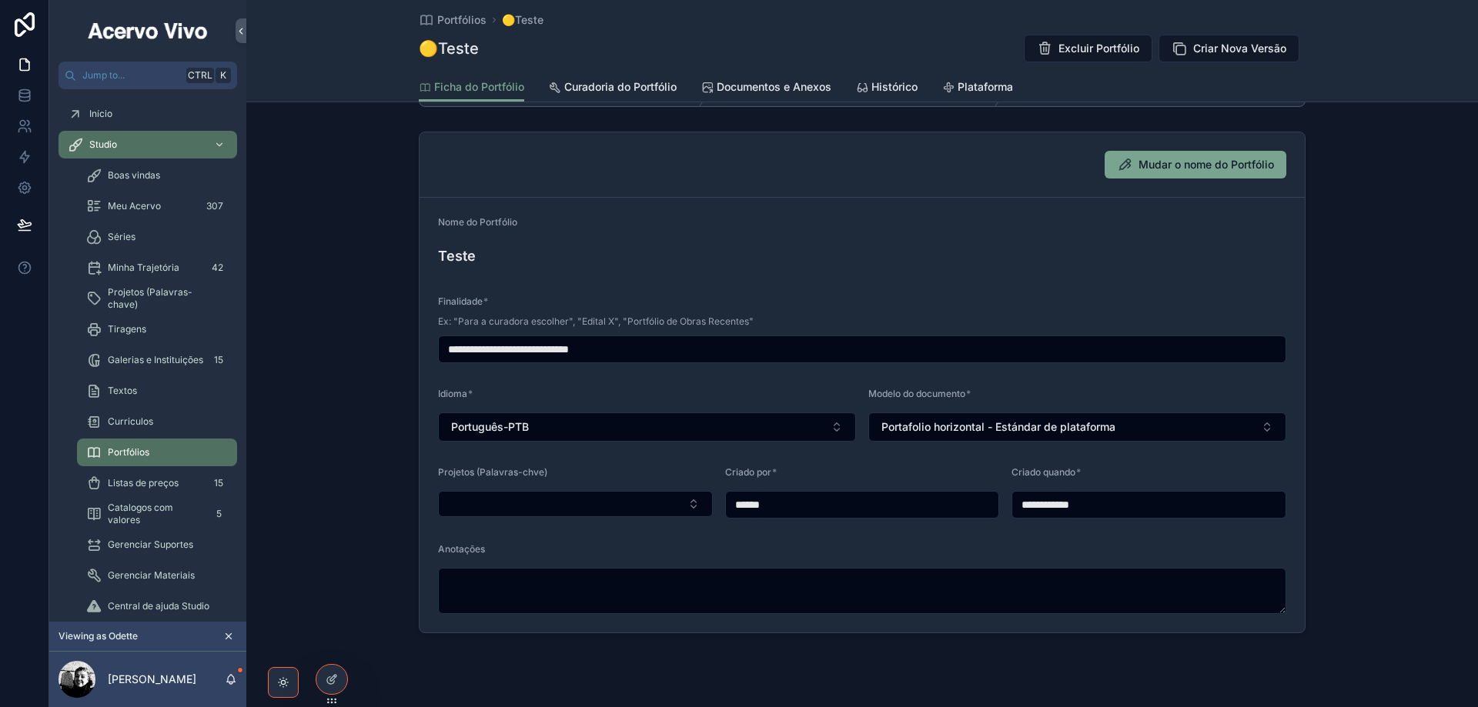
click at [554, 510] on button "Select Button" at bounding box center [575, 504] width 275 height 26
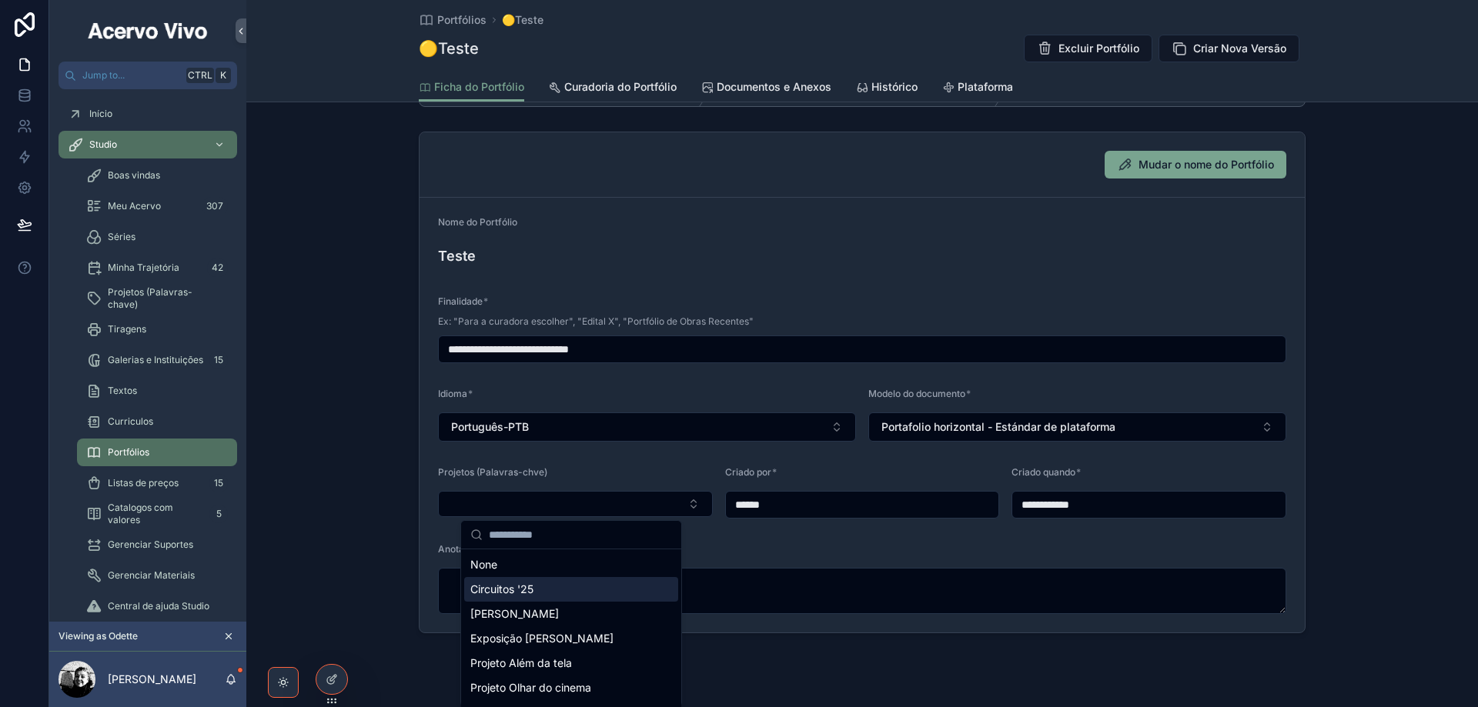
click at [560, 600] on div "Circuitos '25" at bounding box center [571, 589] width 214 height 25
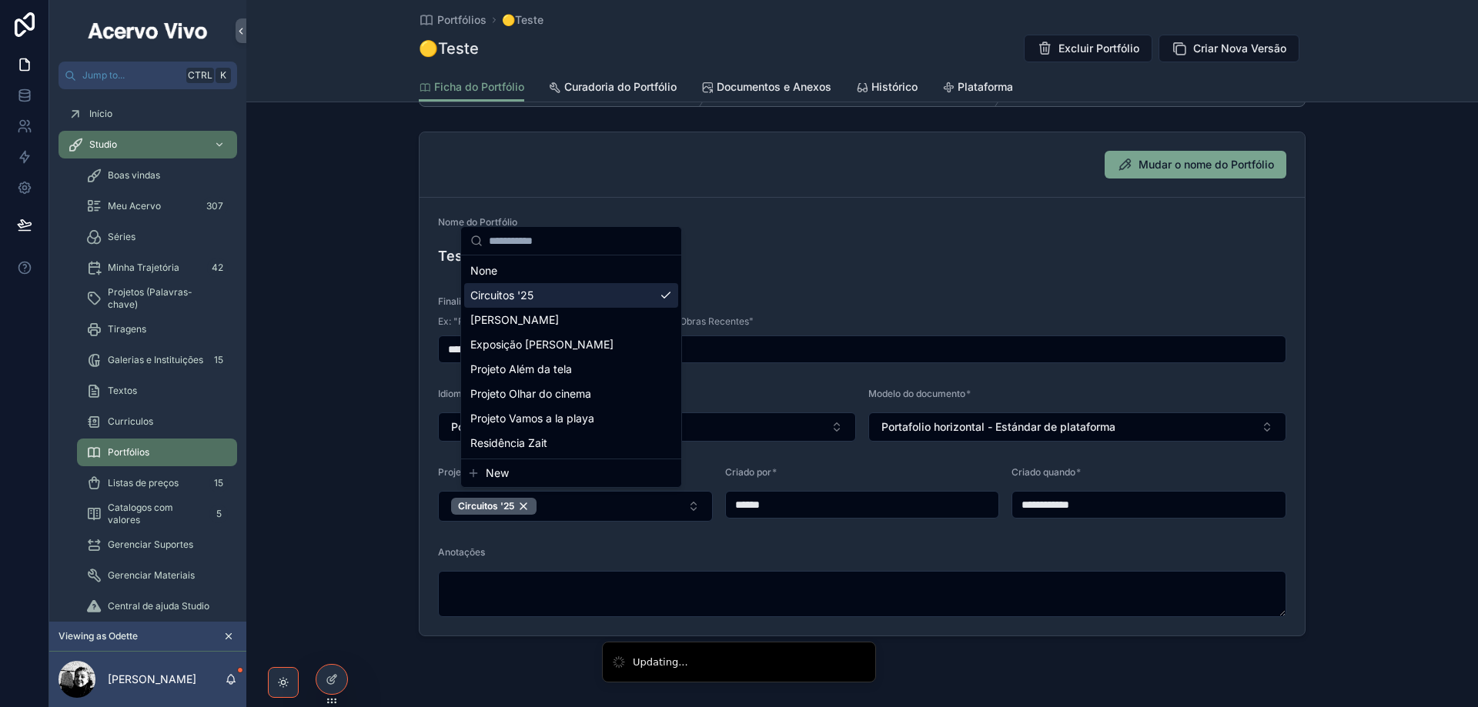
click at [610, 553] on div "**********" at bounding box center [763, 353] width 1429 height 707
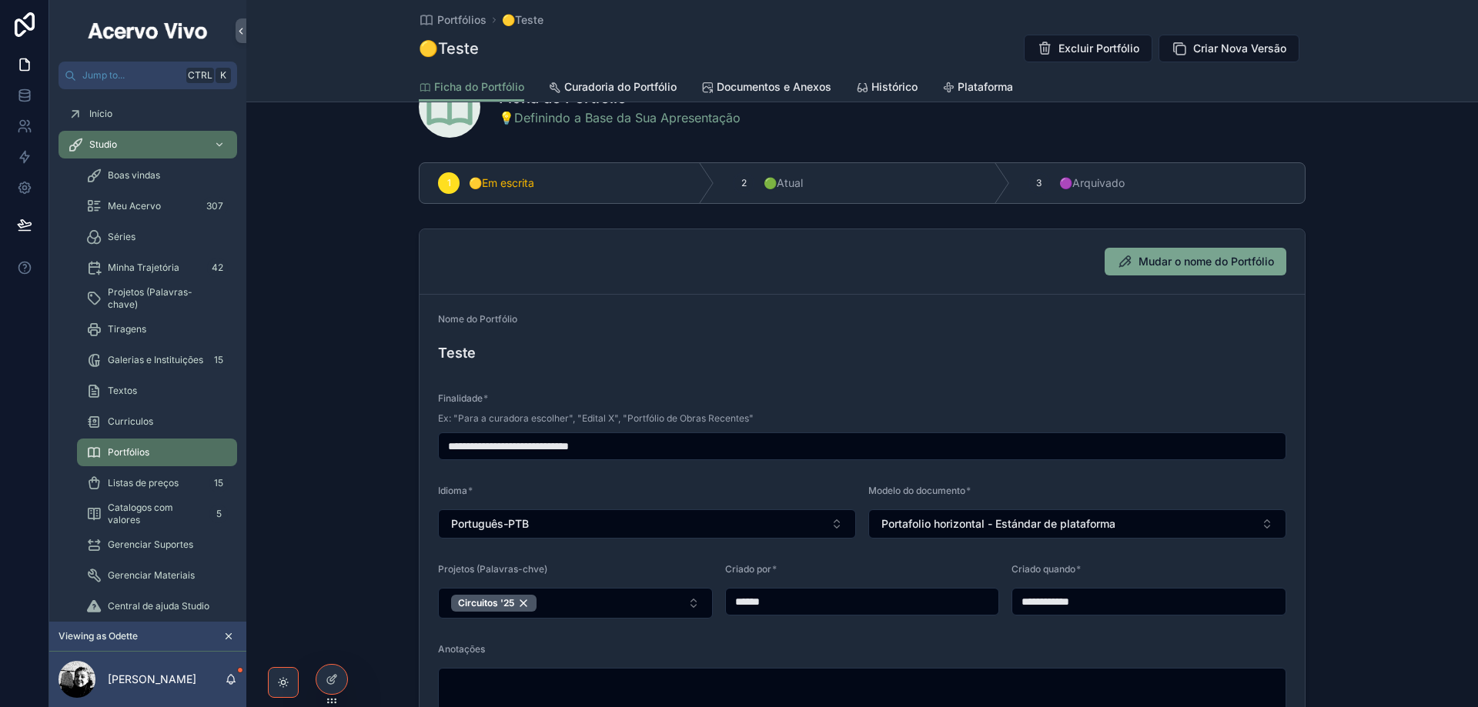
scroll to position [0, 0]
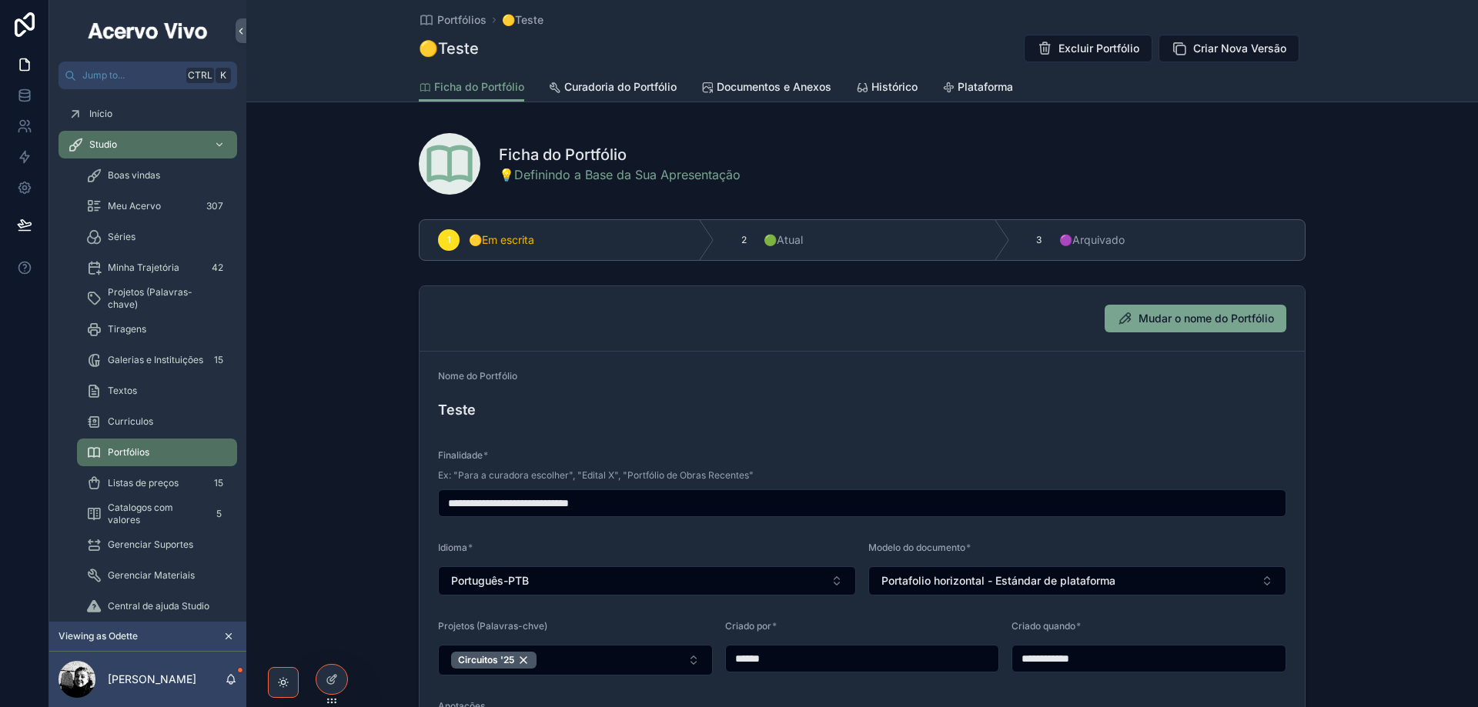
click at [625, 87] on span "Curadoria do Portfólio" at bounding box center [620, 86] width 112 height 15
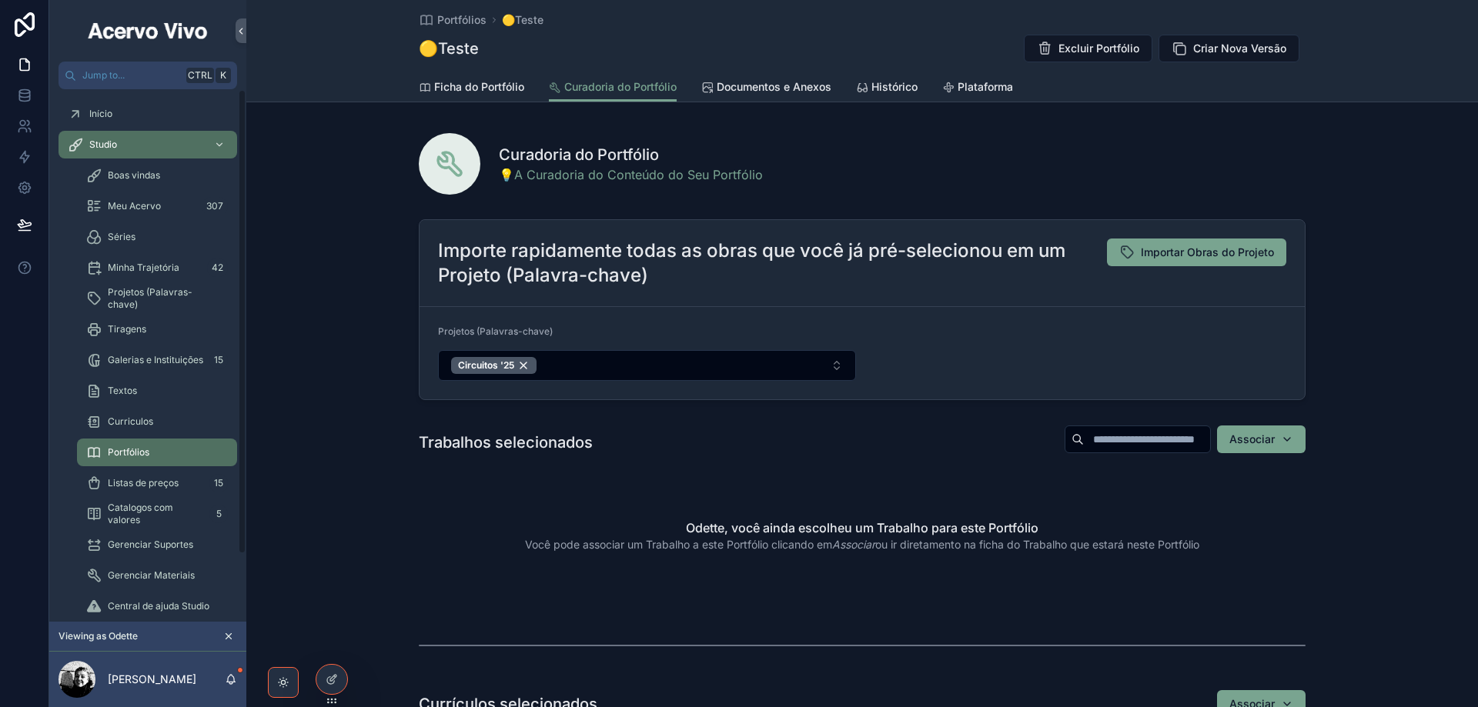
click at [135, 296] on span "Projetos (Palavras-chave)" at bounding box center [165, 298] width 114 height 25
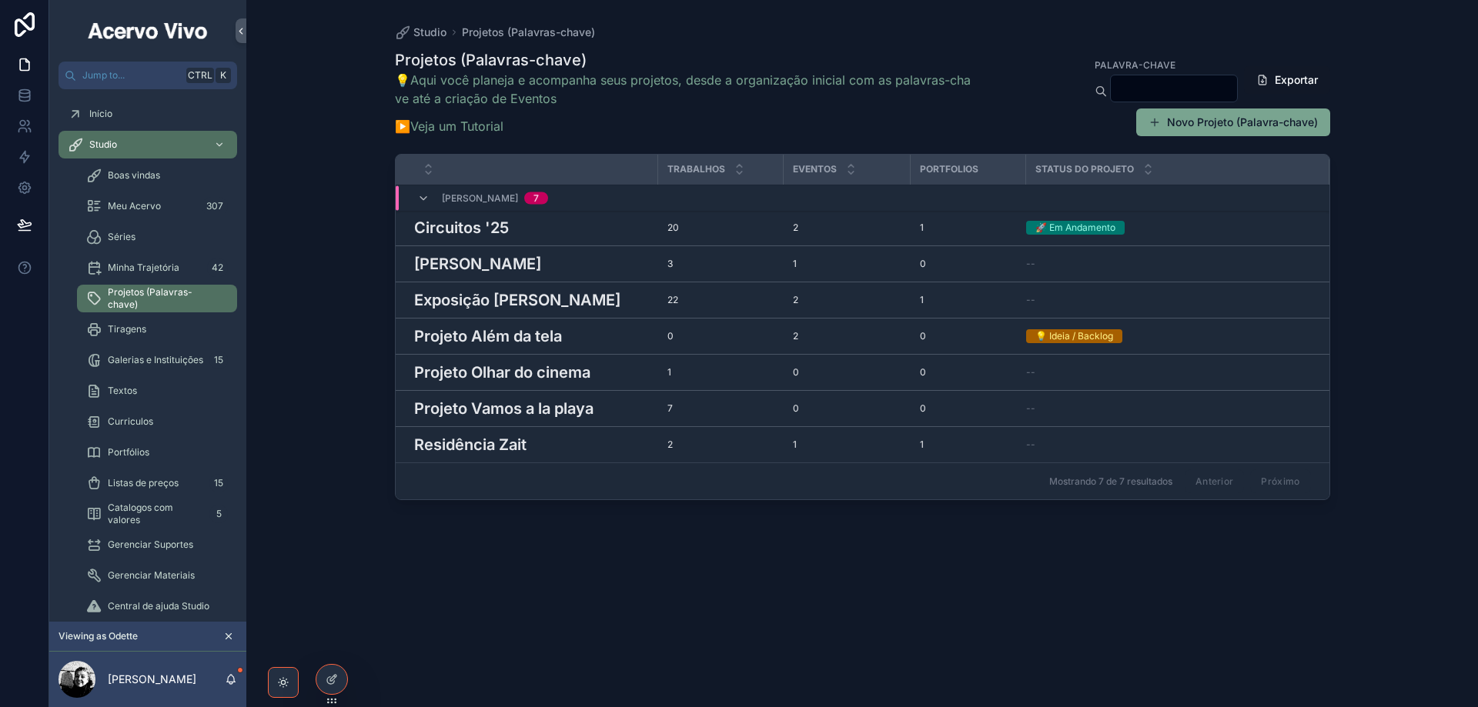
click at [496, 232] on h3 "Circuitos '25" at bounding box center [461, 227] width 95 height 23
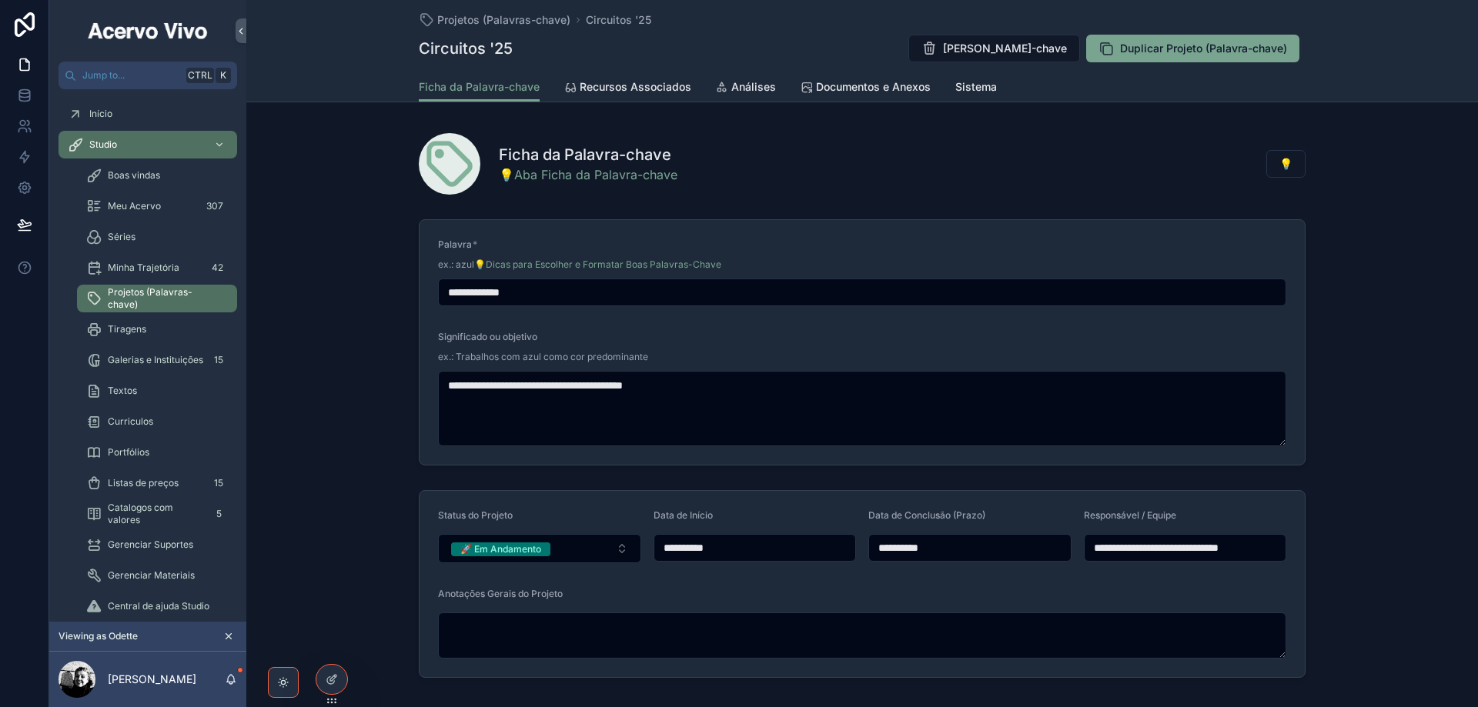
click at [657, 89] on span "Recursos Associados" at bounding box center [636, 86] width 112 height 15
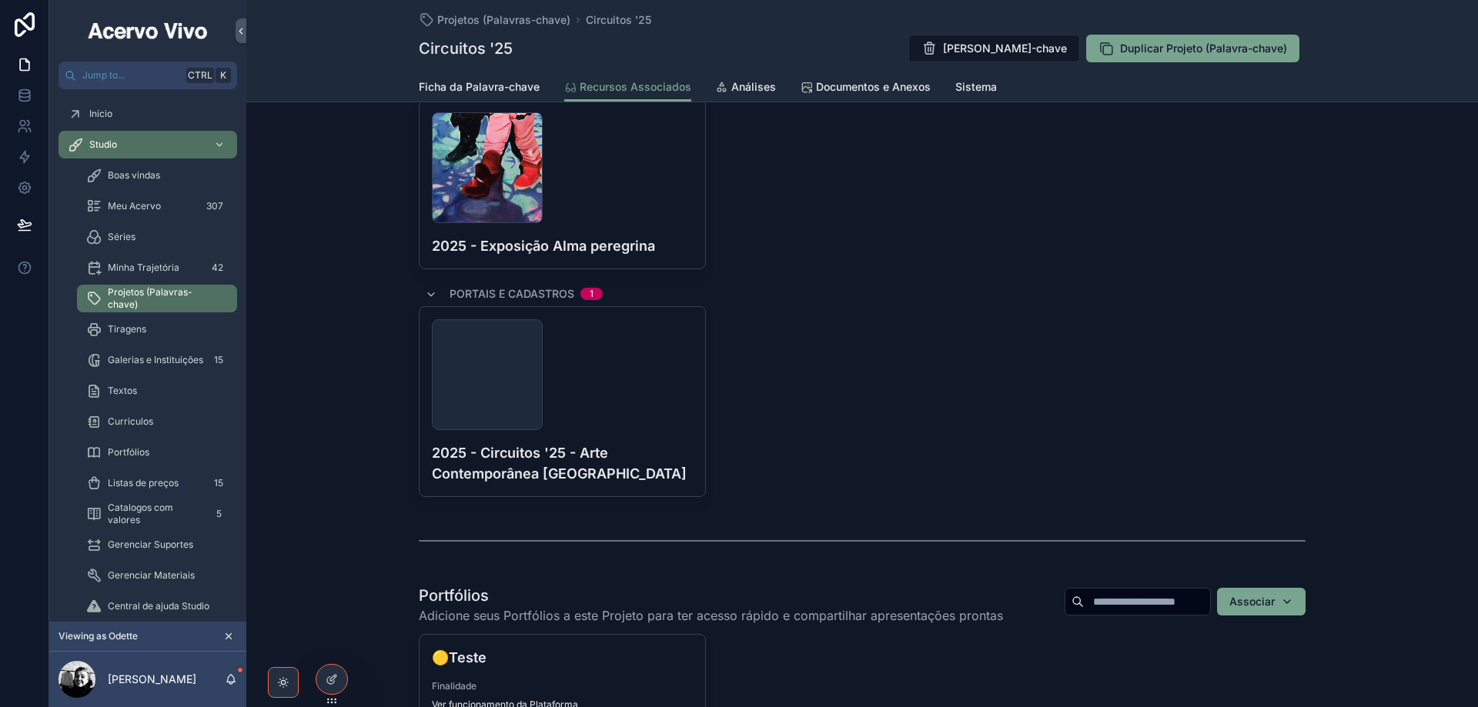
scroll to position [3233, 0]
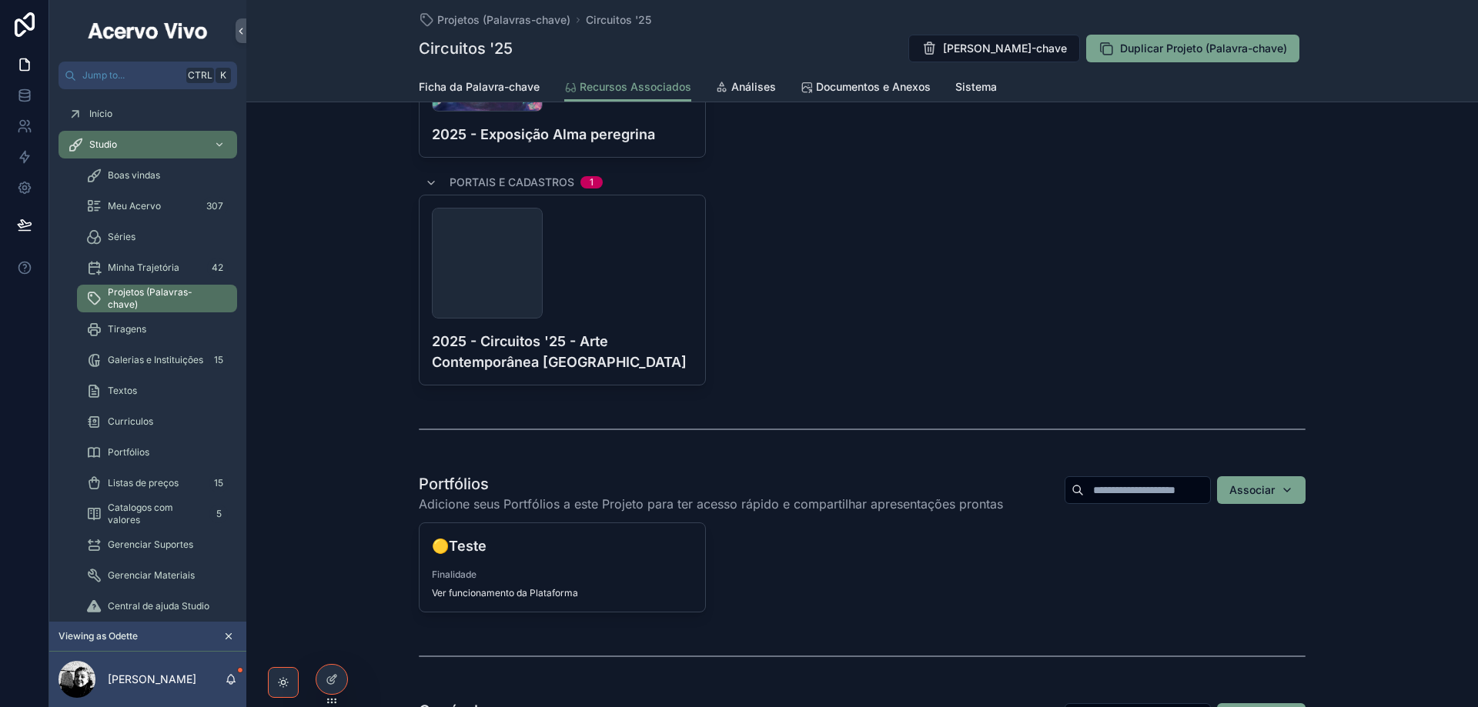
click at [149, 455] on div "Portfólios" at bounding box center [157, 452] width 142 height 25
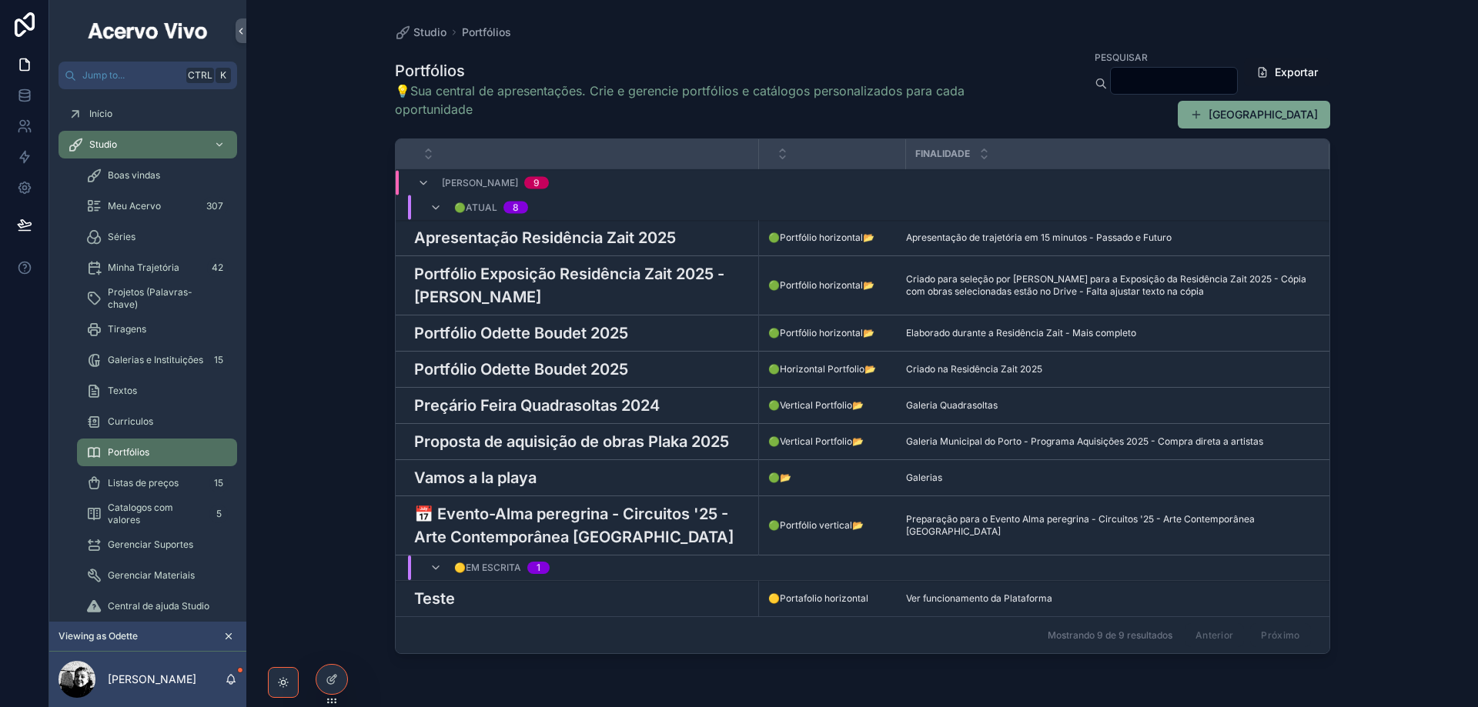
click at [458, 603] on div "Teste Teste" at bounding box center [582, 598] width 336 height 23
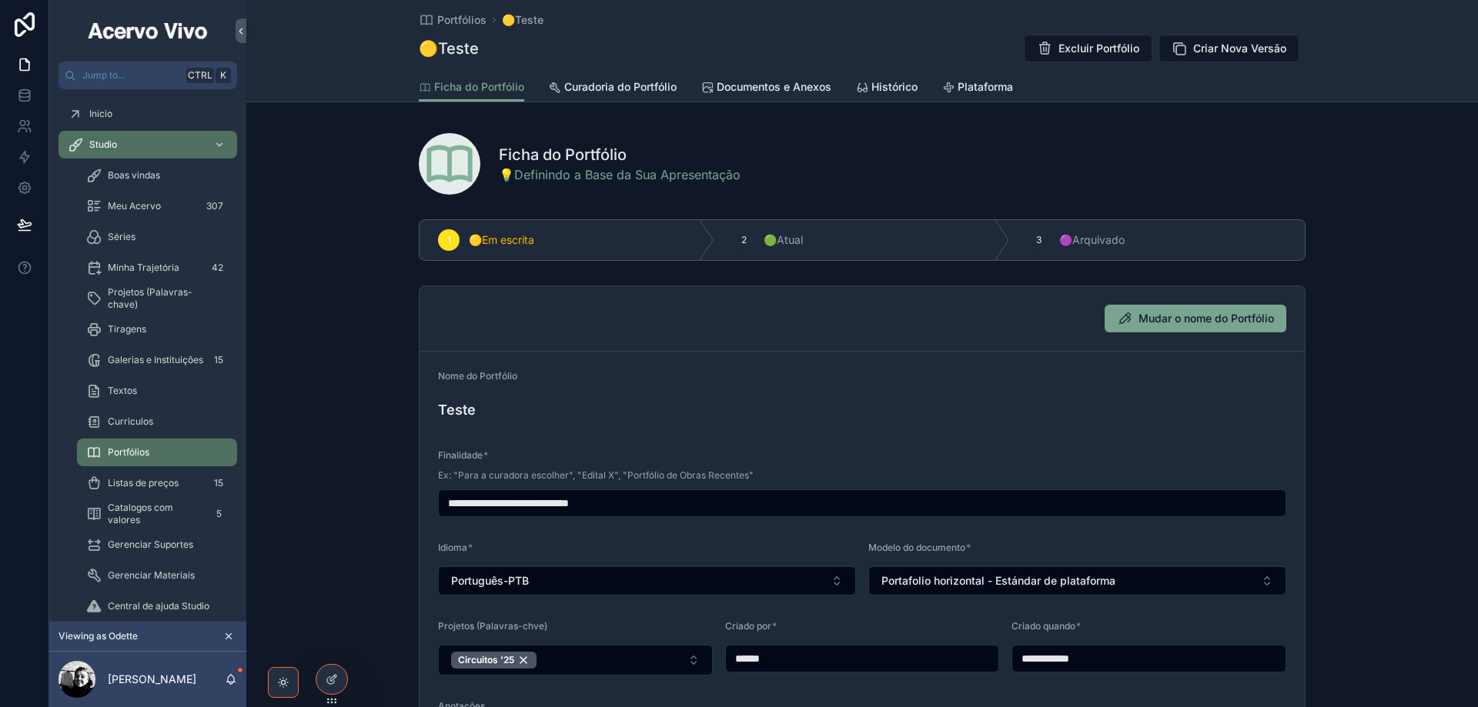
drag, startPoint x: 641, startPoint y: 92, endPoint x: 655, endPoint y: 114, distance: 25.6
click at [640, 92] on span "Curadoria do Portfólio" at bounding box center [620, 86] width 112 height 15
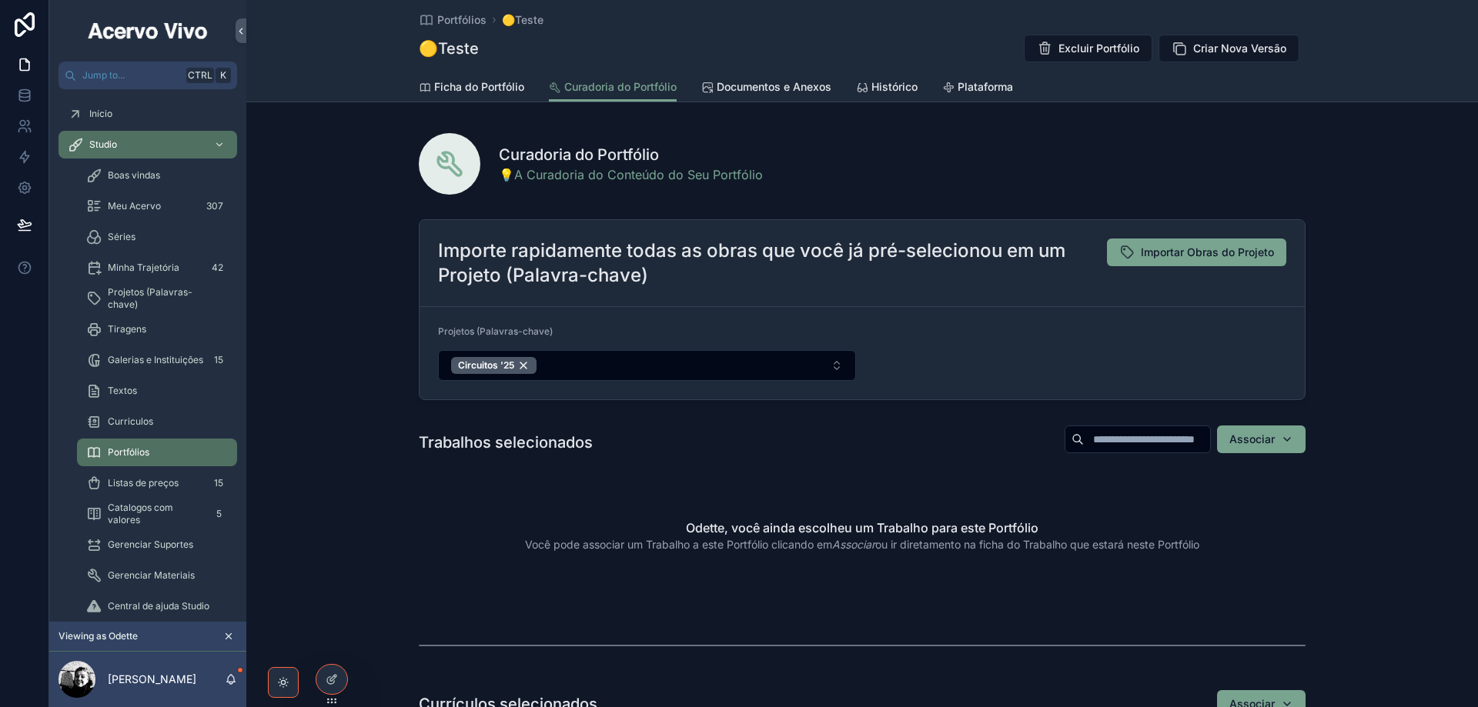
click at [627, 367] on button "Circuitos '25" at bounding box center [647, 365] width 418 height 31
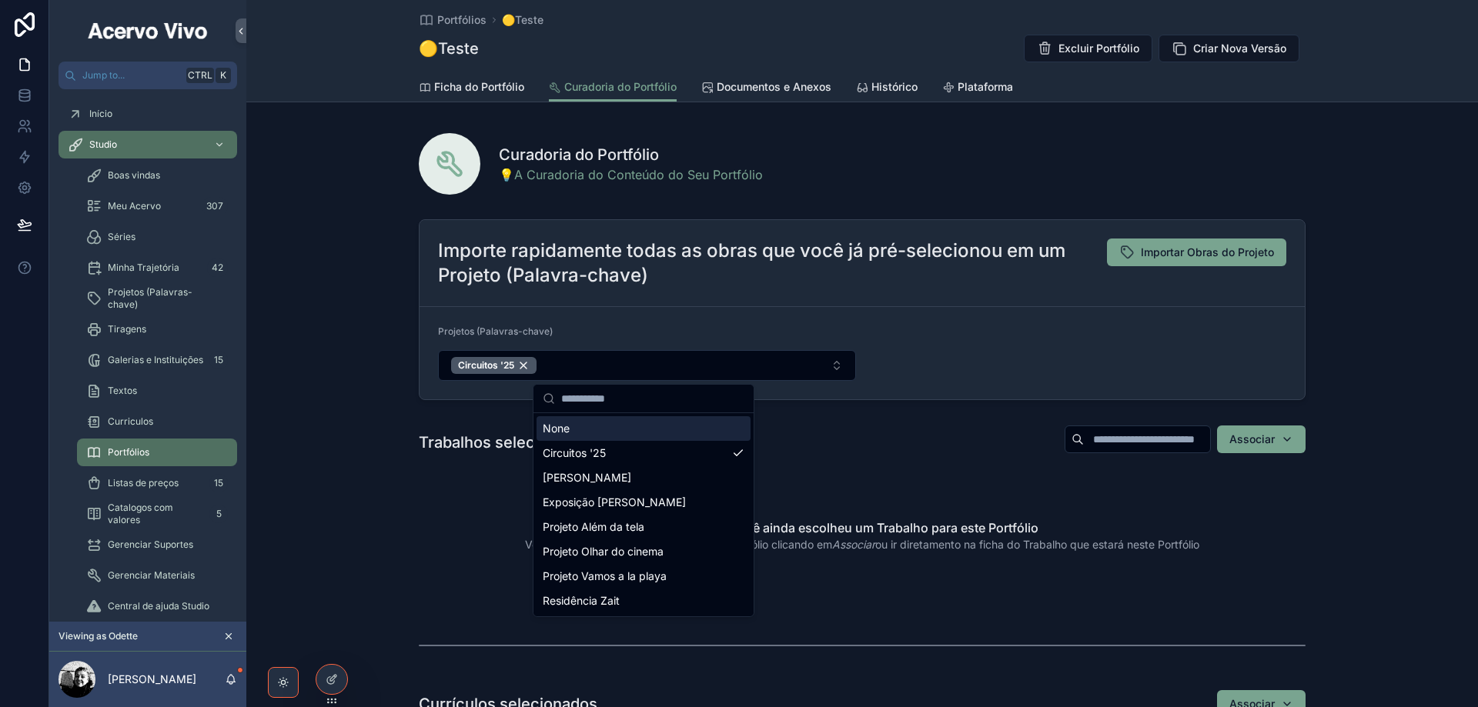
click at [627, 367] on button "Circuitos '25" at bounding box center [647, 365] width 418 height 31
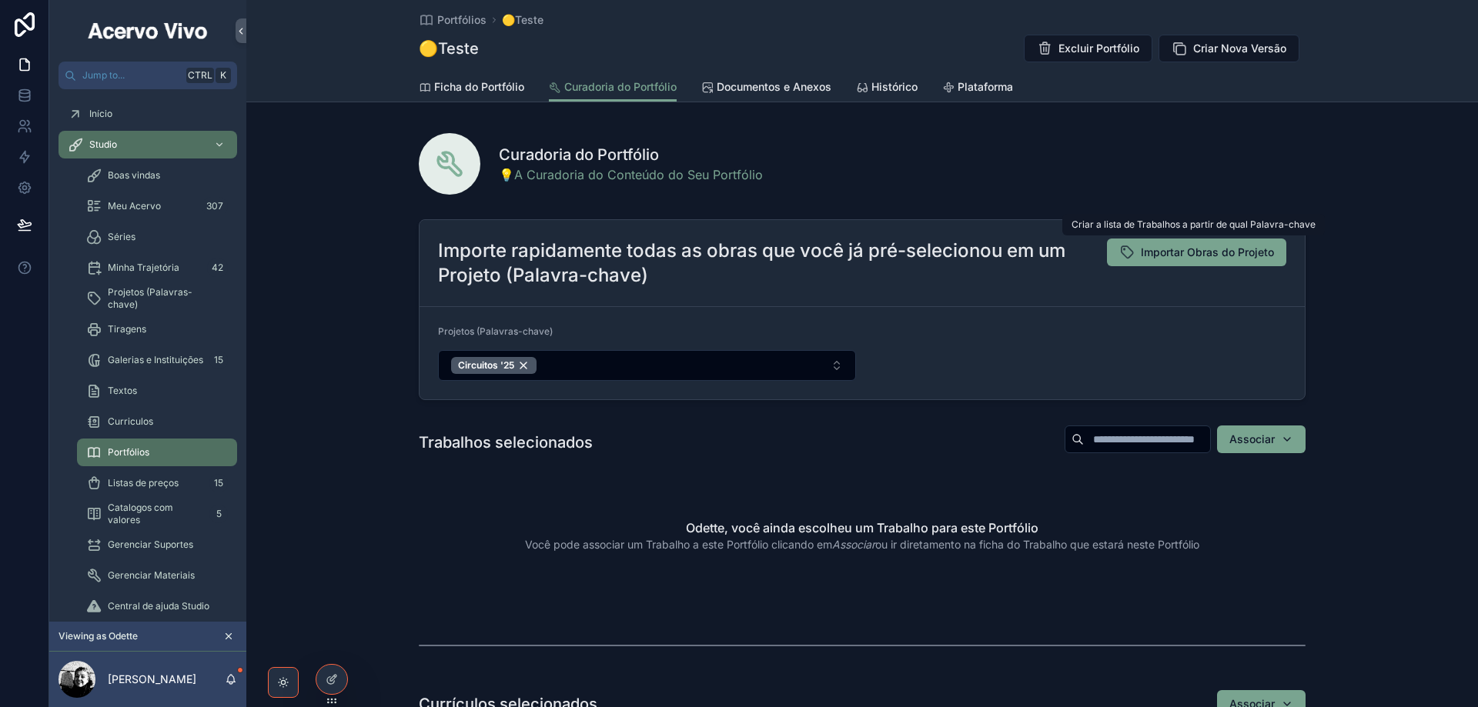
click at [1218, 253] on span "Importar Obras do Projeto" at bounding box center [1207, 252] width 133 height 15
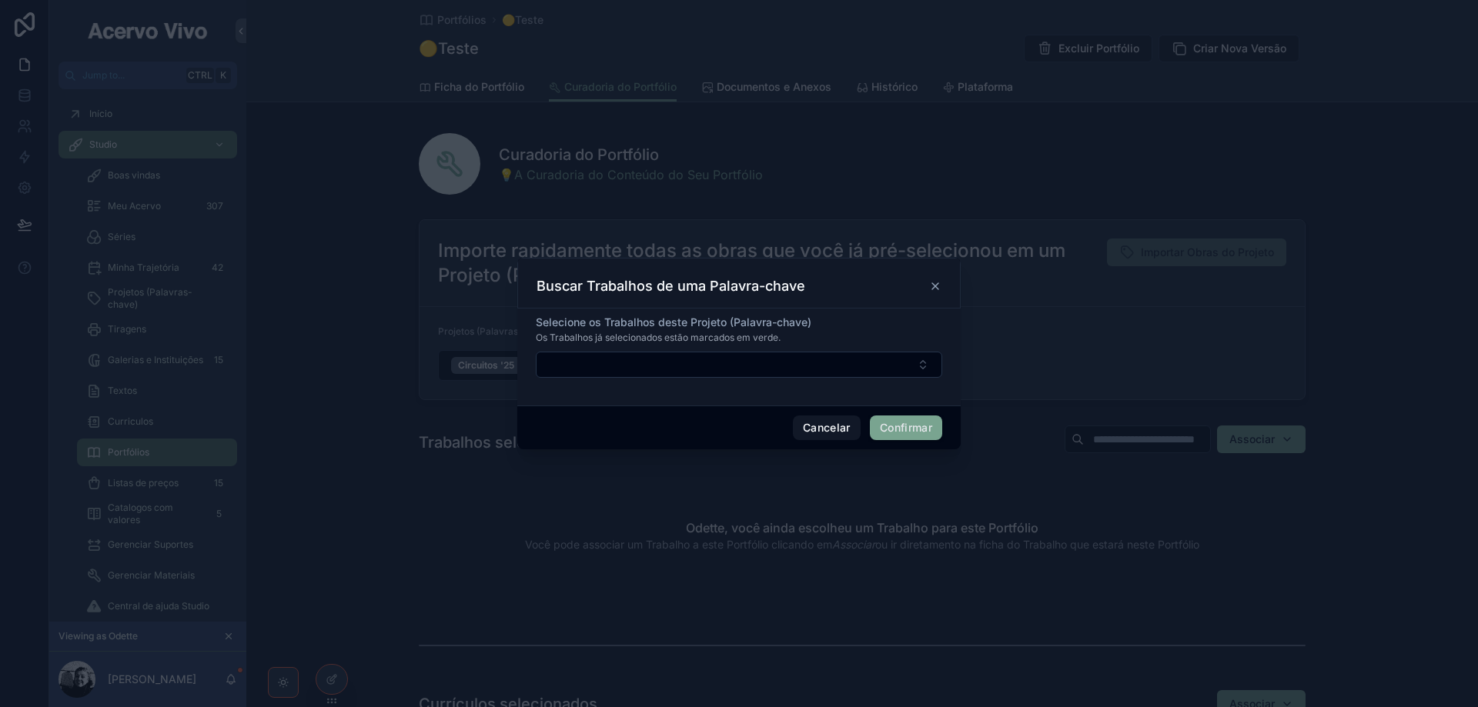
click at [930, 370] on button "Select Button" at bounding box center [739, 365] width 406 height 26
click at [1072, 356] on div at bounding box center [739, 353] width 1478 height 707
drag, startPoint x: 834, startPoint y: 430, endPoint x: 602, endPoint y: 407, distance: 232.8
click at [834, 430] on button "Cancelar" at bounding box center [827, 428] width 68 height 25
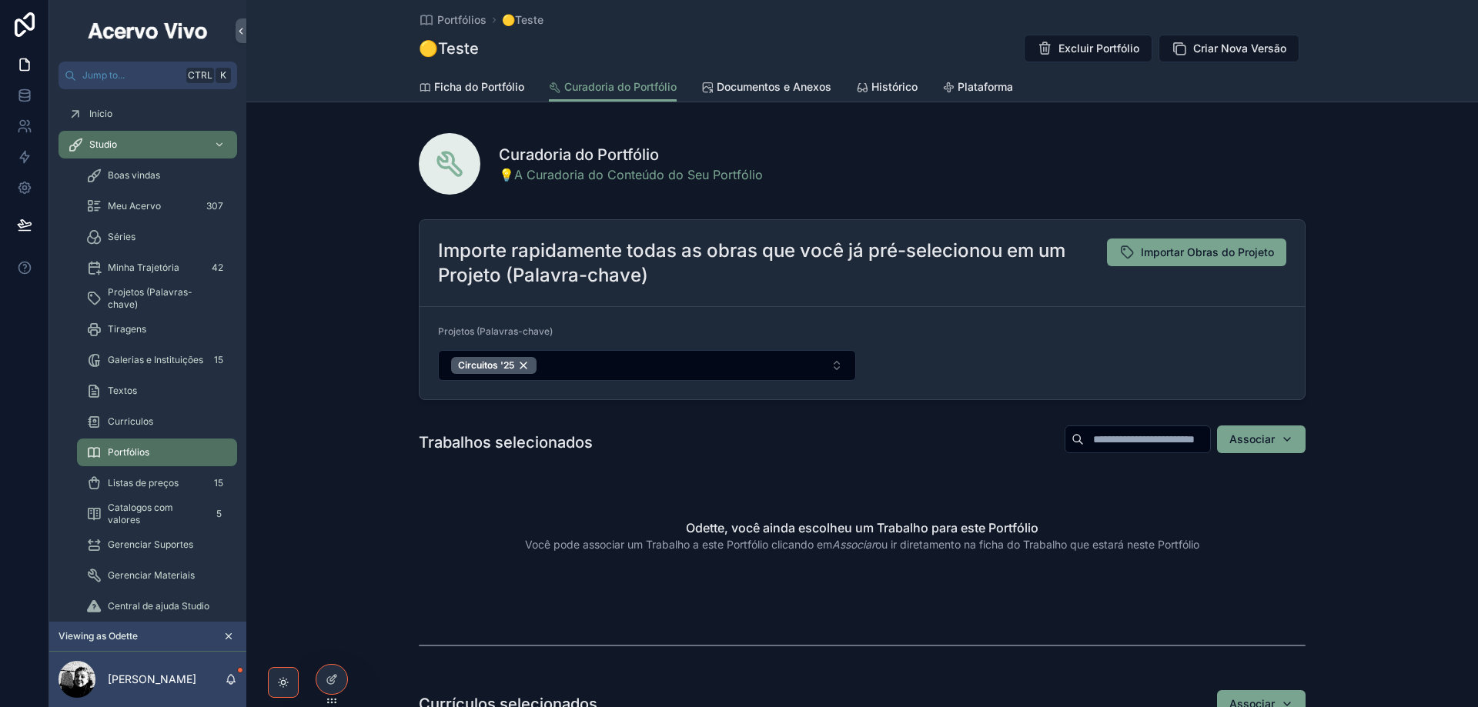
click at [523, 369] on div "Circuitos '25" at bounding box center [493, 365] width 85 height 17
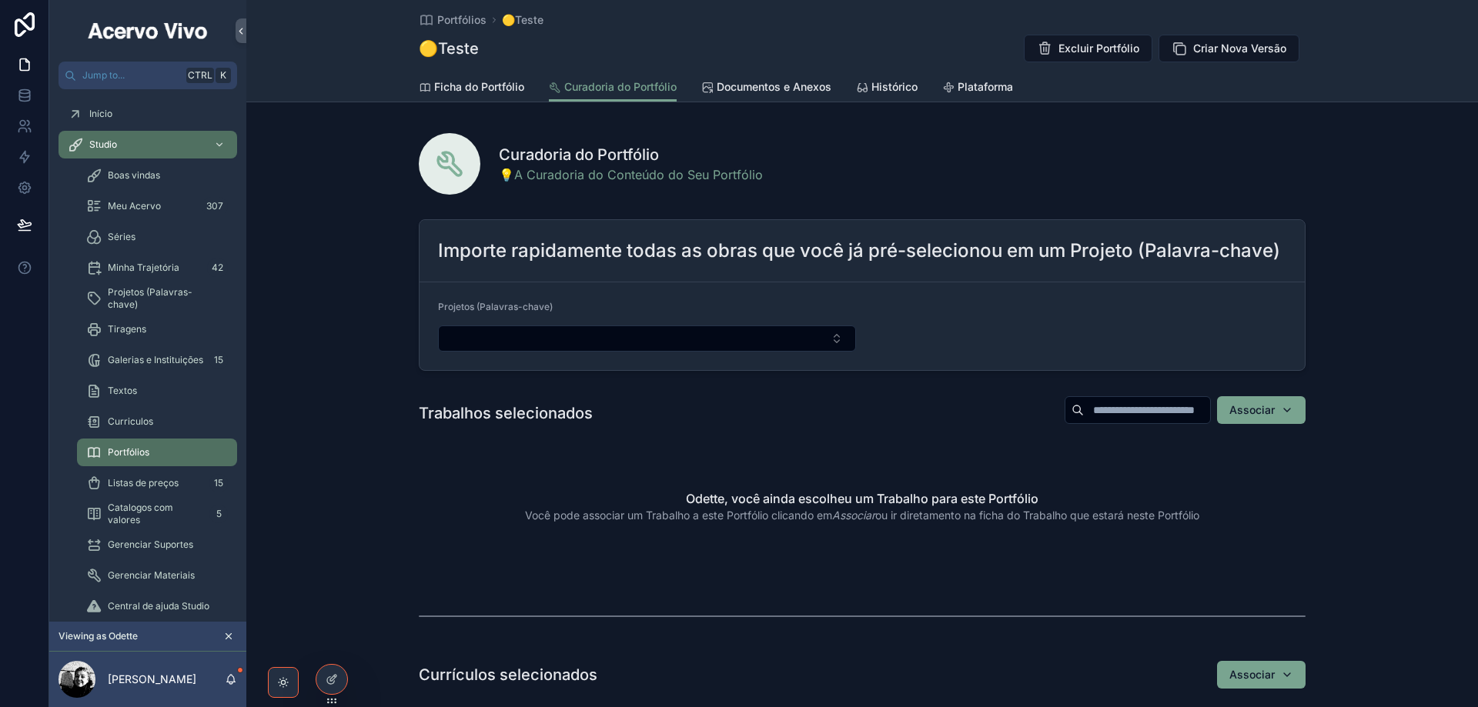
click at [1289, 415] on div "Associar" at bounding box center [1261, 410] width 64 height 15
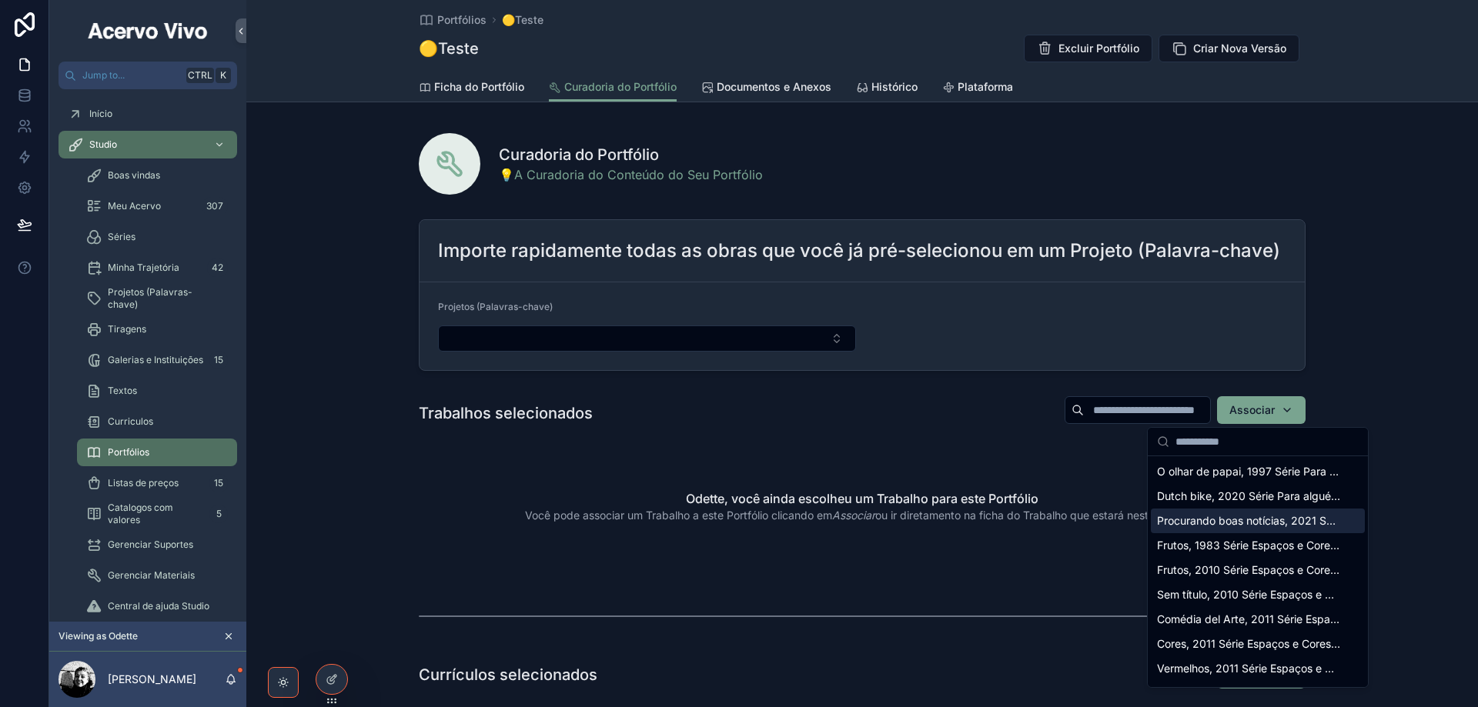
click at [1183, 526] on span "Procurando boas notícias, 2021 Série Para alguém especial, Óleo sobre linho 59 …" at bounding box center [1248, 520] width 183 height 15
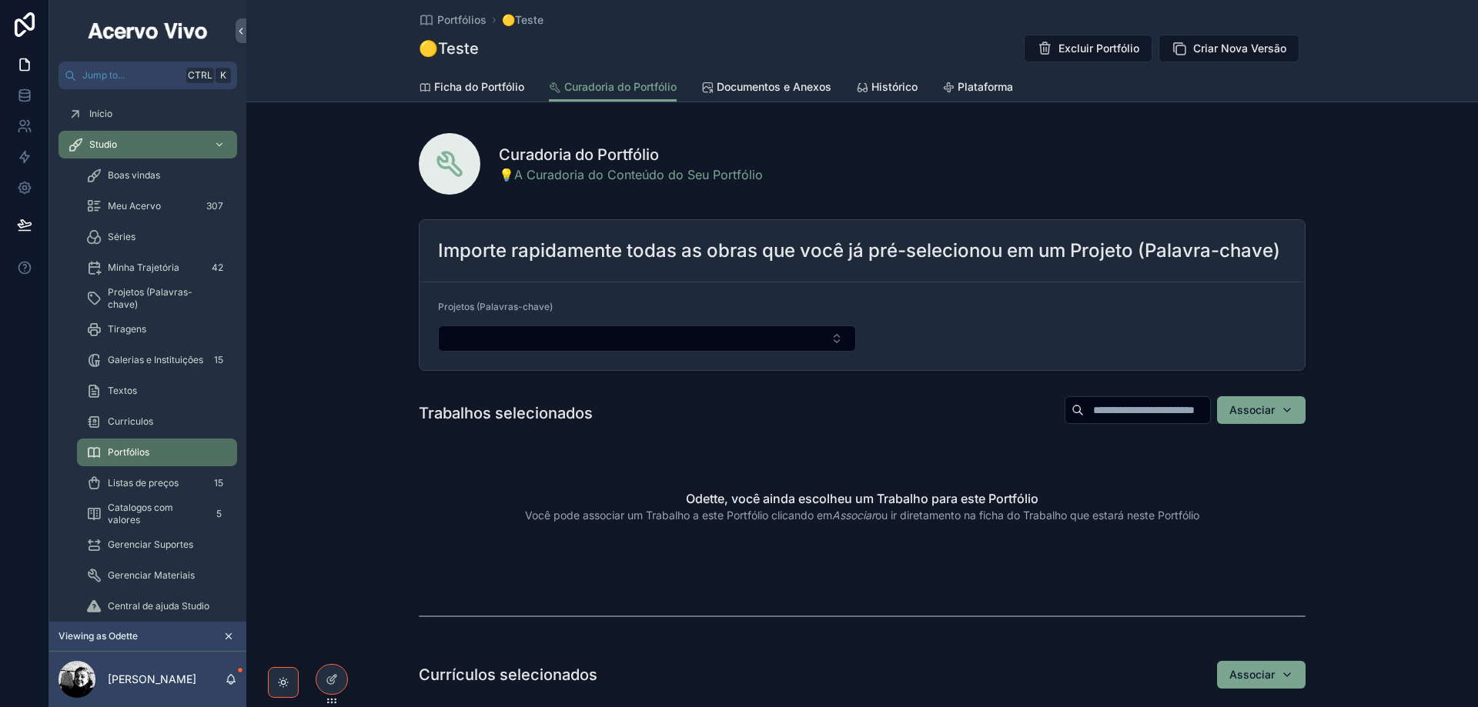
click at [1292, 413] on button "Associar" at bounding box center [1261, 410] width 89 height 28
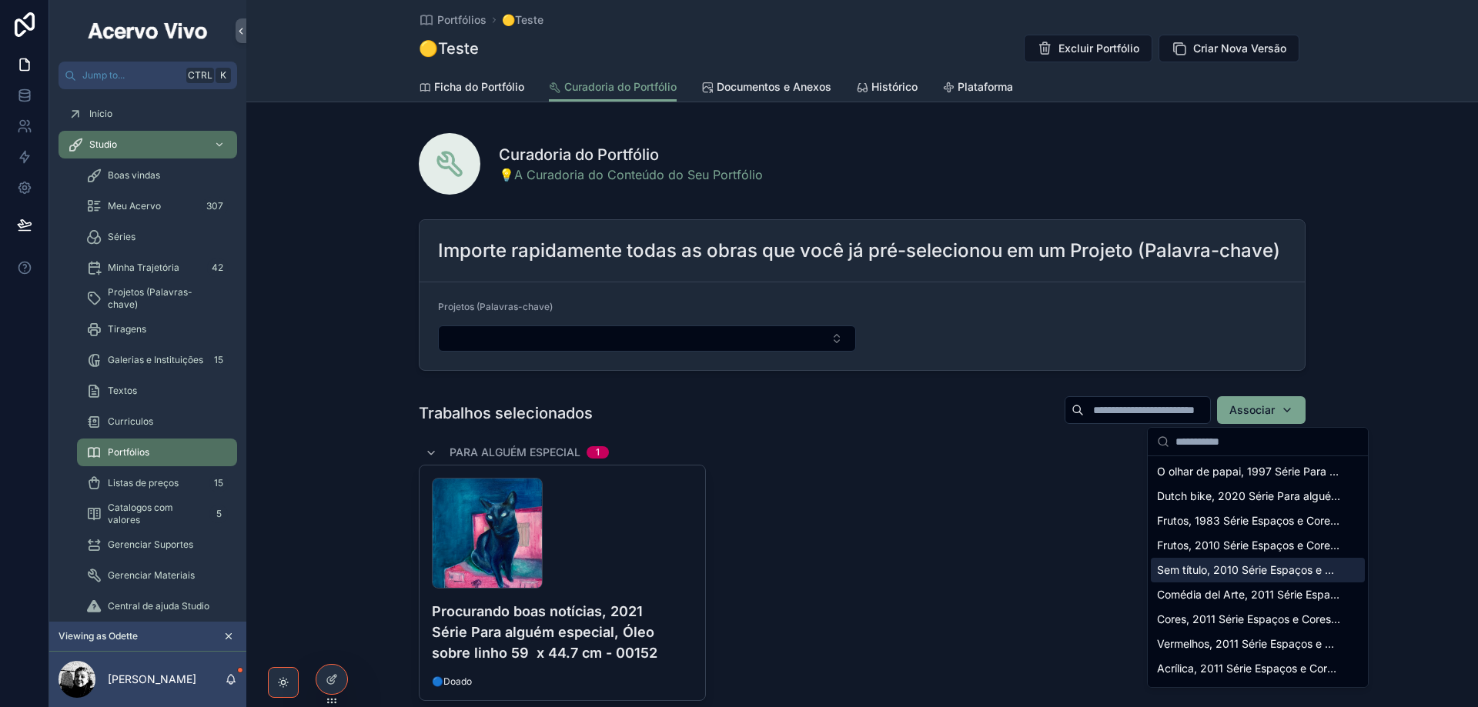
click at [1262, 576] on span "Sem título, 2010 Série Espaços e Cores, Óleo sobre tela - 00088" at bounding box center [1248, 570] width 183 height 15
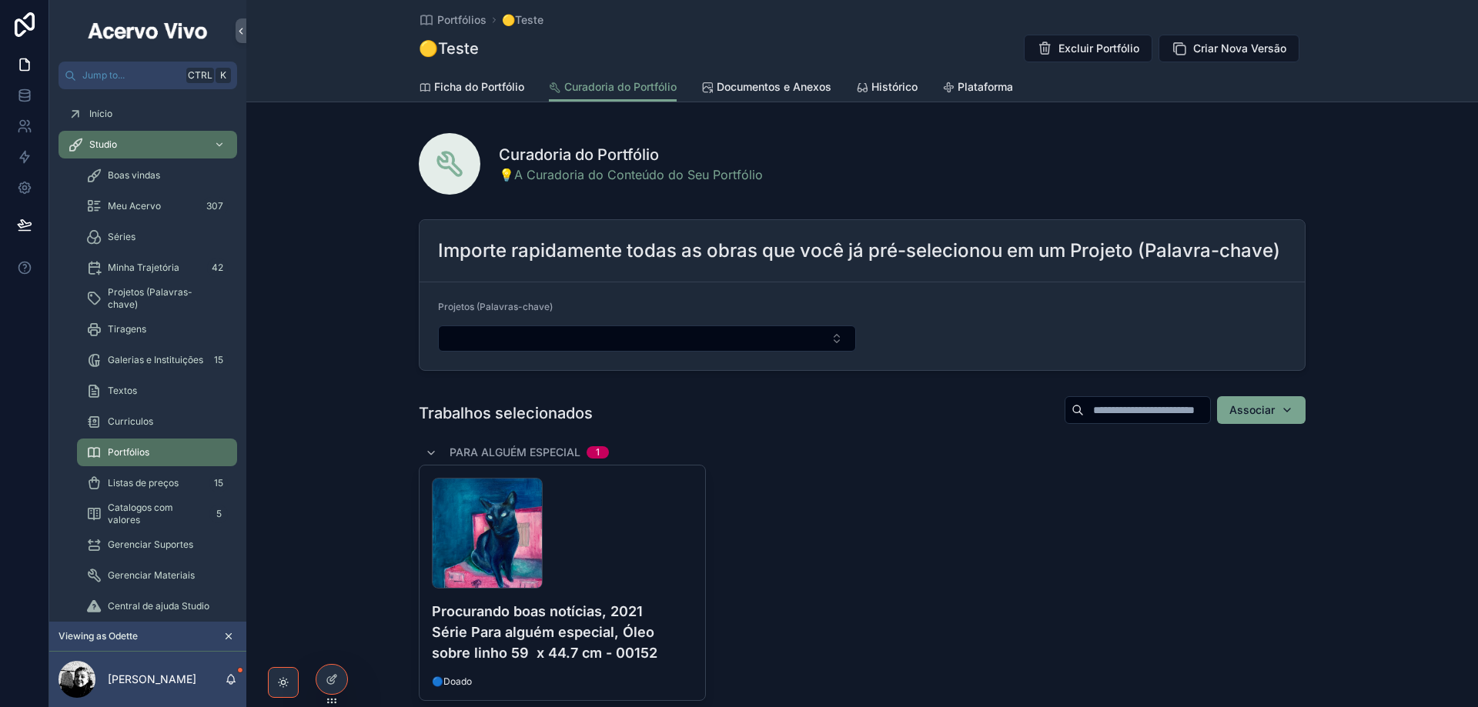
click at [1289, 416] on button "Associar" at bounding box center [1261, 410] width 89 height 28
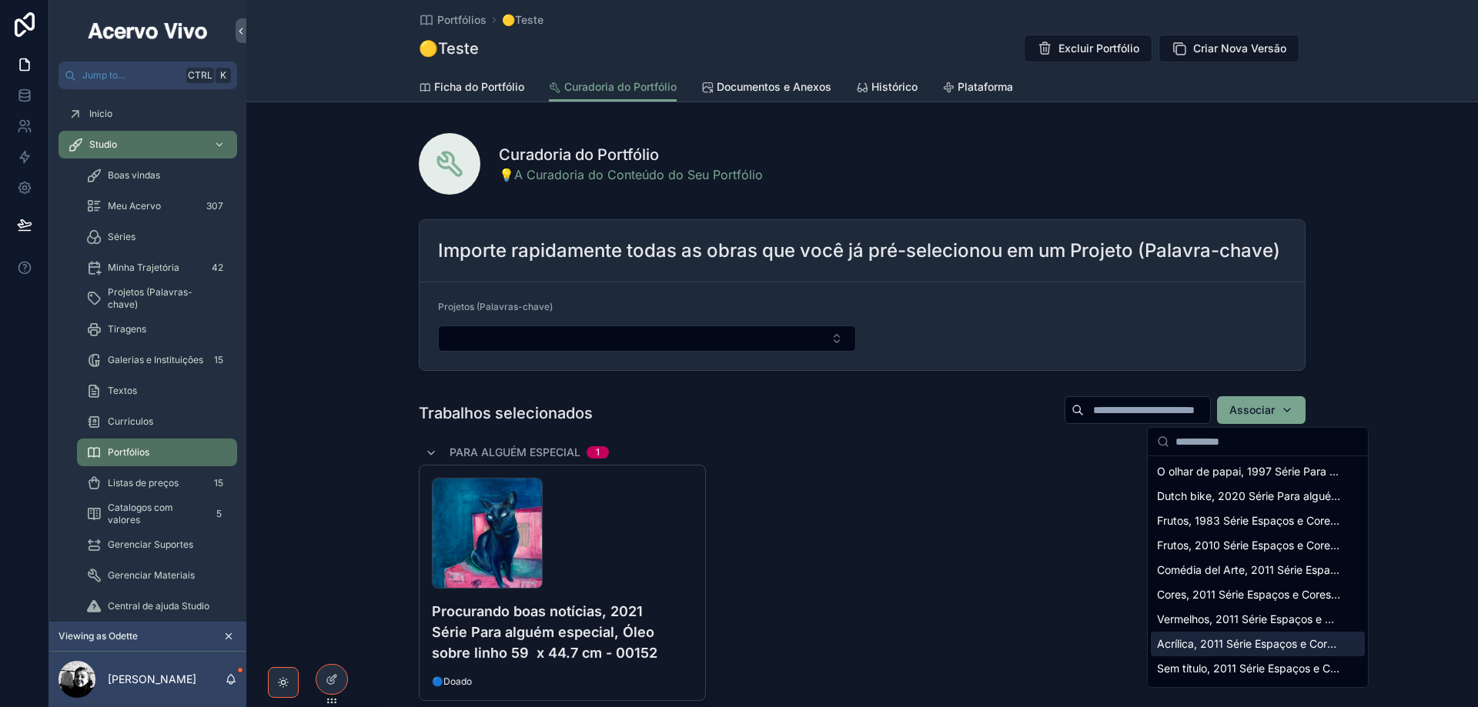
click at [1243, 633] on div "Acrílica, 2011 Série Espaços e Cores, Acrílica sobre tela 100 x 120 cm - 00091" at bounding box center [1258, 644] width 214 height 25
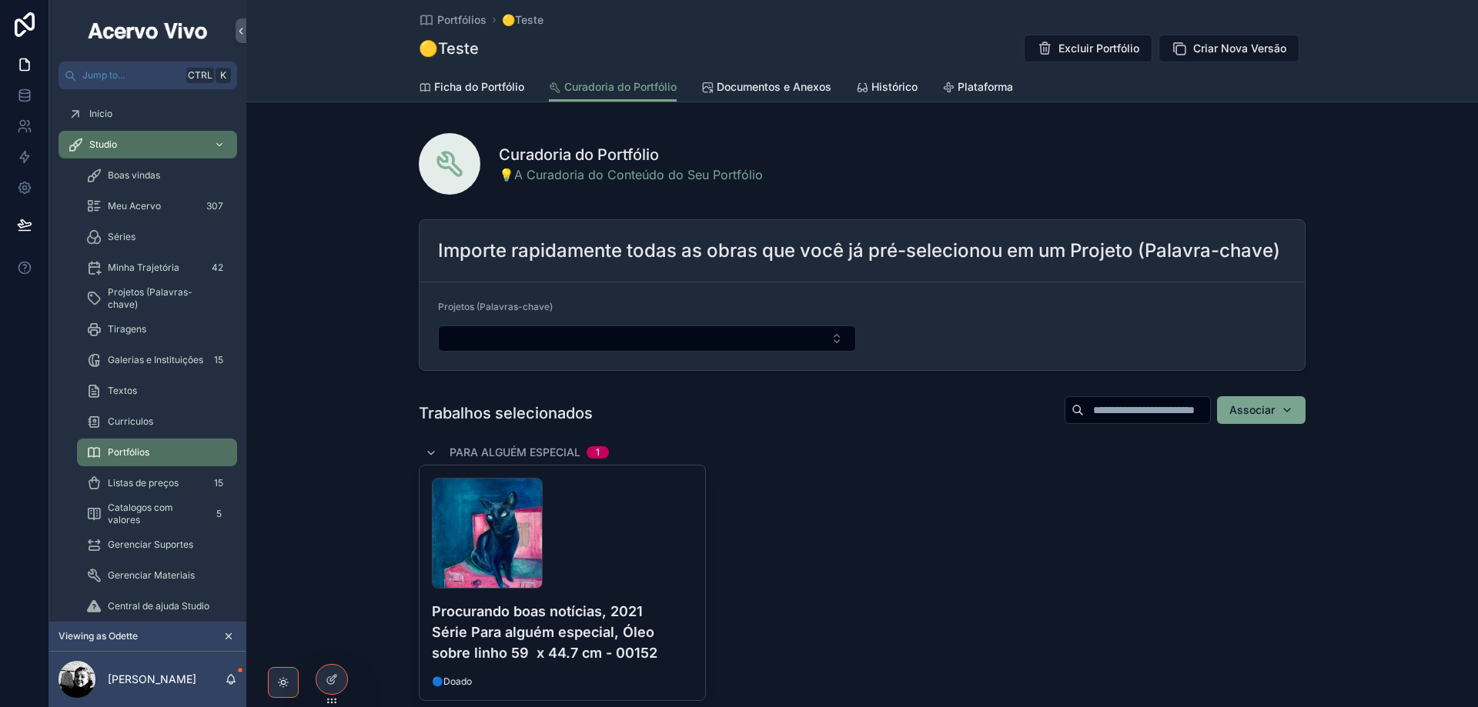
click at [497, 85] on span "Ficha do Portfólio" at bounding box center [479, 86] width 90 height 15
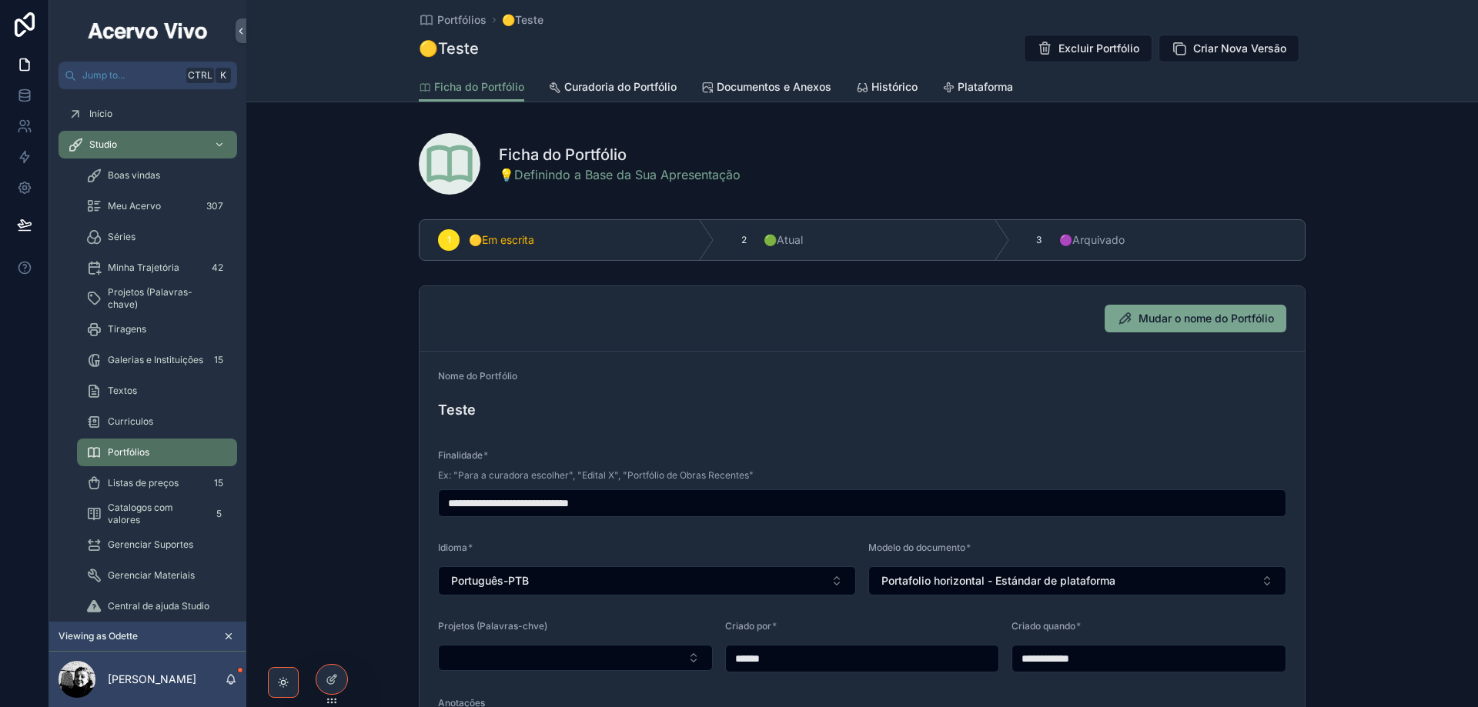
click at [774, 90] on span "Documentos e Anexos" at bounding box center [774, 86] width 115 height 15
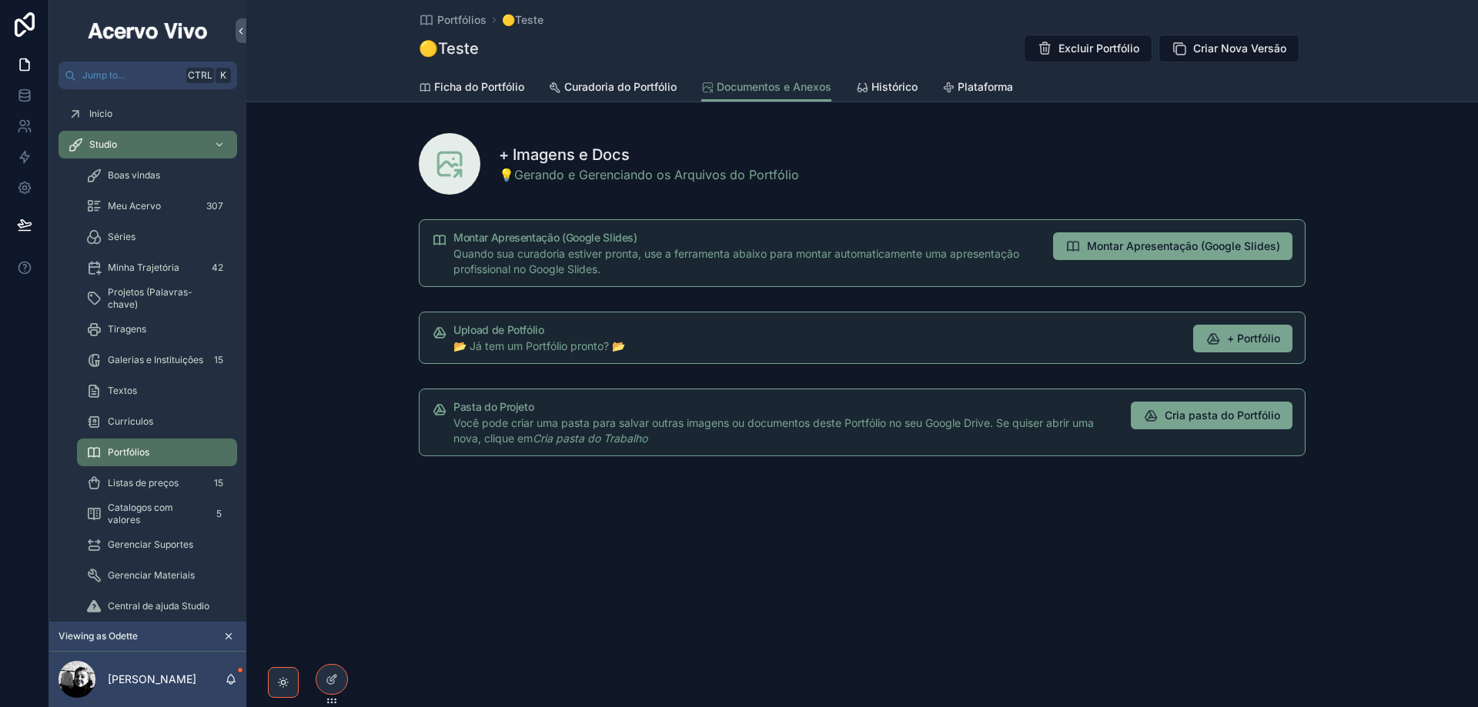
click at [628, 92] on span "Curadoria do Portfólio" at bounding box center [620, 86] width 112 height 15
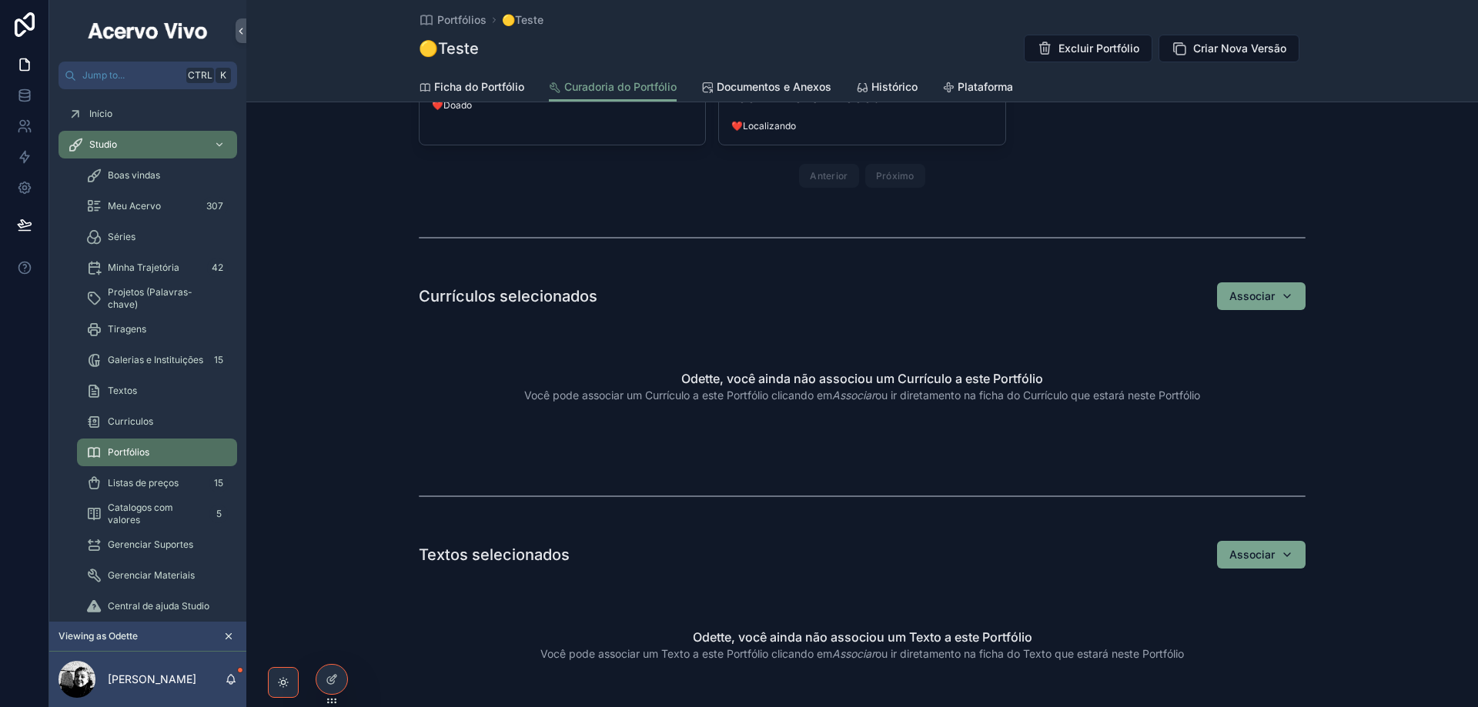
scroll to position [924, 0]
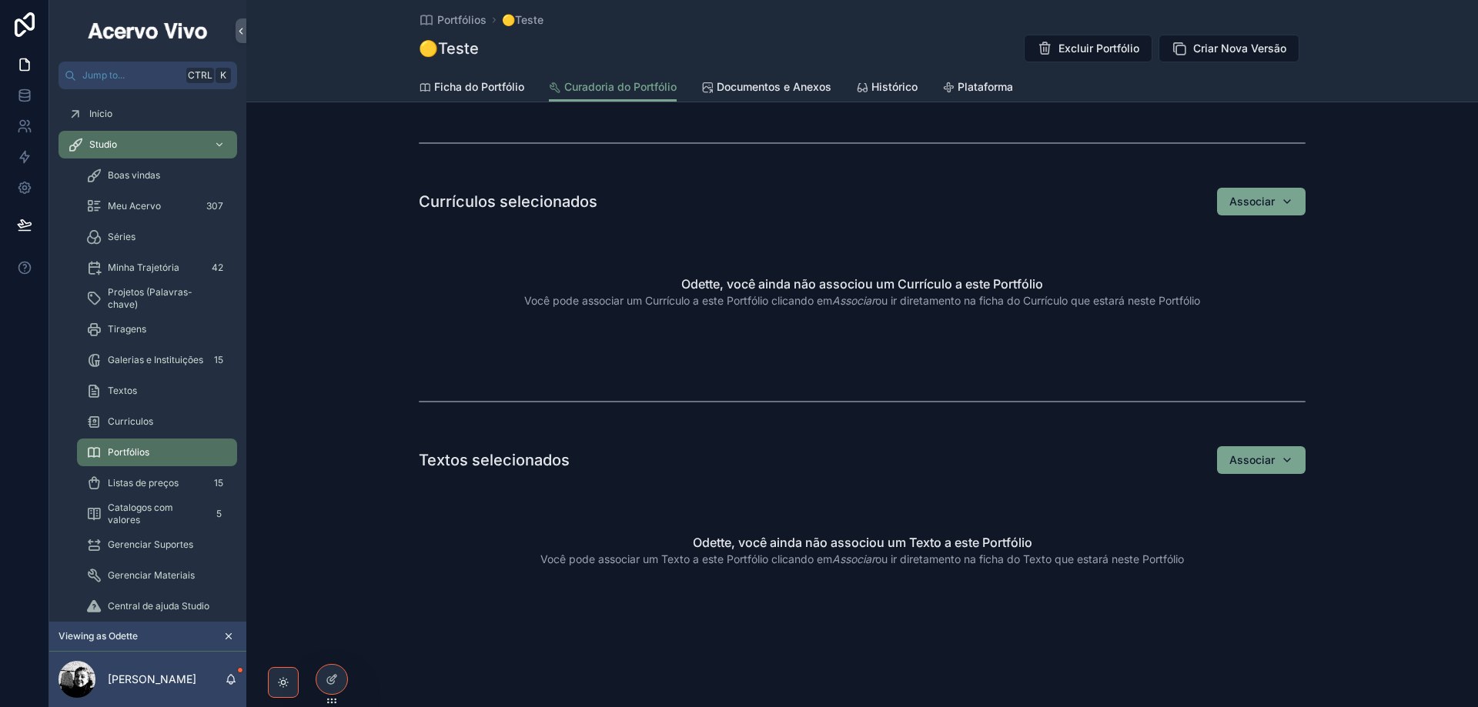
click at [1285, 466] on div "Associar" at bounding box center [1261, 460] width 64 height 15
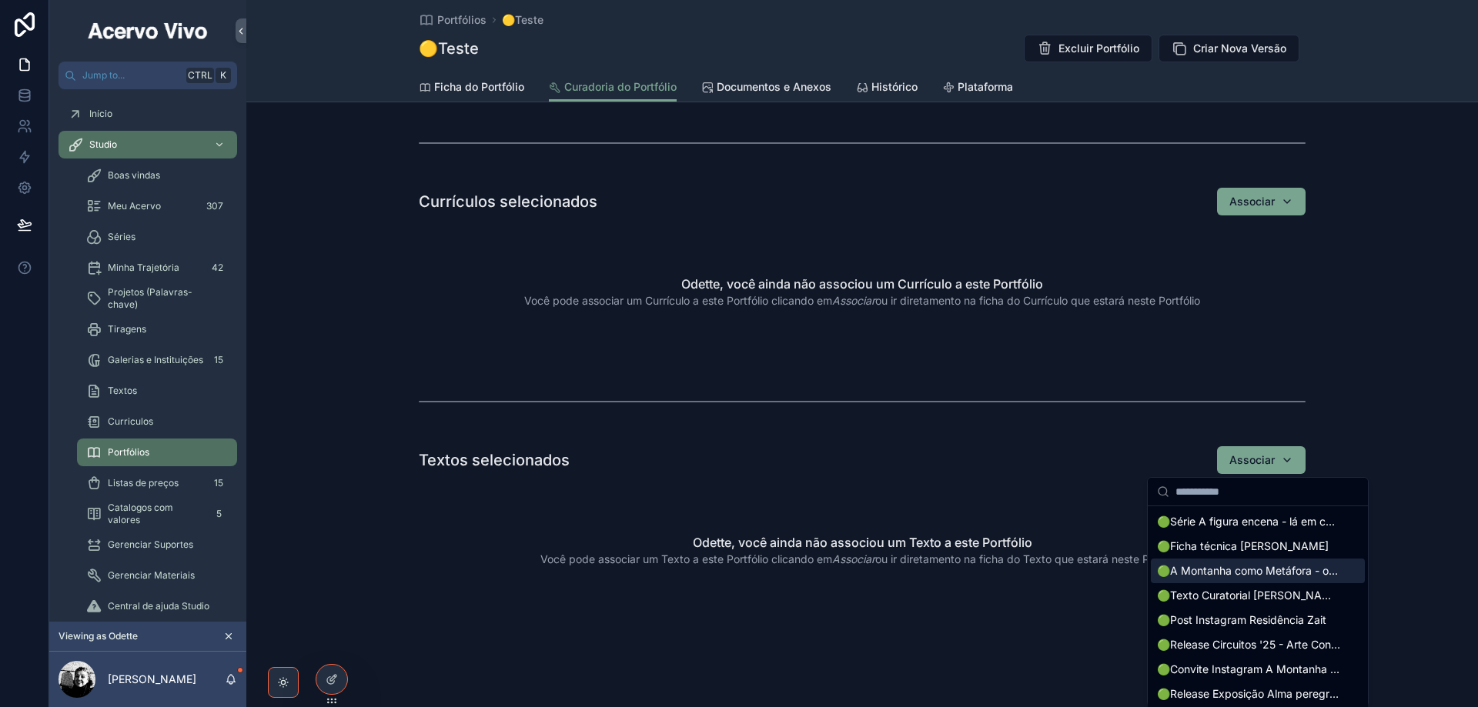
click at [1252, 573] on span "🟢A Montanha como Metáfora - ou o tempo" at bounding box center [1248, 570] width 183 height 15
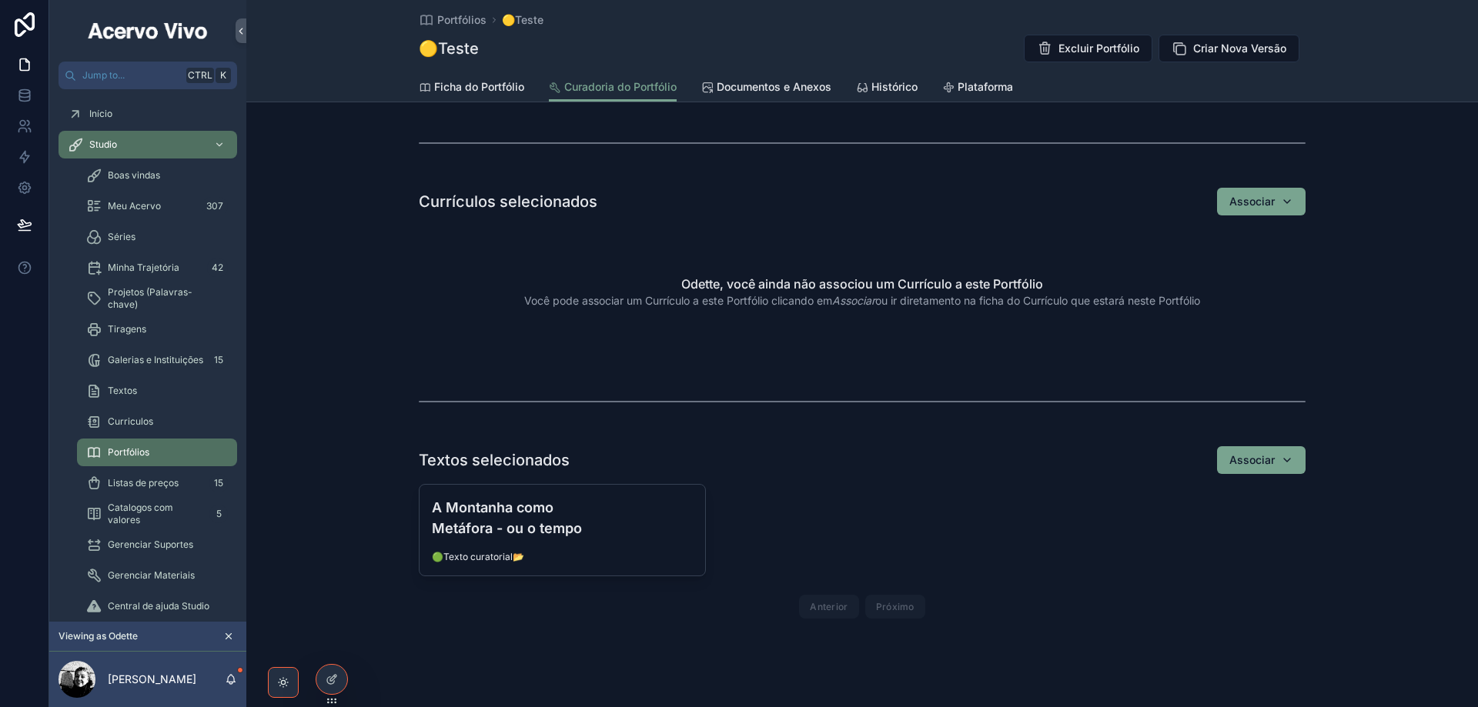
click at [1293, 464] on button "Associar" at bounding box center [1261, 460] width 89 height 28
click at [1393, 293] on div "Currículos selecionados Associar Odette, você ainda não associou um Currículo a…" at bounding box center [862, 272] width 1232 height 183
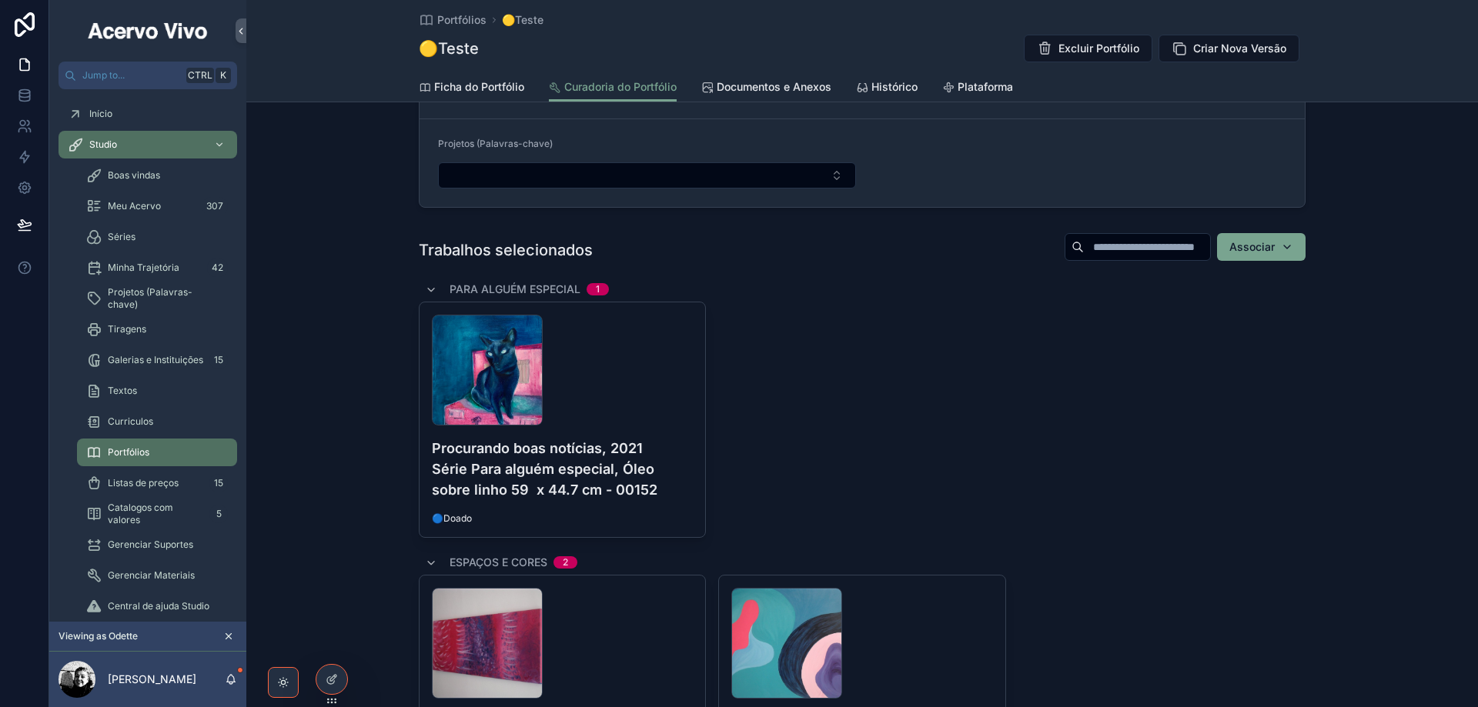
scroll to position [0, 0]
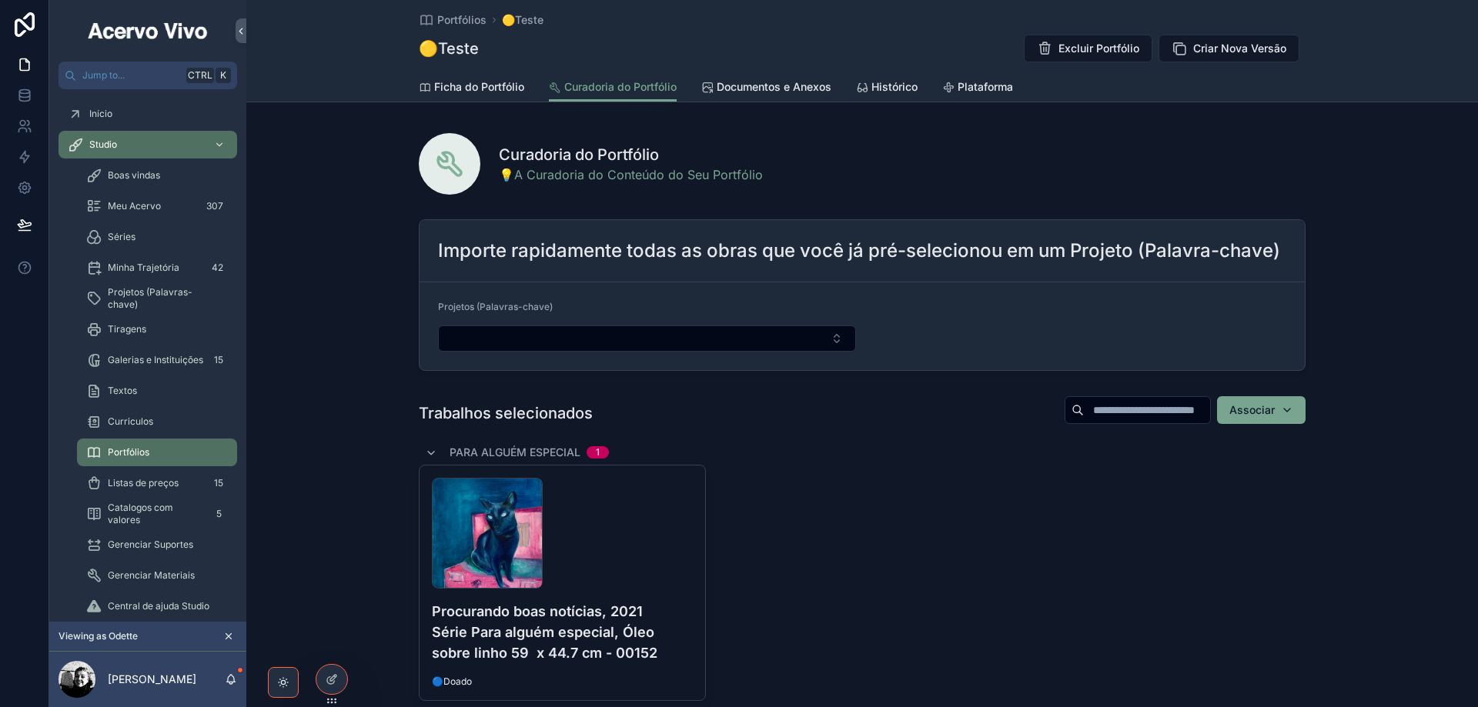
click at [765, 85] on span "Documentos e Anexos" at bounding box center [774, 86] width 115 height 15
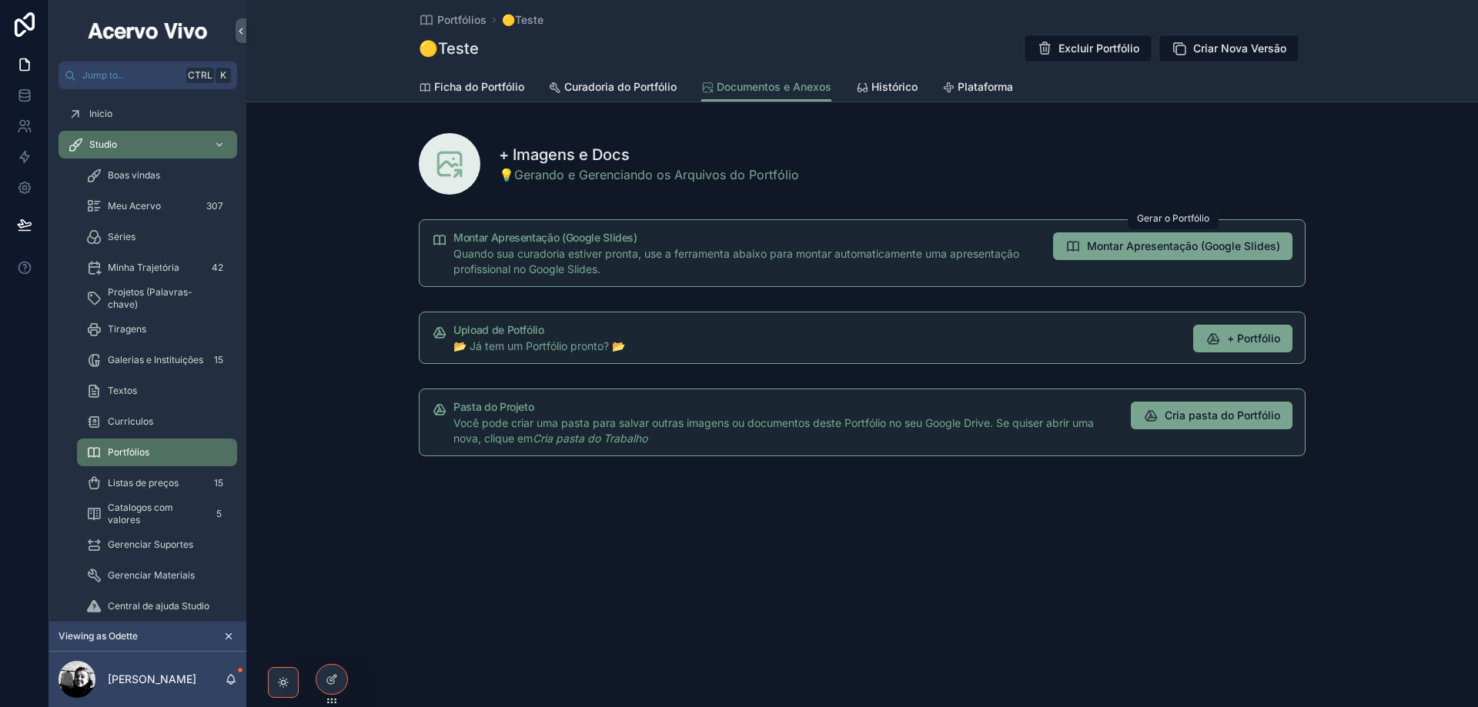
click at [1141, 246] on span "Montar Apresentação (Google Slides)" at bounding box center [1183, 246] width 193 height 15
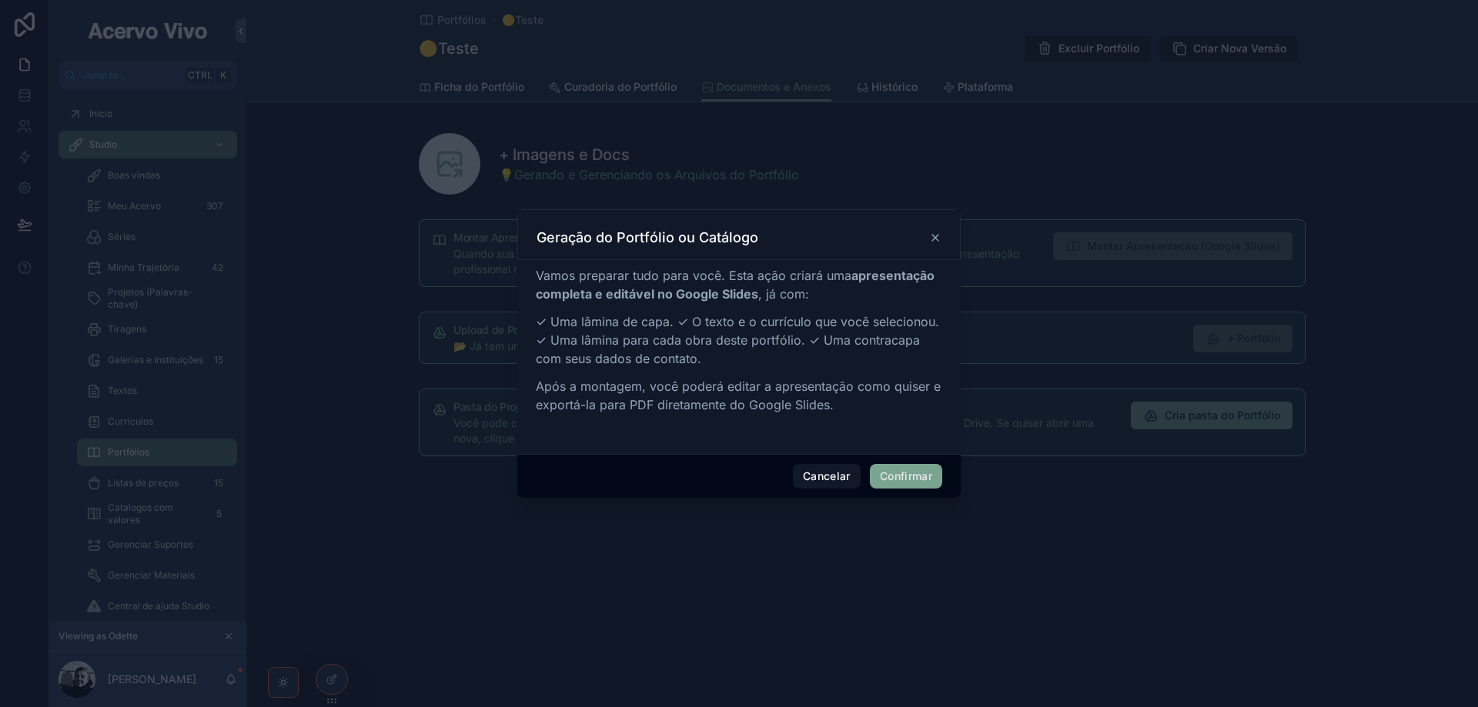
click at [918, 489] on div "Cancelar Confirmar" at bounding box center [738, 476] width 443 height 44
click at [906, 474] on button "Confirmar" at bounding box center [906, 476] width 72 height 25
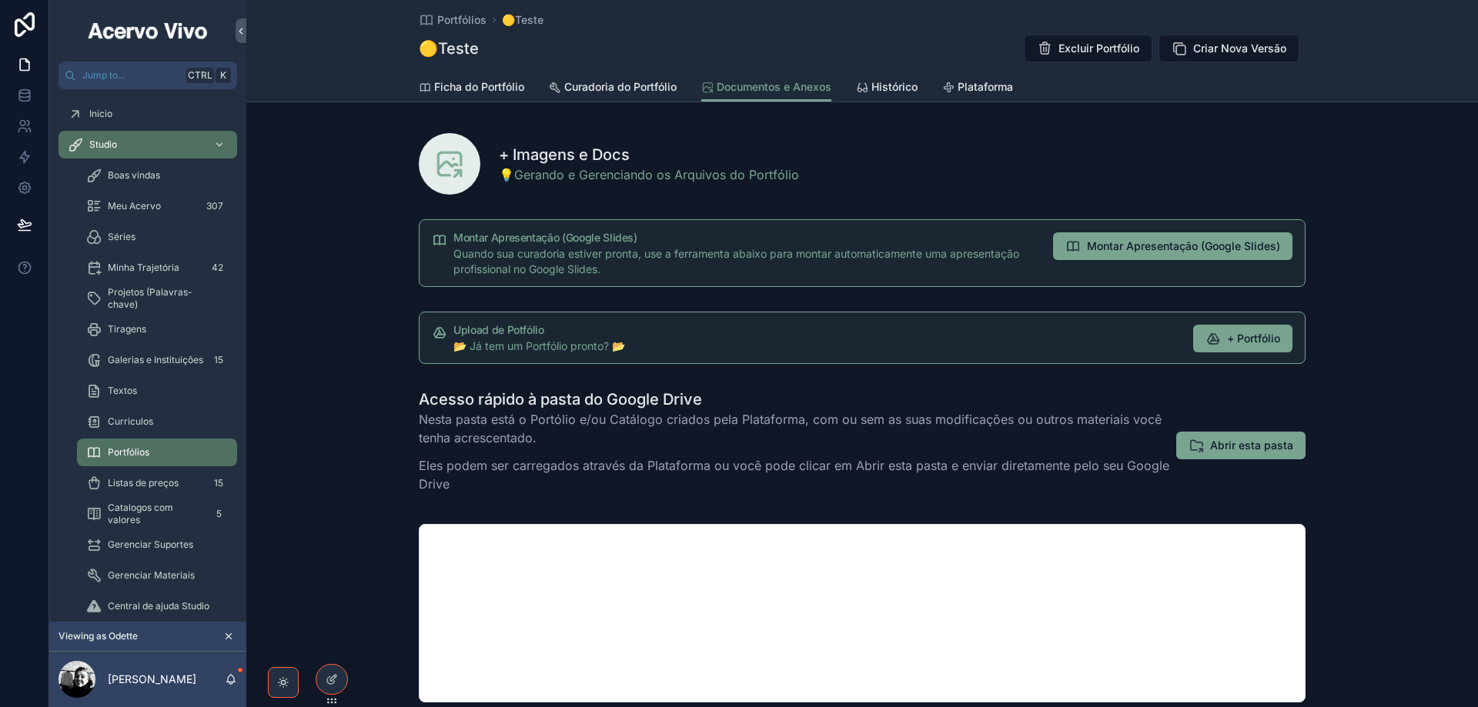
click at [1225, 451] on span "Abrir esta pasta" at bounding box center [1251, 445] width 83 height 15
click at [633, 92] on span "Curadoria do Portfólio" at bounding box center [620, 86] width 112 height 15
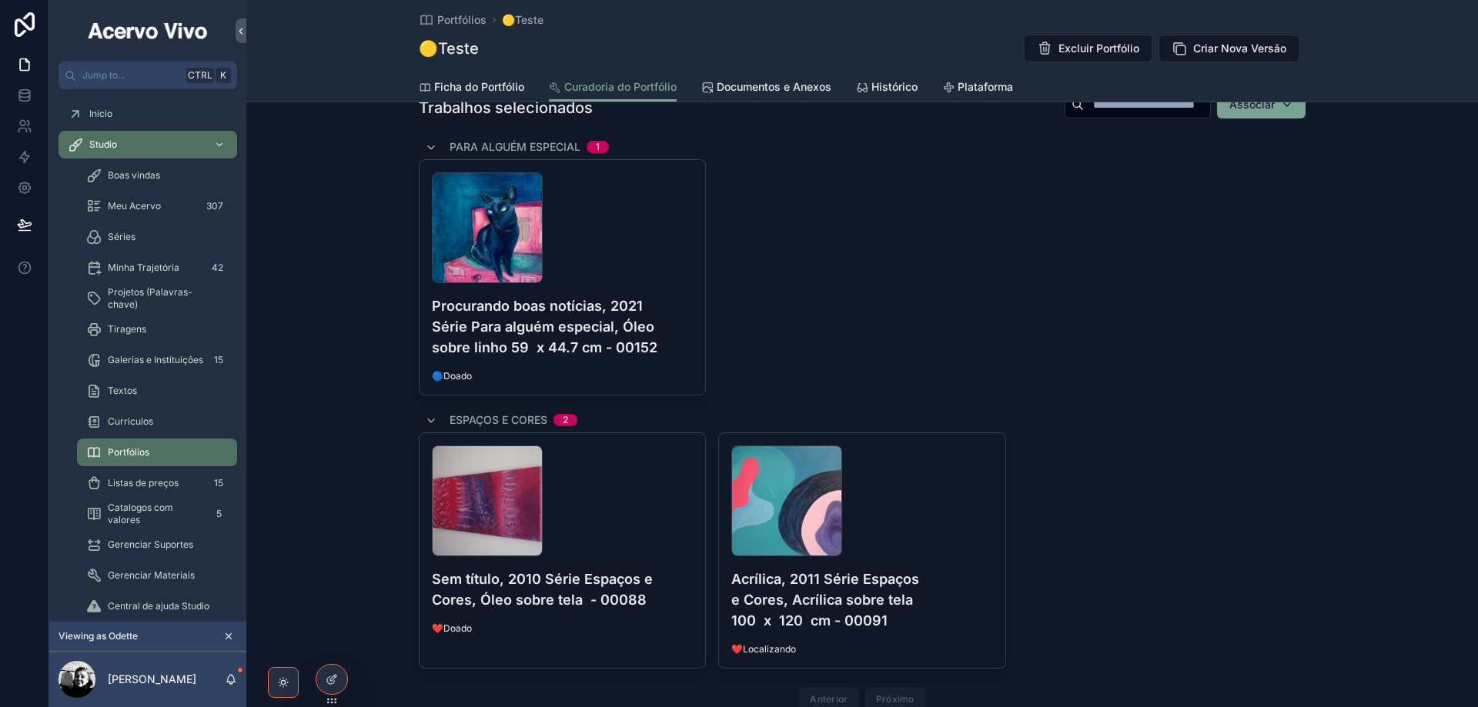
scroll to position [231, 0]
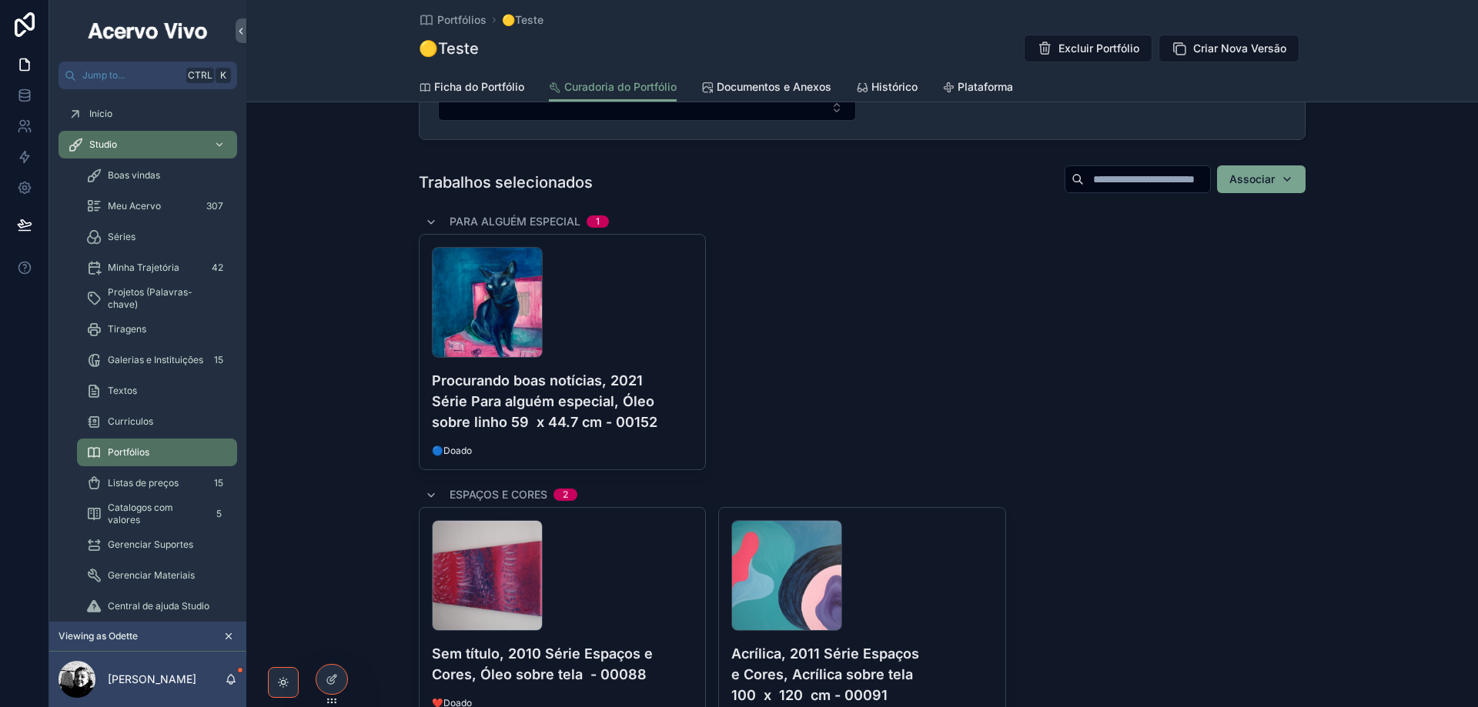
click at [142, 517] on span "Catalogos com valores" at bounding box center [155, 514] width 95 height 25
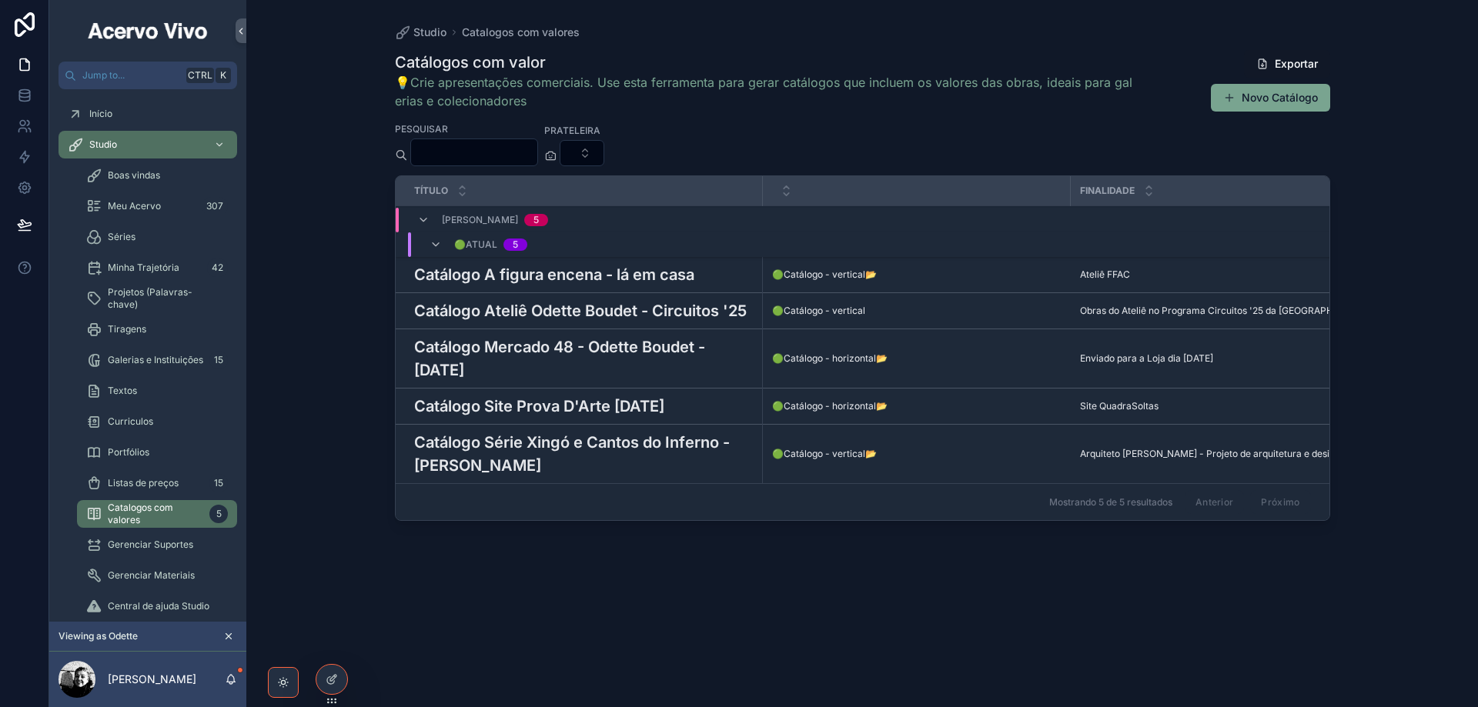
click at [624, 349] on h3 "Catálogo Mercado 48 - Odette Boudet - [DATE]" at bounding box center [583, 359] width 339 height 46
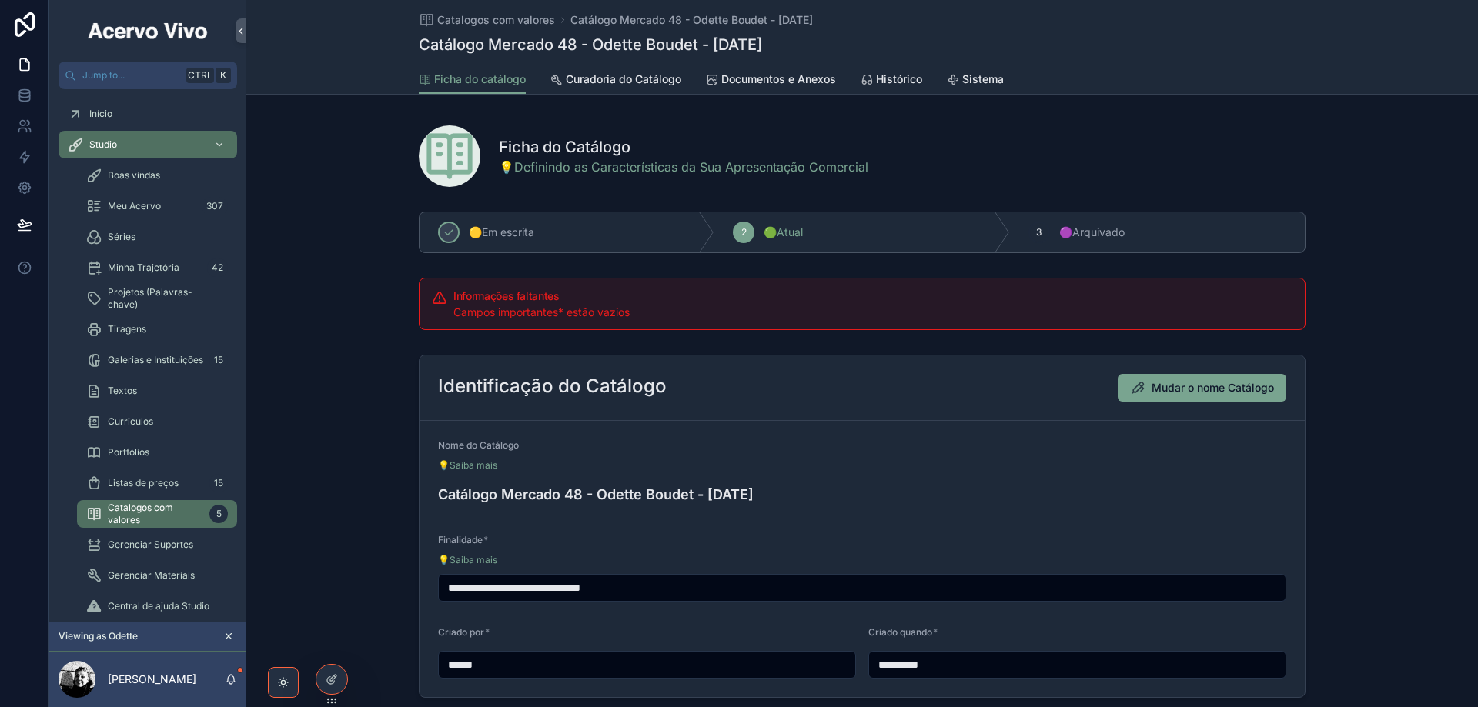
click at [761, 75] on span "Documentos e Anexos" at bounding box center [778, 79] width 115 height 15
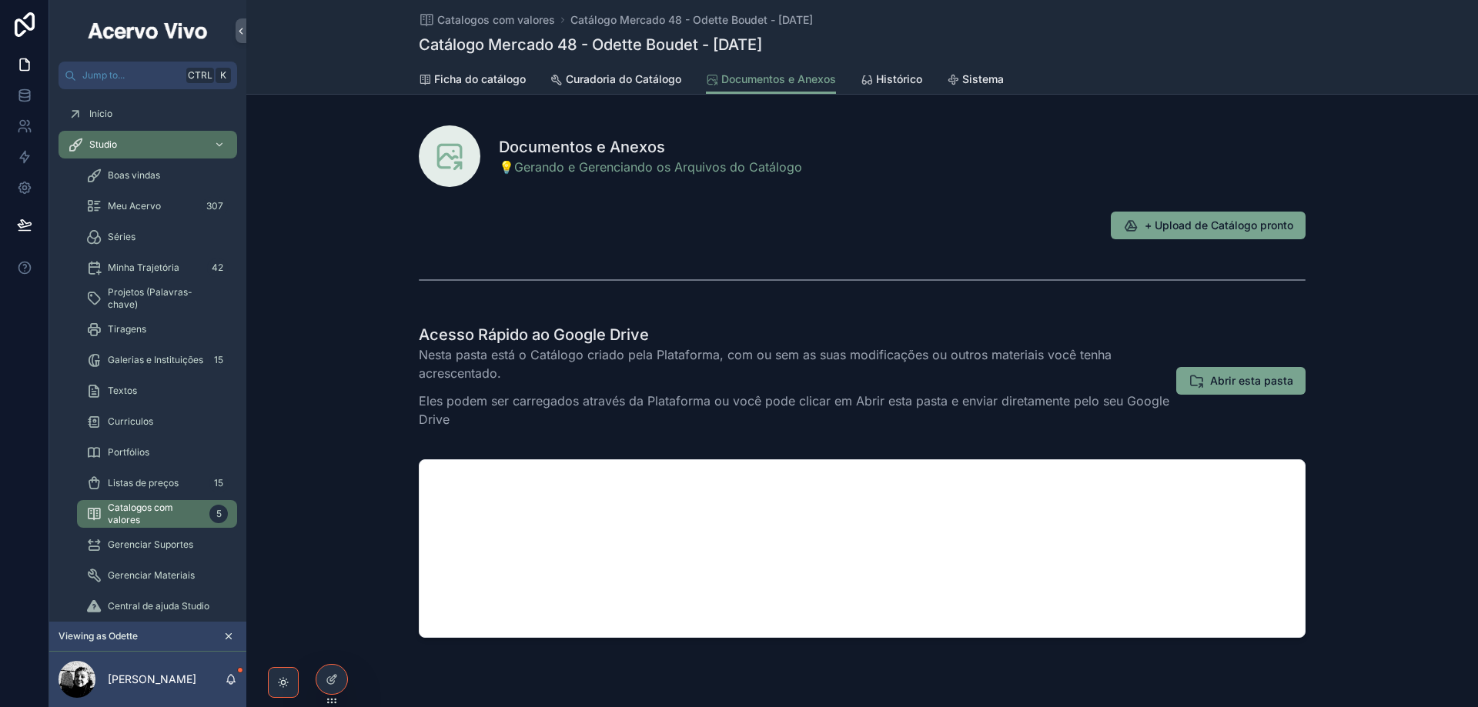
click at [475, 76] on span "Ficha do catálogo" at bounding box center [480, 79] width 92 height 15
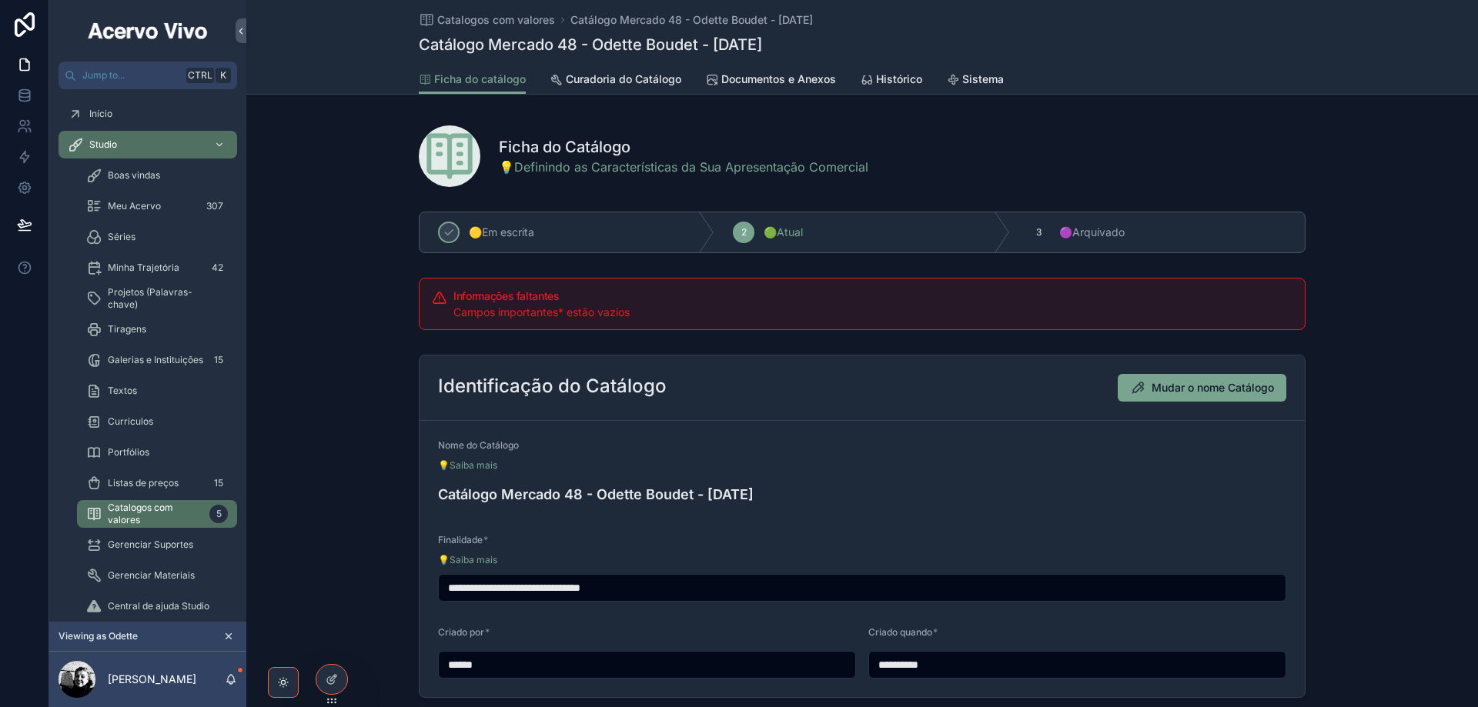
click at [127, 490] on div "Listas de preços 15" at bounding box center [157, 483] width 142 height 25
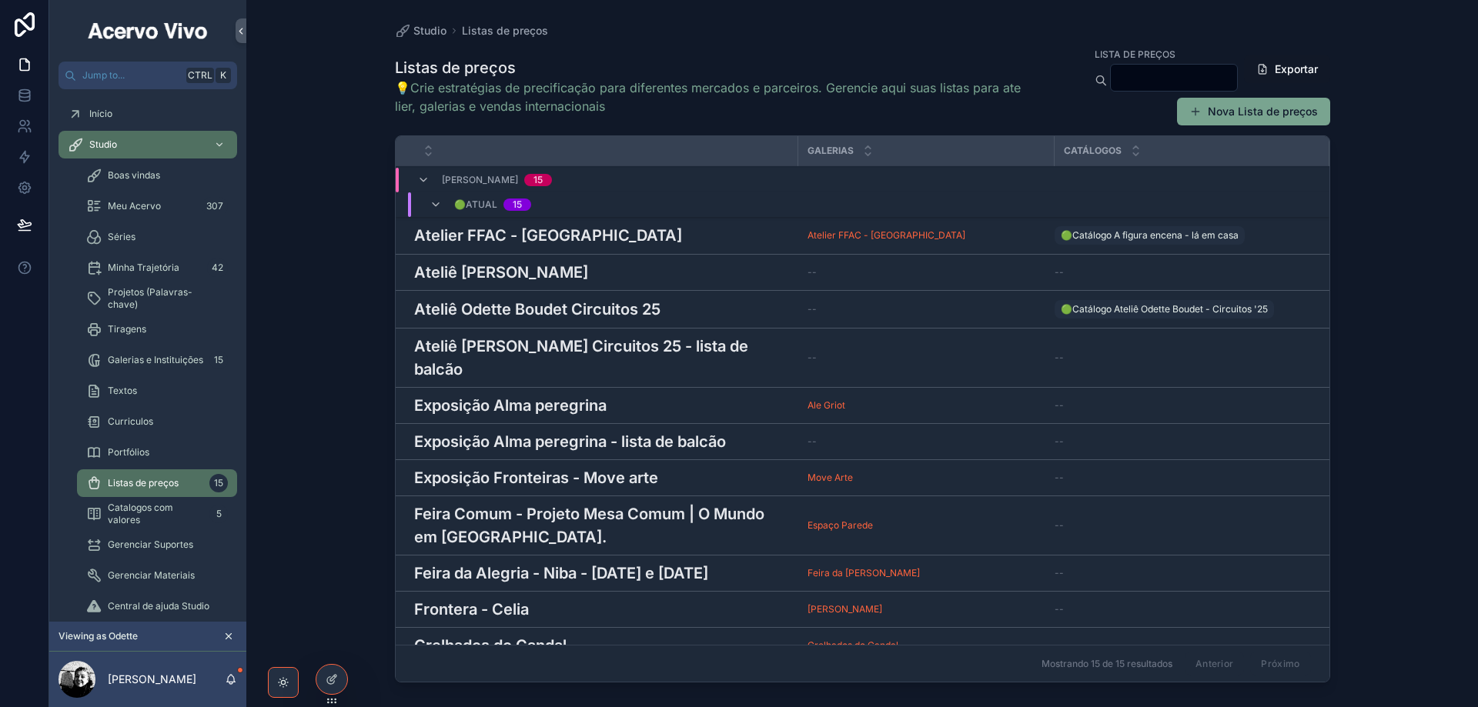
click at [566, 354] on h3 "Ateliê [PERSON_NAME] Circuitos 25 - lista de balcão" at bounding box center [601, 358] width 375 height 46
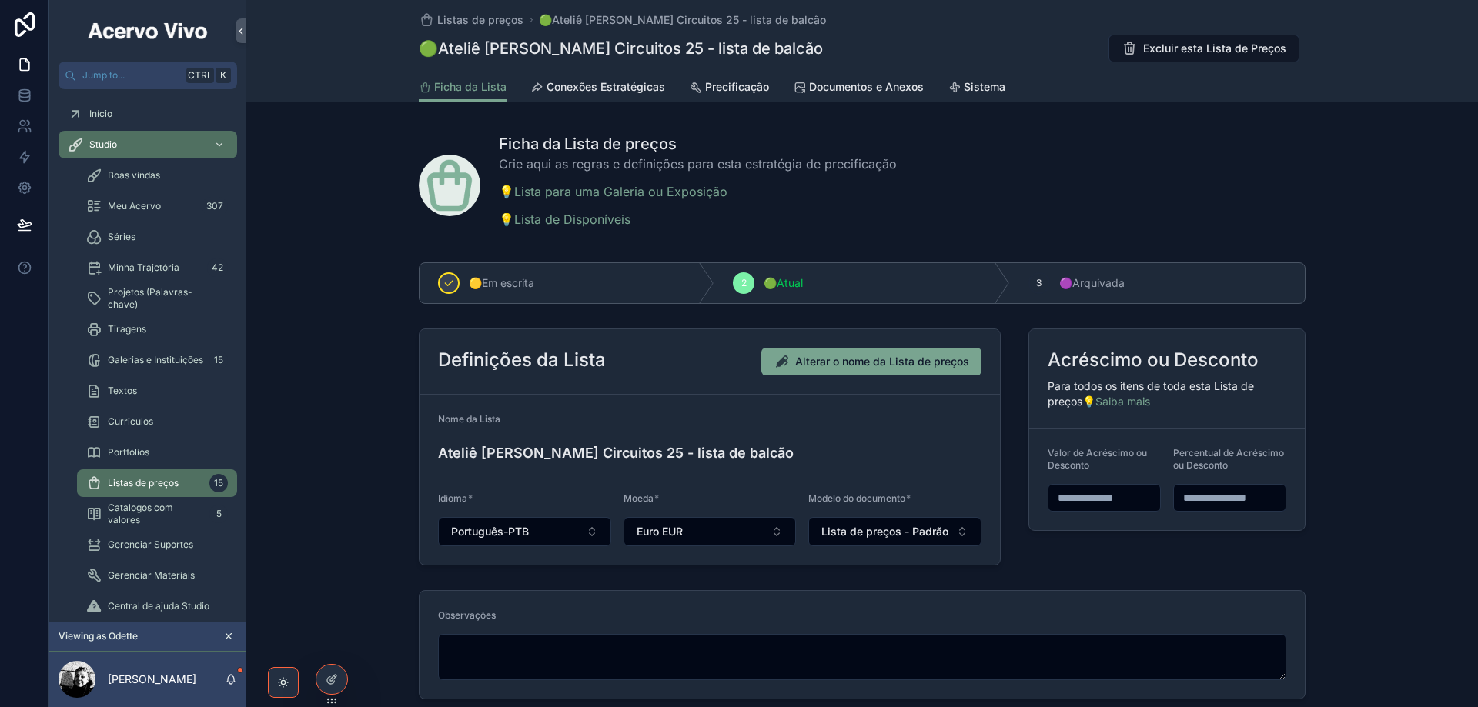
click at [821, 92] on span "Documentos e Anexos" at bounding box center [866, 86] width 115 height 15
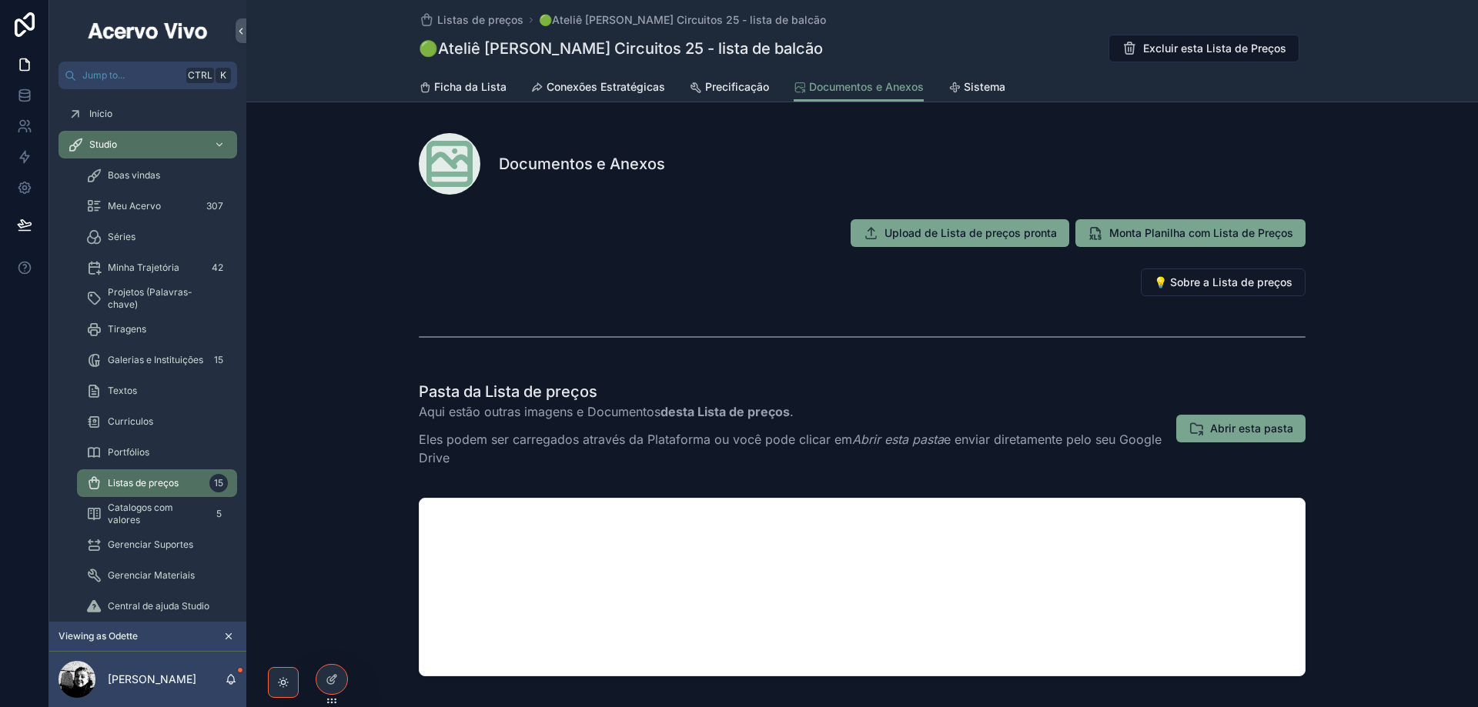
click at [1241, 434] on span "Abrir esta pasta" at bounding box center [1251, 428] width 83 height 15
click at [142, 511] on span "Catalogos com valores" at bounding box center [155, 514] width 95 height 25
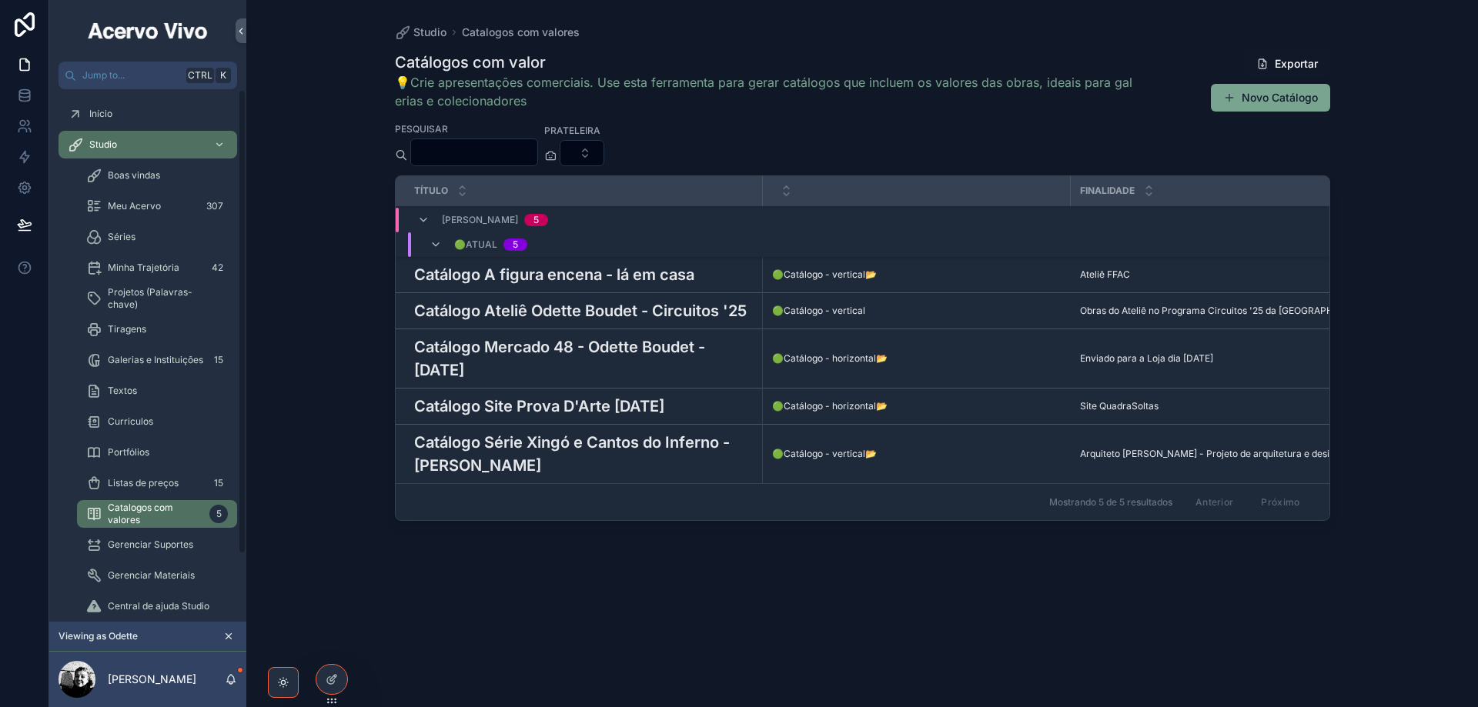
click at [139, 487] on span "Listas de preços" at bounding box center [143, 483] width 71 height 12
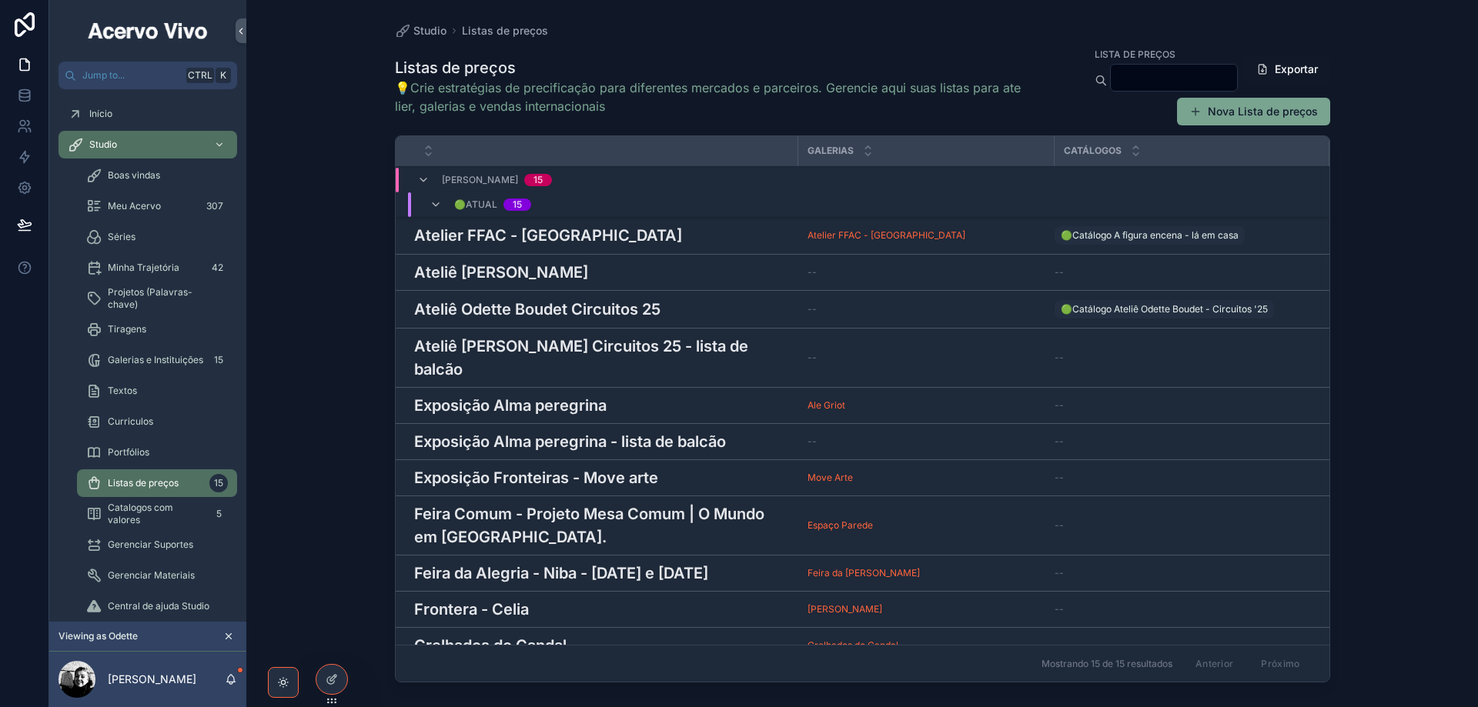
click at [543, 235] on h3 "Atelier FFAC - [GEOGRAPHIC_DATA]" at bounding box center [548, 235] width 268 height 23
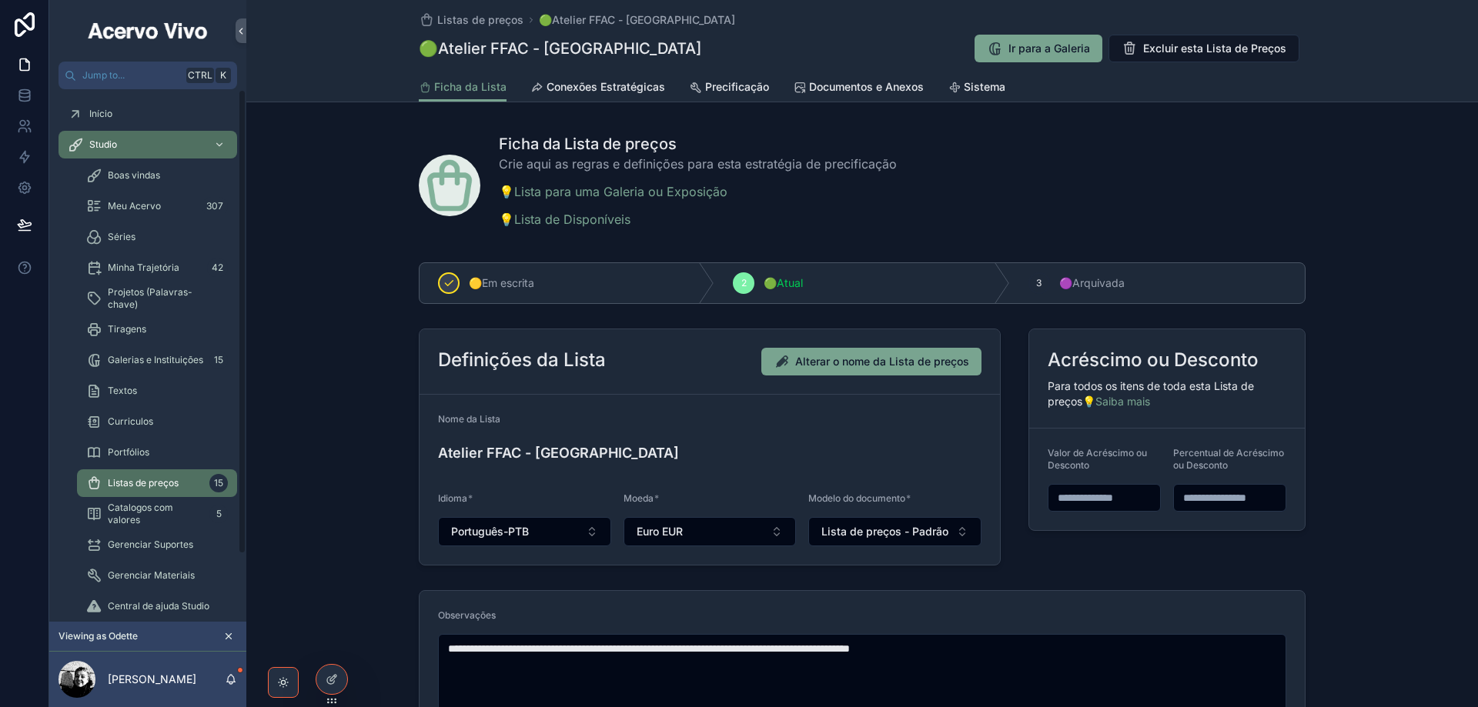
click at [146, 517] on span "Catalogos com valores" at bounding box center [155, 514] width 95 height 25
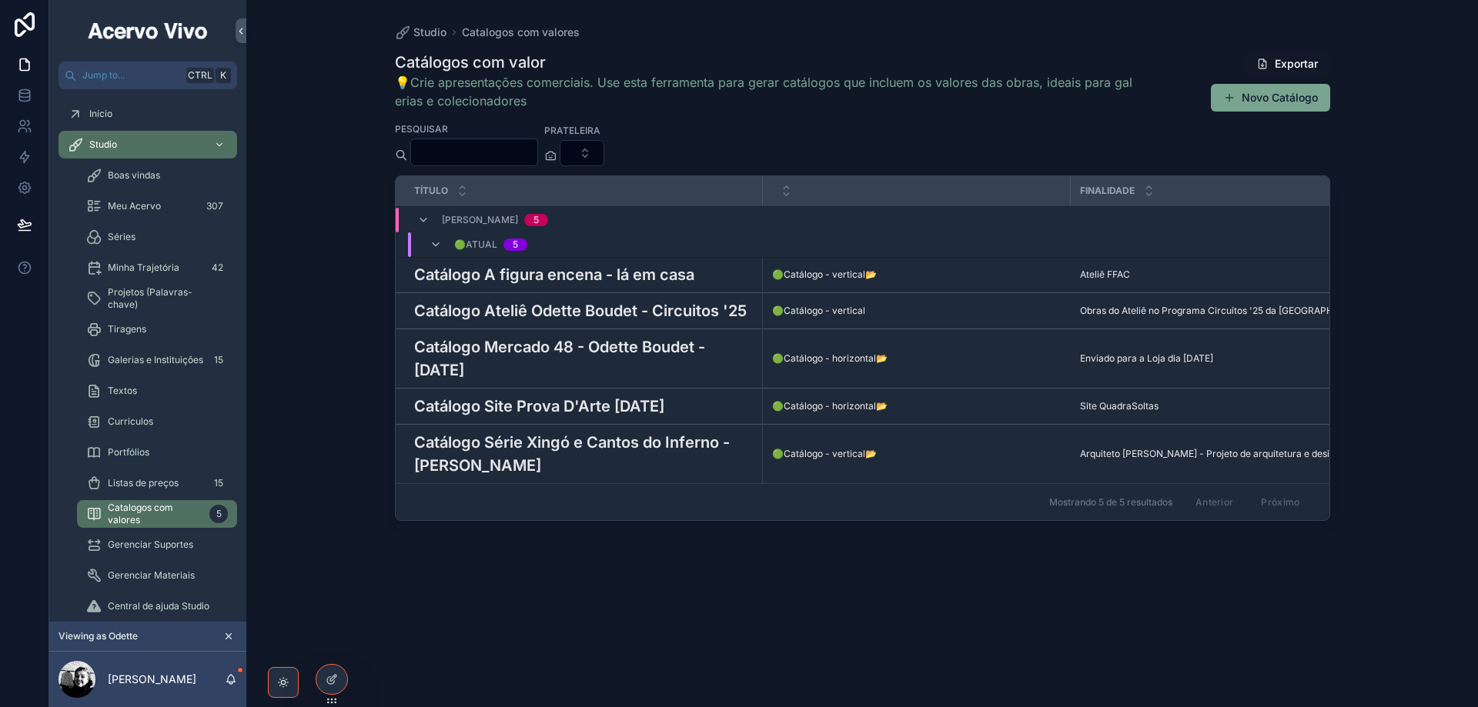
click at [148, 456] on span "Portfólios" at bounding box center [129, 452] width 42 height 12
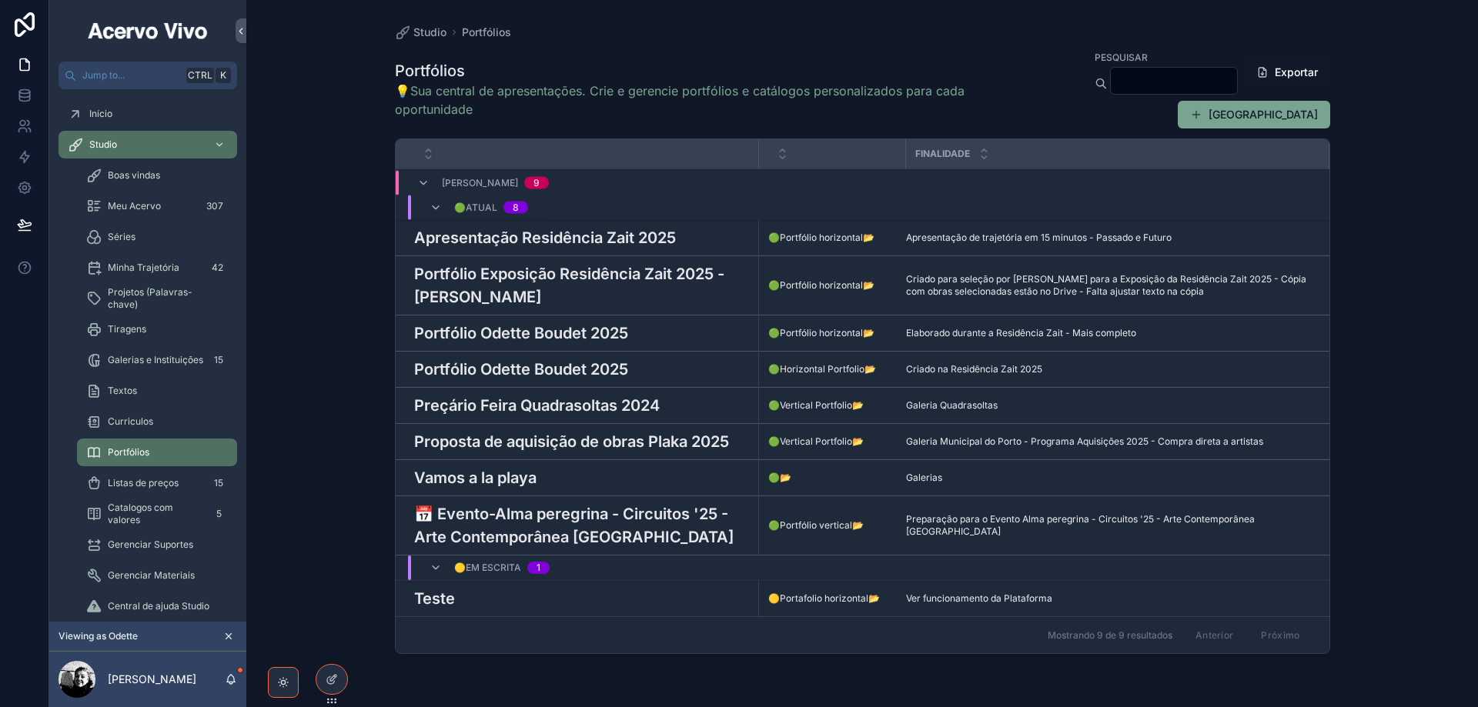
click at [159, 513] on span "Catalogos com valores" at bounding box center [155, 514] width 95 height 25
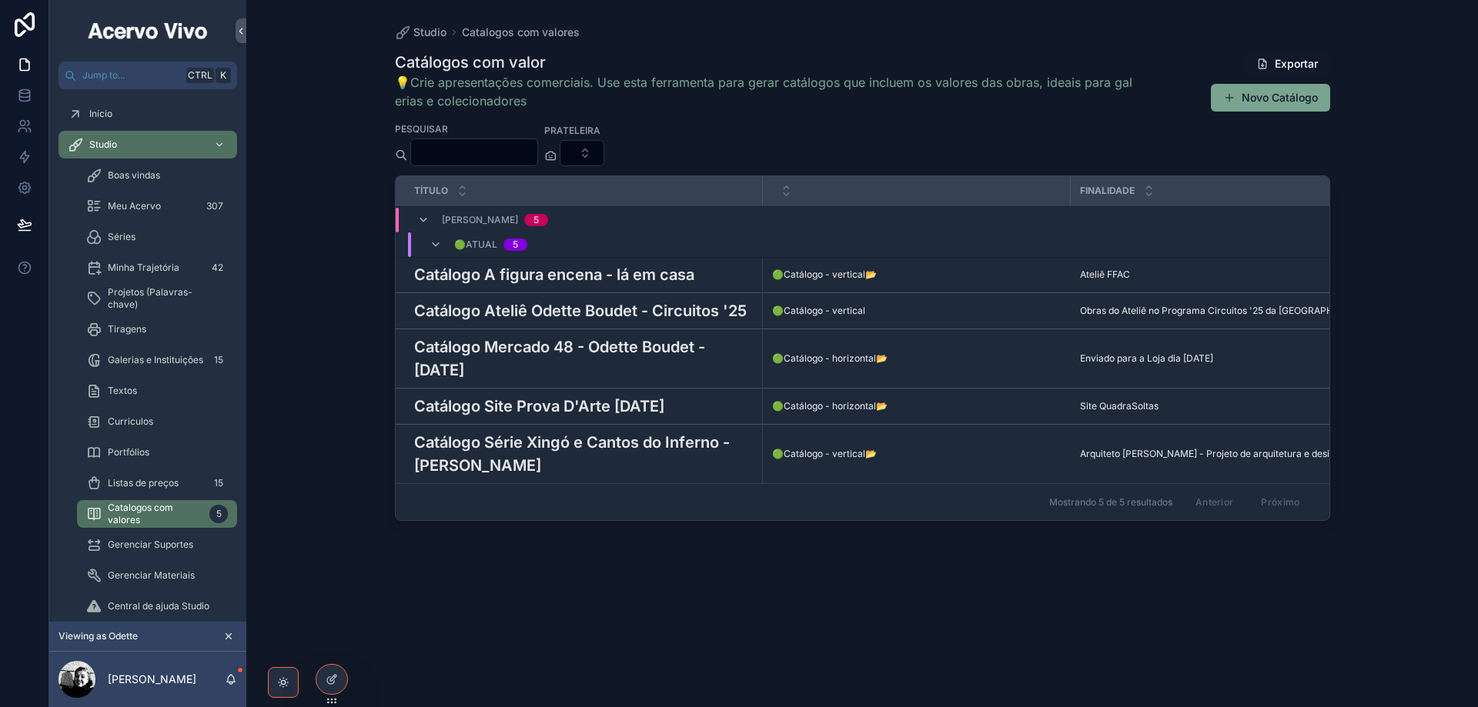
click at [683, 281] on h3 "Catálogo A figura encena - lá em casa" at bounding box center [554, 274] width 280 height 23
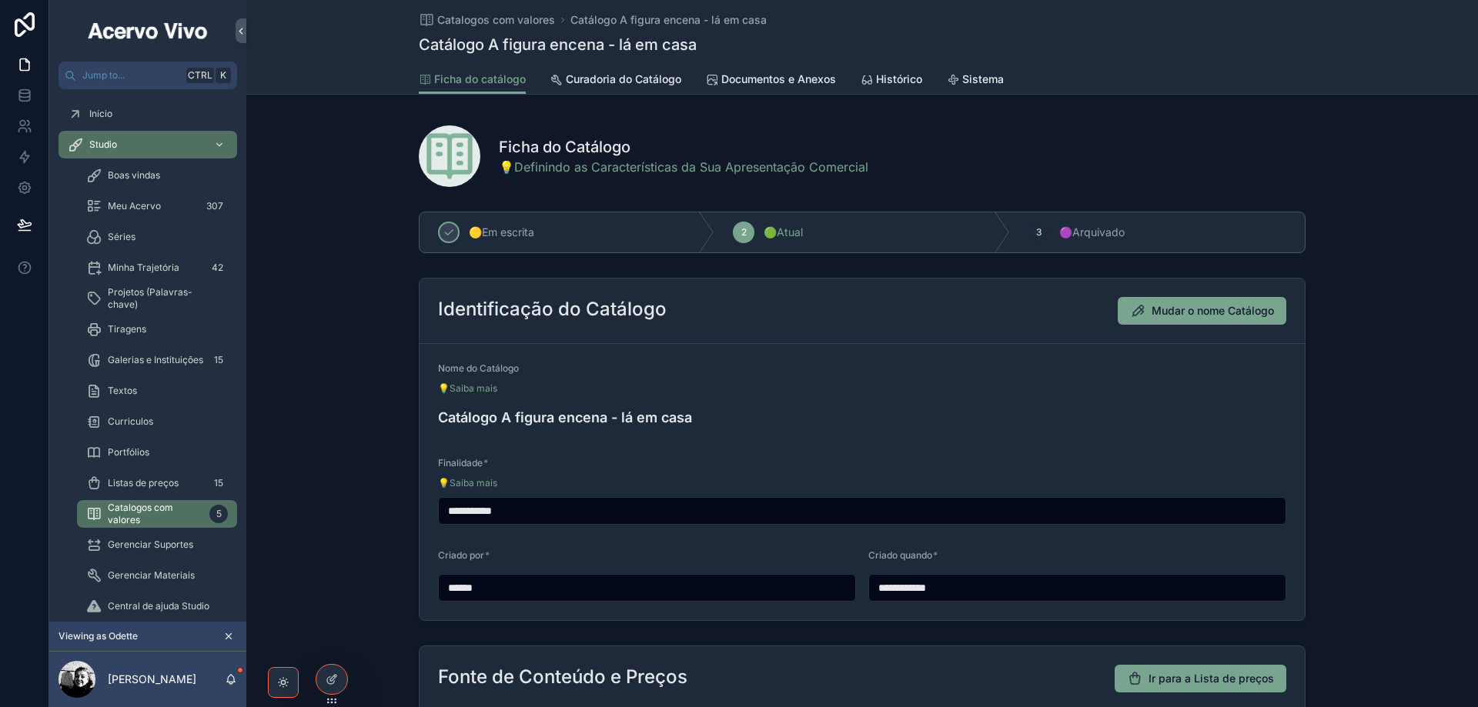
click at [782, 82] on span "Documentos e Anexos" at bounding box center [778, 79] width 115 height 15
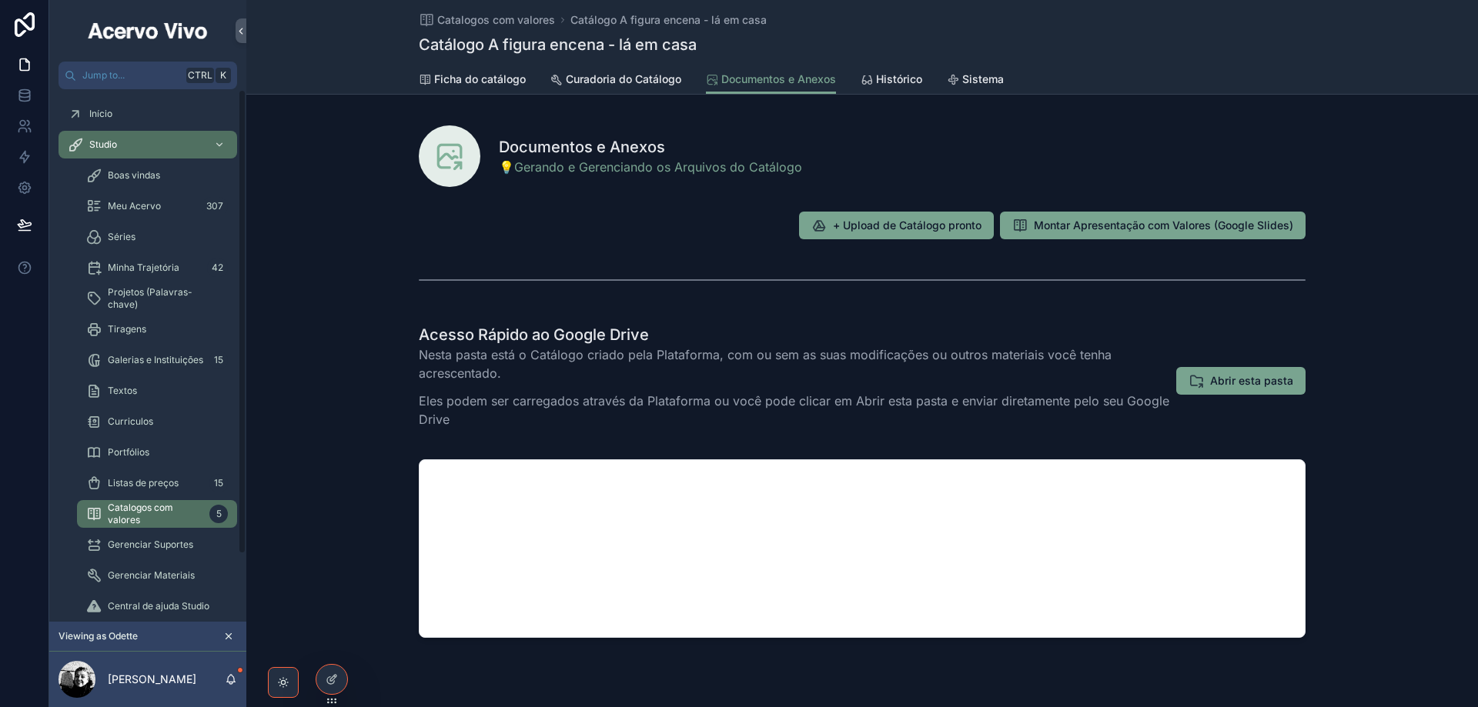
click at [135, 212] on span "Meu Acervo" at bounding box center [134, 206] width 53 height 12
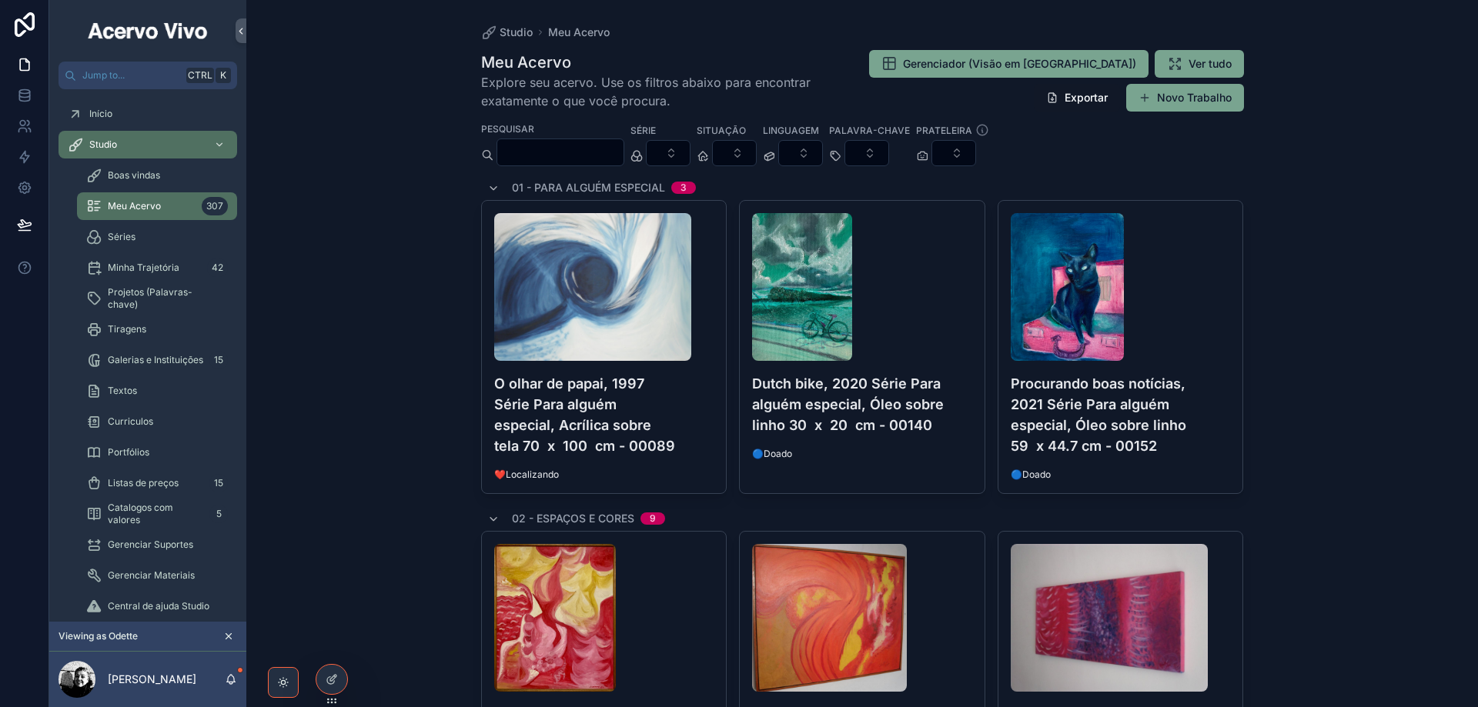
click at [691, 469] on span "❤️Localizando" at bounding box center [604, 475] width 220 height 12
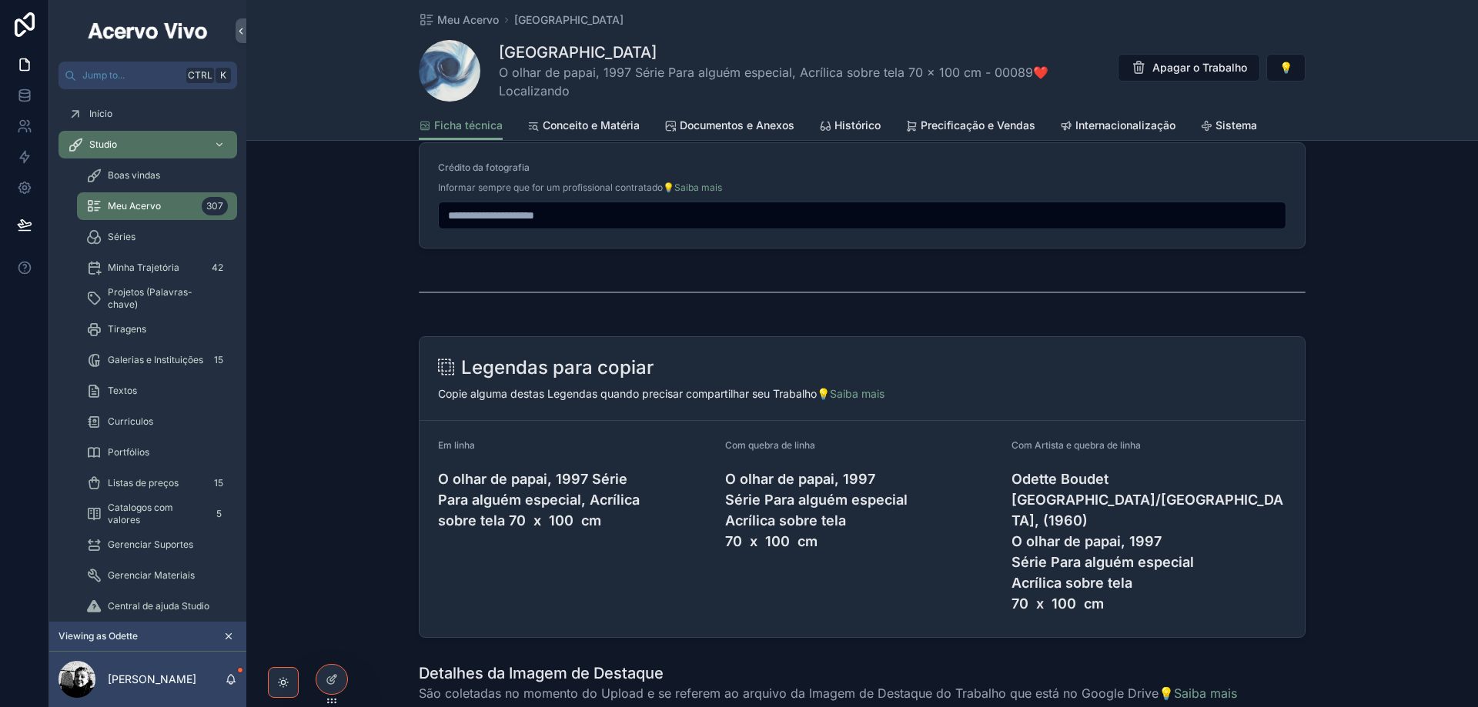
scroll to position [1694, 0]
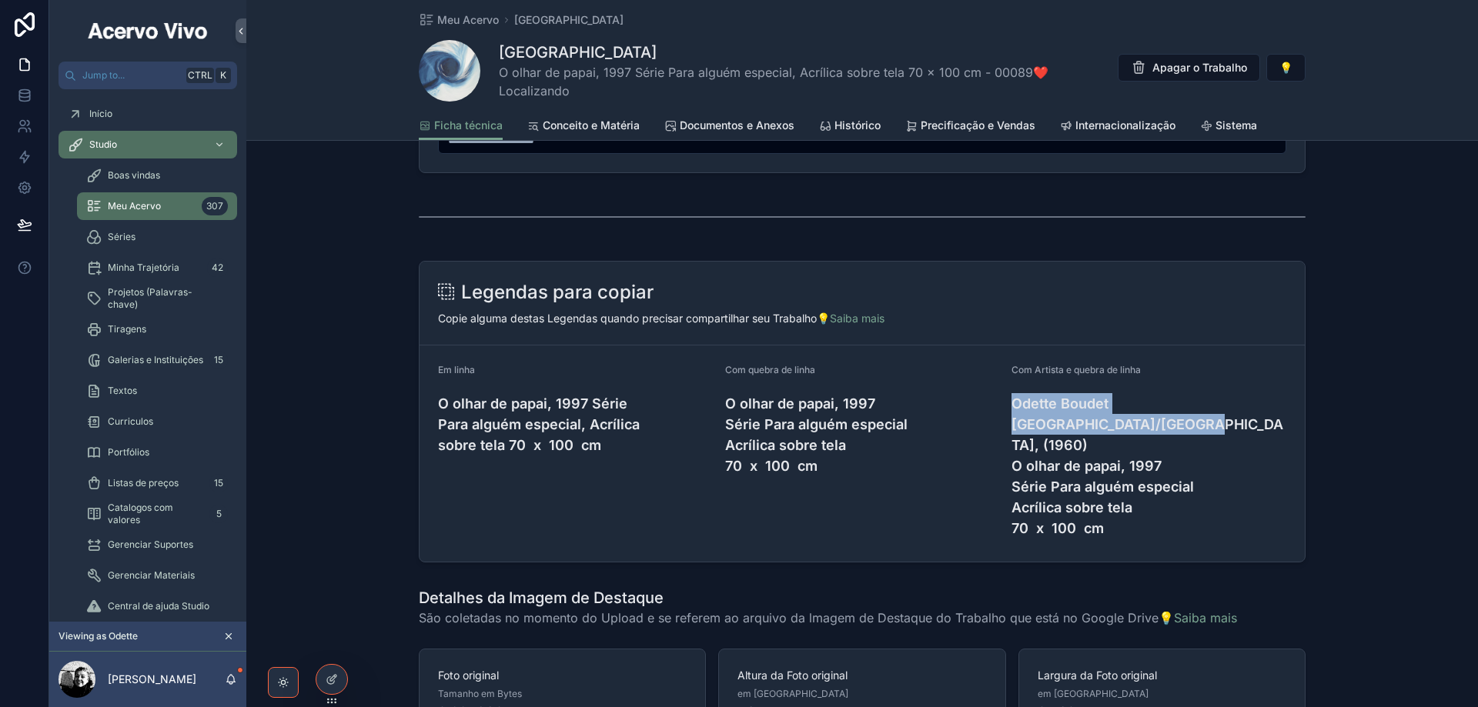
drag, startPoint x: 1008, startPoint y: 408, endPoint x: 1219, endPoint y: 426, distance: 210.9
click at [1219, 426] on h4 "Odette Boudet [GEOGRAPHIC_DATA]/[GEOGRAPHIC_DATA], (1960) O olhar de papai, 199…" at bounding box center [1148, 465] width 275 height 145
click at [965, 129] on span "Precificação e Vendas" at bounding box center [978, 125] width 115 height 15
